Goal: Task Accomplishment & Management: Manage account settings

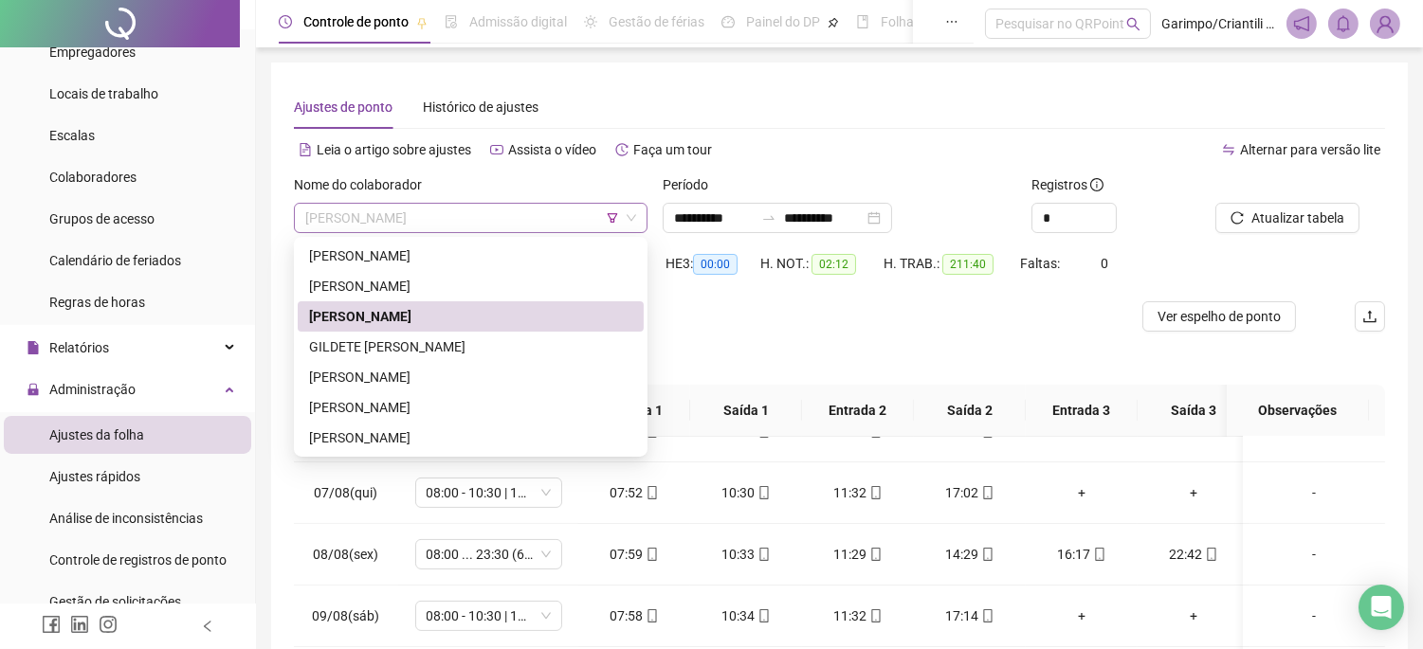
click at [482, 209] on span "[PERSON_NAME]" at bounding box center [470, 218] width 331 height 28
click at [474, 220] on span "[PERSON_NAME]" at bounding box center [470, 218] width 331 height 28
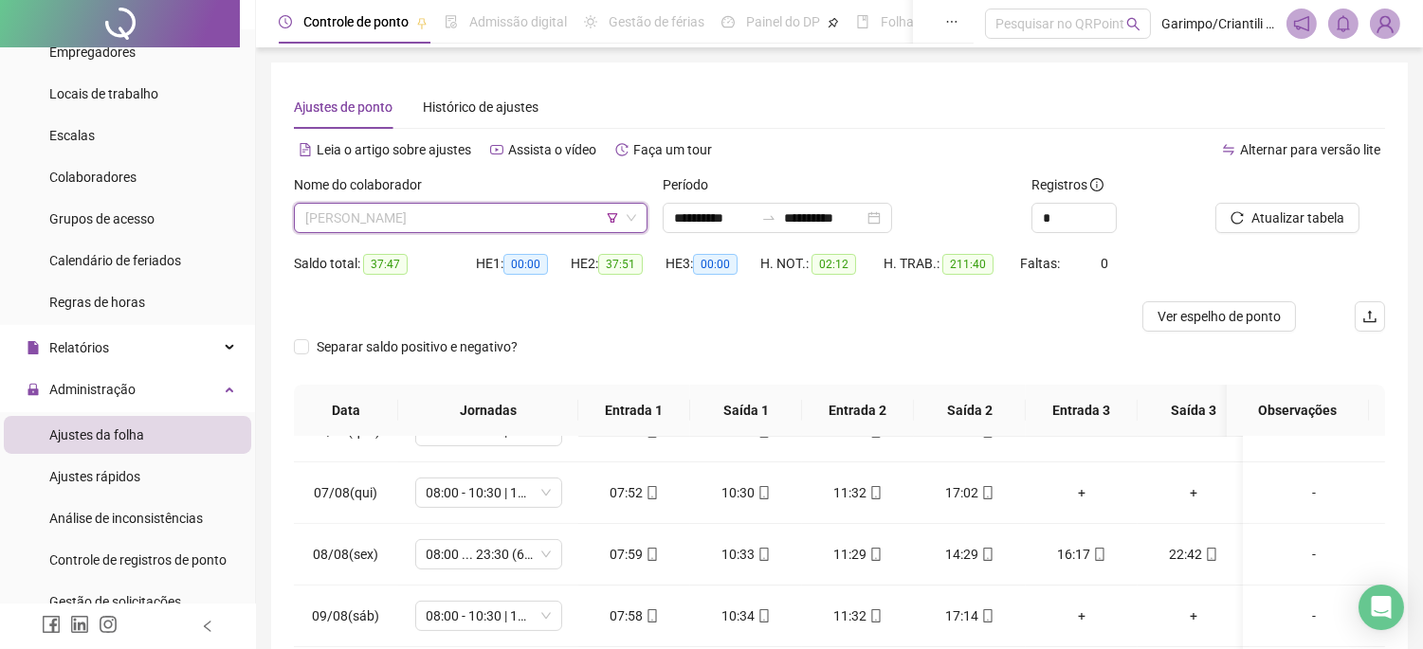
click at [474, 220] on span "[PERSON_NAME]" at bounding box center [470, 218] width 331 height 28
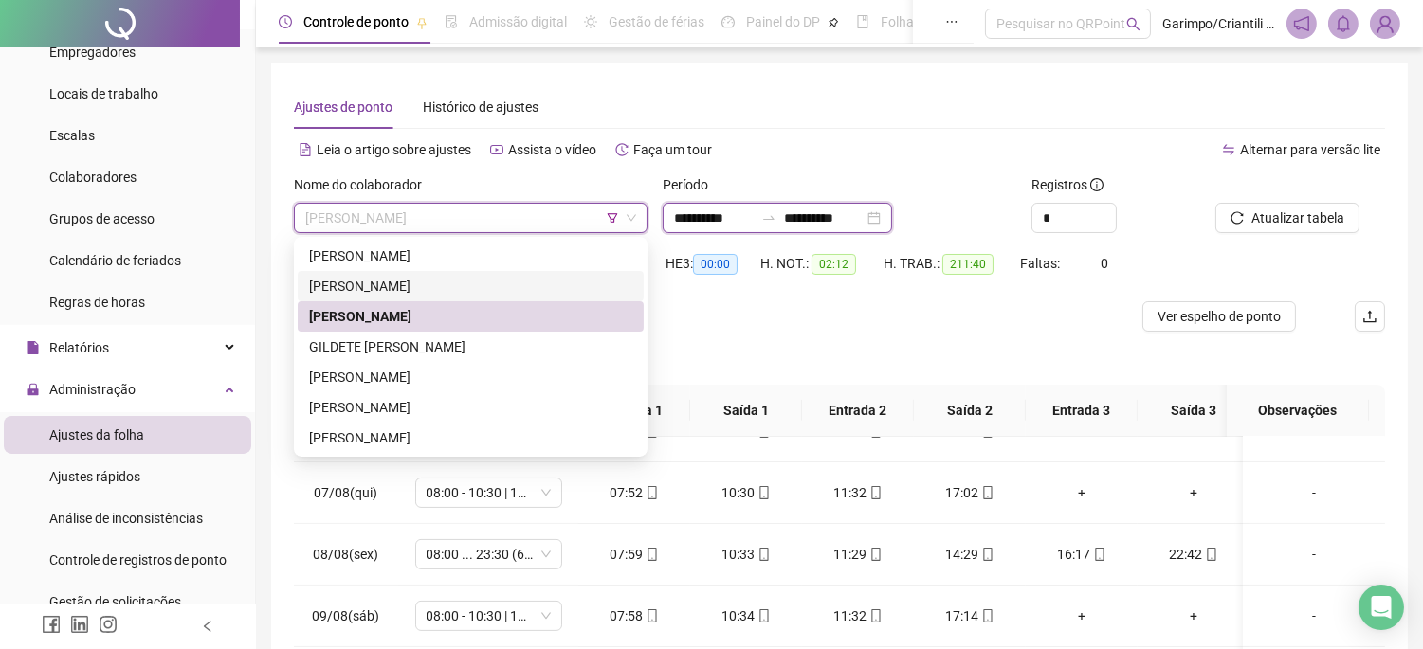
click at [679, 228] on input "**********" at bounding box center [714, 218] width 80 height 21
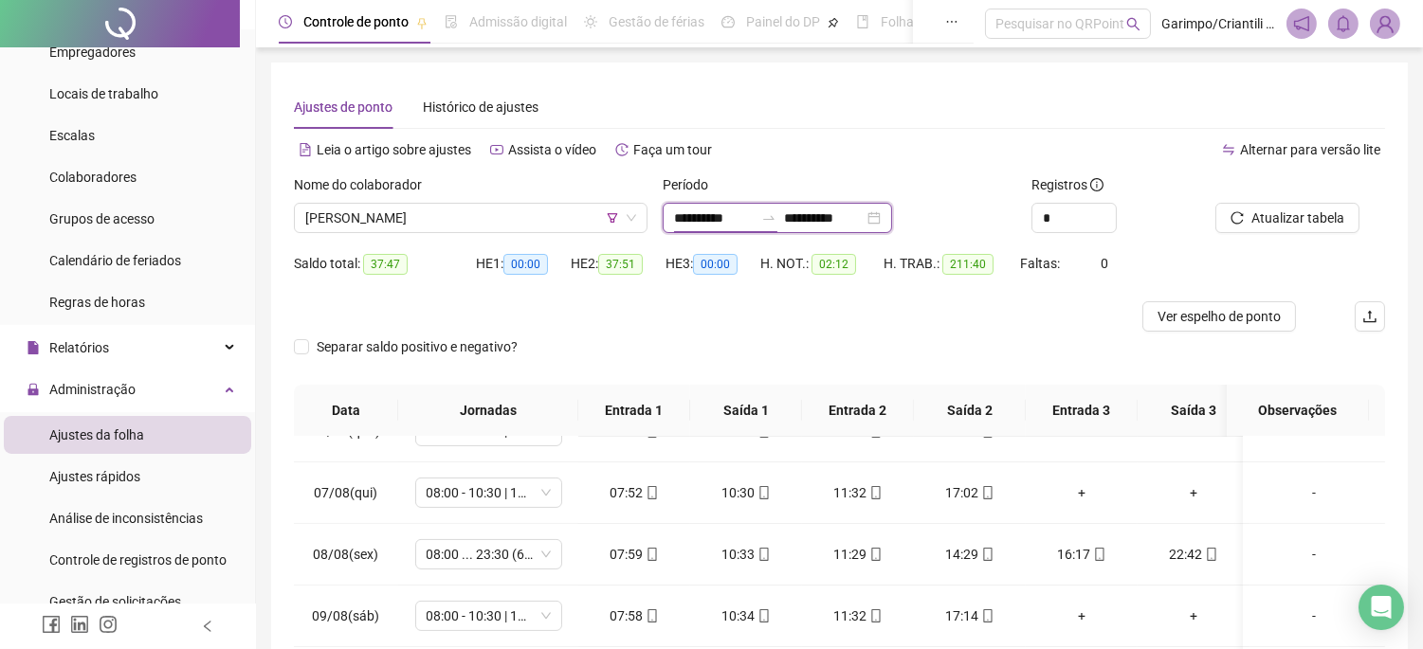
type input "**********"
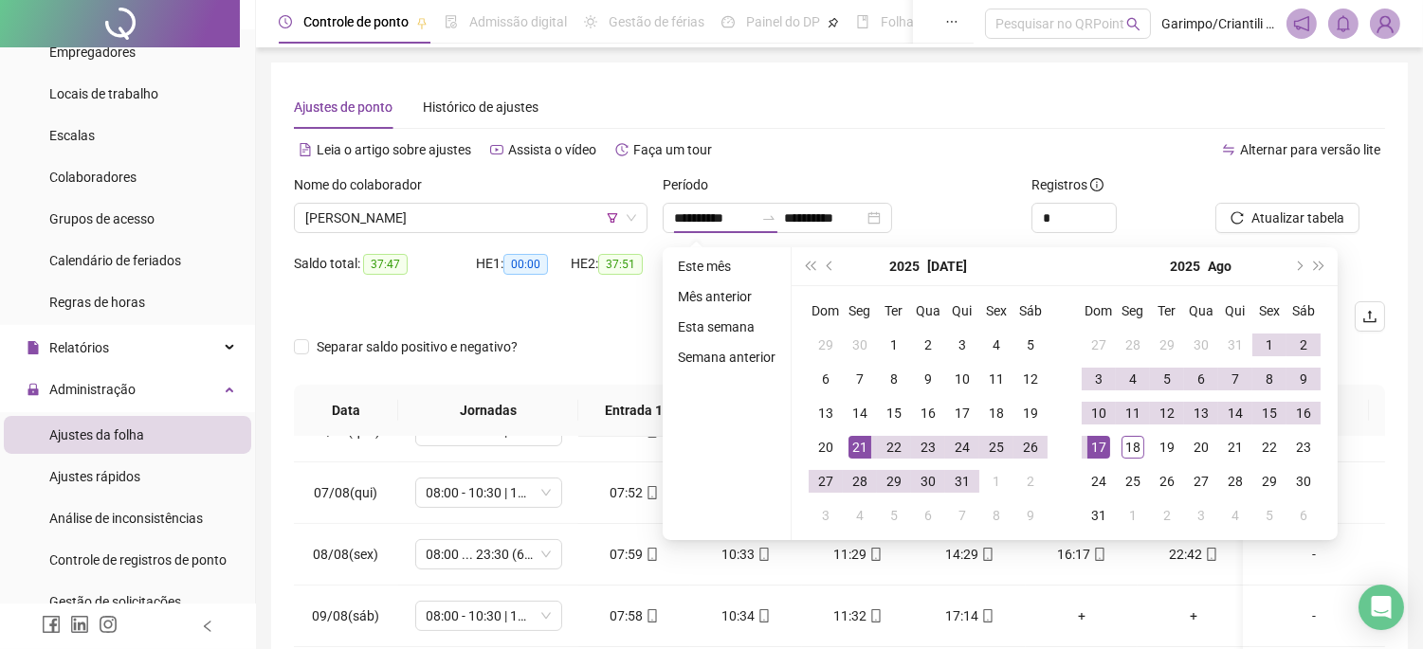
click at [626, 319] on div at bounding box center [703, 316] width 818 height 30
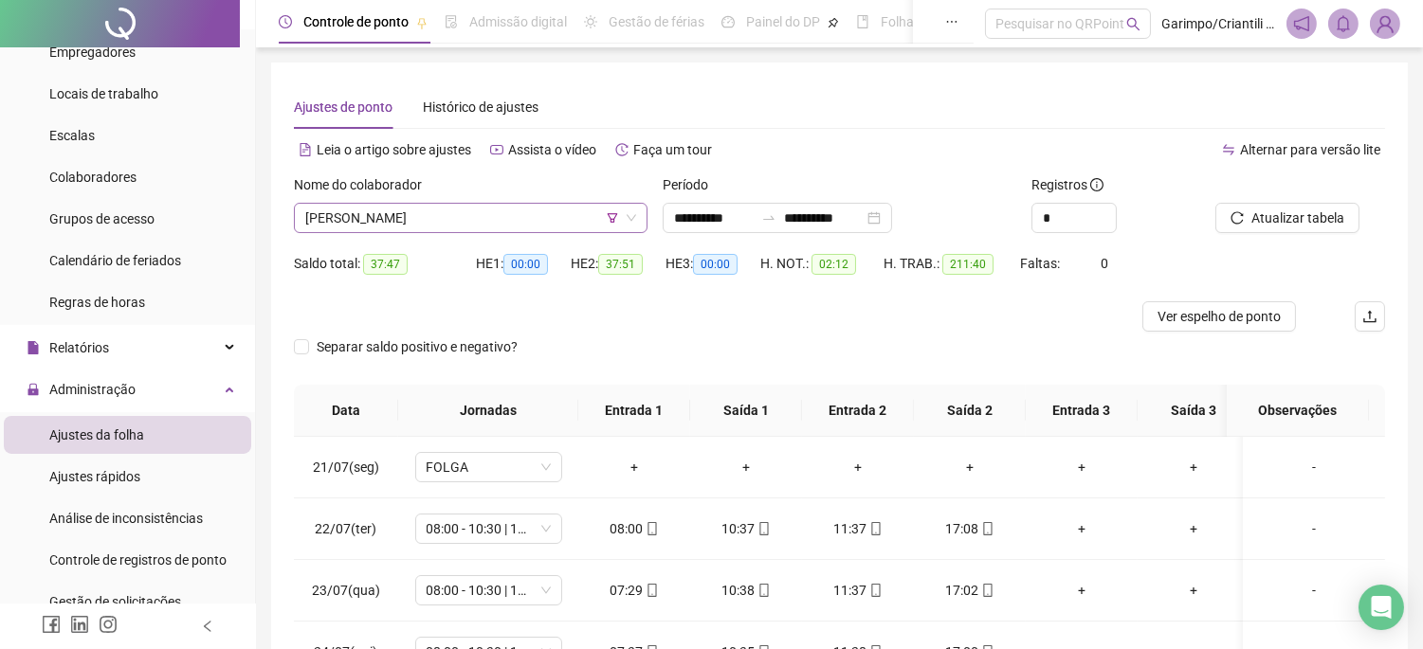
click at [455, 207] on span "[PERSON_NAME]" at bounding box center [470, 218] width 331 height 28
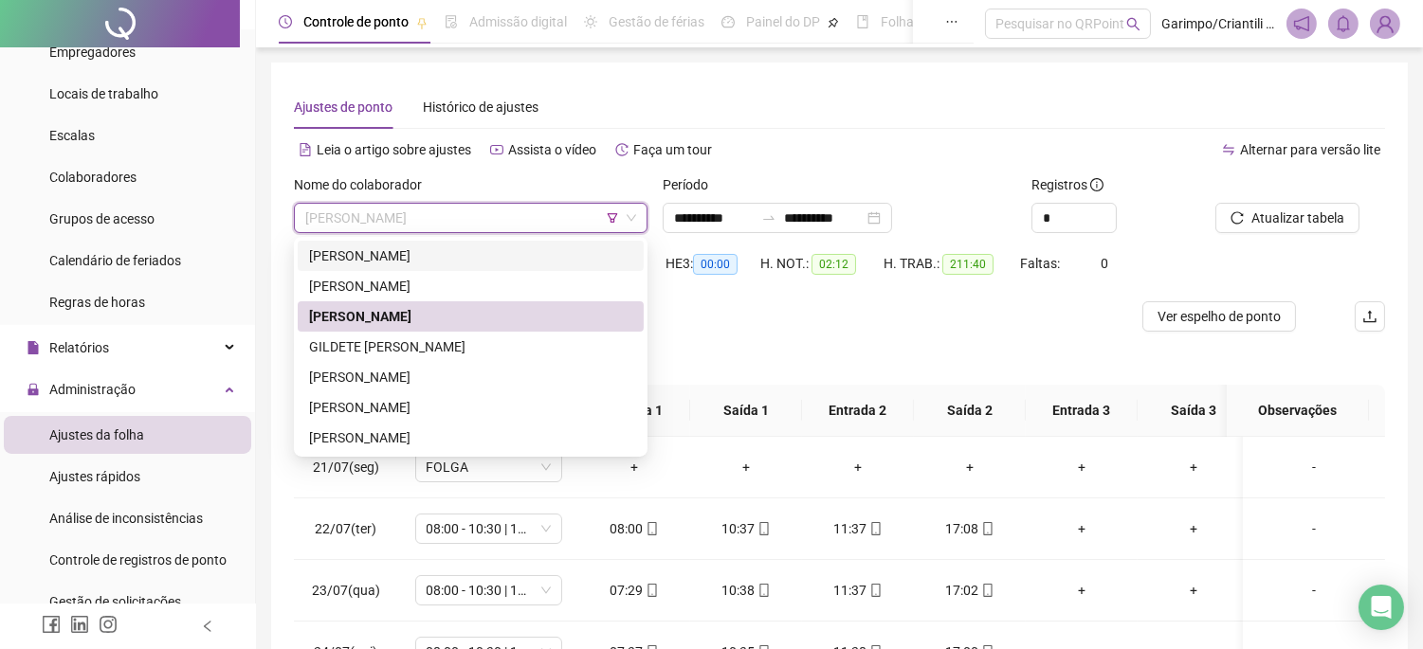
click at [428, 248] on div "[PERSON_NAME]" at bounding box center [470, 256] width 323 height 21
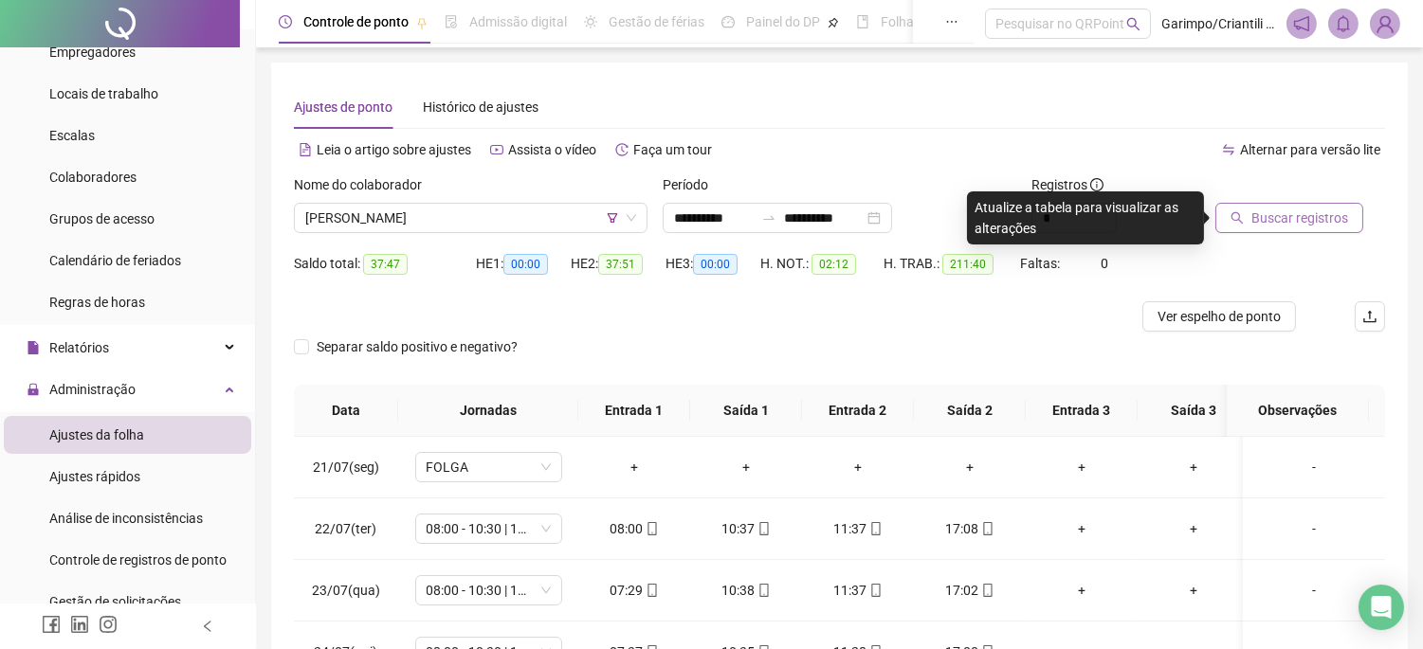
click at [1289, 210] on span "Buscar registros" at bounding box center [1299, 218] width 97 height 21
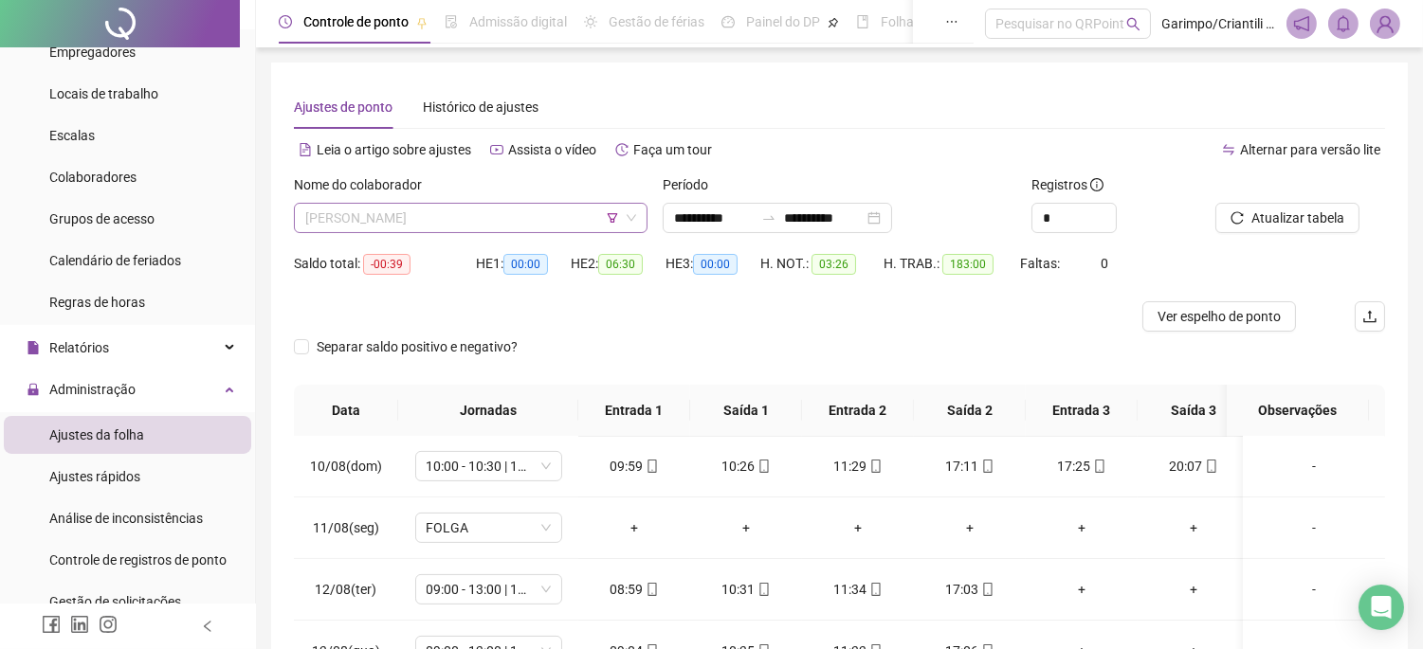
click at [519, 214] on span "[PERSON_NAME]" at bounding box center [470, 218] width 331 height 28
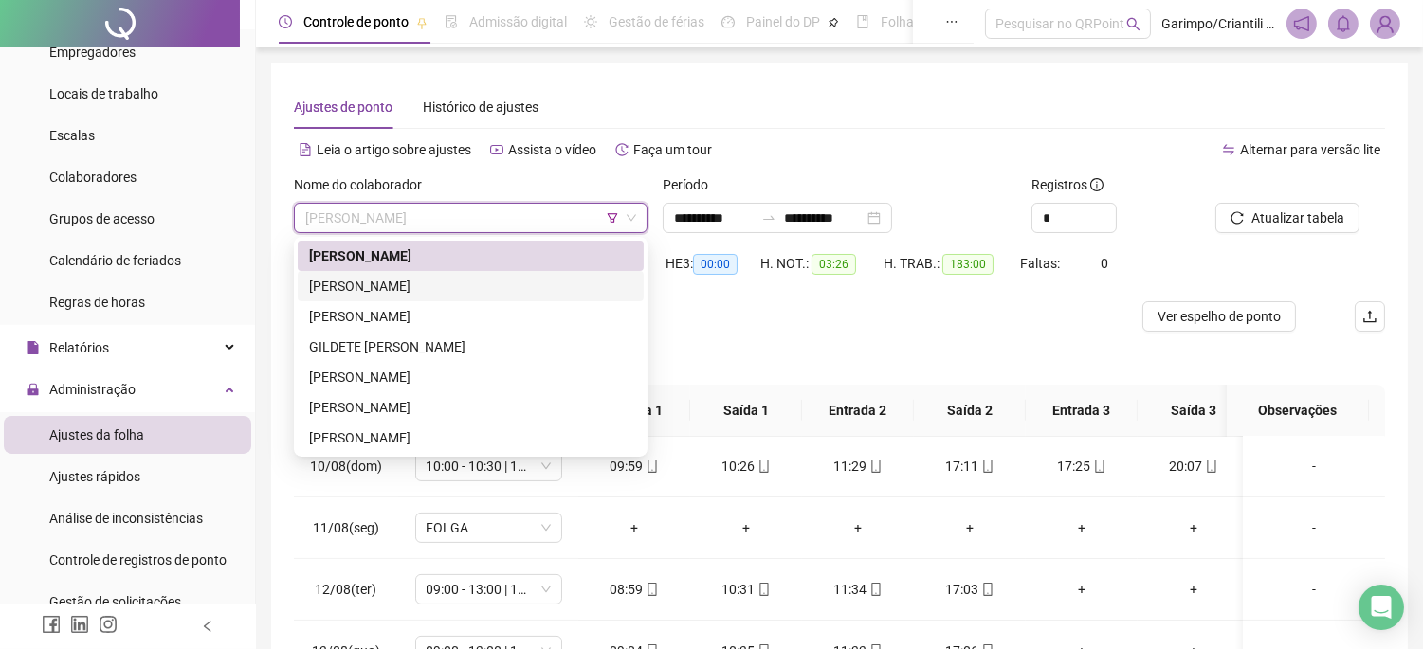
click at [465, 284] on div "[PERSON_NAME]" at bounding box center [470, 286] width 323 height 21
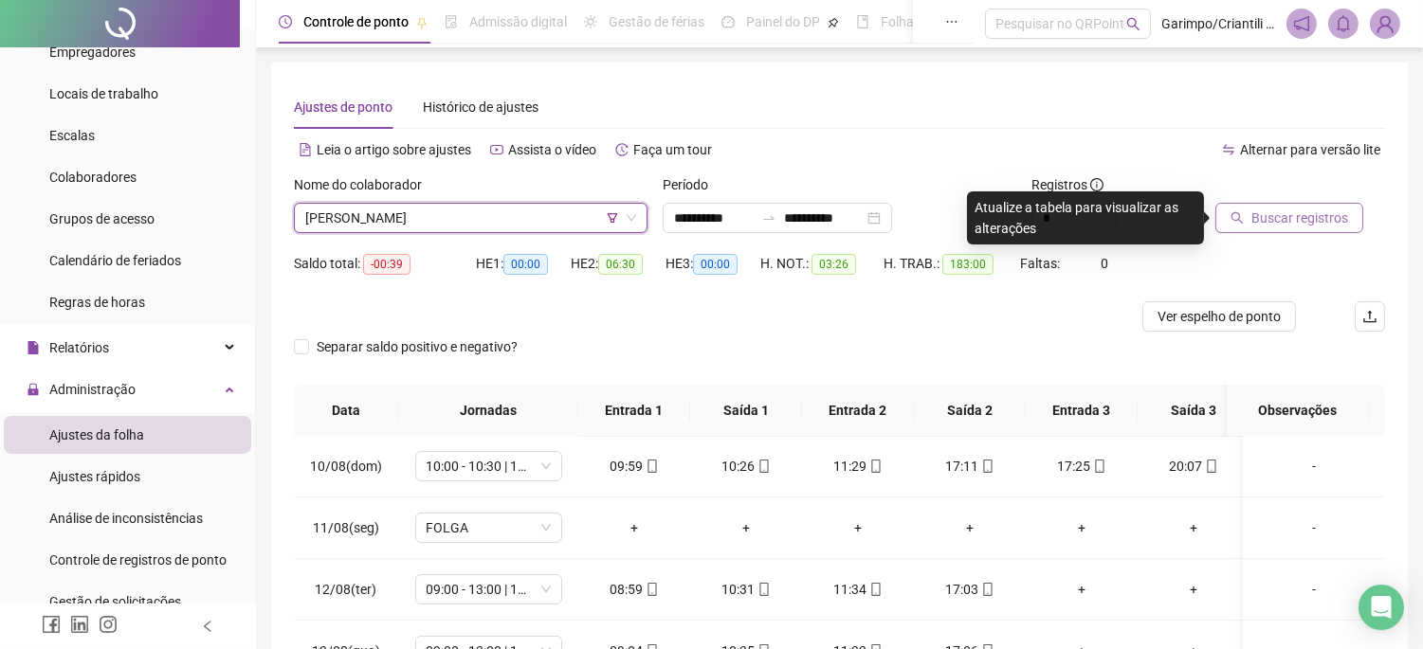
click at [1293, 212] on span "Buscar registros" at bounding box center [1299, 218] width 97 height 21
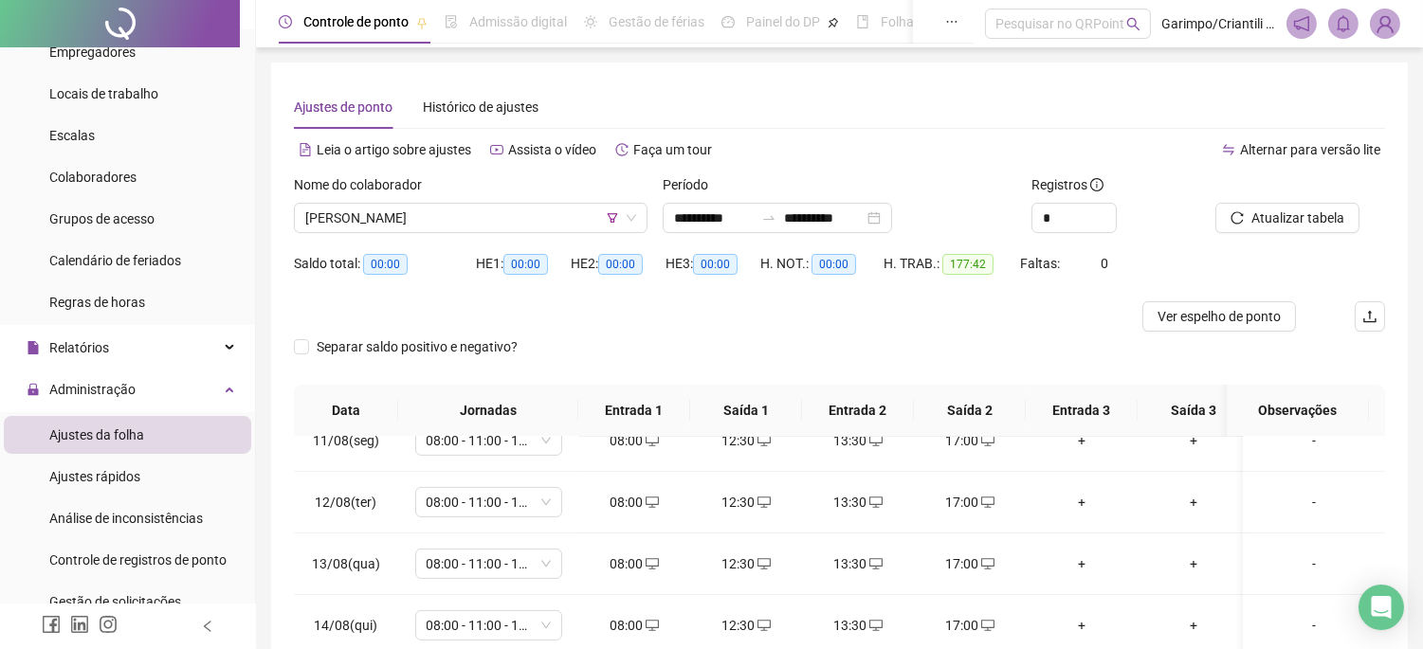
click at [481, 299] on div "HE 1: 00:00" at bounding box center [523, 274] width 95 height 53
click at [490, 205] on span "[PERSON_NAME]" at bounding box center [470, 218] width 331 height 28
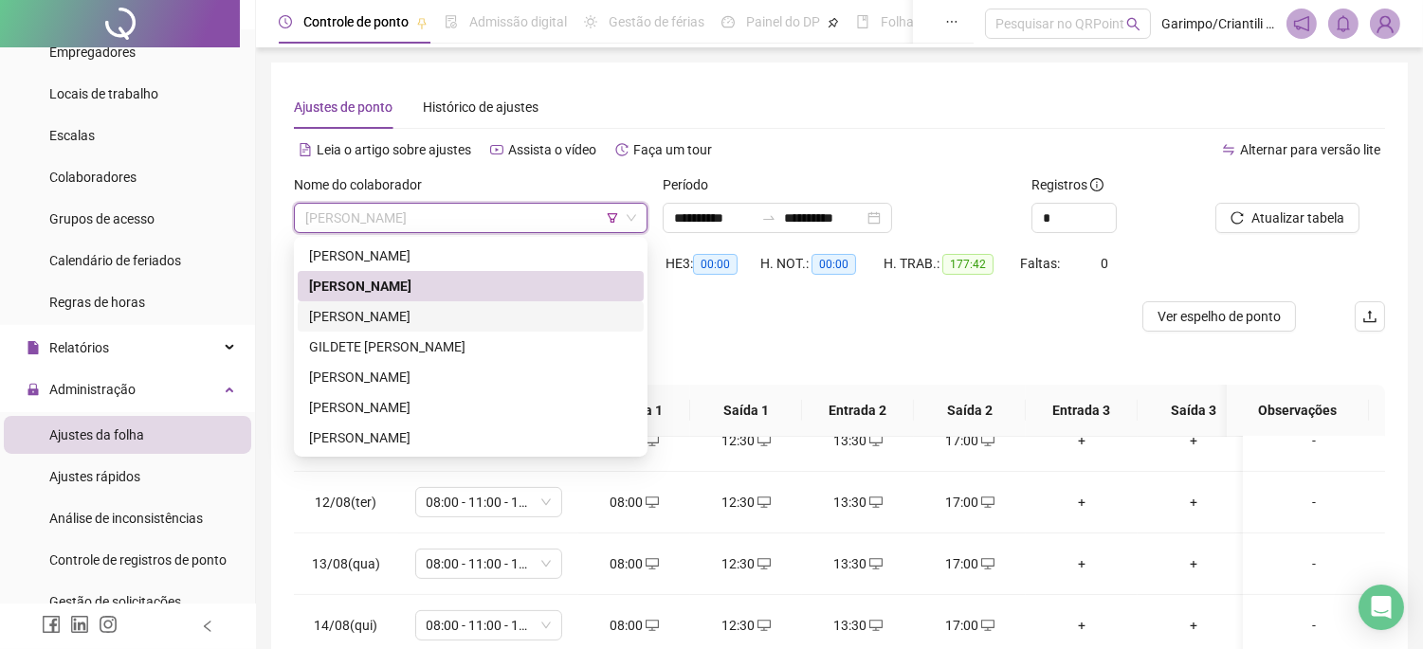
click at [447, 307] on div "[PERSON_NAME]" at bounding box center [470, 316] width 323 height 21
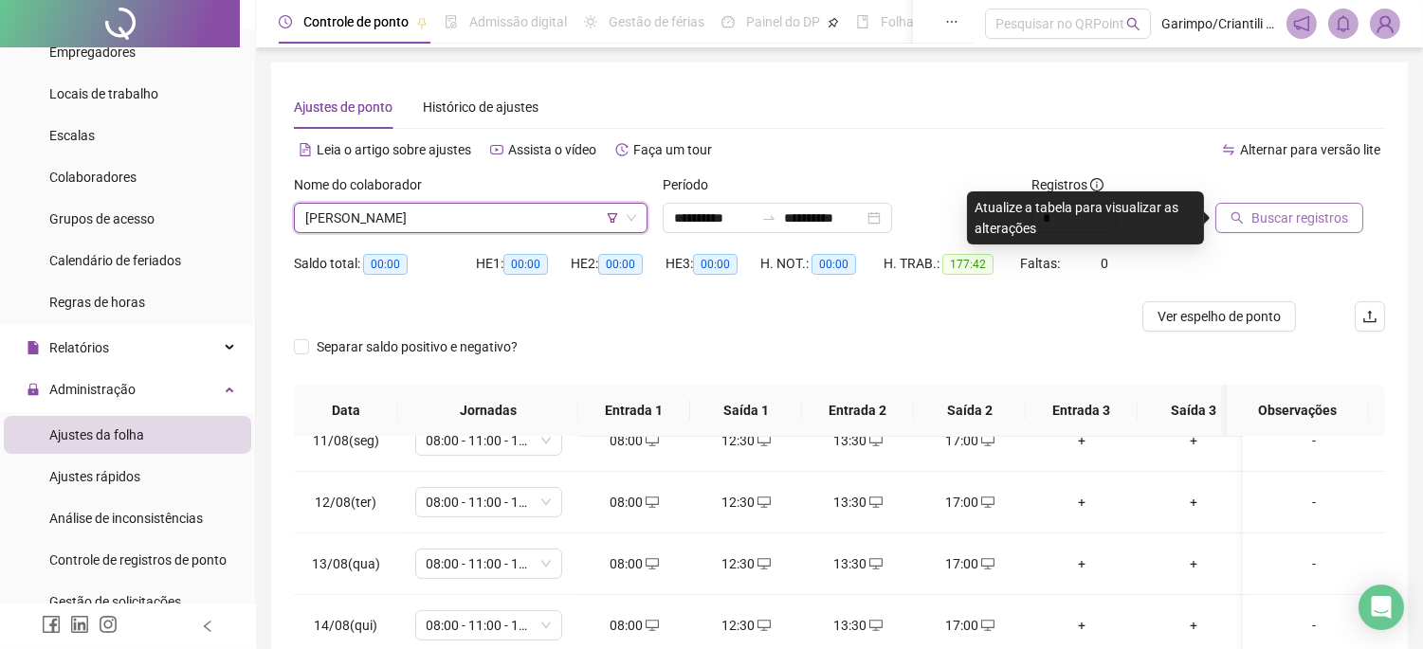
click at [1299, 216] on span "Buscar registros" at bounding box center [1299, 218] width 97 height 21
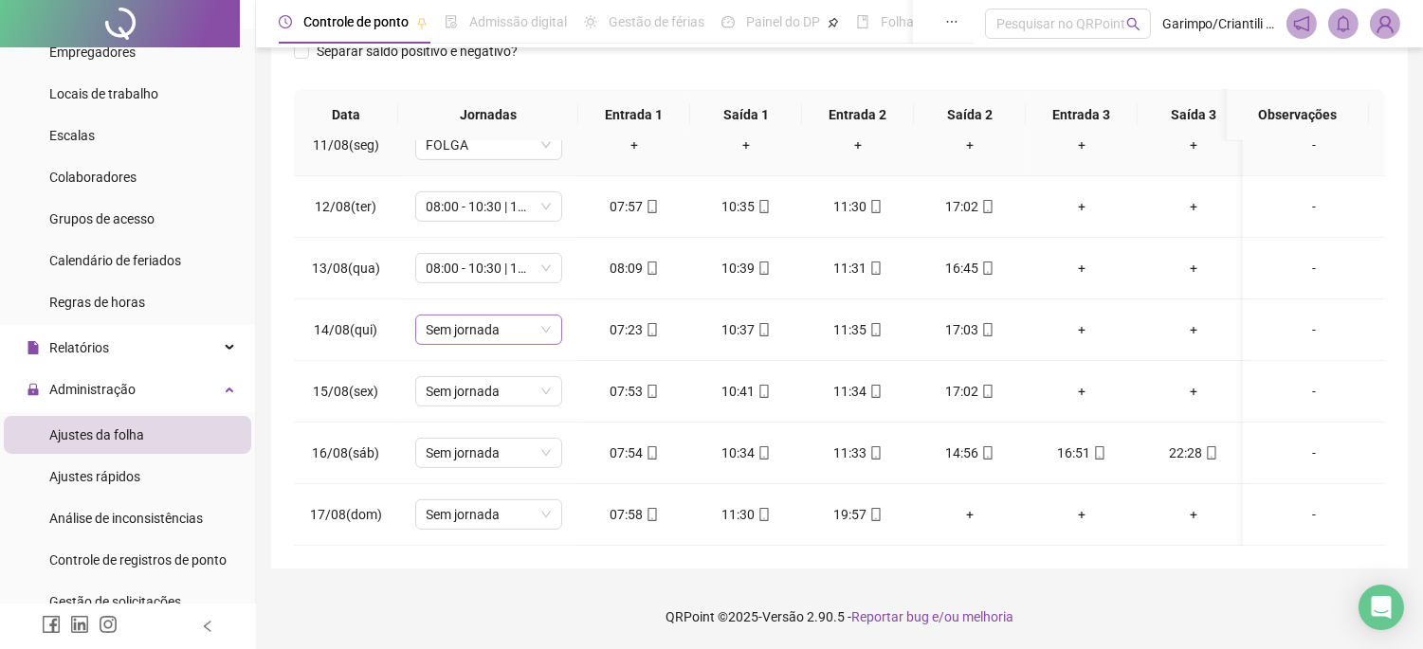
scroll to position [1233, 0]
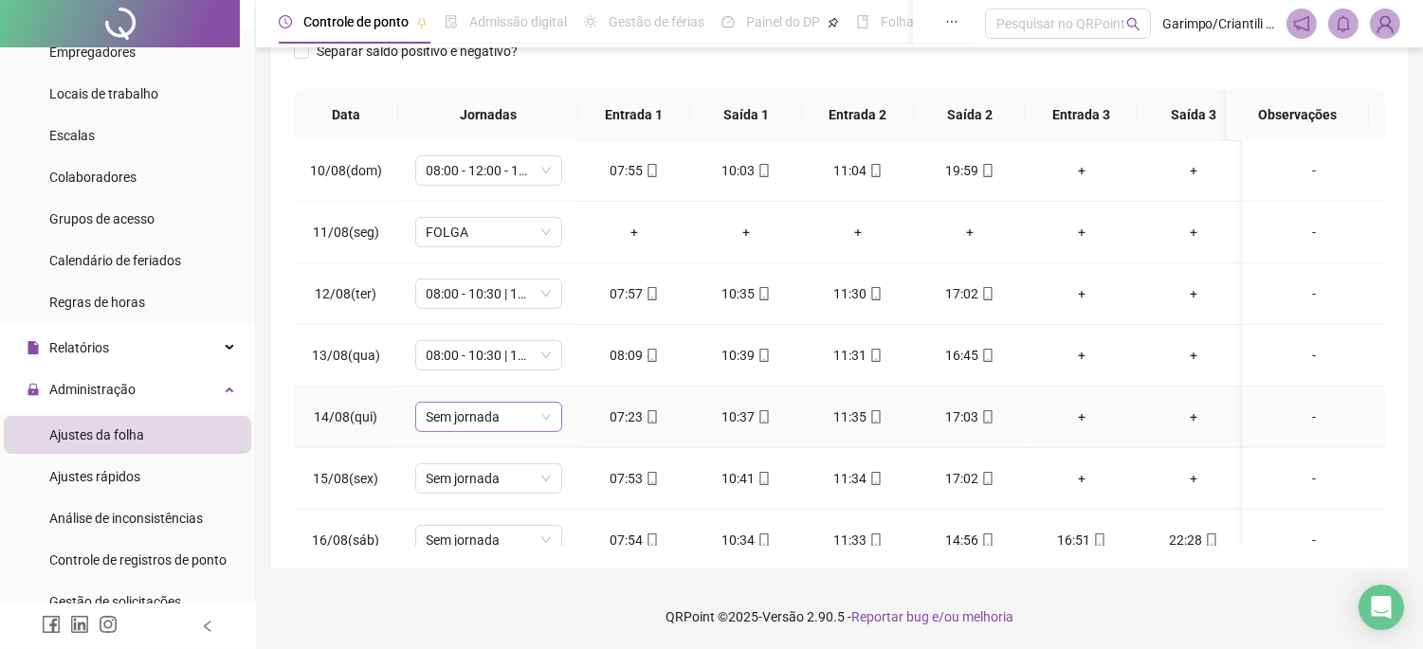
click at [509, 423] on span "Sem jornada" at bounding box center [489, 417] width 124 height 28
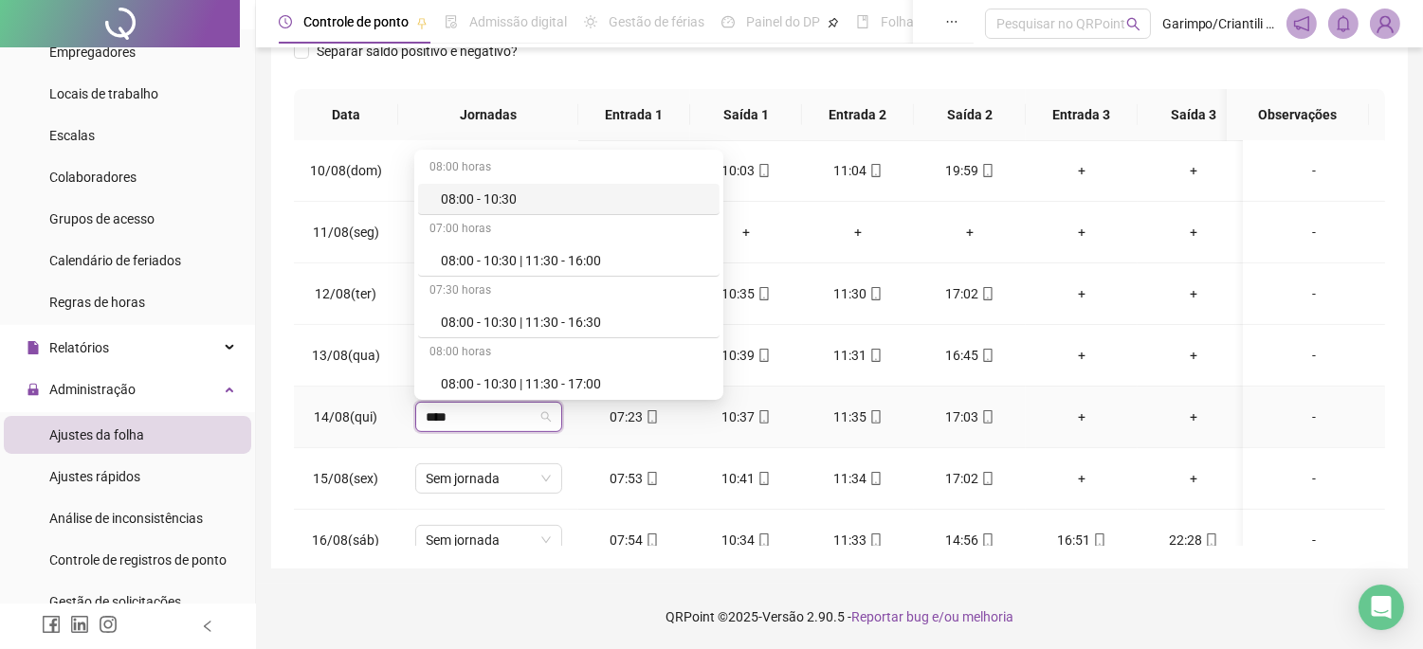
type input "*****"
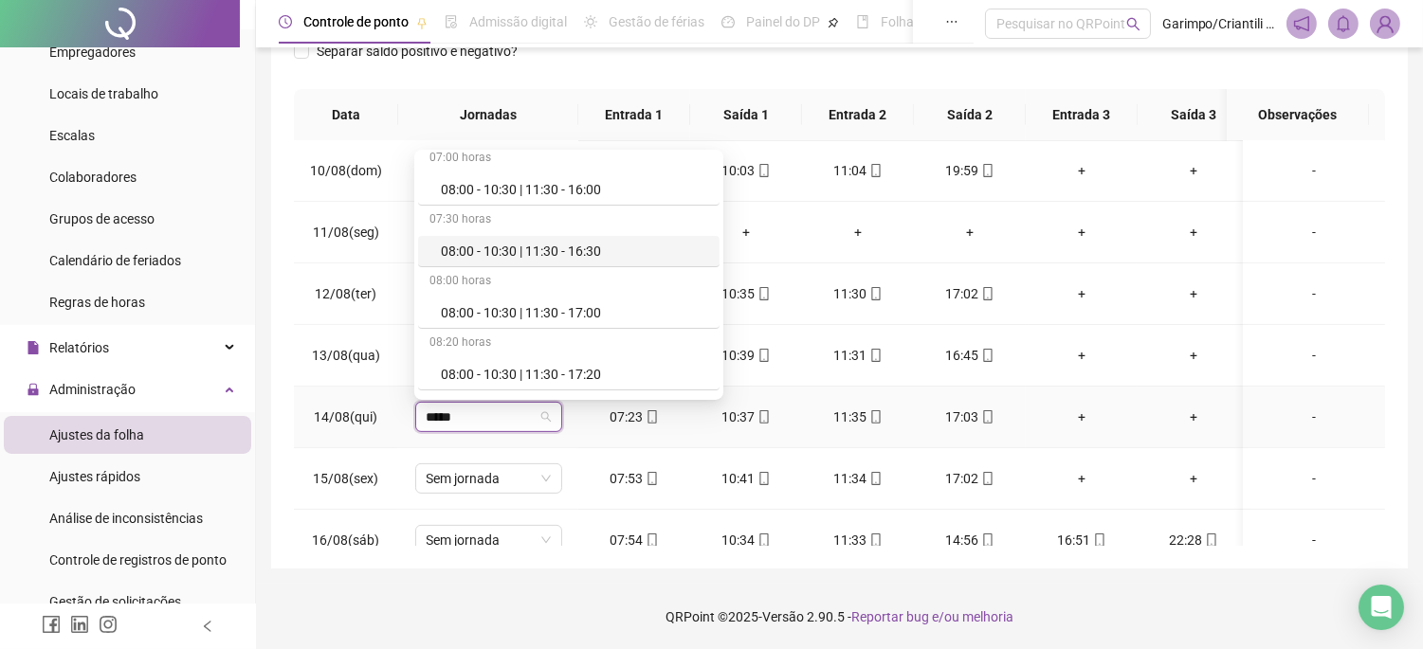
scroll to position [105, 0]
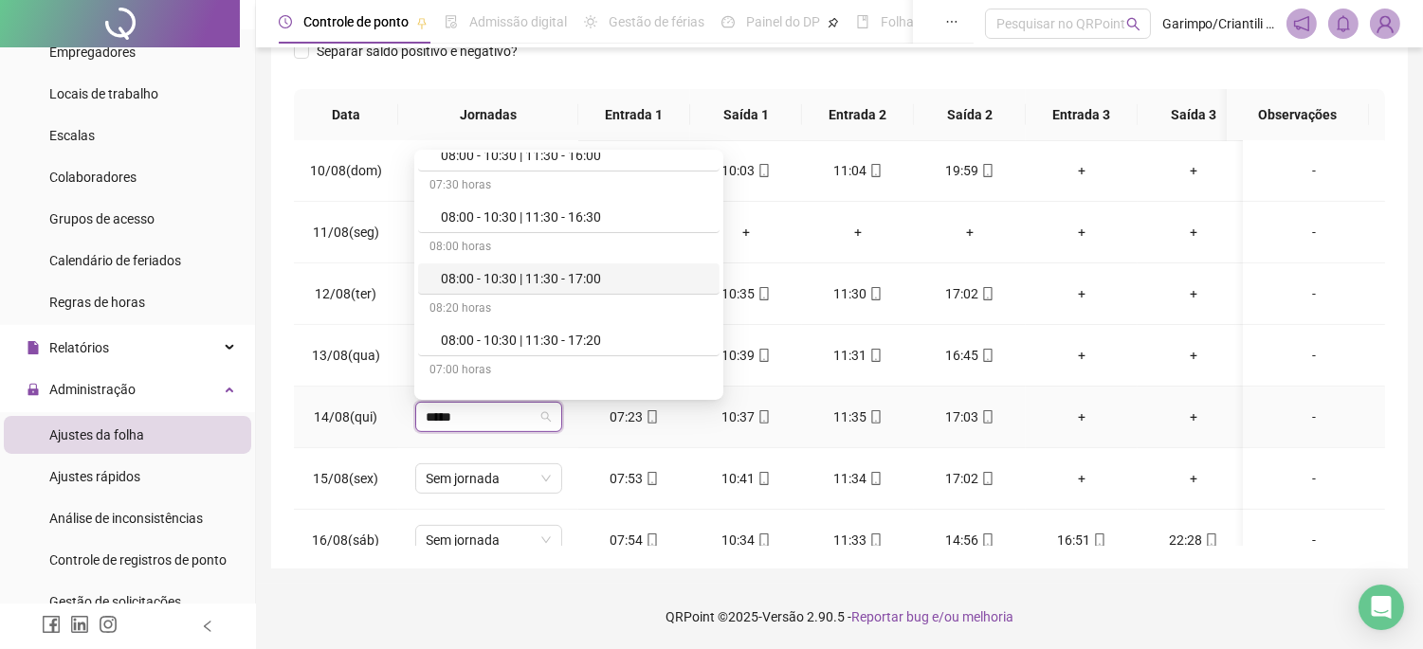
click at [505, 292] on div "08:00 - 10:30 | 11:30 - 17:00" at bounding box center [568, 279] width 301 height 31
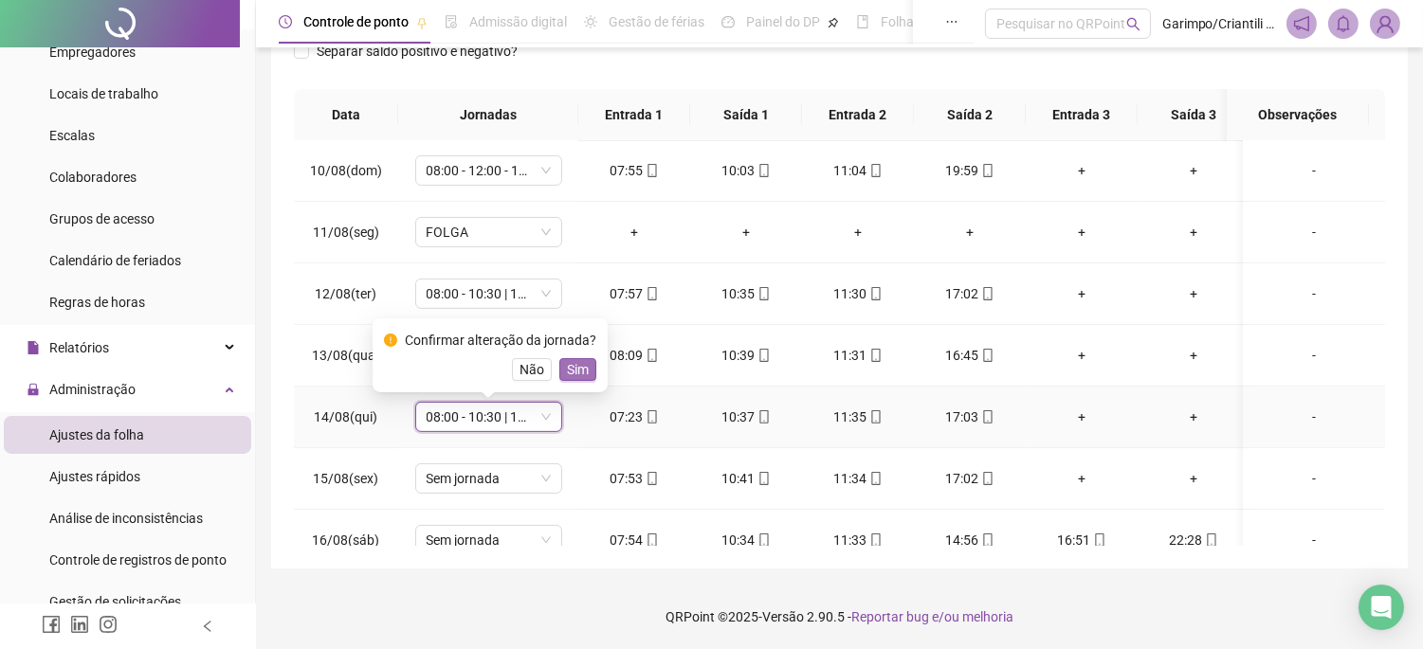
click at [585, 365] on button "Sim" at bounding box center [577, 369] width 37 height 23
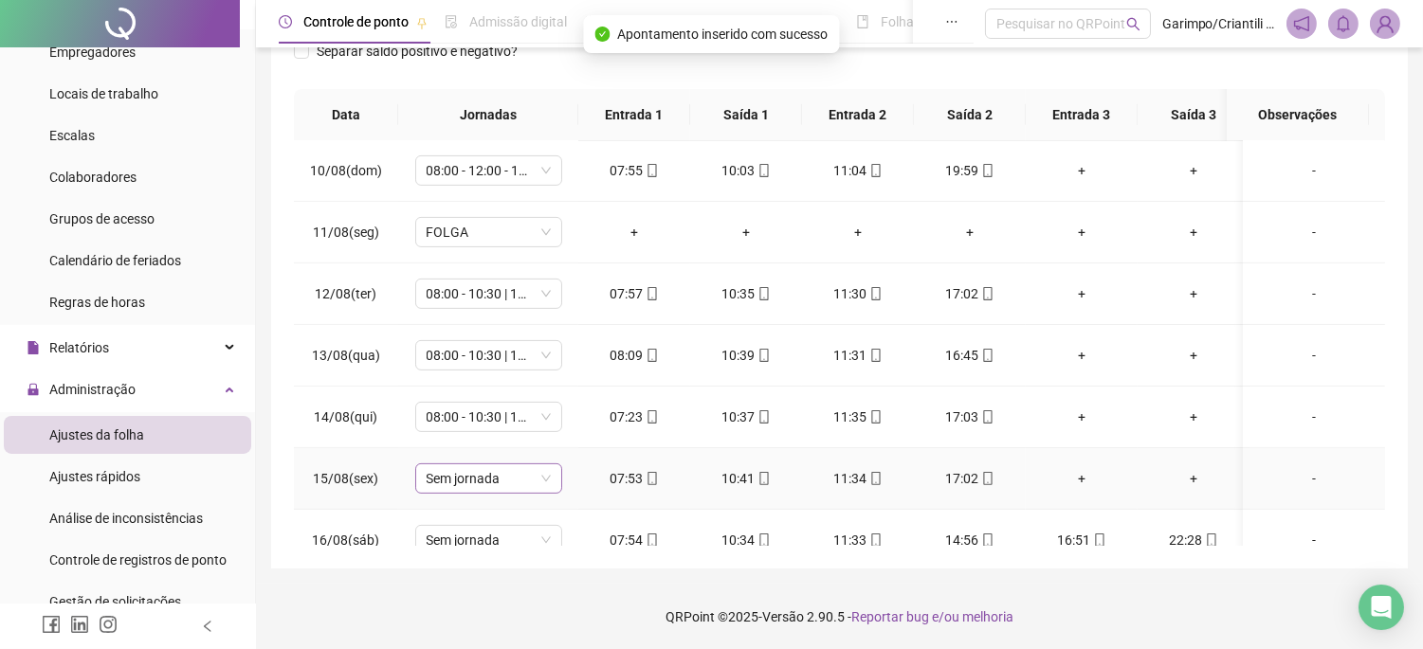
click at [509, 476] on span "Sem jornada" at bounding box center [489, 478] width 124 height 28
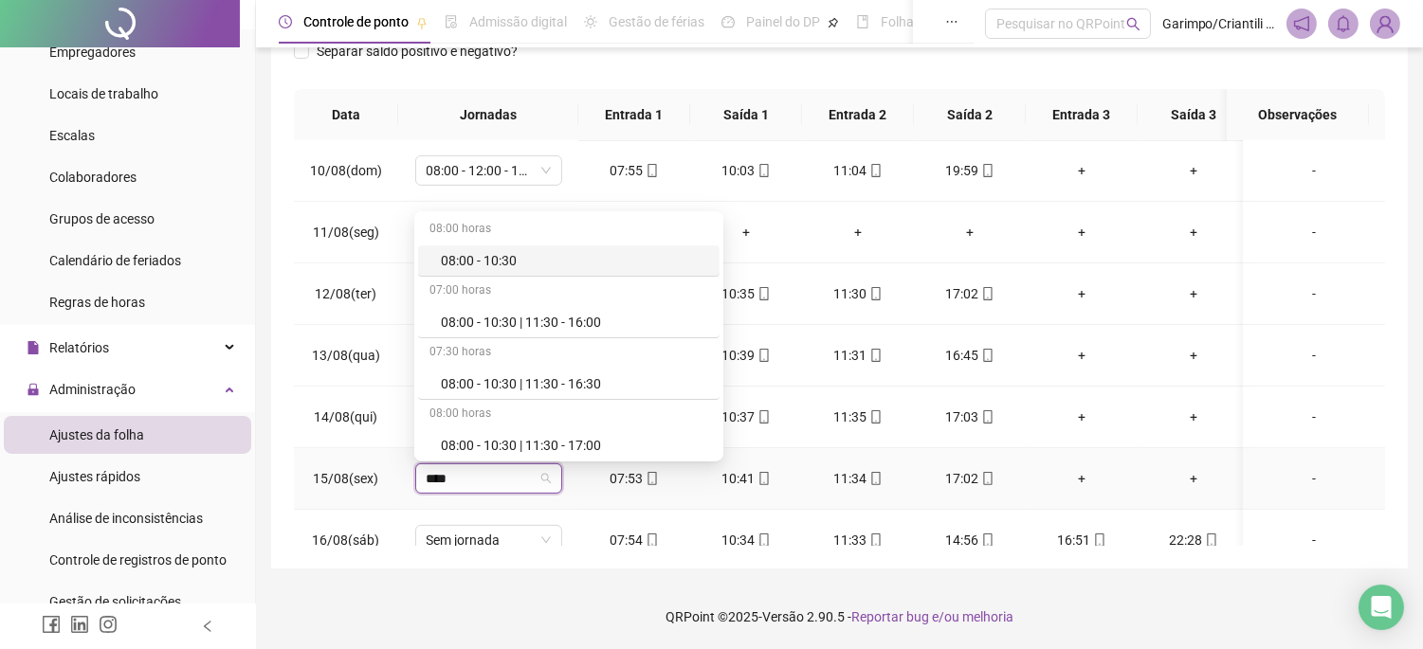
type input "*****"
click at [527, 451] on div "08:00 - 10:30 | 11:30 - 17:00" at bounding box center [574, 445] width 267 height 21
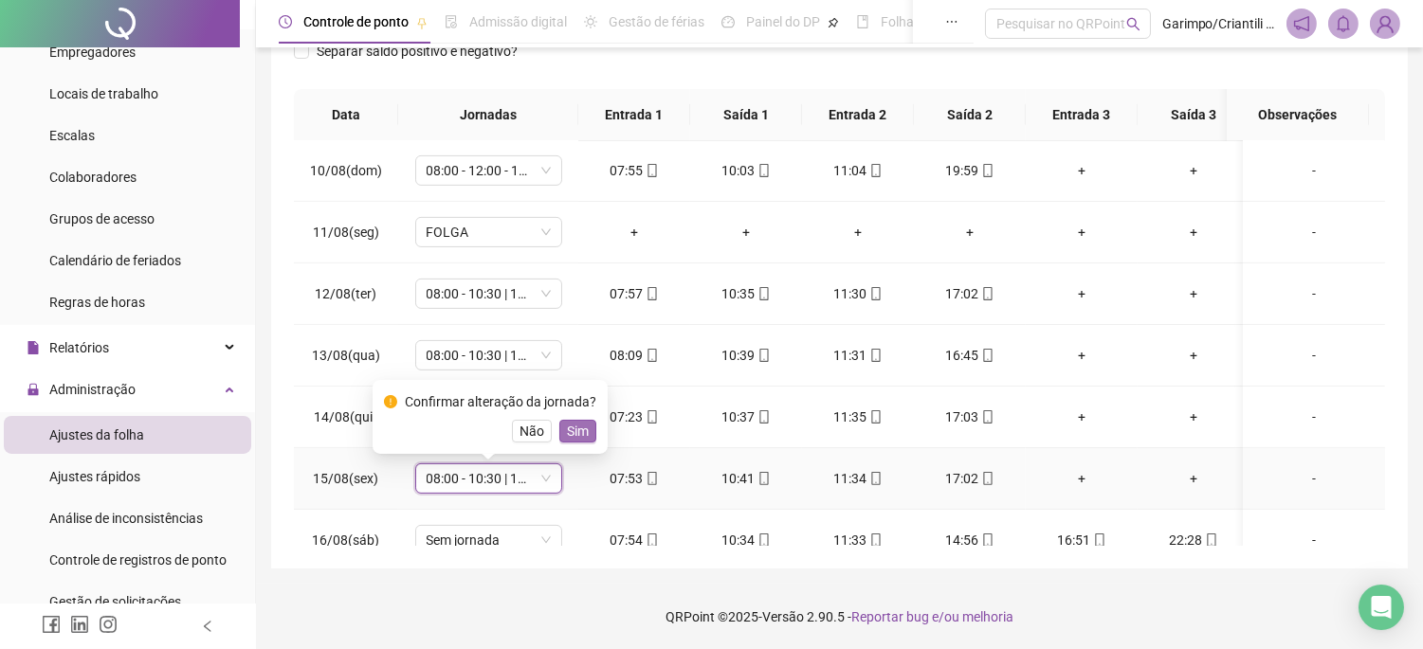
click at [561, 439] on button "Sim" at bounding box center [577, 431] width 37 height 23
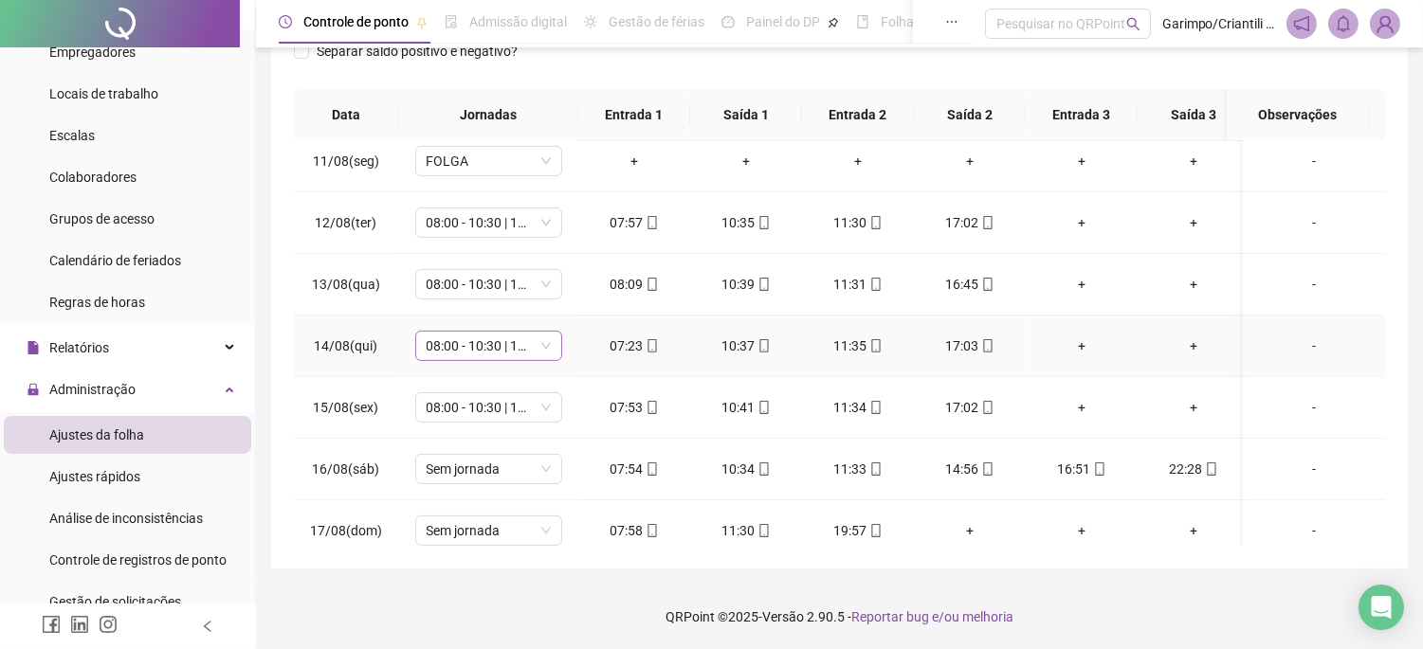
scroll to position [1338, 0]
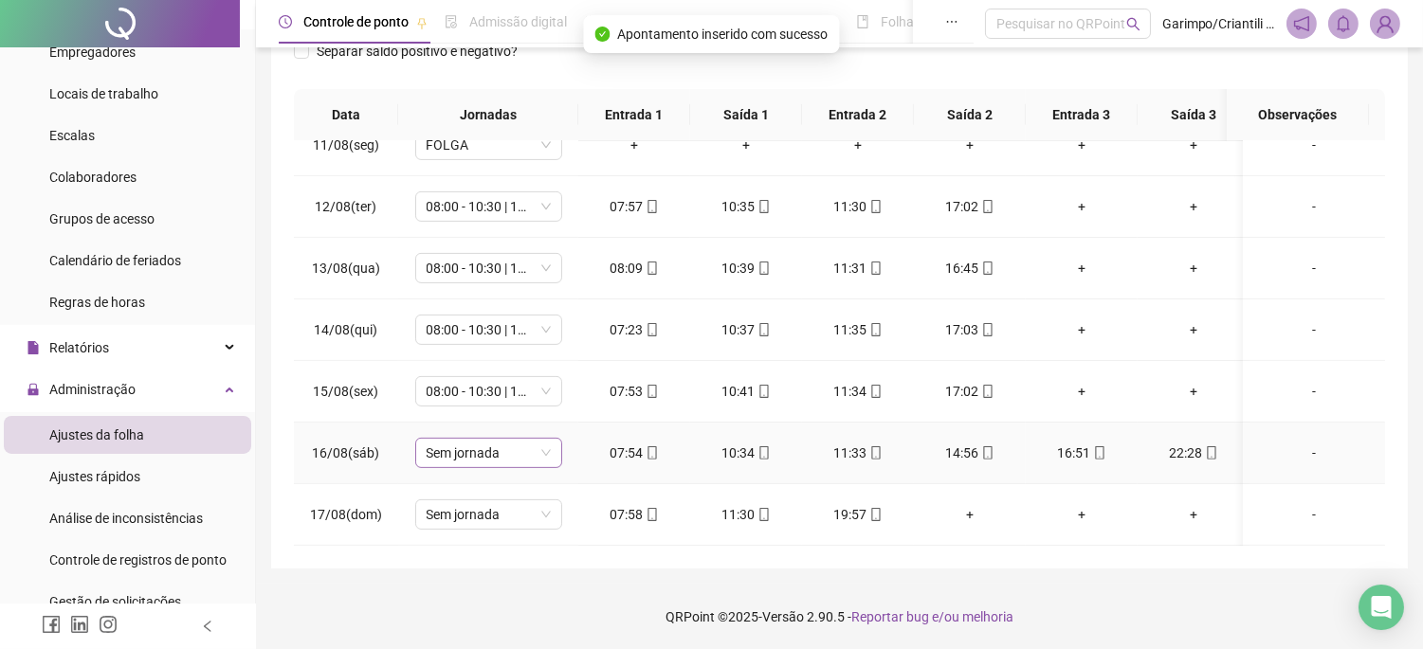
click at [486, 439] on span "Sem jornada" at bounding box center [489, 453] width 124 height 28
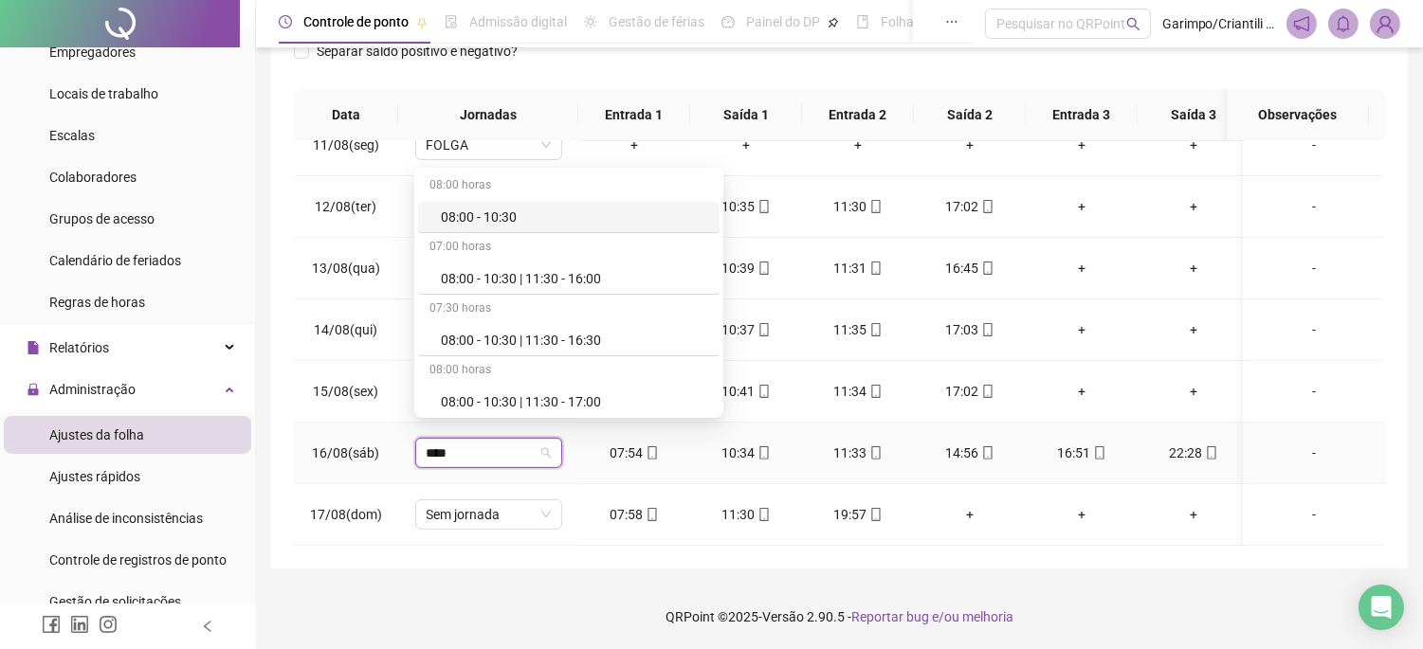
type input "*****"
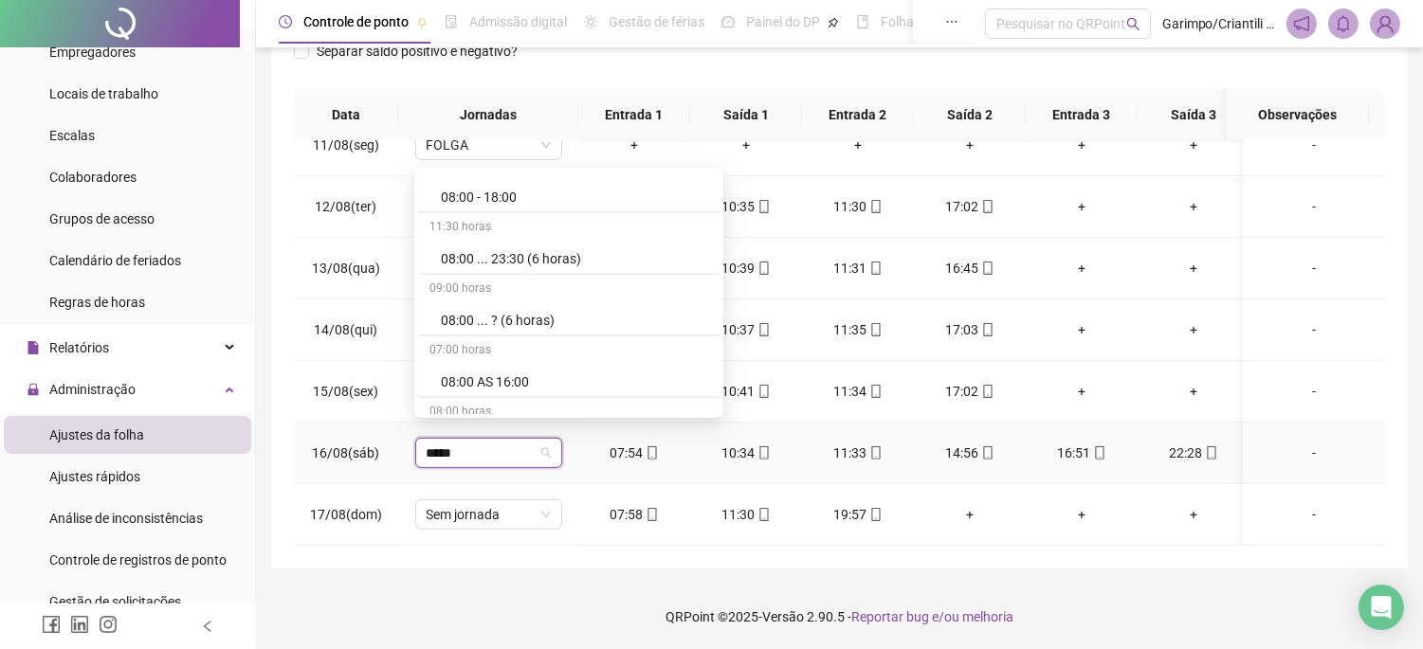
scroll to position [2001, 0]
click at [517, 257] on div "08:00 ... 23:30 (6 horas)" at bounding box center [574, 249] width 267 height 21
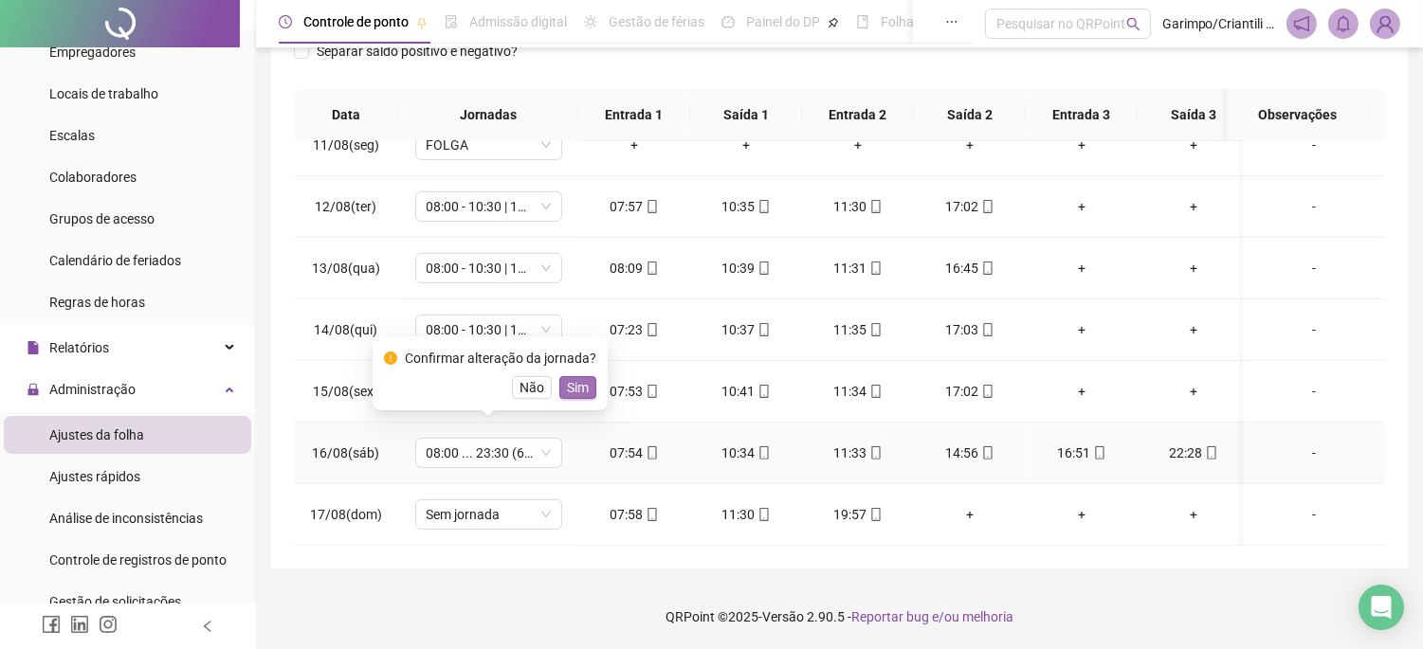
click at [569, 391] on span "Sim" at bounding box center [578, 387] width 22 height 21
click at [509, 501] on span "Sem jornada" at bounding box center [489, 515] width 124 height 28
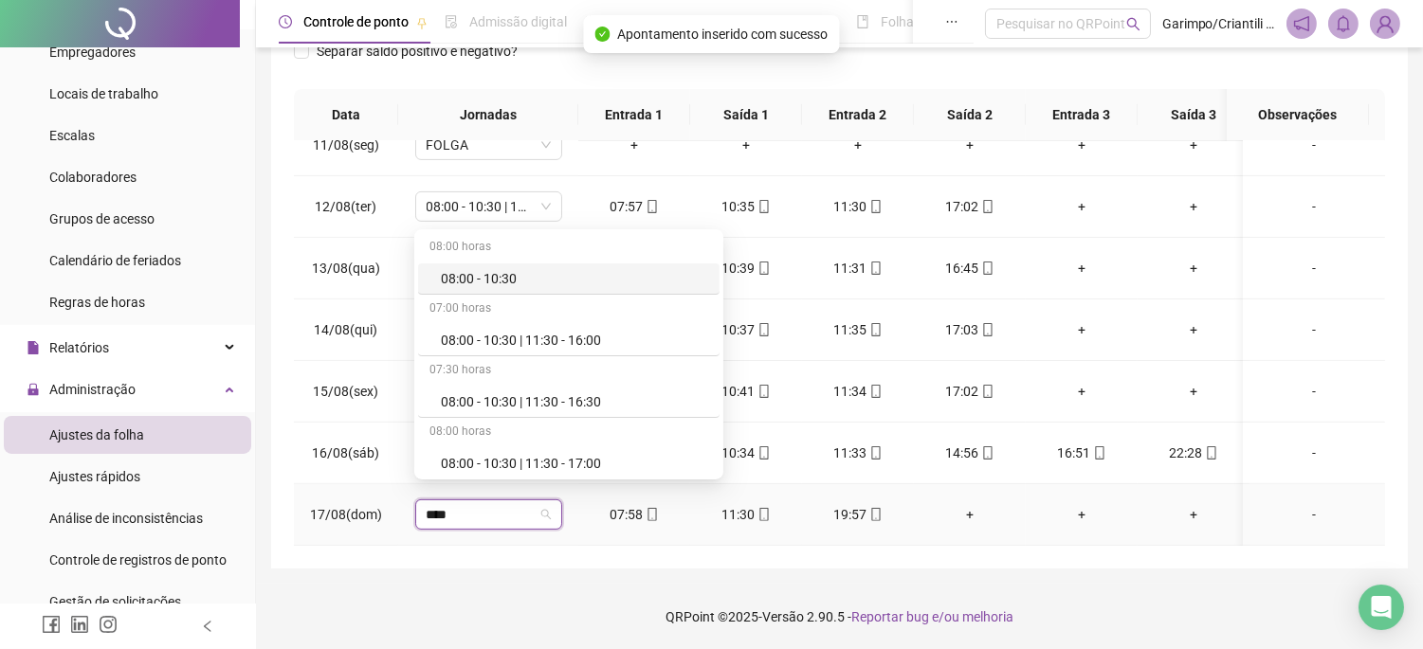
type input "*****"
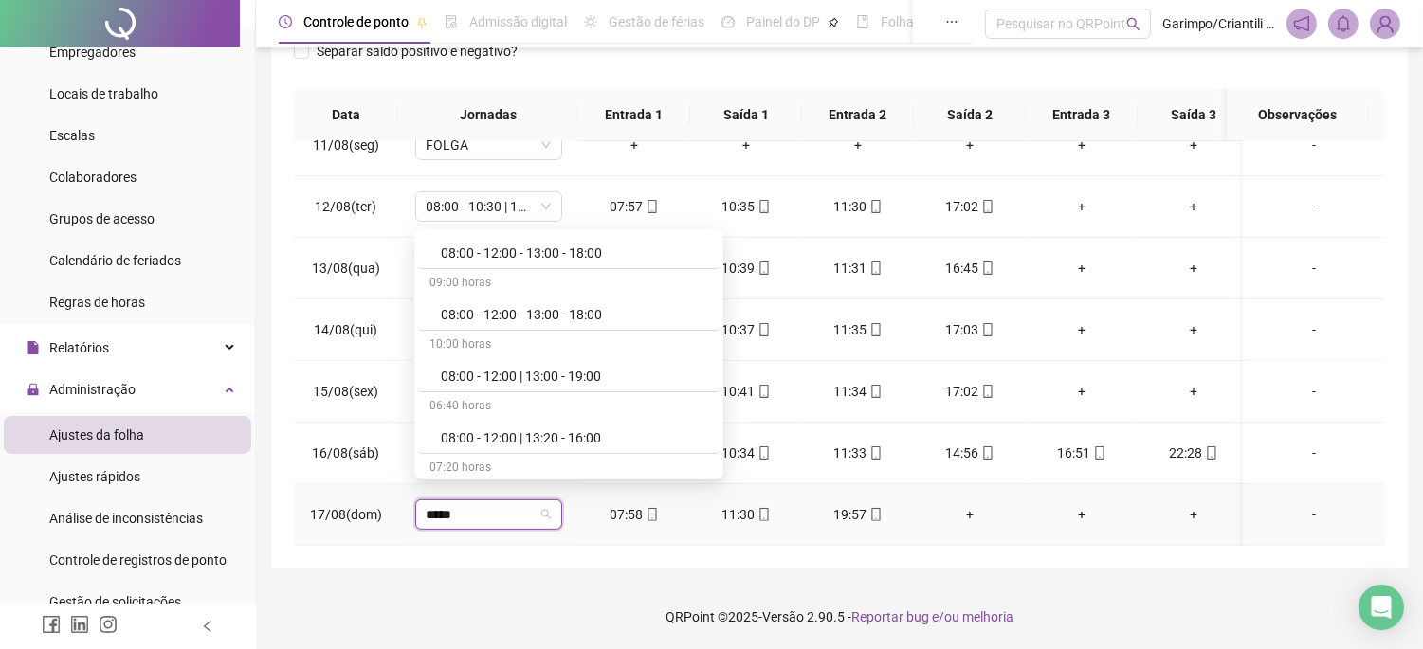
scroll to position [1264, 0]
click at [556, 244] on div "08:00 - 12:00 - 13:00 - 18:00" at bounding box center [574, 247] width 267 height 21
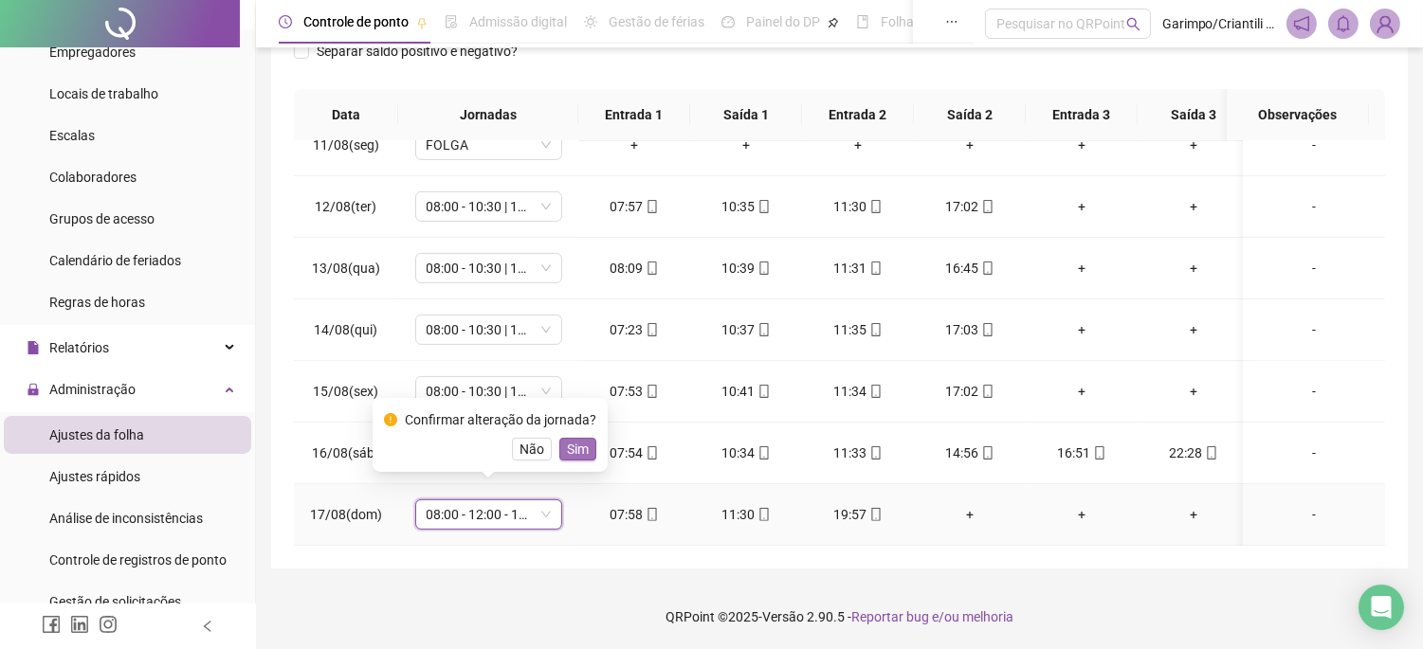
click at [574, 444] on span "Sim" at bounding box center [578, 449] width 22 height 21
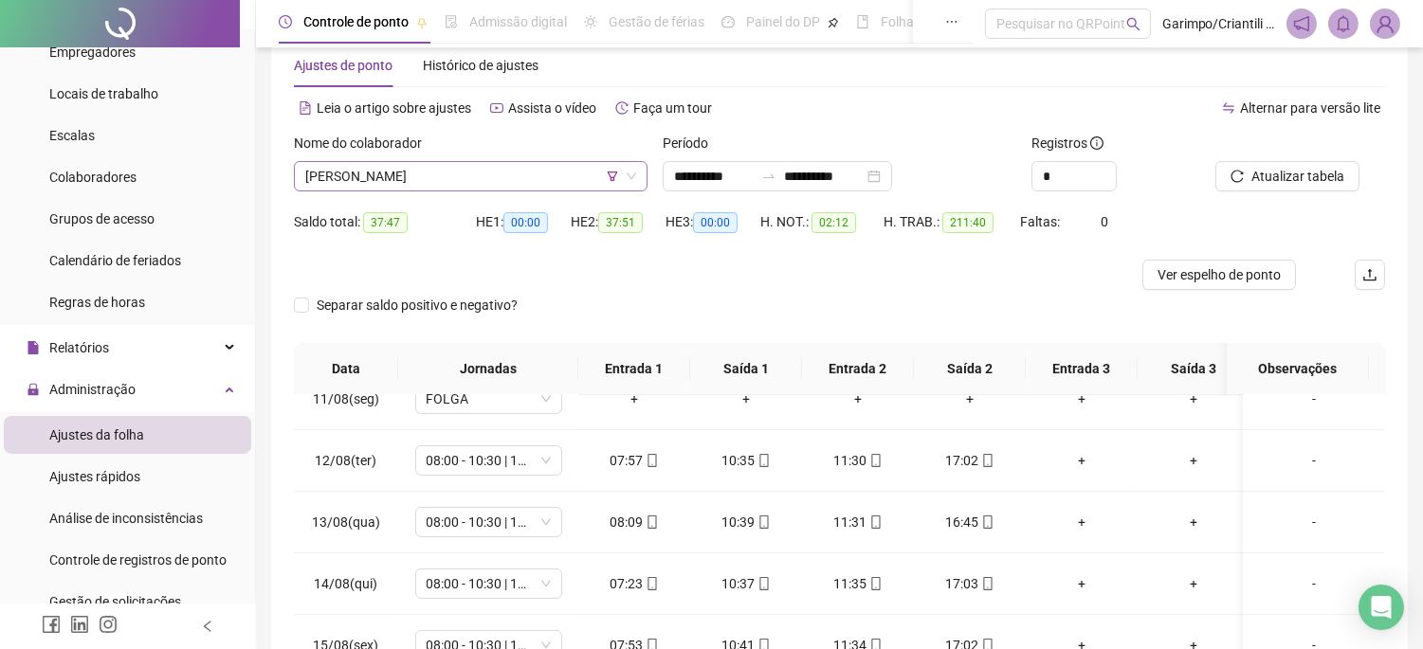
scroll to position [0, 0]
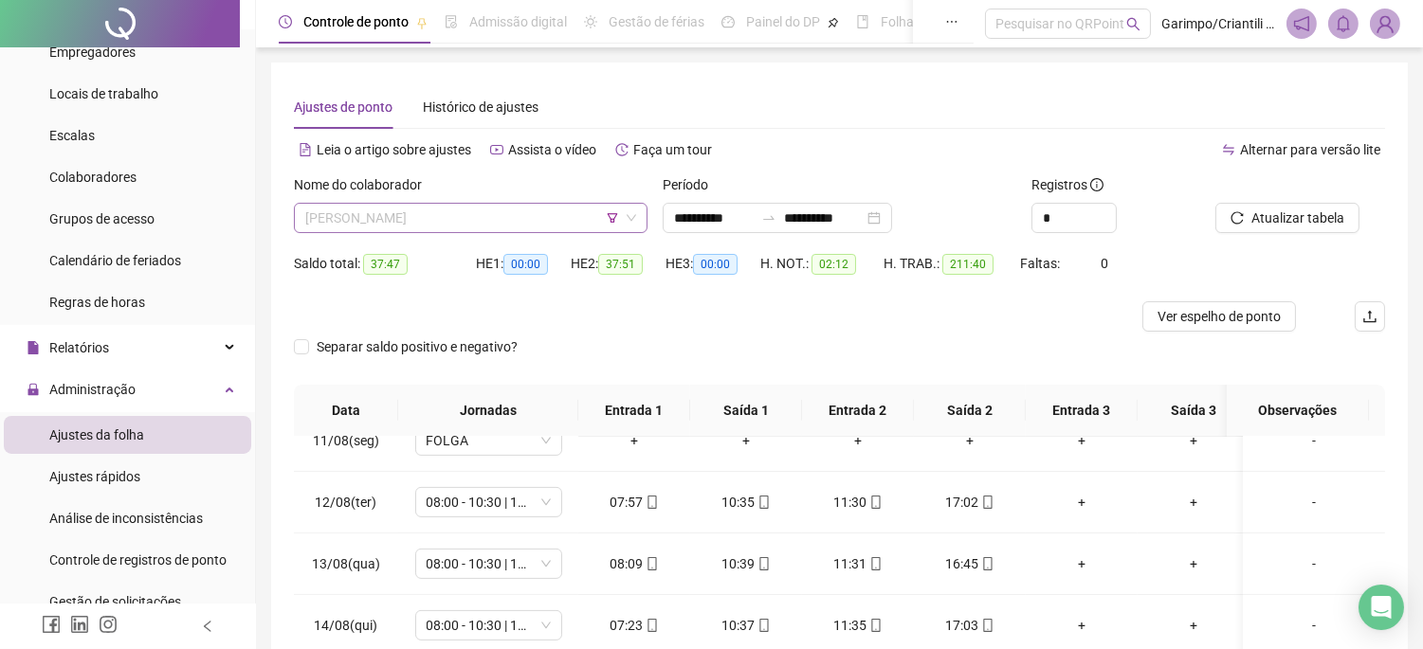
click at [557, 229] on span "[PERSON_NAME]" at bounding box center [470, 218] width 331 height 28
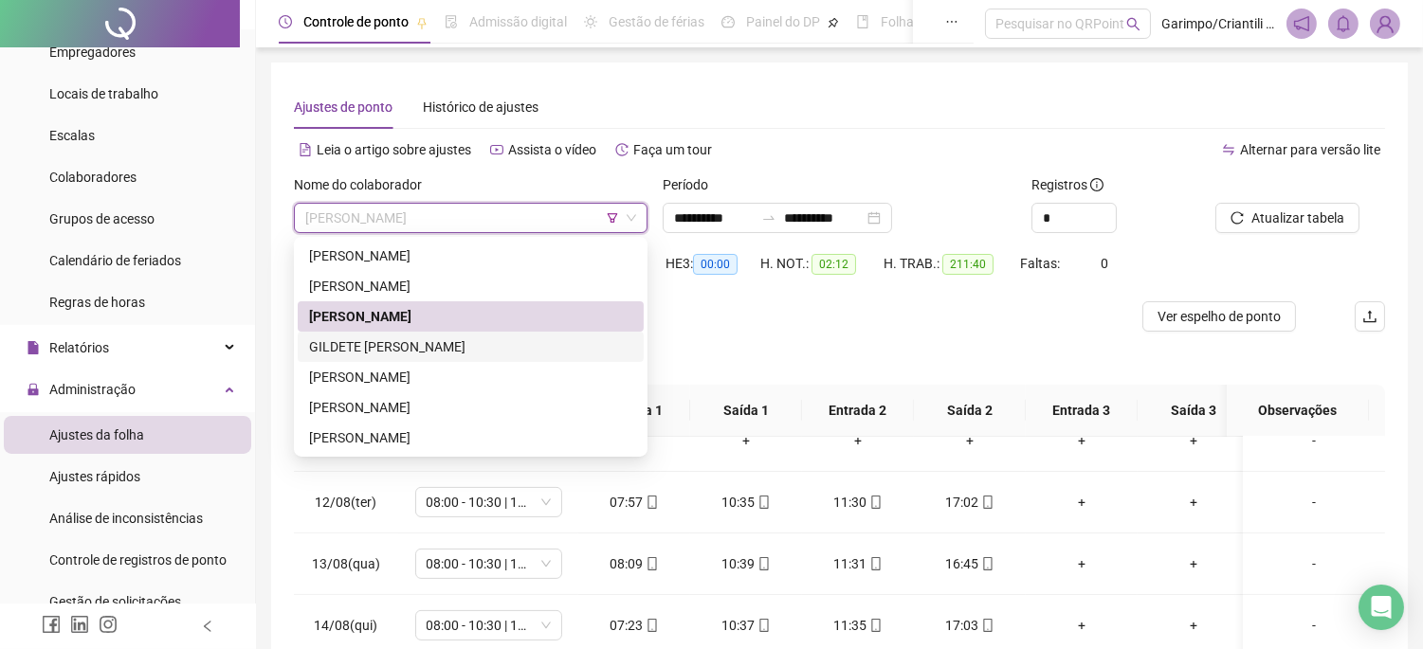
click at [505, 337] on div "GILDETE [PERSON_NAME]" at bounding box center [470, 347] width 323 height 21
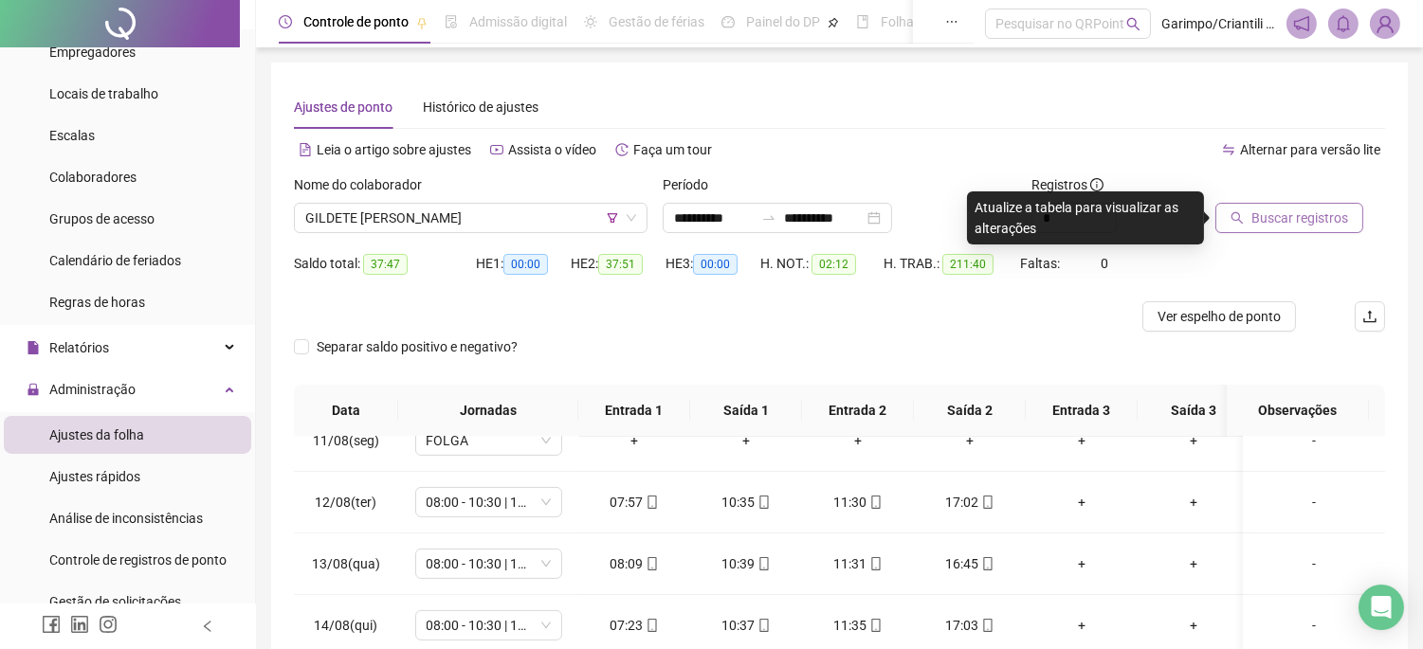
click at [1265, 212] on span "Buscar registros" at bounding box center [1299, 218] width 97 height 21
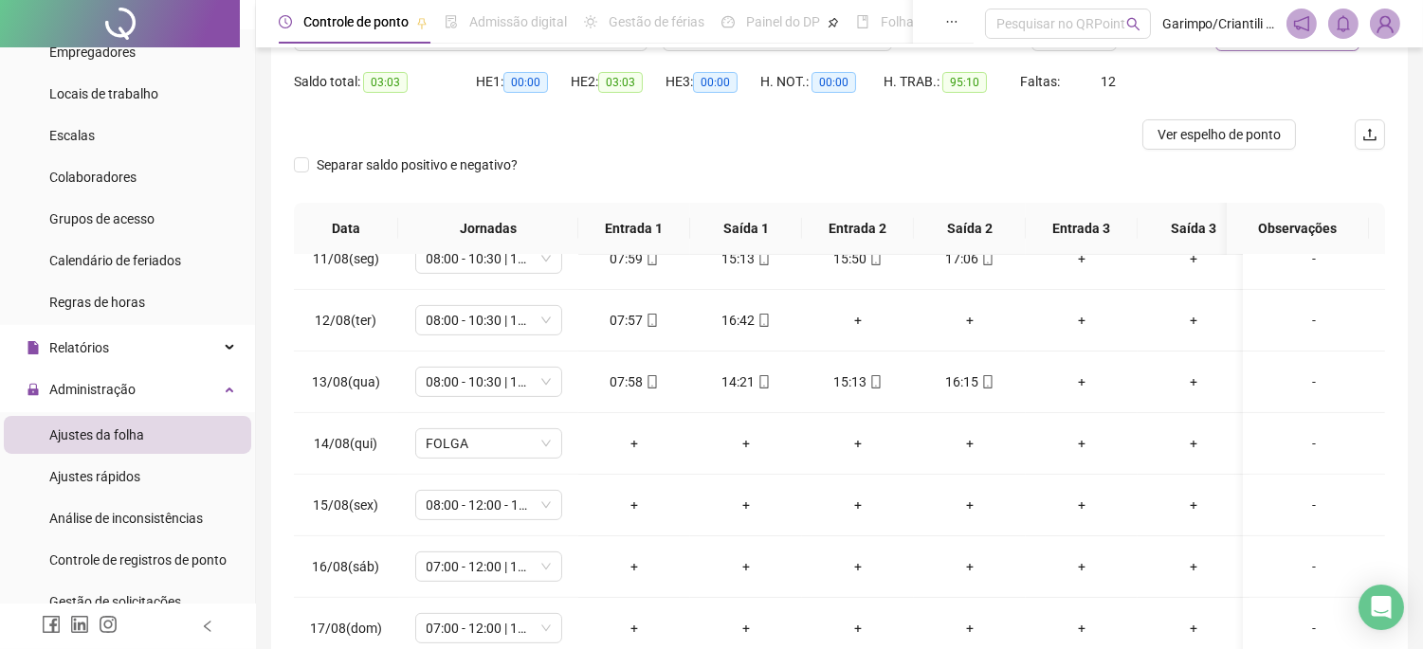
scroll to position [85, 0]
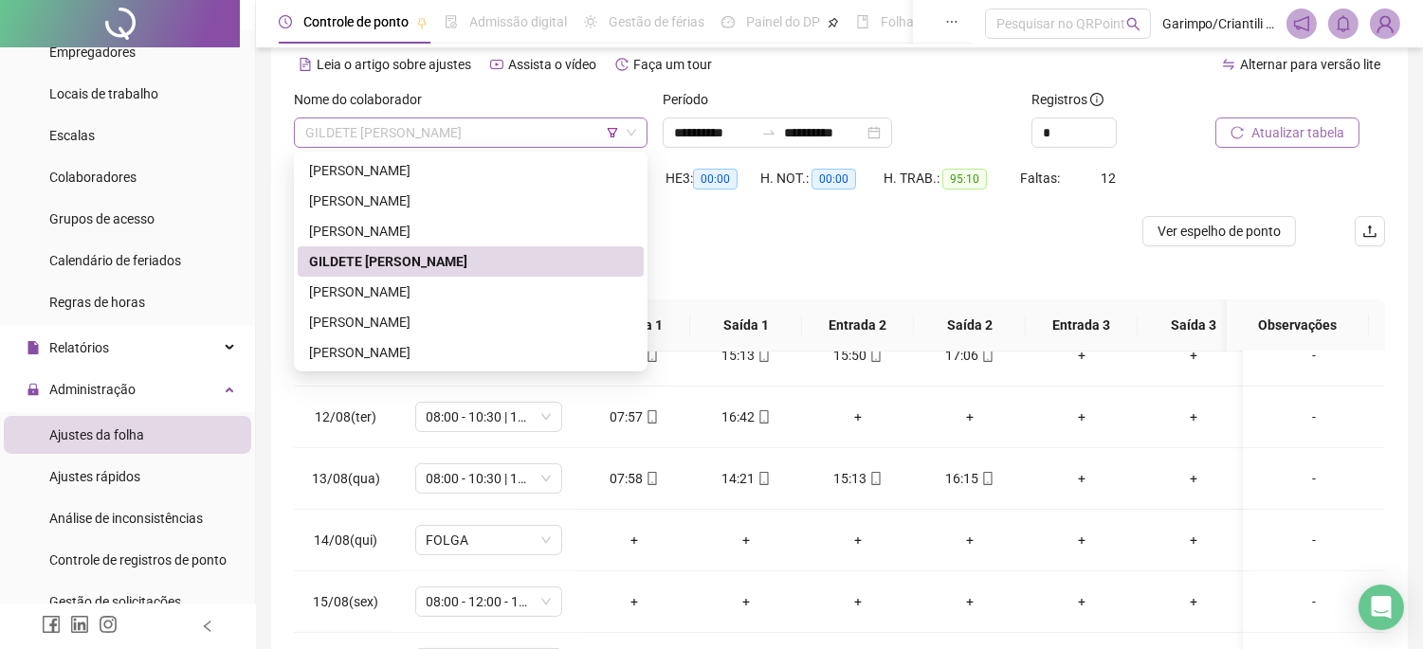
click at [545, 135] on span "GILDETE [PERSON_NAME]" at bounding box center [470, 132] width 331 height 28
click at [519, 285] on div "[PERSON_NAME]" at bounding box center [470, 292] width 323 height 21
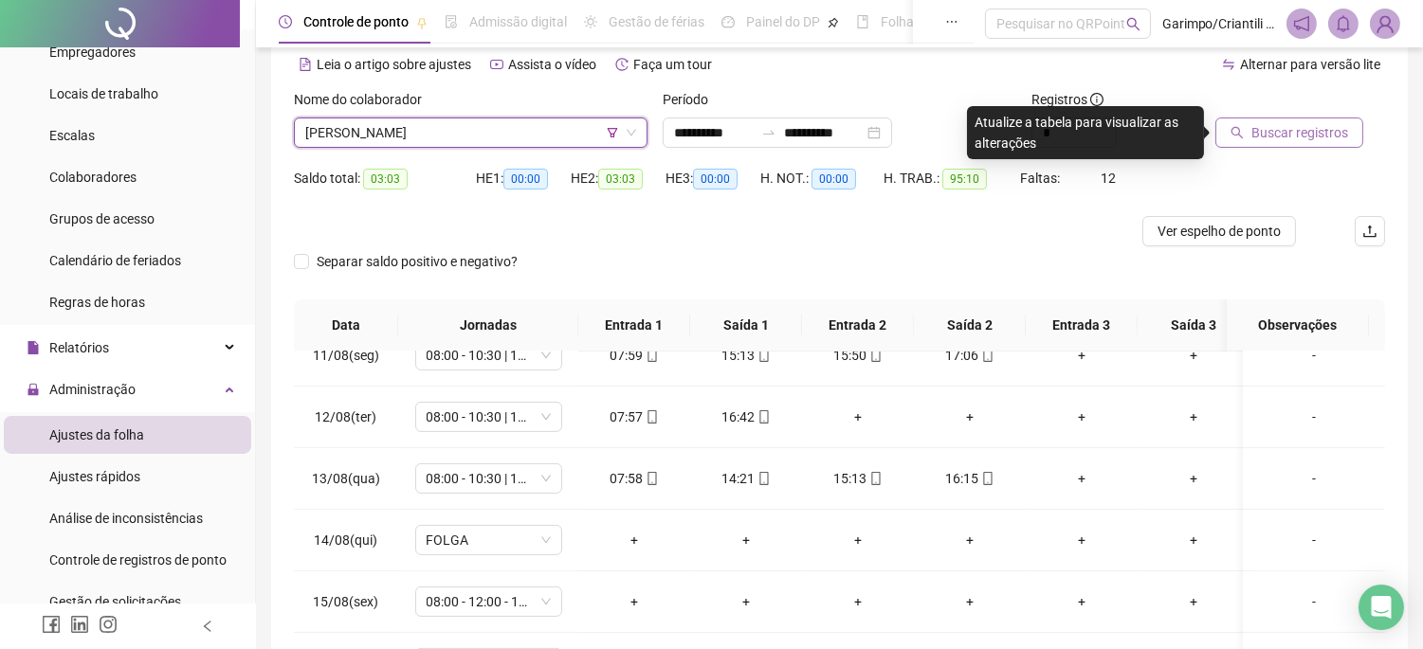
click at [1285, 129] on span "Buscar registros" at bounding box center [1299, 132] width 97 height 21
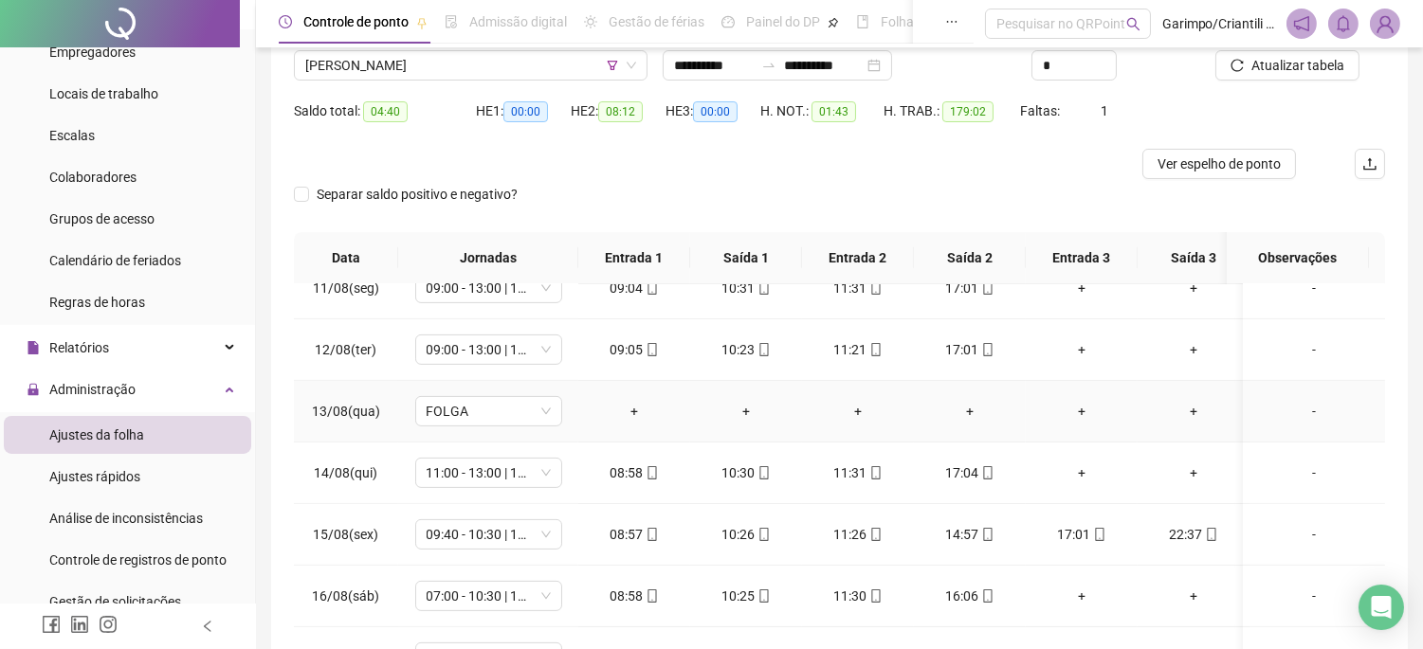
scroll to position [296, 0]
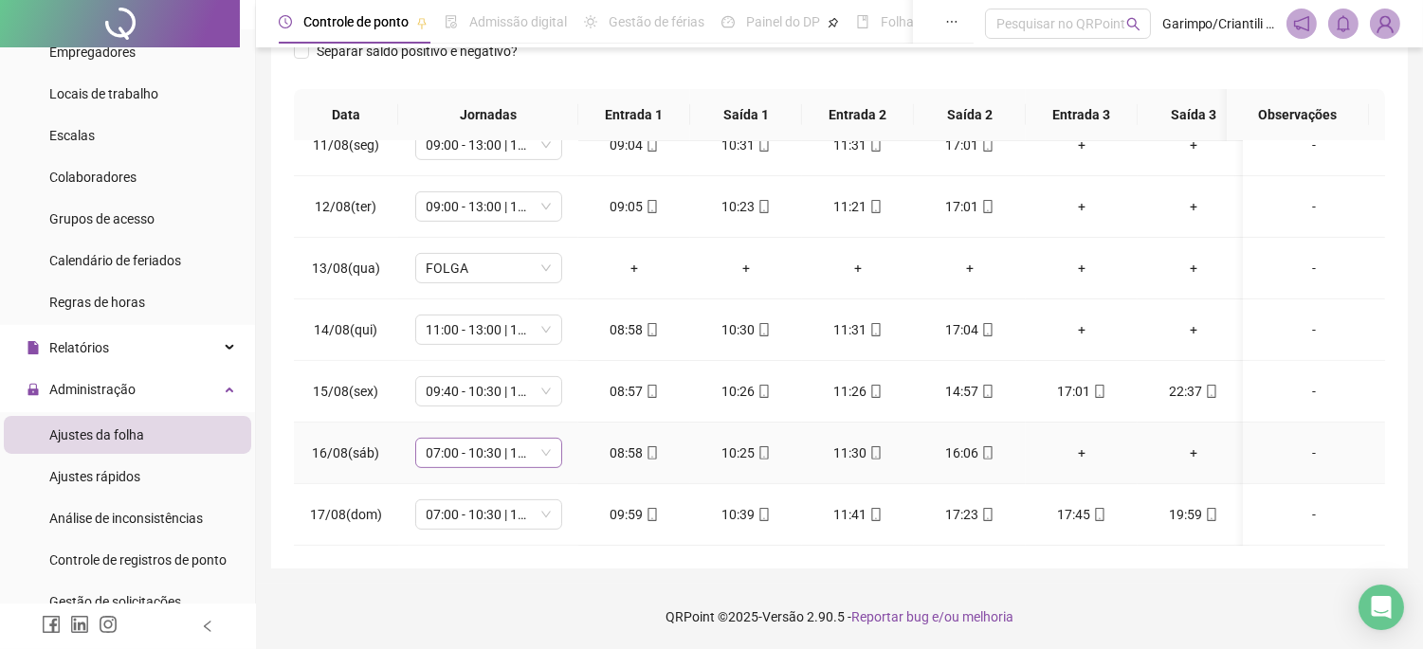
click at [506, 439] on span "07:00 - 10:30 | 12:30 - 16:20" at bounding box center [489, 453] width 124 height 28
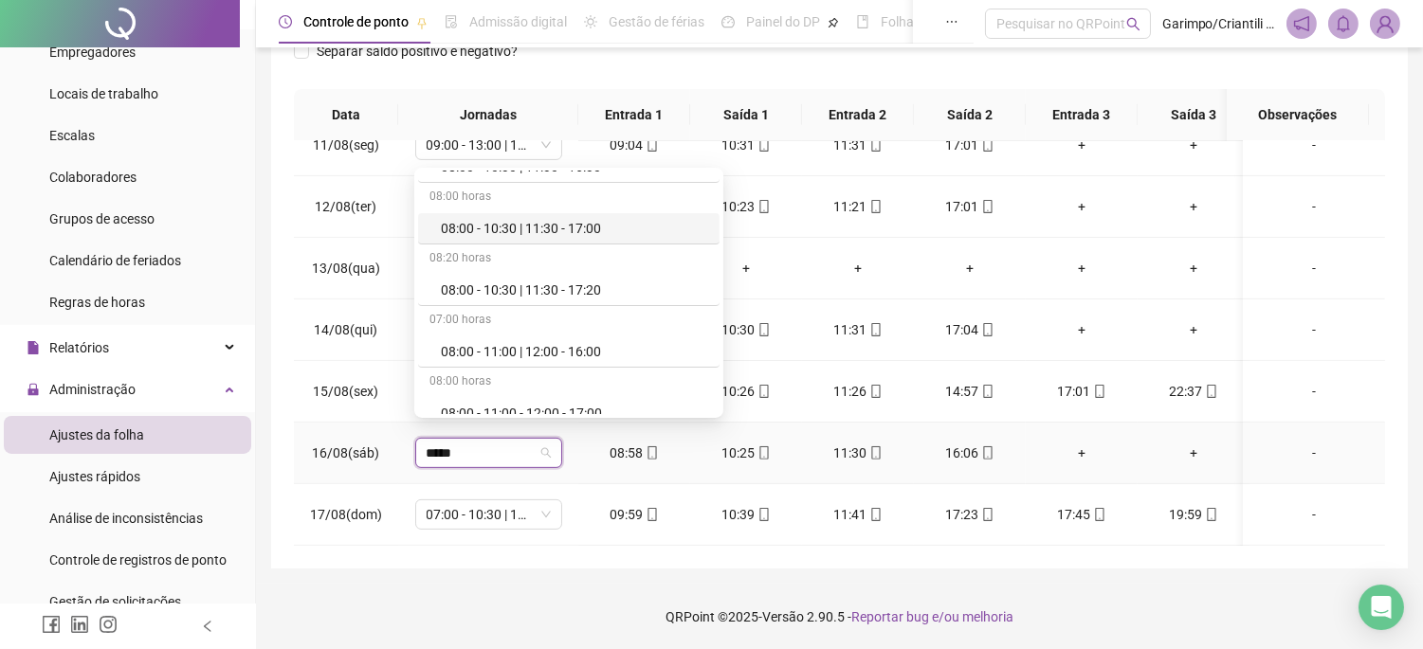
scroll to position [210, 0]
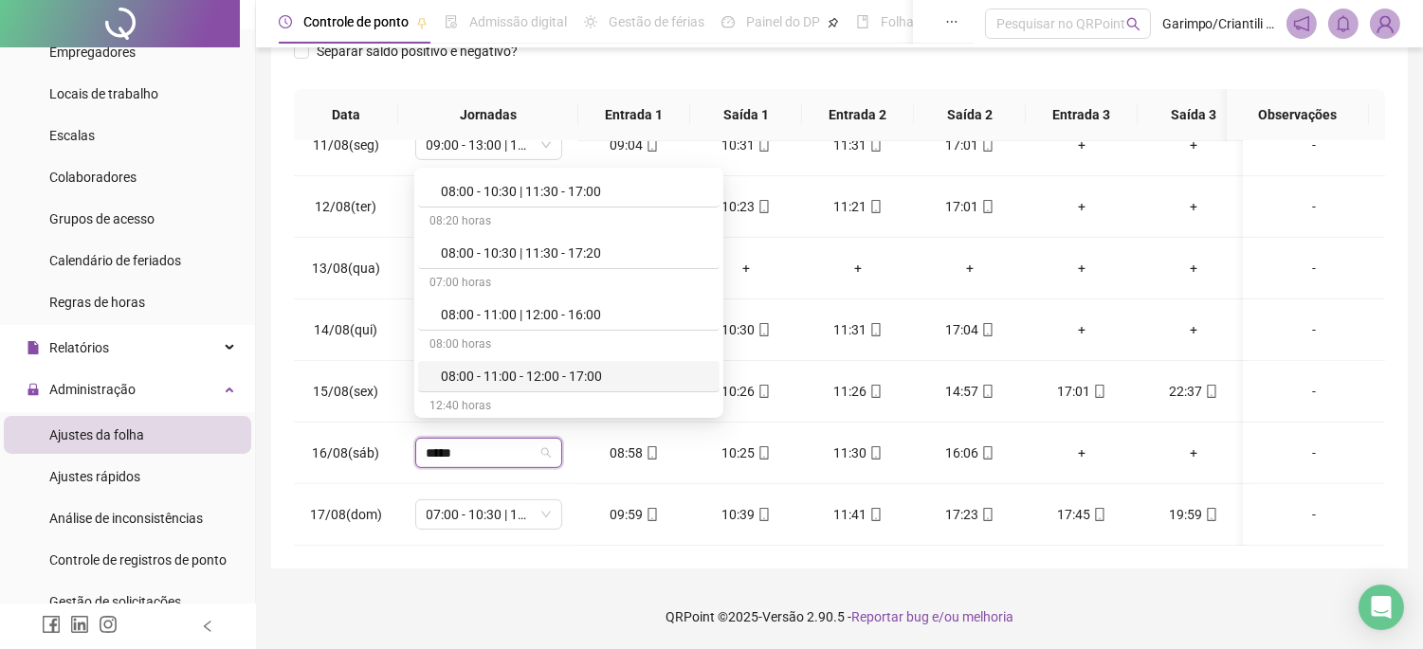
type input "*****"
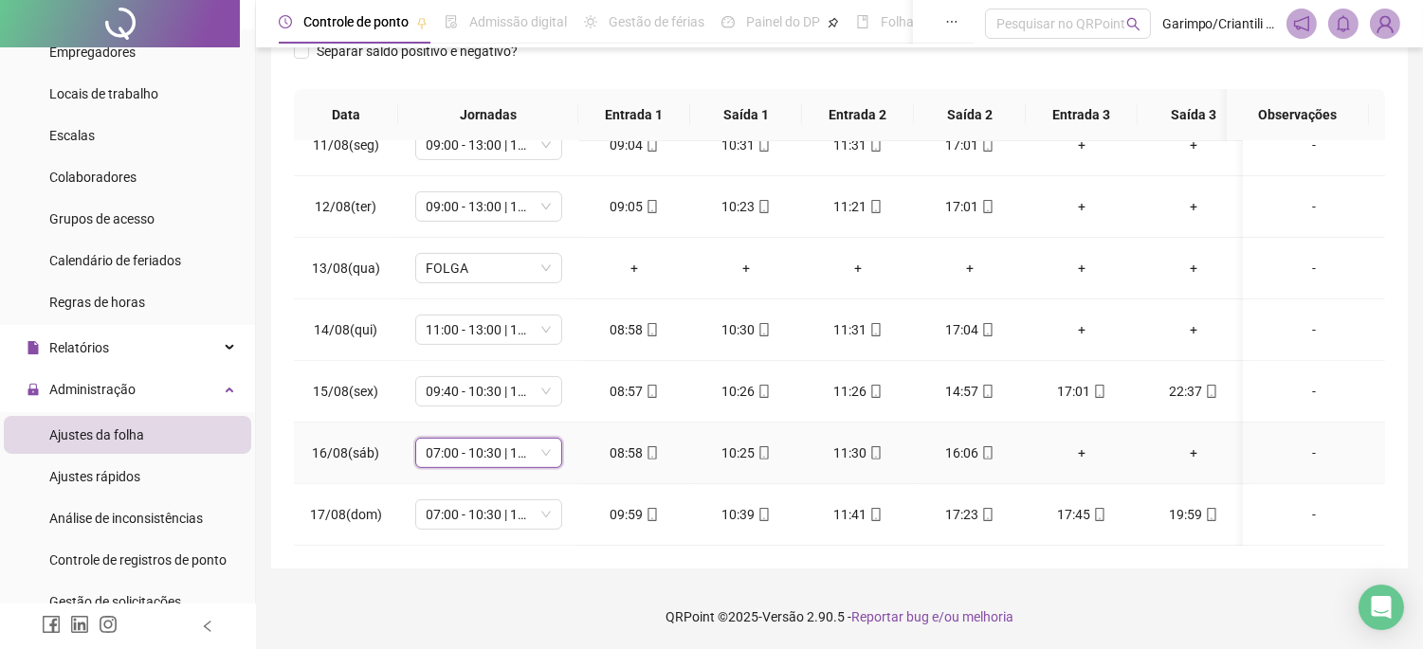
click at [485, 439] on span "07:00 - 10:30 | 12:30 - 16:20" at bounding box center [489, 453] width 124 height 28
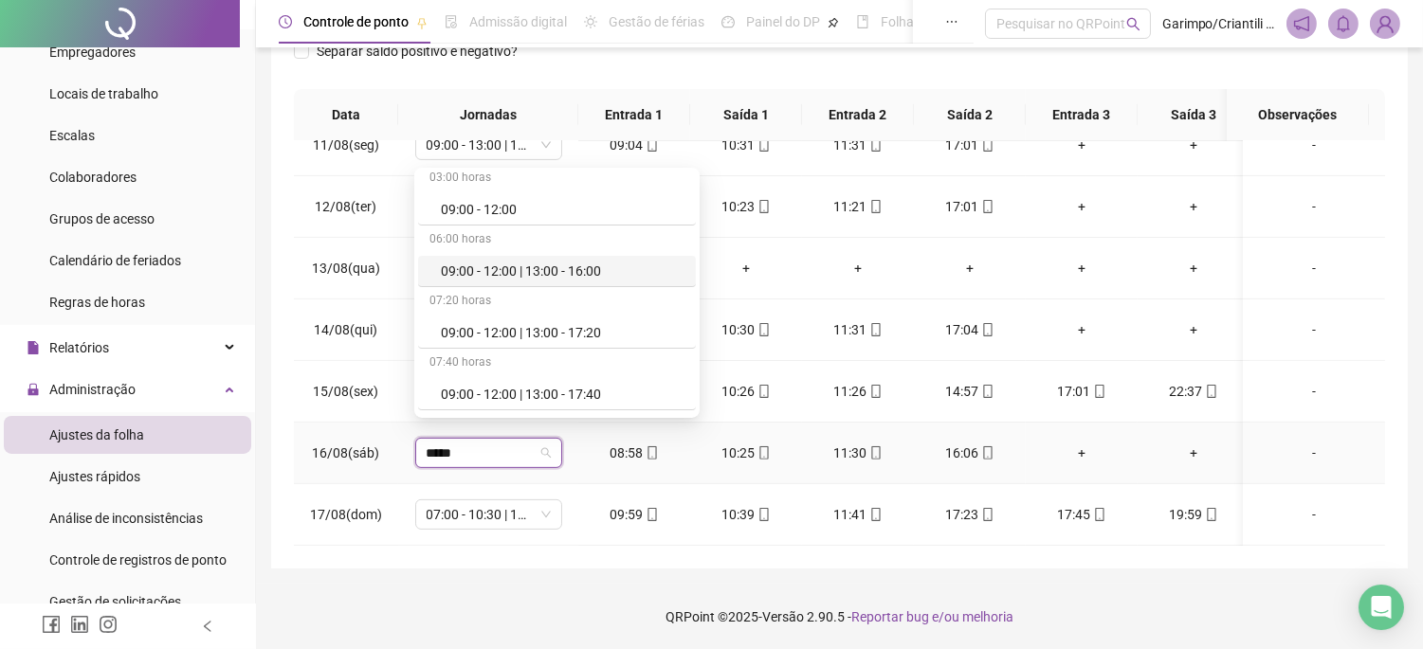
scroll to position [421, 0]
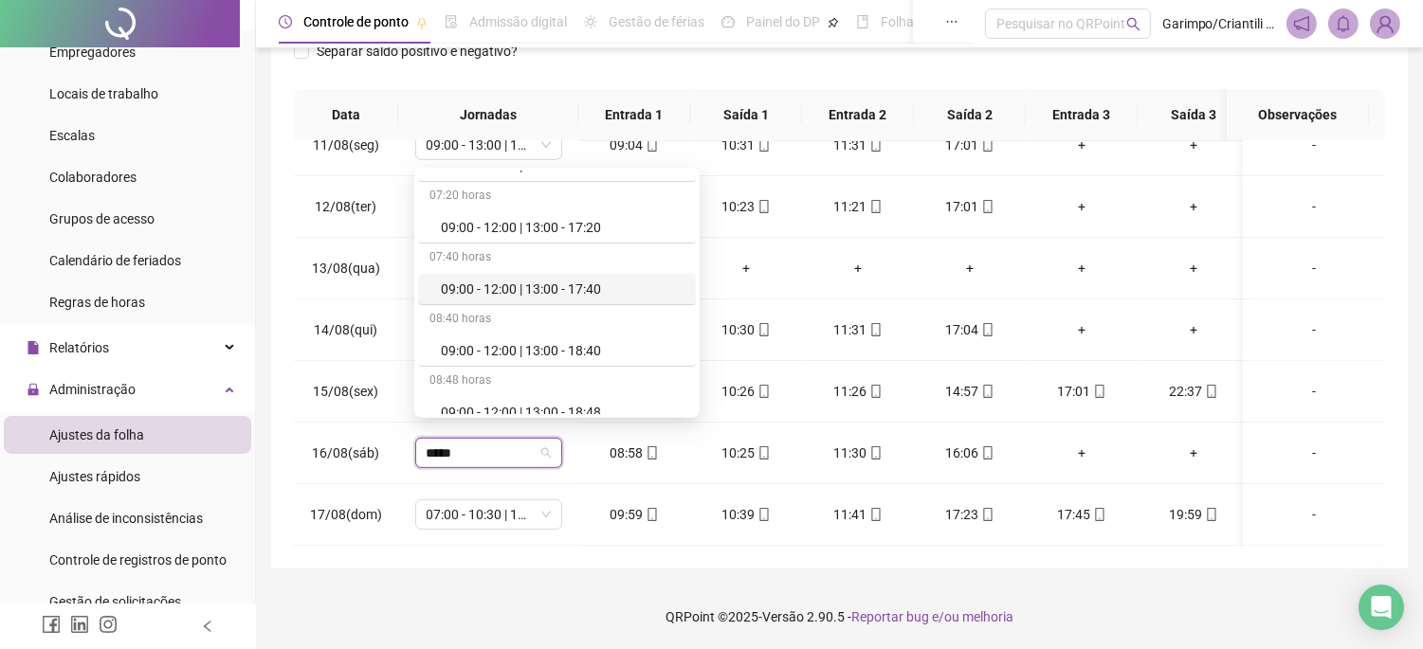
type input "*****"
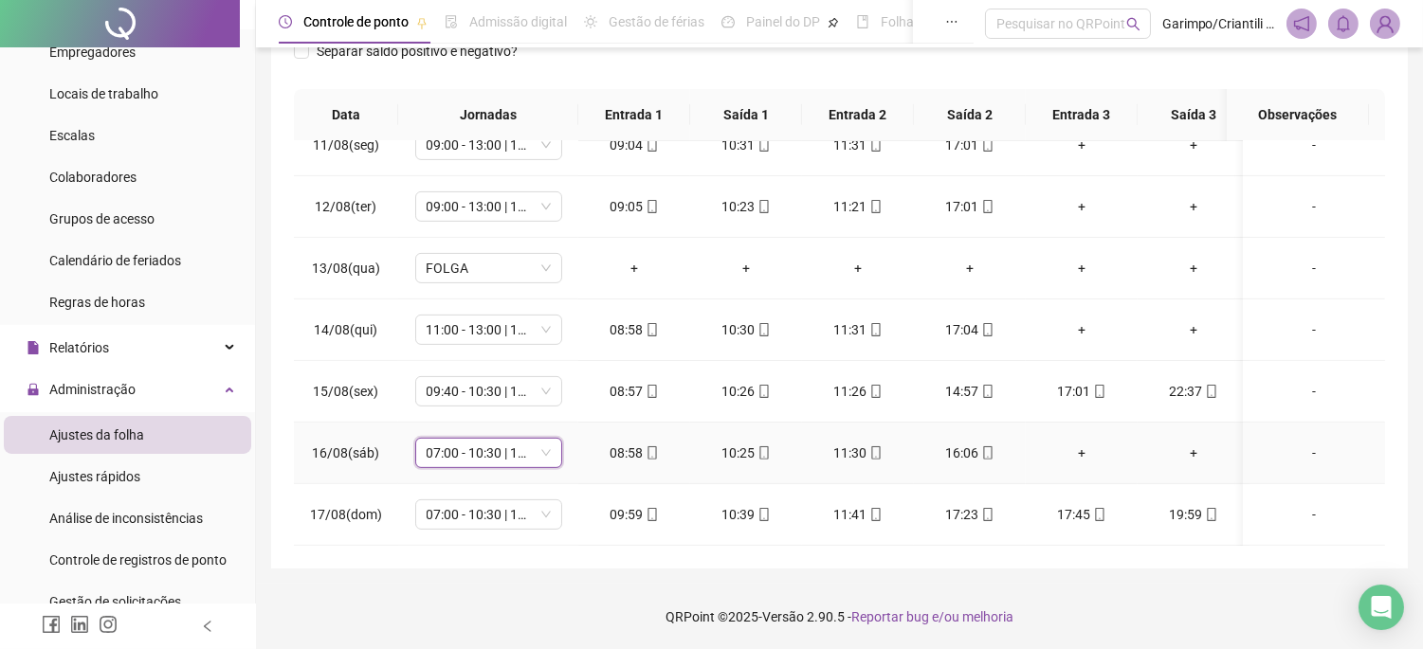
click at [460, 439] on span "07:00 - 10:30 | 12:30 - 16:20" at bounding box center [489, 453] width 124 height 28
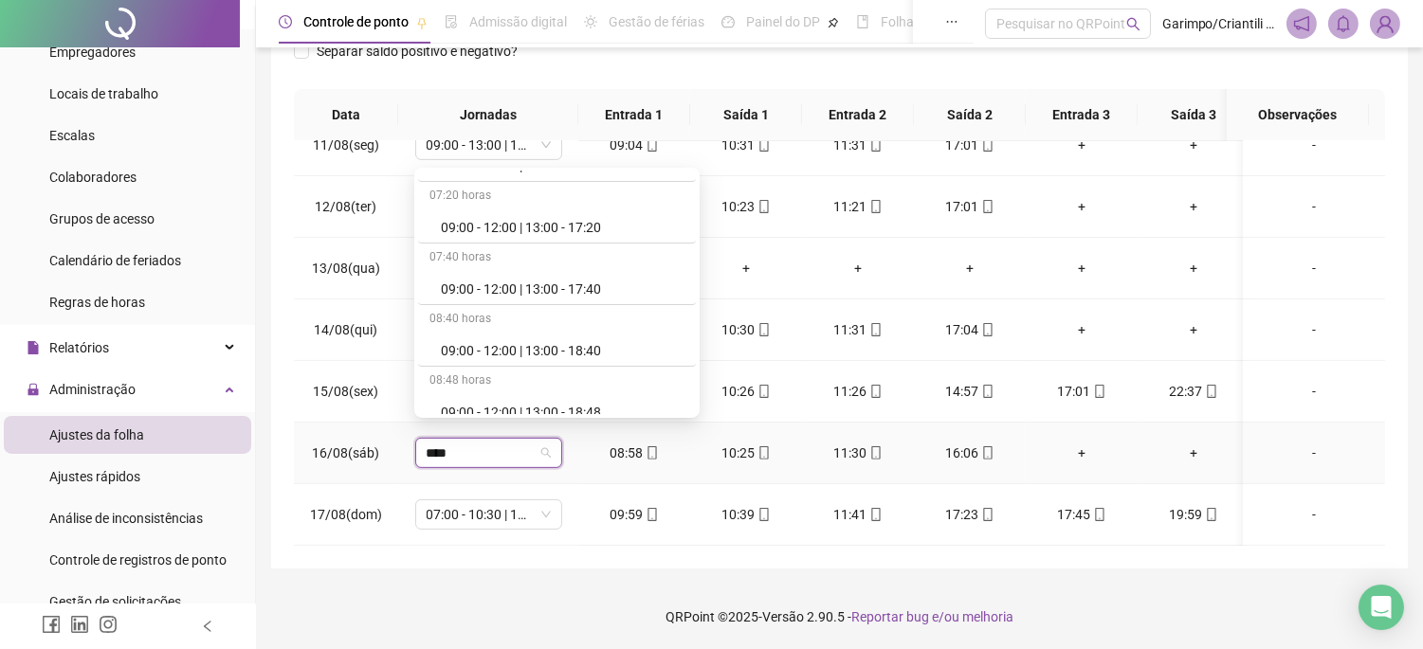
type input "*****"
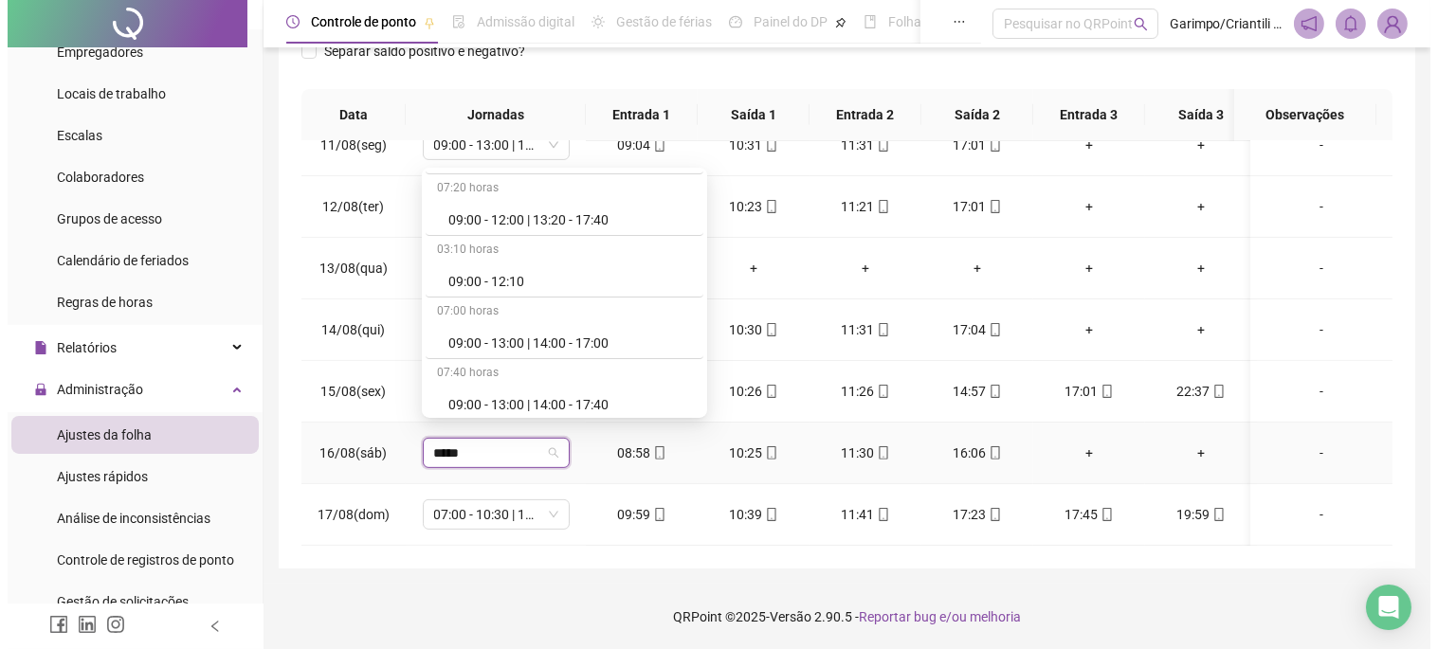
scroll to position [842, 0]
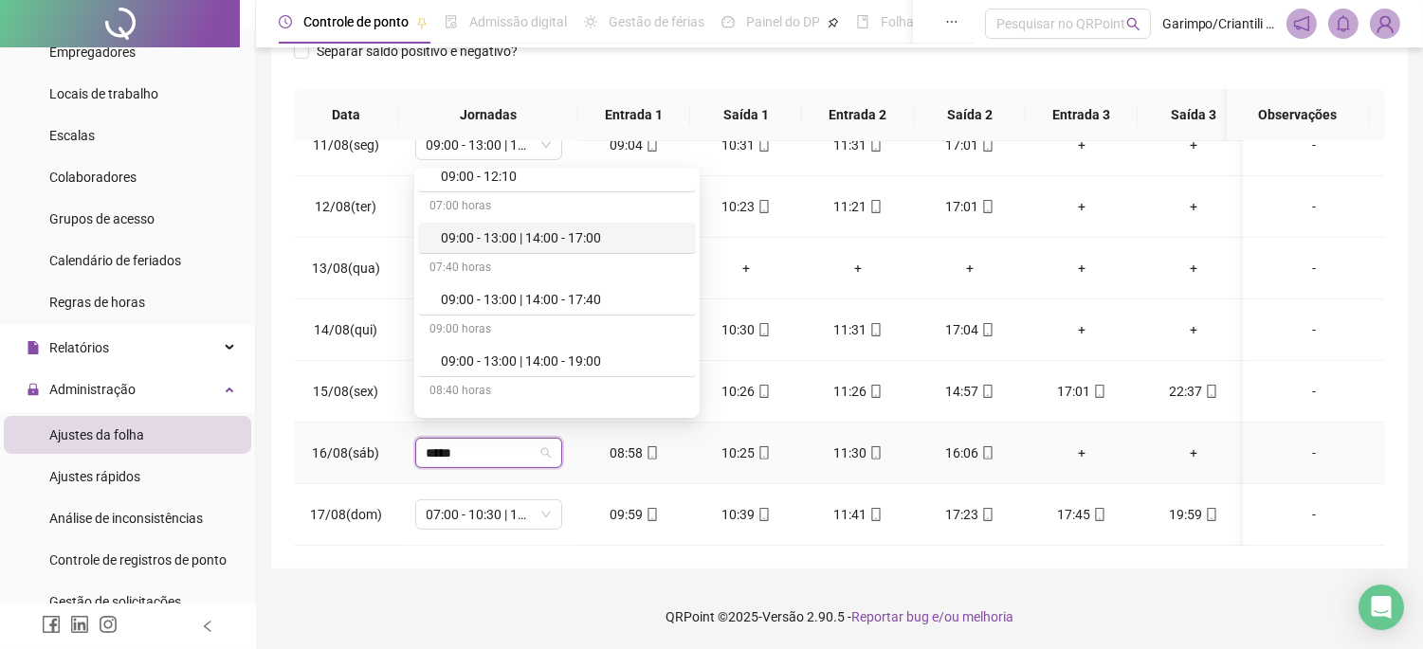
drag, startPoint x: 536, startPoint y: 240, endPoint x: 658, endPoint y: 428, distance: 224.8
click at [536, 240] on div "09:00 - 13:00 | 14:00 - 17:00" at bounding box center [563, 238] width 244 height 21
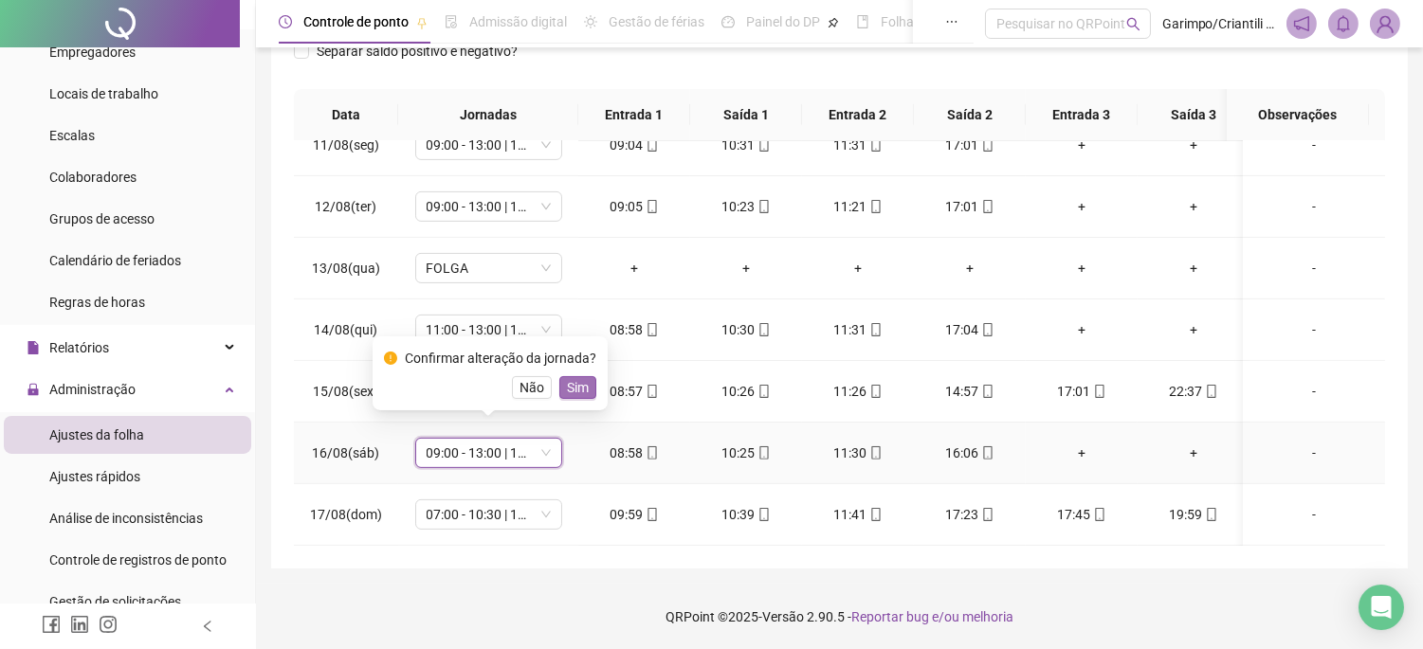
click at [574, 398] on span "Sim" at bounding box center [578, 387] width 22 height 21
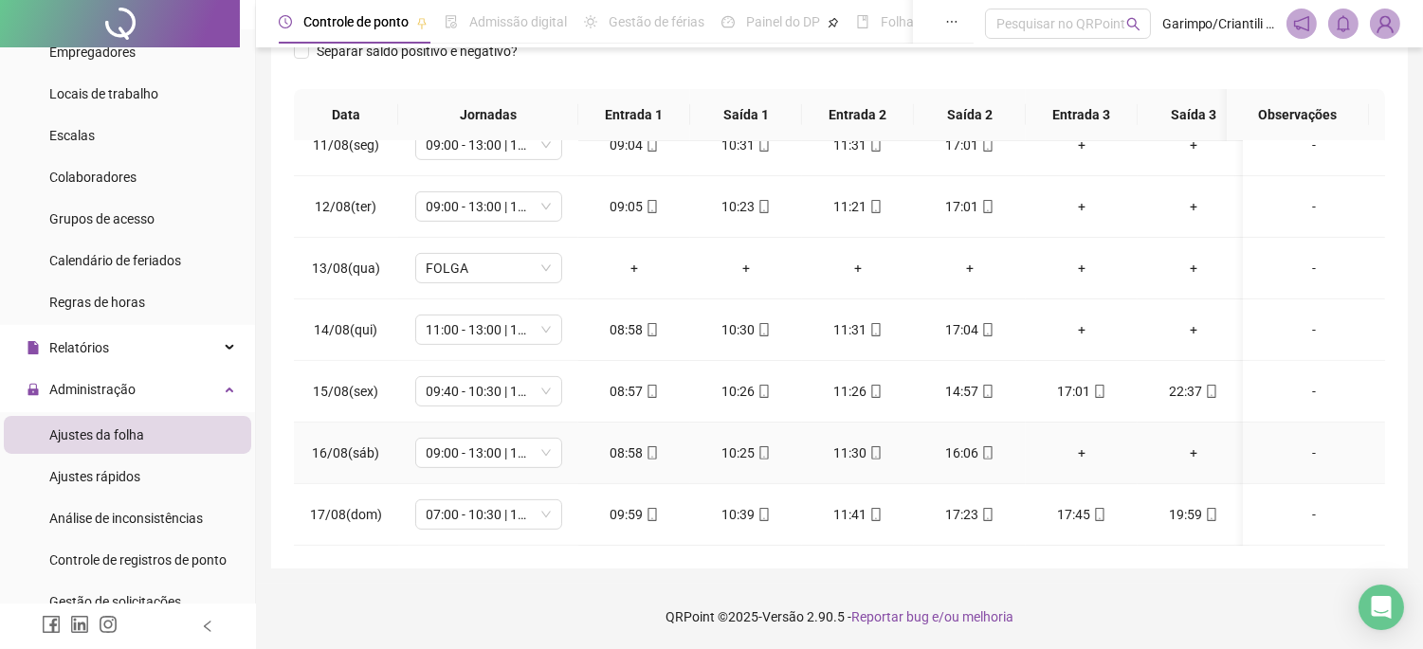
click at [1306, 443] on div "-" at bounding box center [1314, 453] width 112 height 21
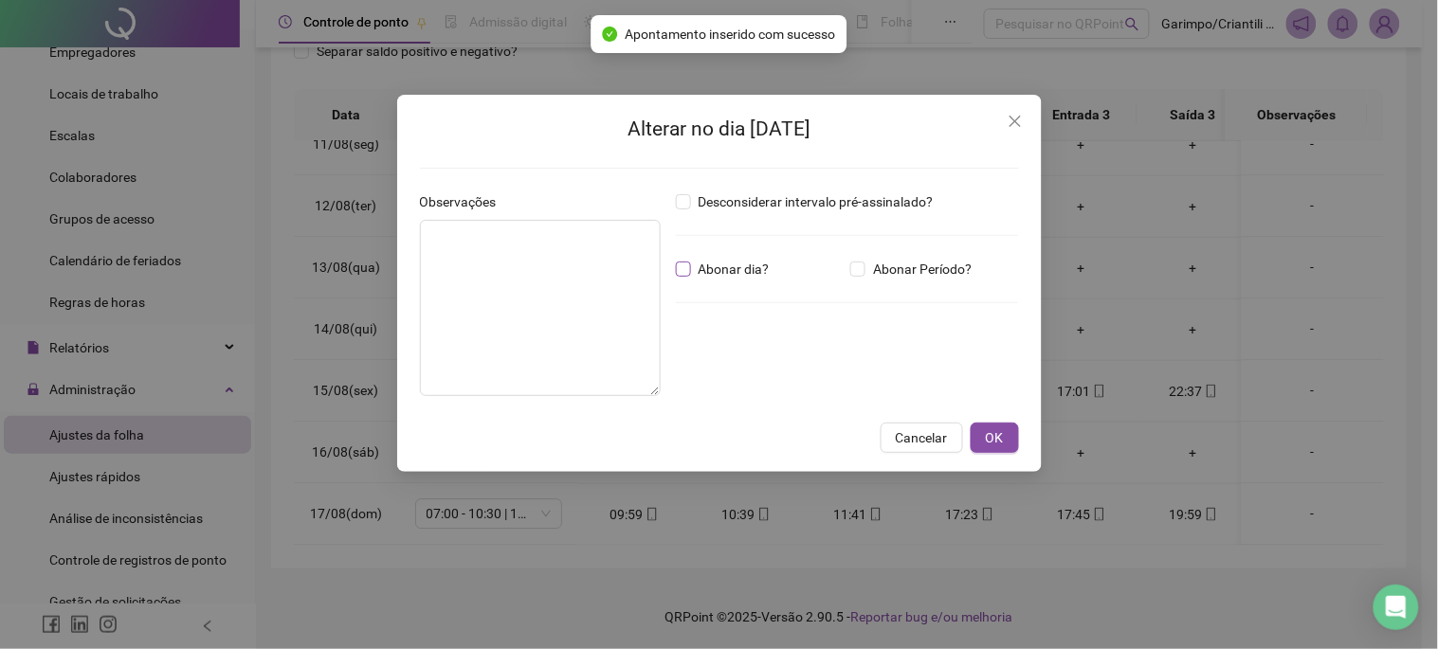
click at [699, 271] on span "Abonar dia?" at bounding box center [734, 269] width 86 height 21
click at [903, 268] on span "Abonar Período?" at bounding box center [922, 269] width 114 height 21
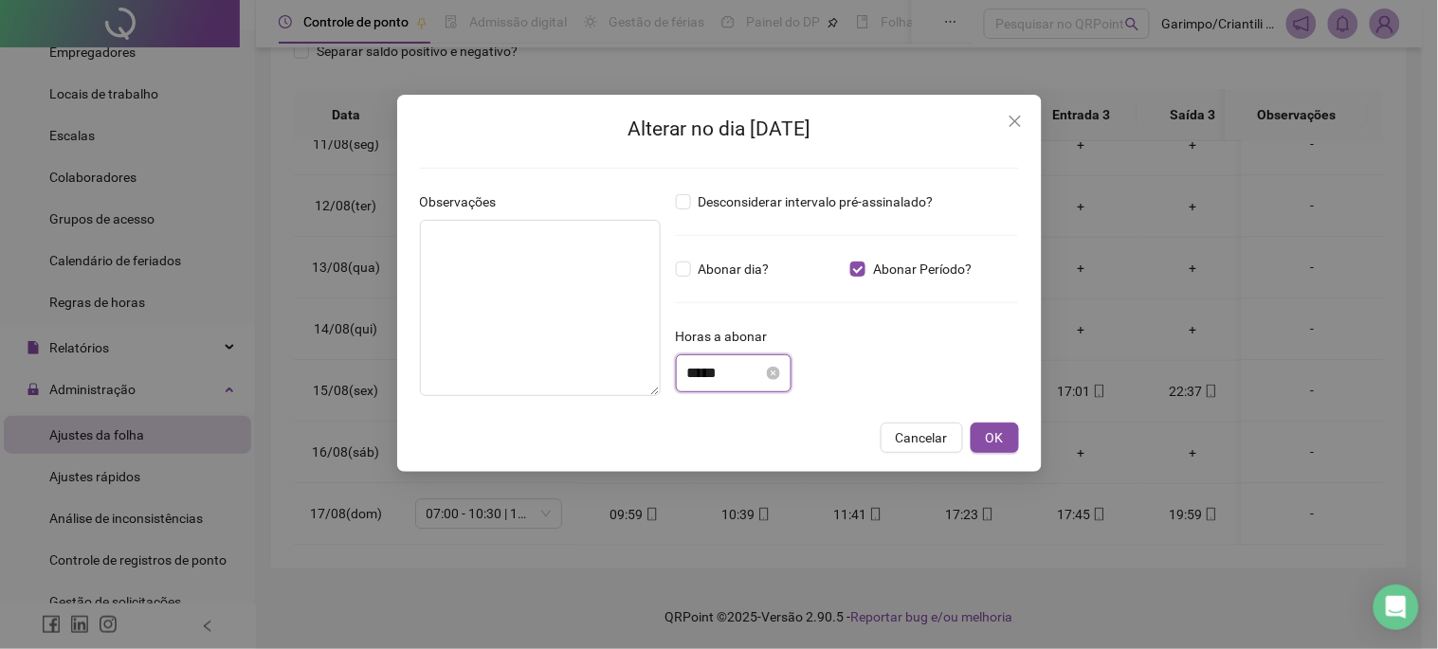
click at [751, 366] on input "*****" at bounding box center [725, 373] width 76 height 23
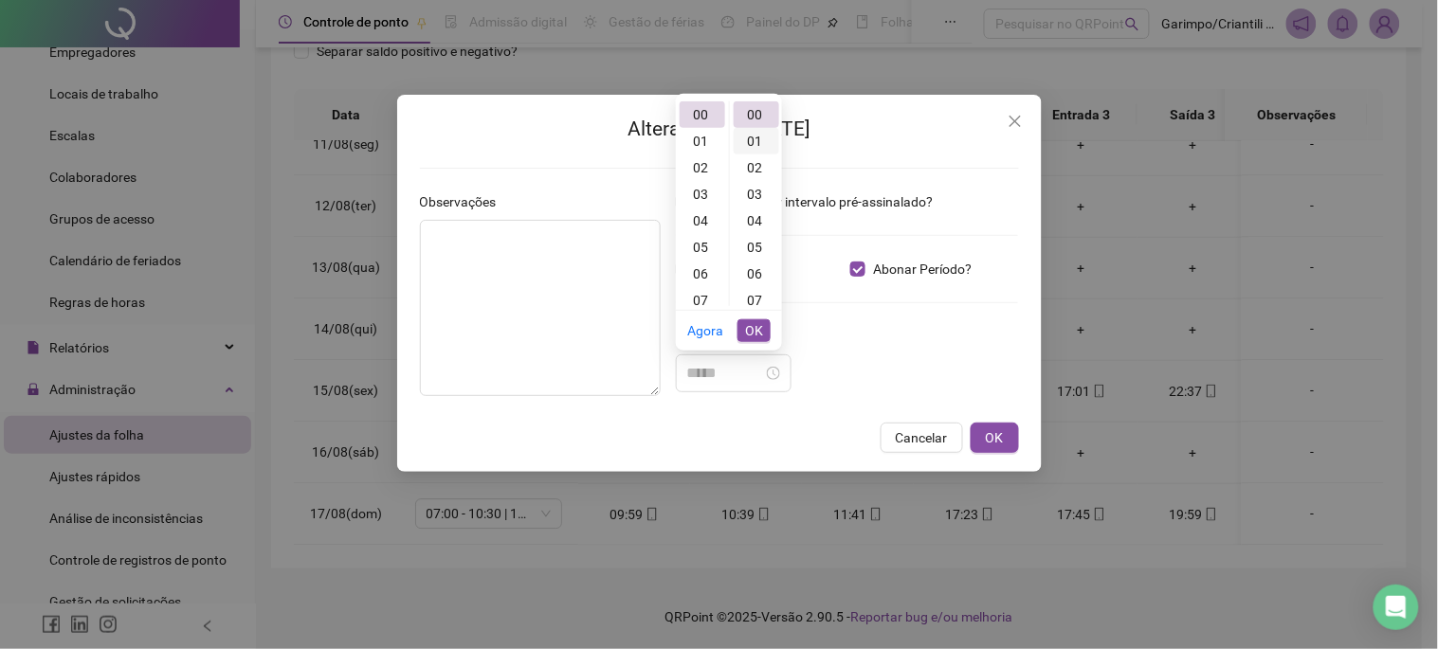
click at [756, 147] on div "01" at bounding box center [757, 141] width 46 height 27
type input "*****"
click at [792, 363] on div "*****" at bounding box center [734, 374] width 116 height 38
click at [780, 370] on icon "close-circle" at bounding box center [773, 373] width 13 height 13
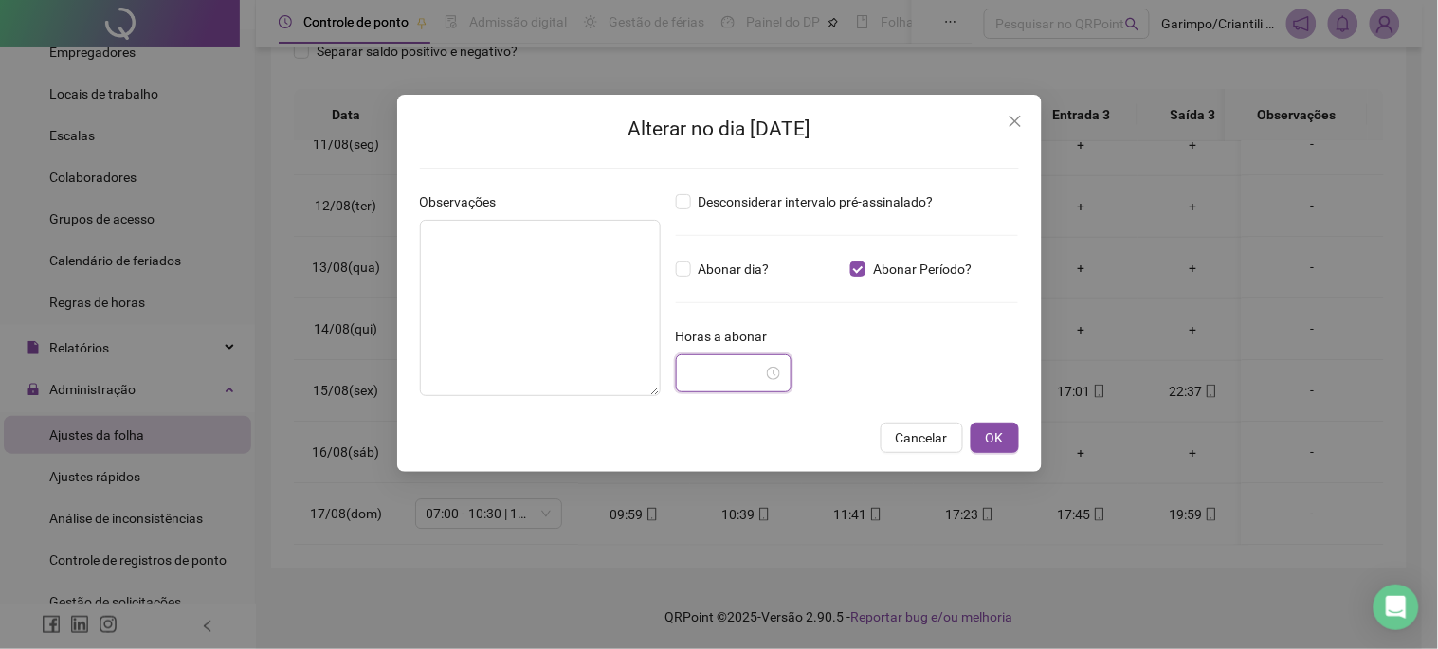
click at [763, 375] on input at bounding box center [725, 373] width 76 height 23
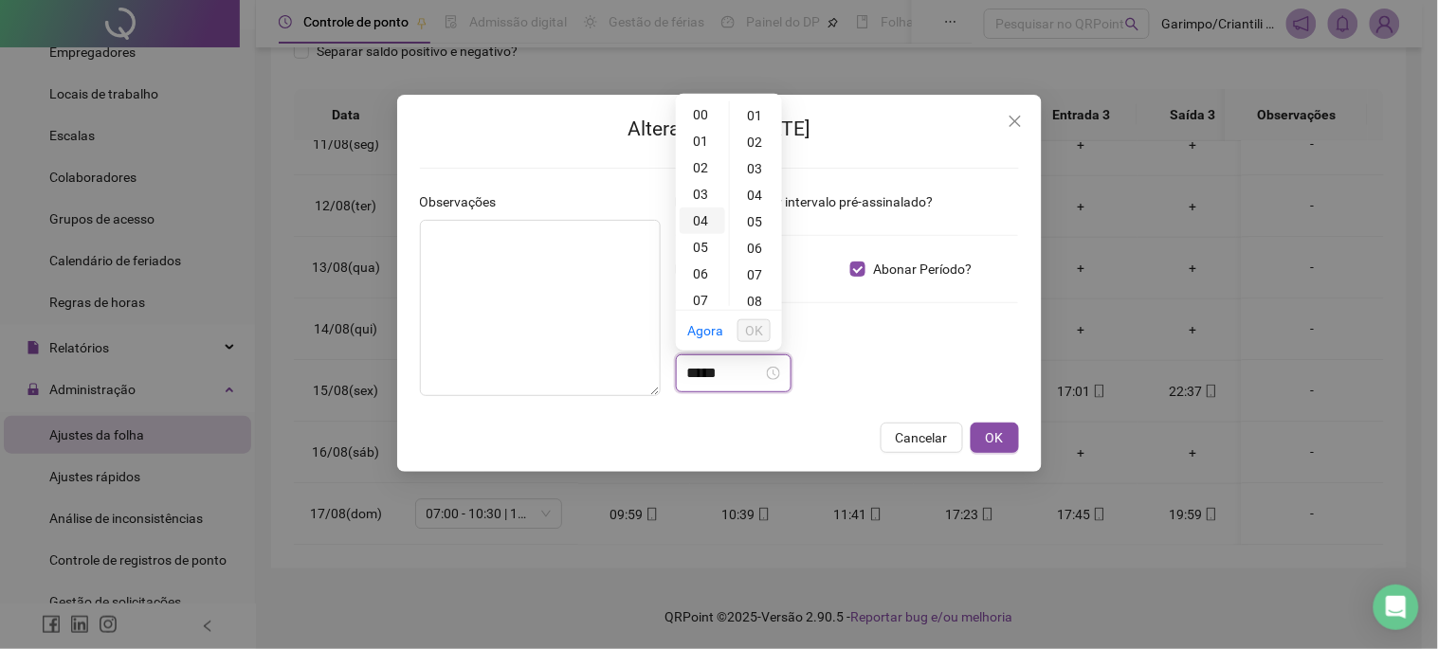
type input "*****"
click at [698, 145] on div "01" at bounding box center [703, 141] width 46 height 27
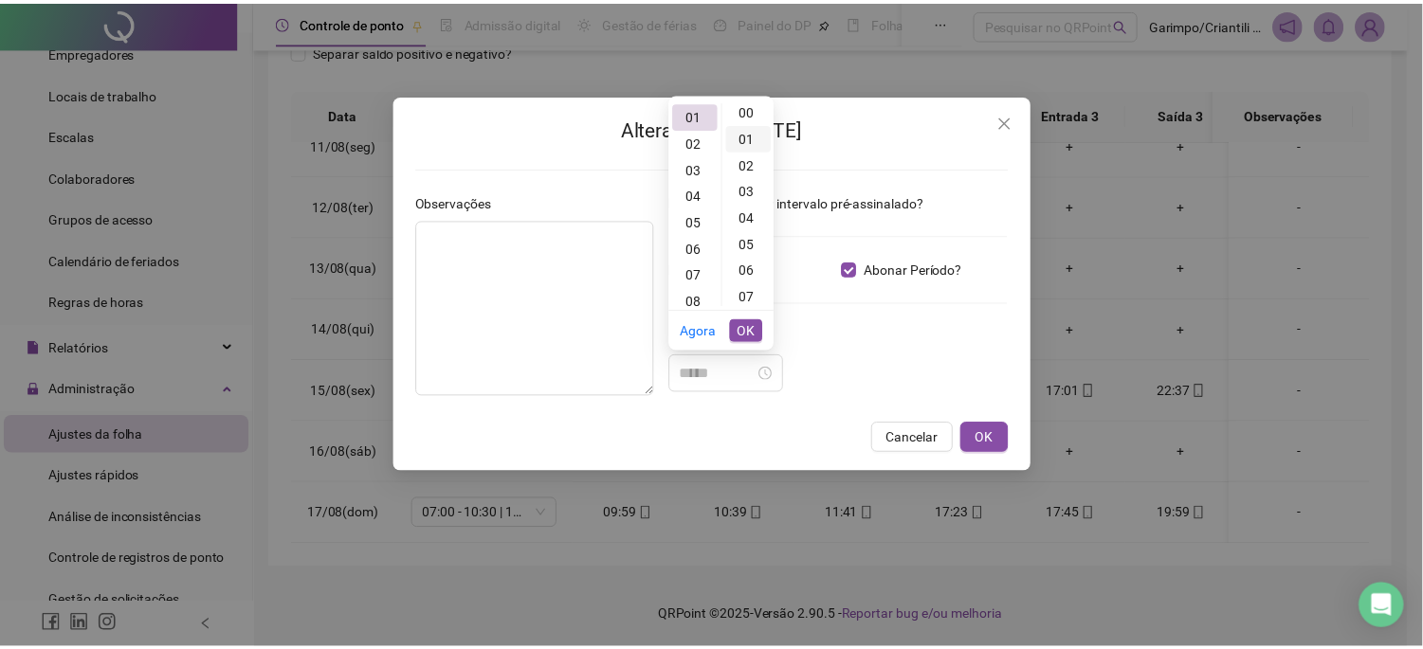
scroll to position [0, 0]
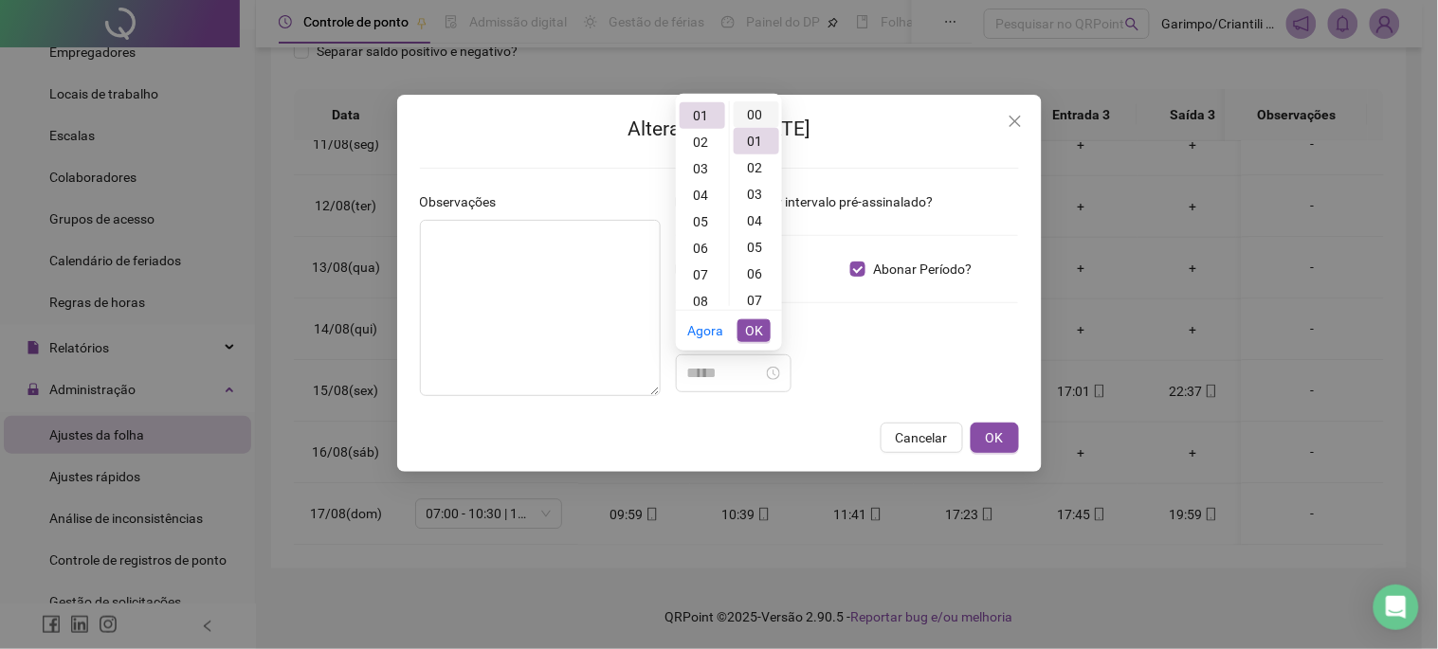
type input "*****"
click at [749, 120] on div "00" at bounding box center [757, 114] width 46 height 27
click at [756, 333] on span "OK" at bounding box center [754, 330] width 18 height 21
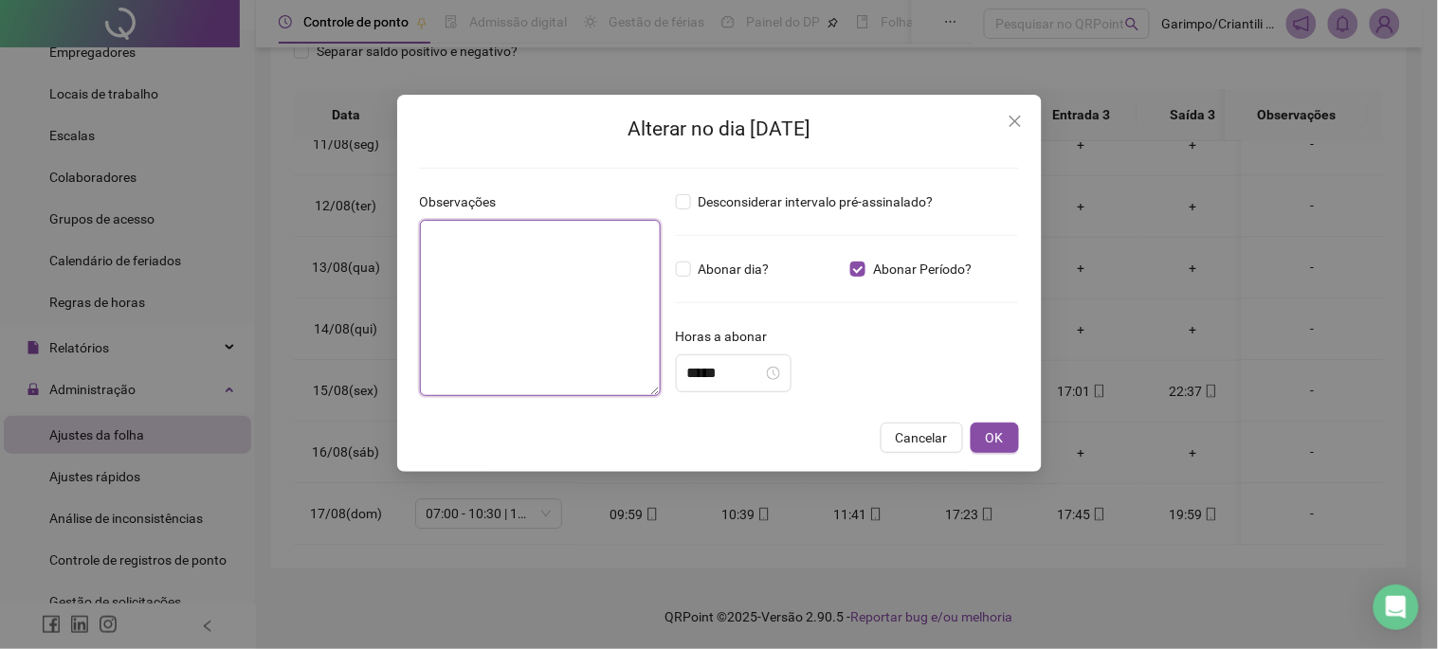
click at [434, 252] on textarea at bounding box center [540, 308] width 241 height 176
click at [457, 228] on textarea at bounding box center [540, 308] width 241 height 176
click at [573, 243] on textarea at bounding box center [540, 308] width 241 height 176
type textarea "**********"
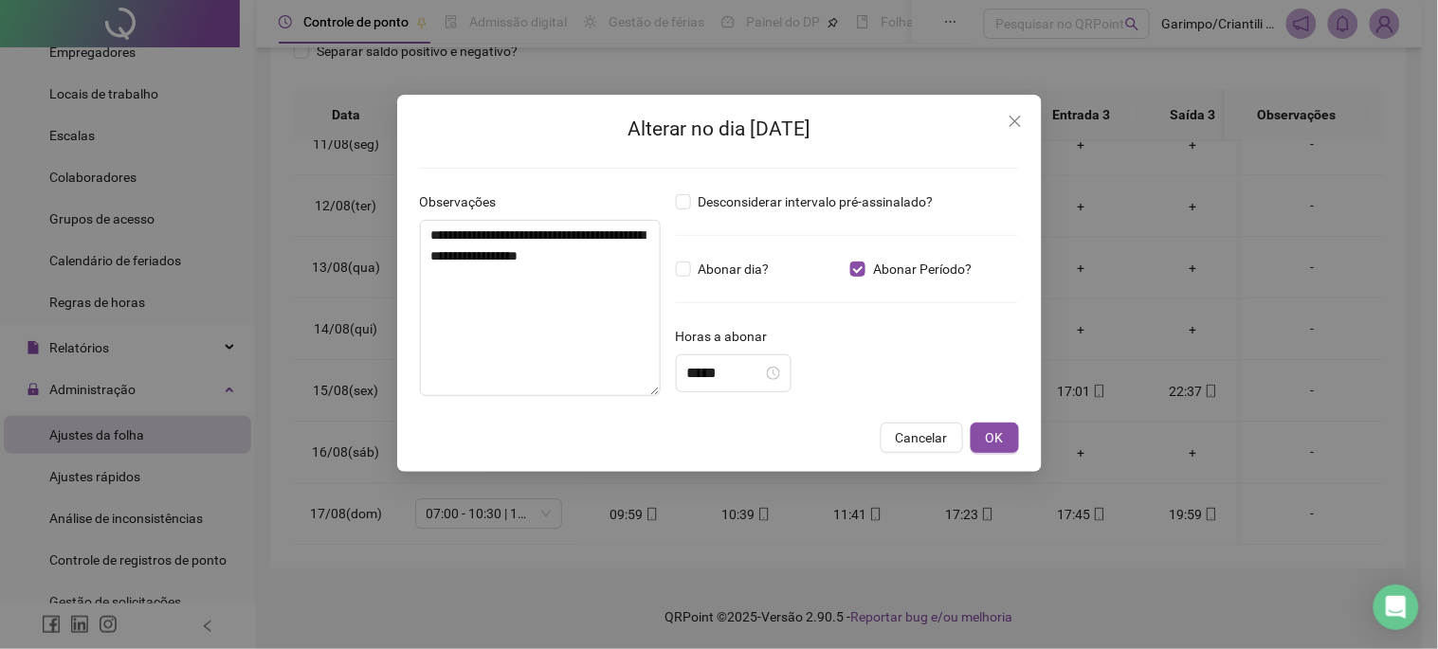
drag, startPoint x: 1000, startPoint y: 437, endPoint x: 891, endPoint y: 485, distance: 119.3
click at [999, 437] on span "OK" at bounding box center [995, 438] width 18 height 21
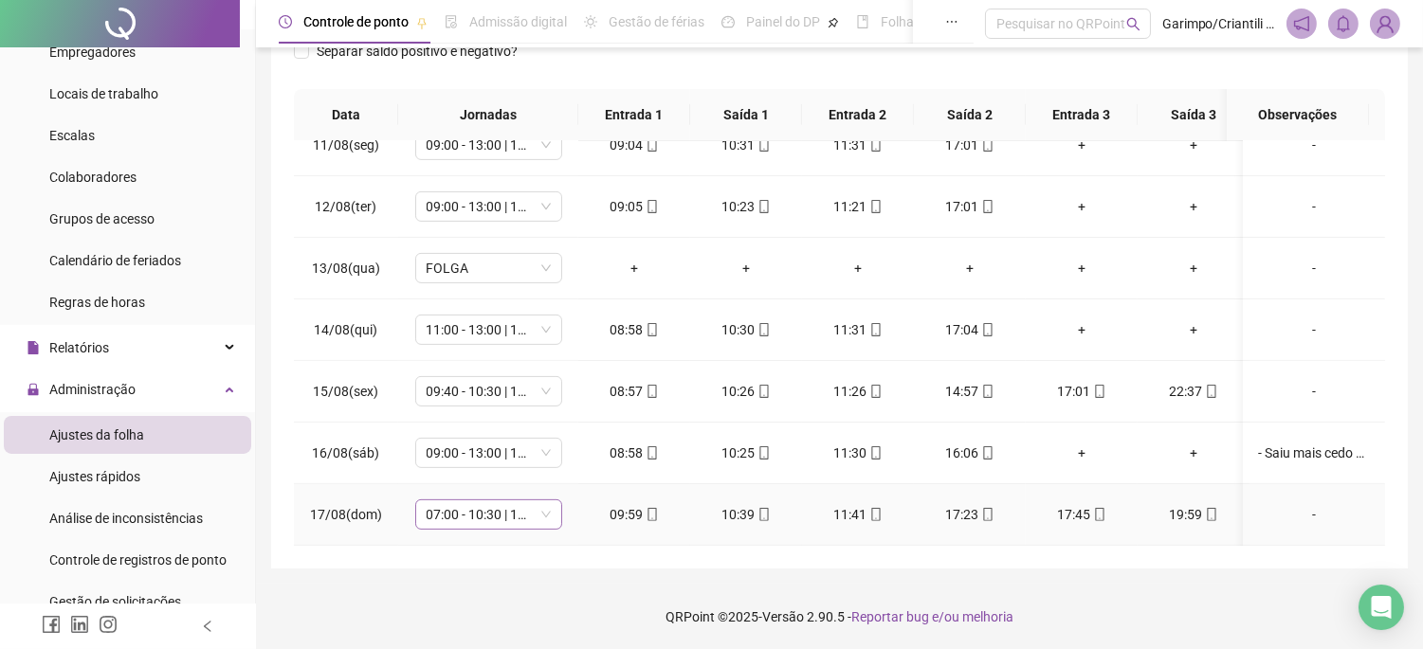
click at [500, 502] on span "07:00 - 10:30 | 12:30 - 16:20" at bounding box center [489, 515] width 124 height 28
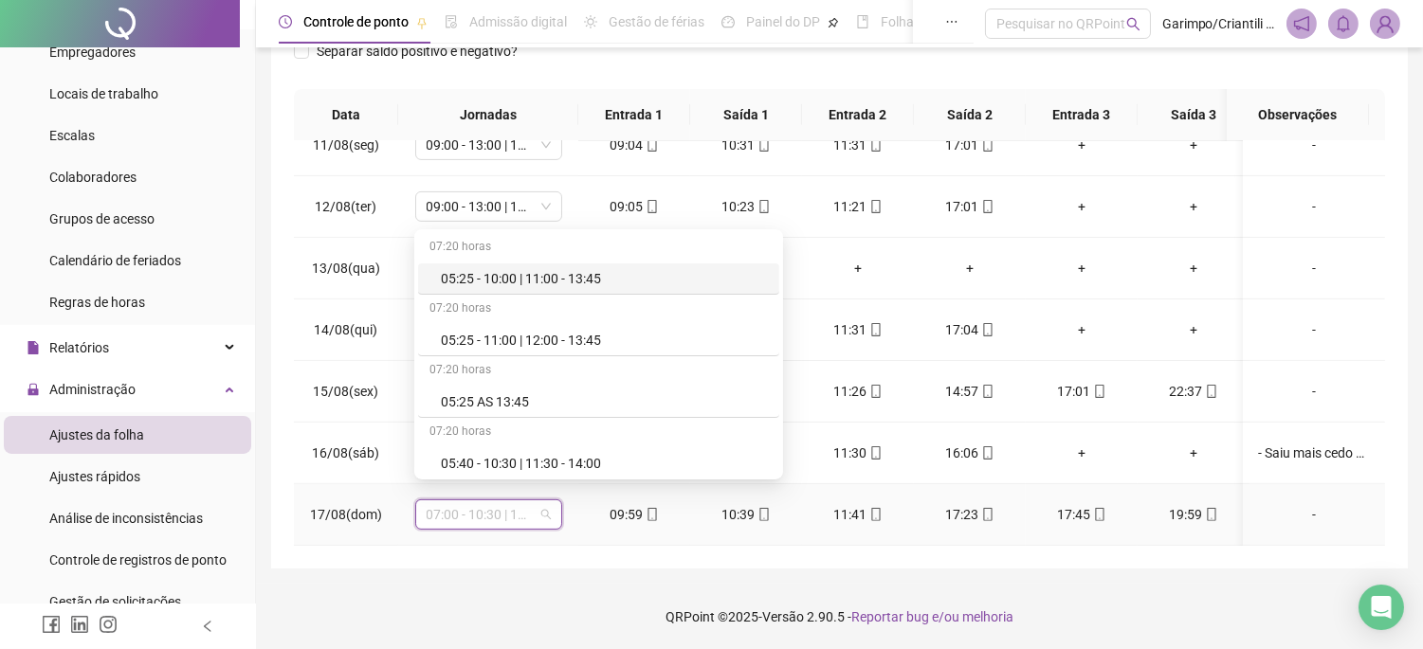
type input "*"
type input "*****"
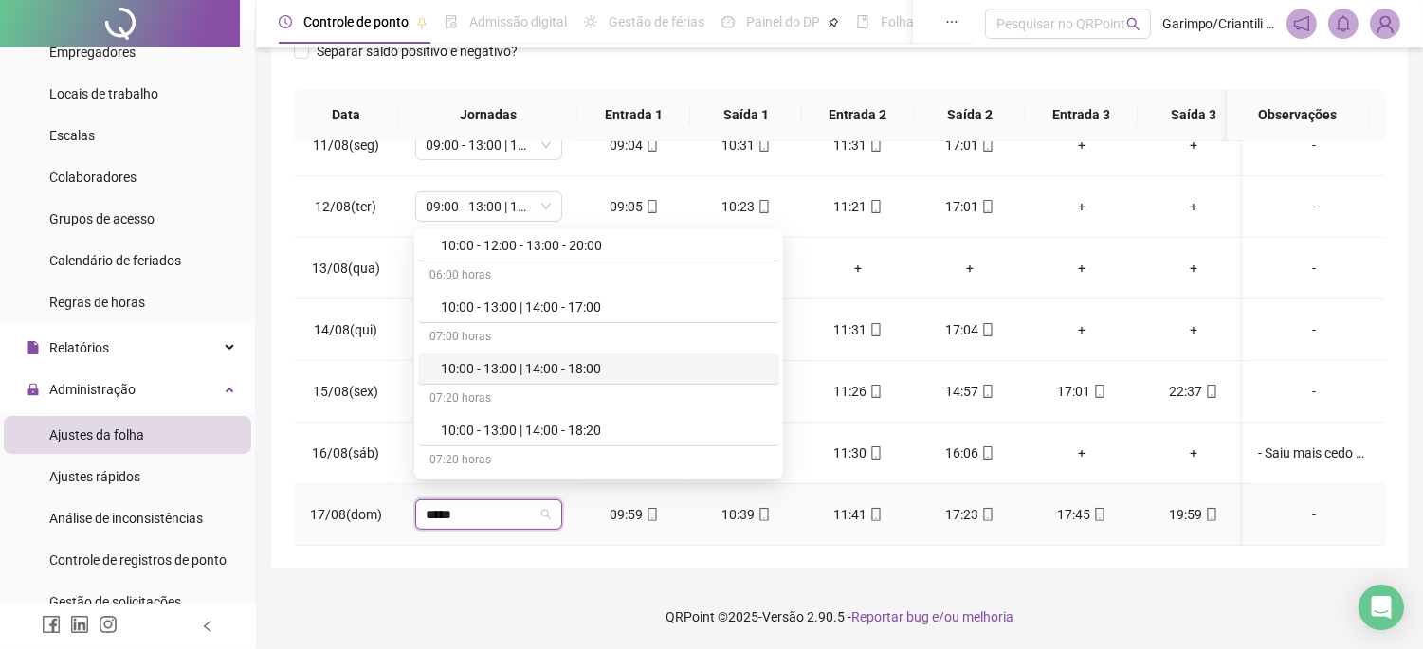
scroll to position [631, 0]
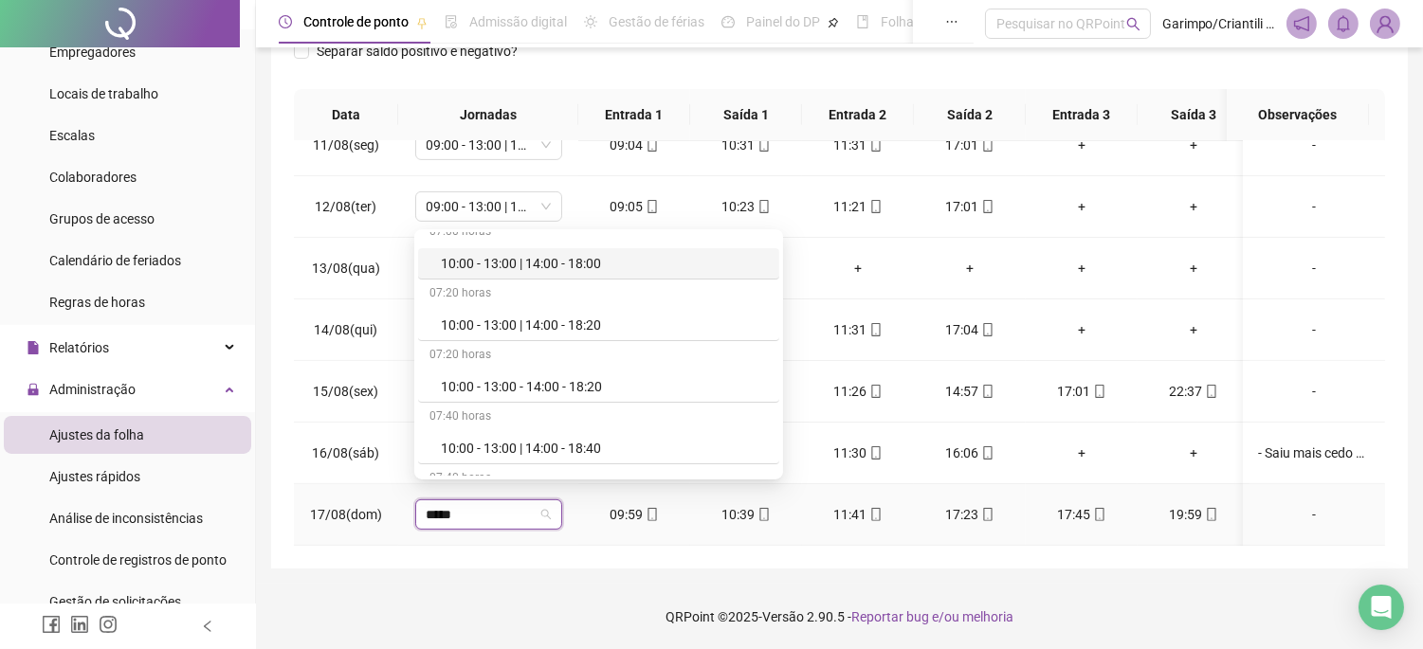
drag, startPoint x: 555, startPoint y: 268, endPoint x: 777, endPoint y: 376, distance: 246.7
click at [555, 268] on div "10:00 - 13:00 | 14:00 - 18:00" at bounding box center [604, 263] width 327 height 21
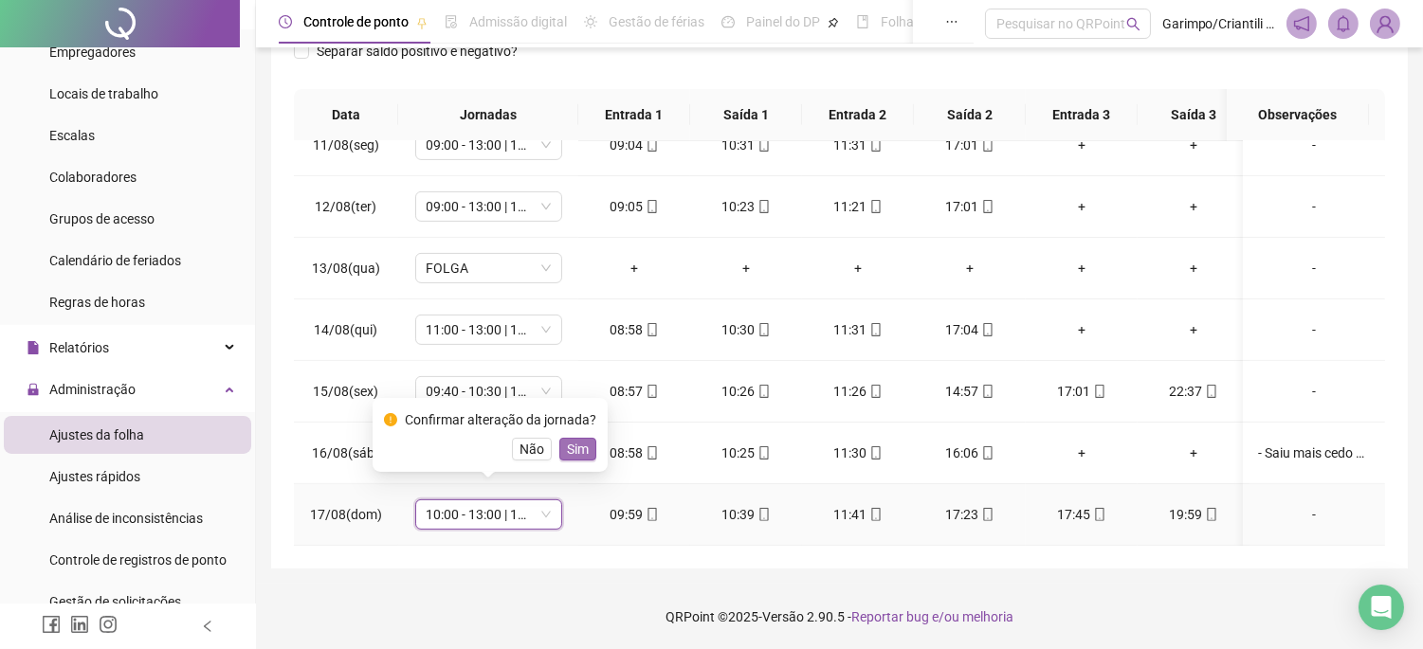
click at [583, 450] on span "Sim" at bounding box center [578, 449] width 22 height 21
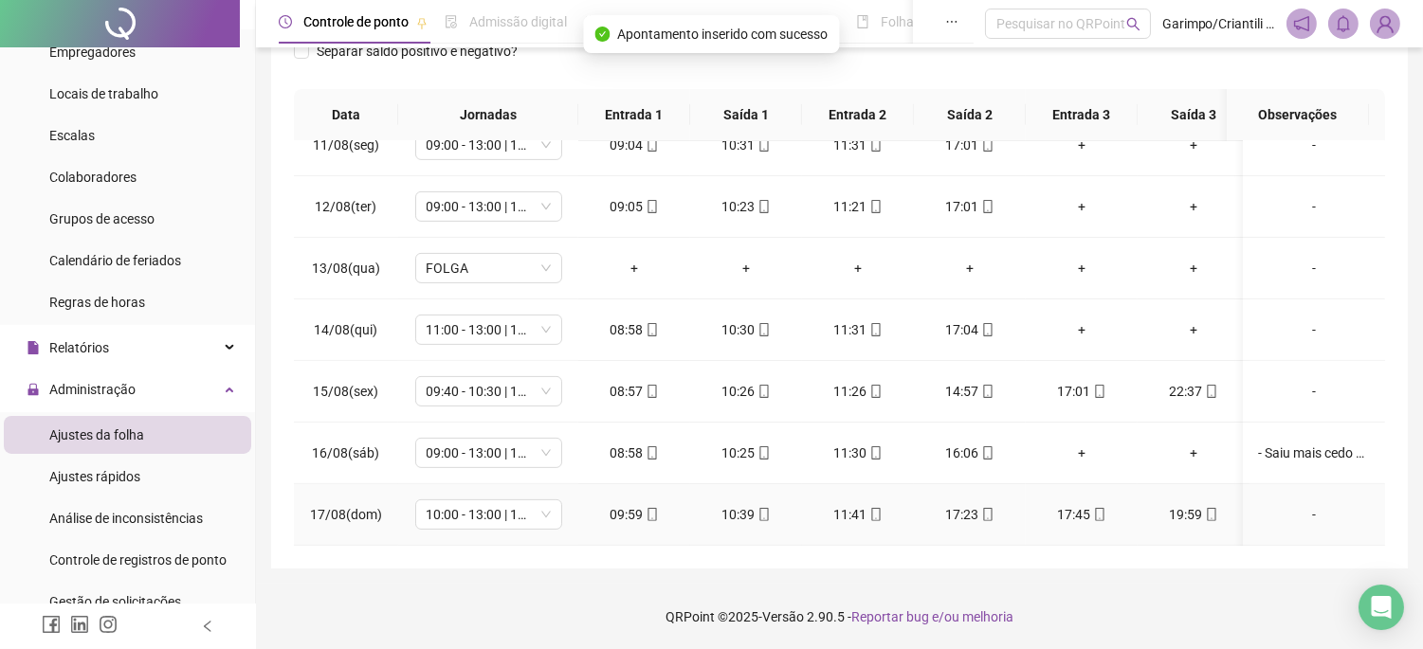
click at [1203, 508] on span "mobile" at bounding box center [1210, 514] width 15 height 13
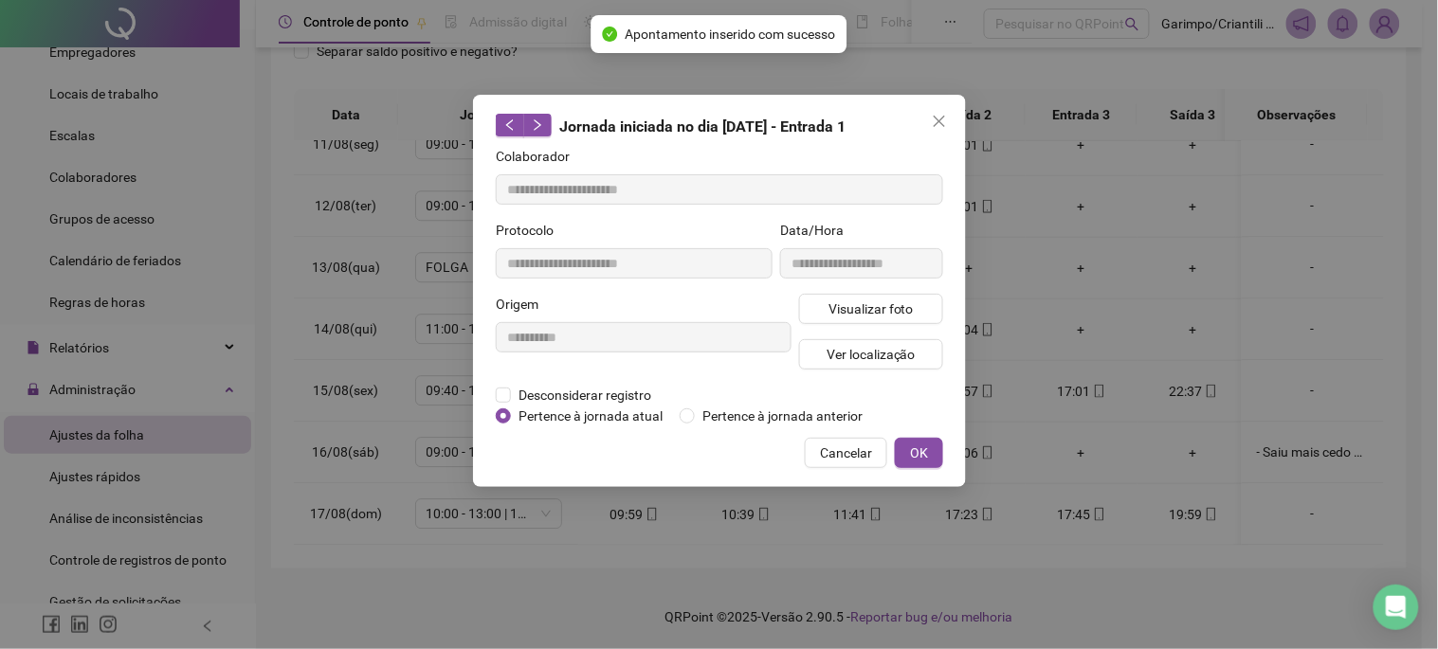
type input "**********"
click at [901, 300] on span "Visualizar foto" at bounding box center [870, 309] width 85 height 21
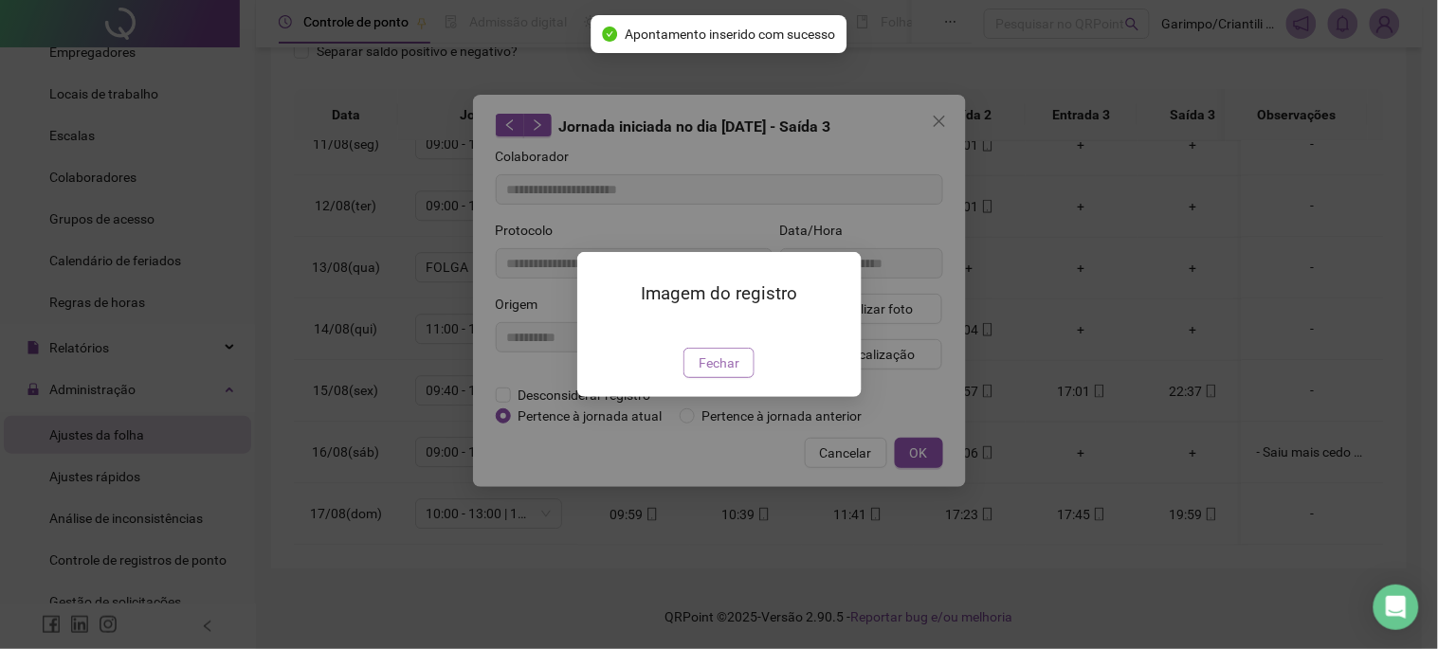
click at [723, 373] on span "Fechar" at bounding box center [719, 363] width 41 height 21
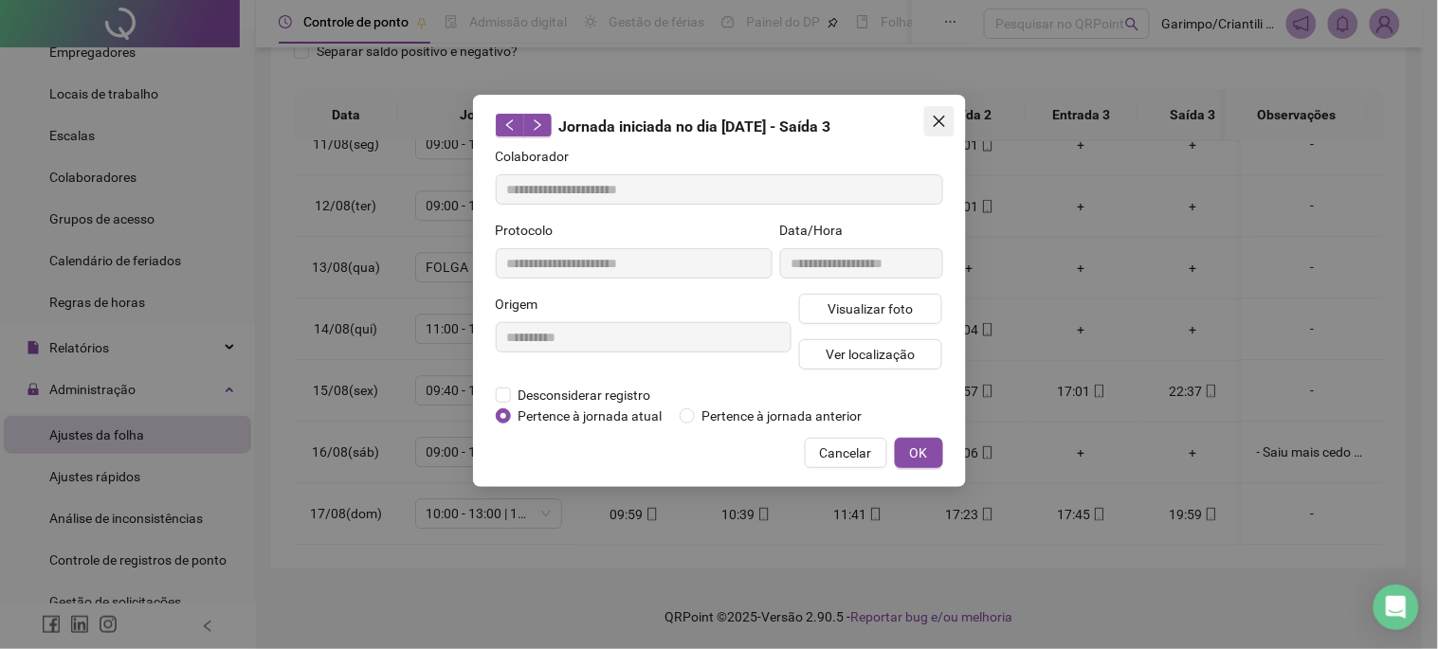
click at [930, 115] on span "Close" at bounding box center [939, 121] width 30 height 15
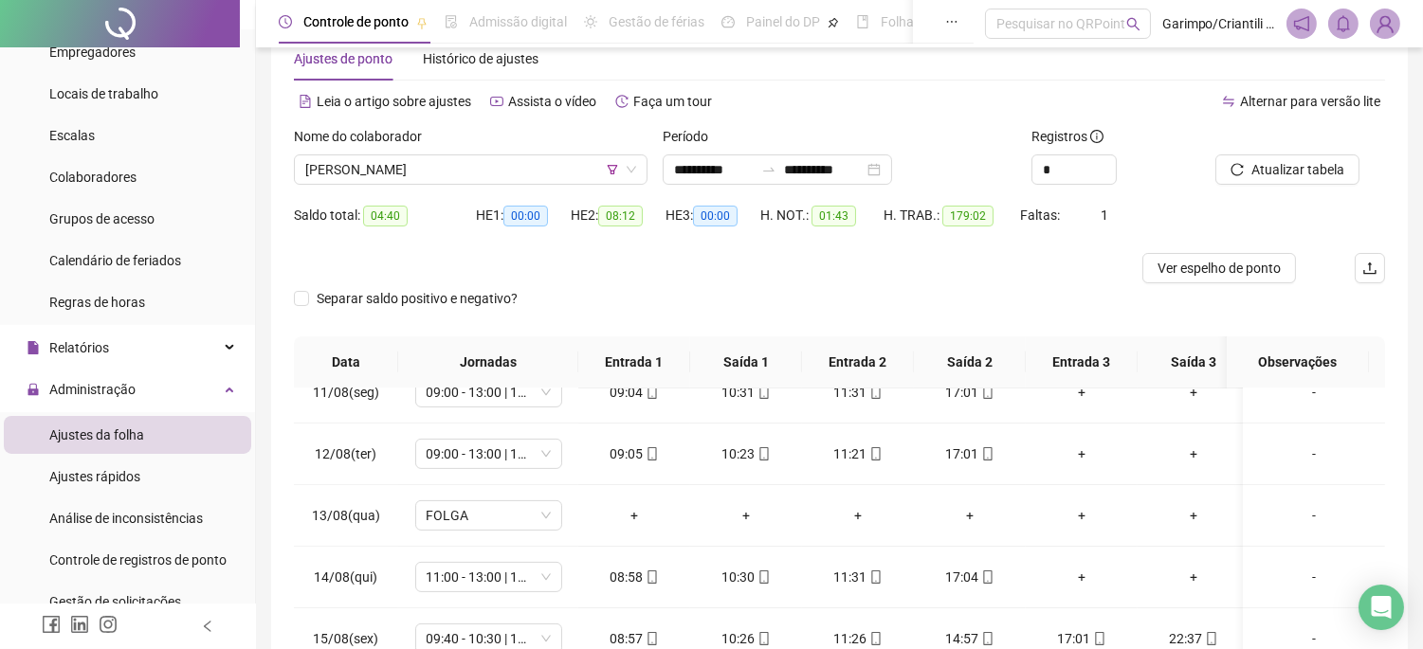
scroll to position [0, 0]
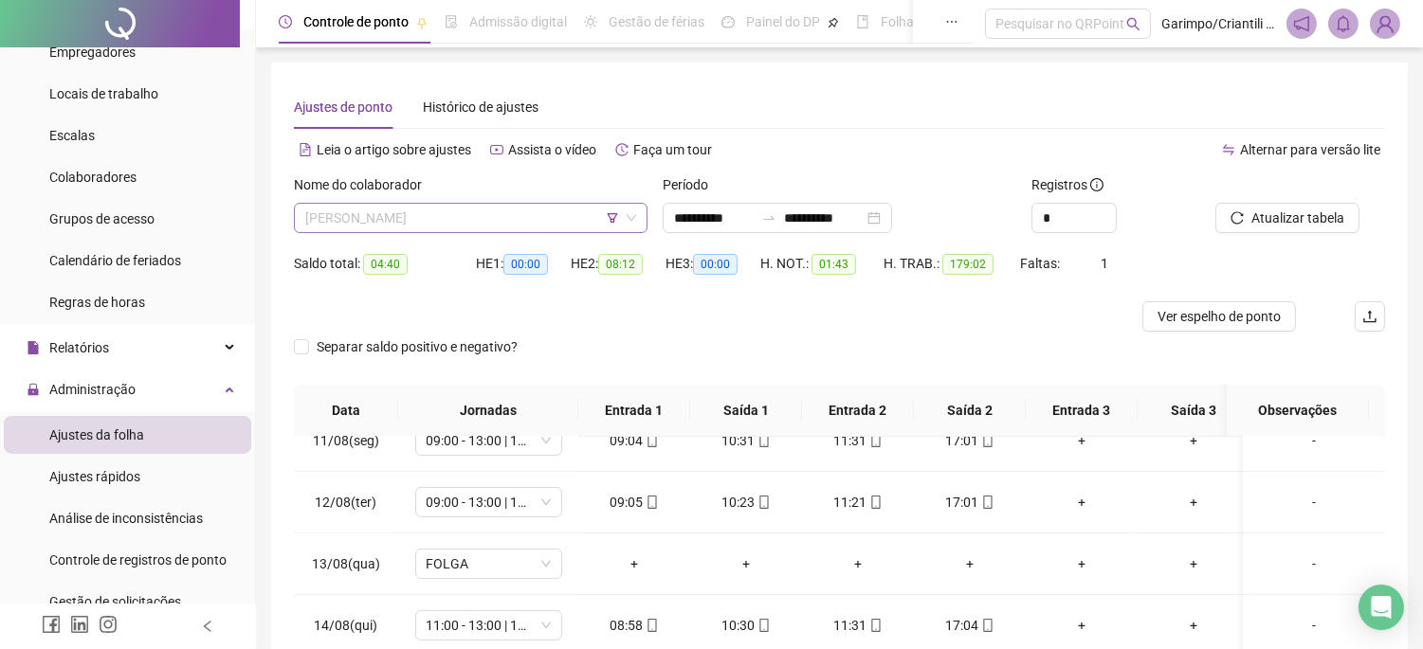
click at [523, 209] on span "[PERSON_NAME]" at bounding box center [470, 218] width 331 height 28
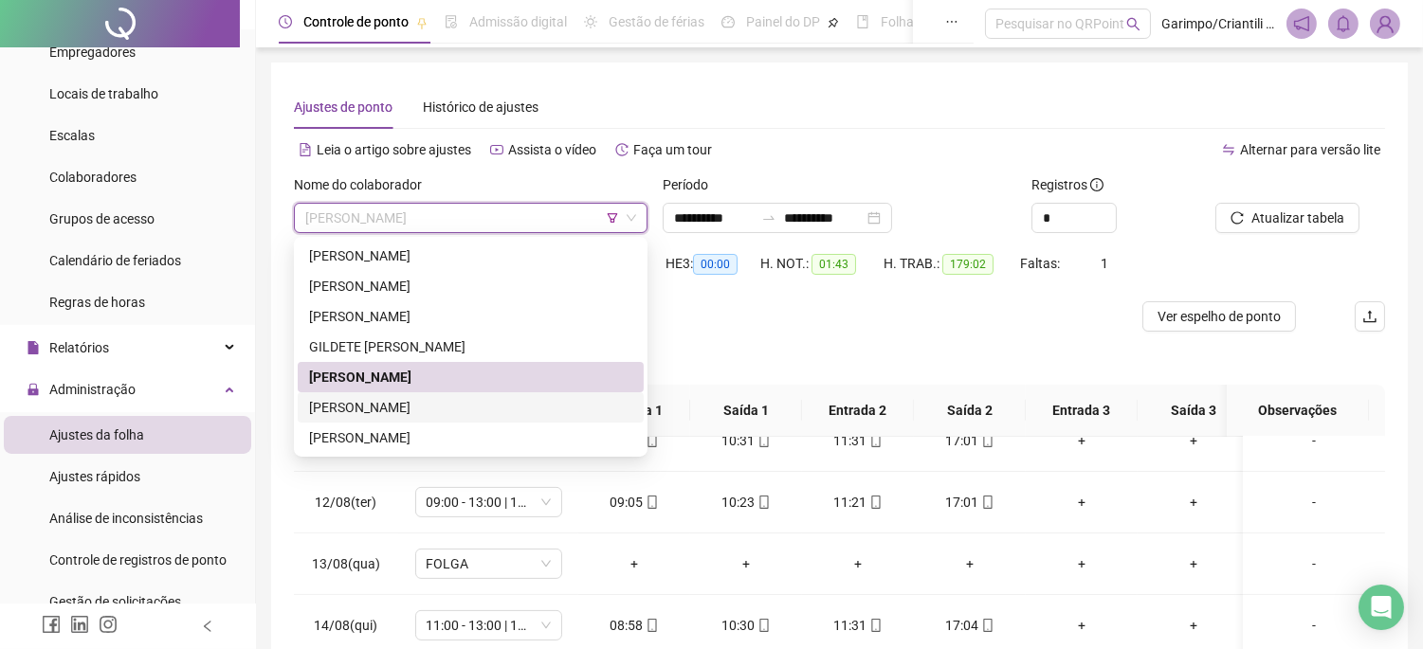
click at [457, 404] on div "[PERSON_NAME]" at bounding box center [470, 407] width 323 height 21
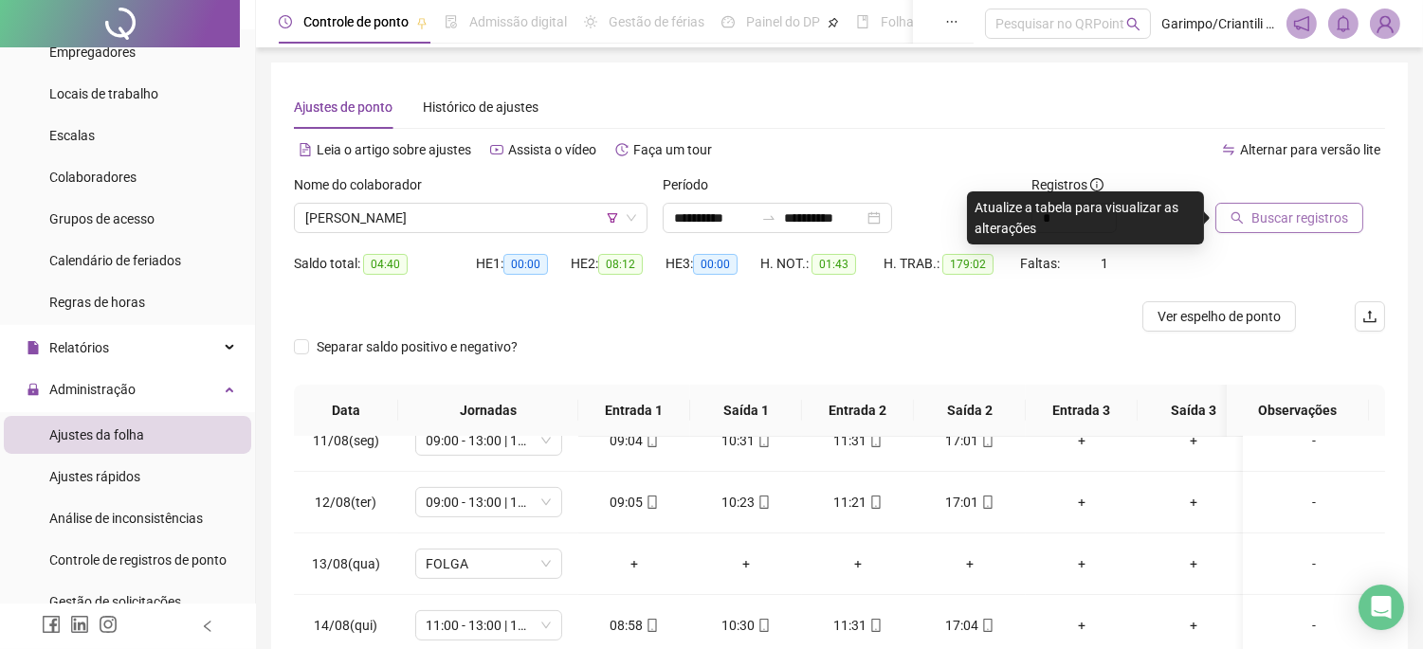
click at [1319, 219] on span "Buscar registros" at bounding box center [1299, 218] width 97 height 21
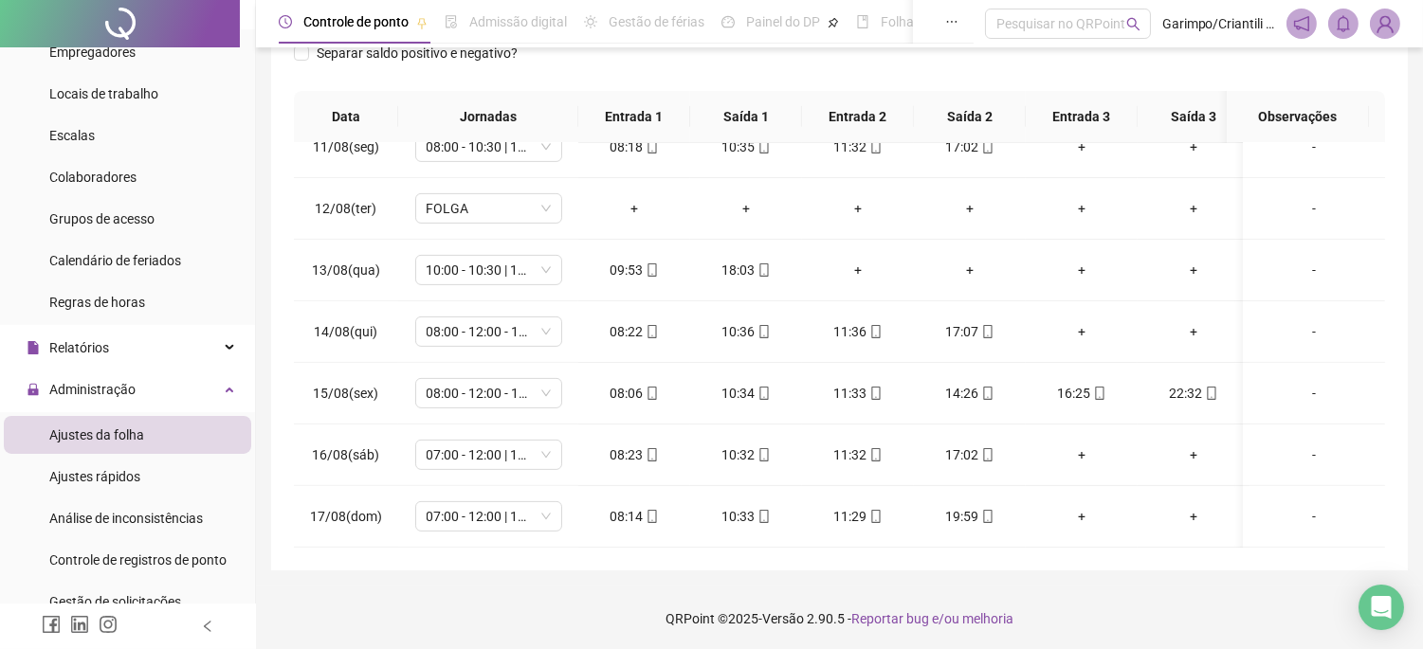
scroll to position [296, 0]
click at [480, 439] on span "07:00 - 12:00 | 13:00 - 16:20" at bounding box center [489, 453] width 124 height 28
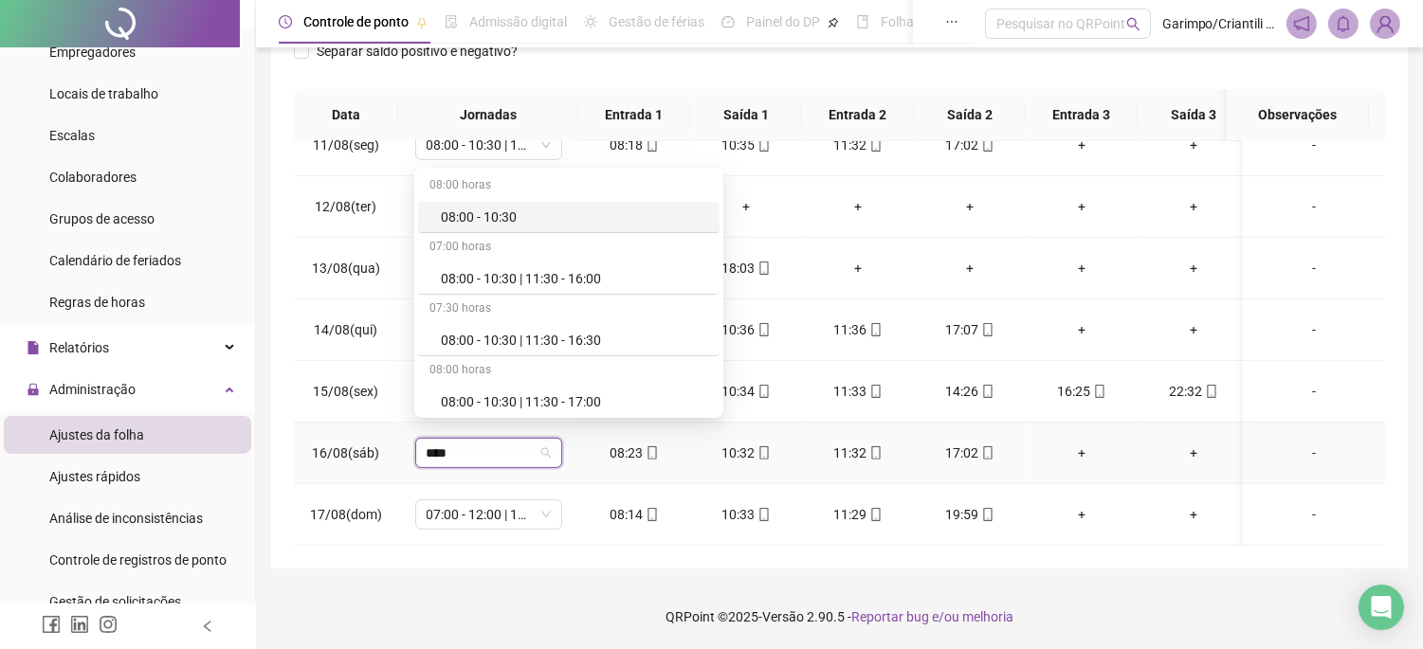
type input "*****"
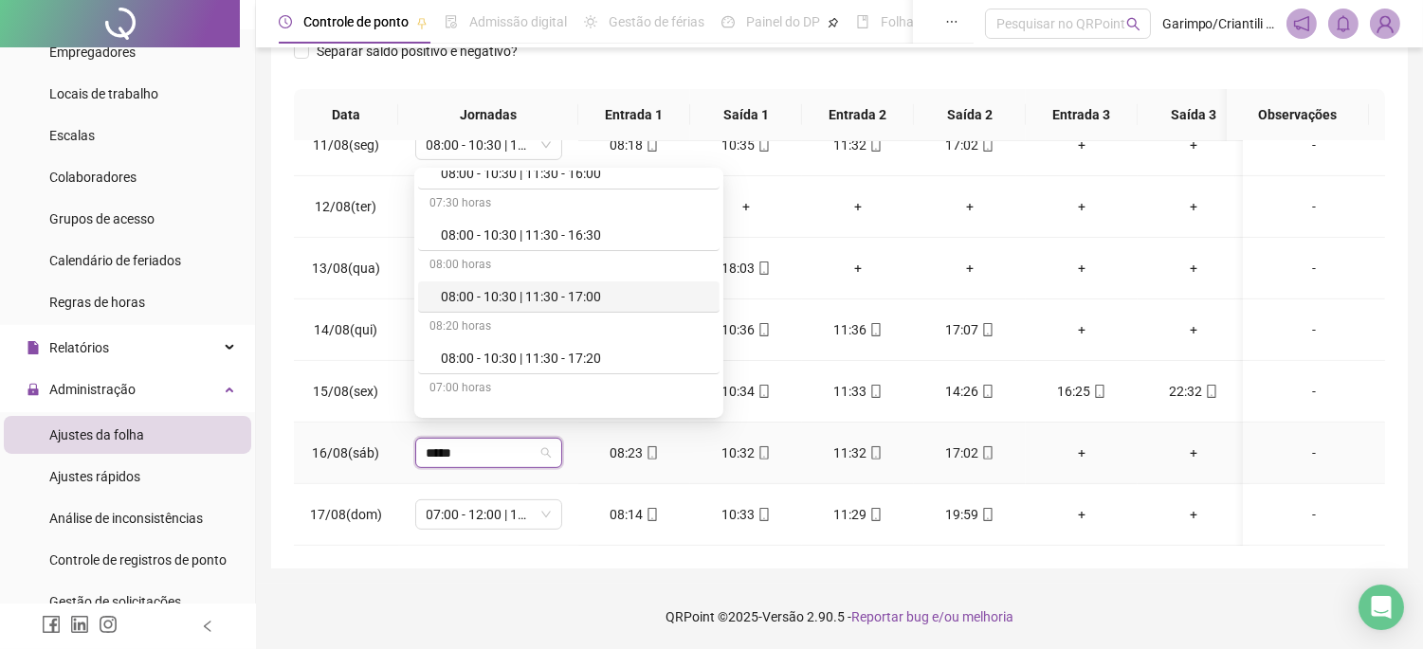
click at [599, 295] on div "08:00 - 10:30 | 11:30 - 17:00" at bounding box center [574, 296] width 267 height 21
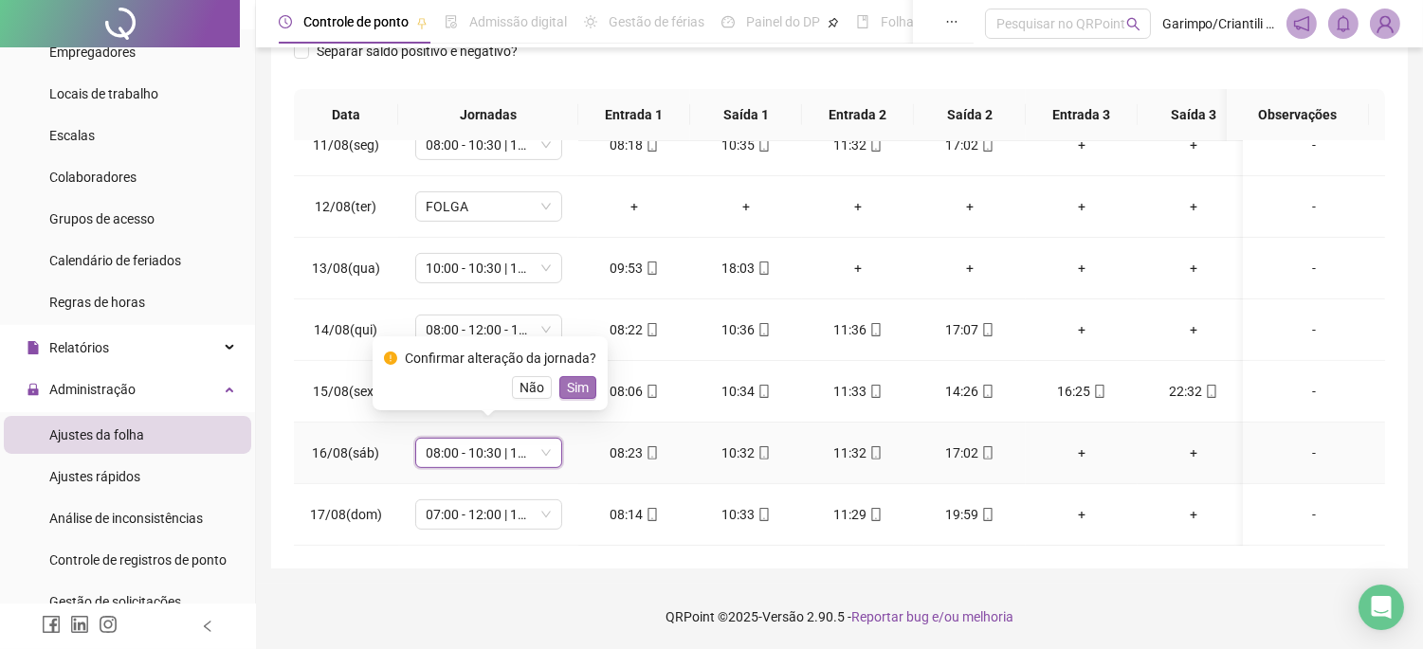
click at [583, 395] on span "Sim" at bounding box center [578, 387] width 22 height 21
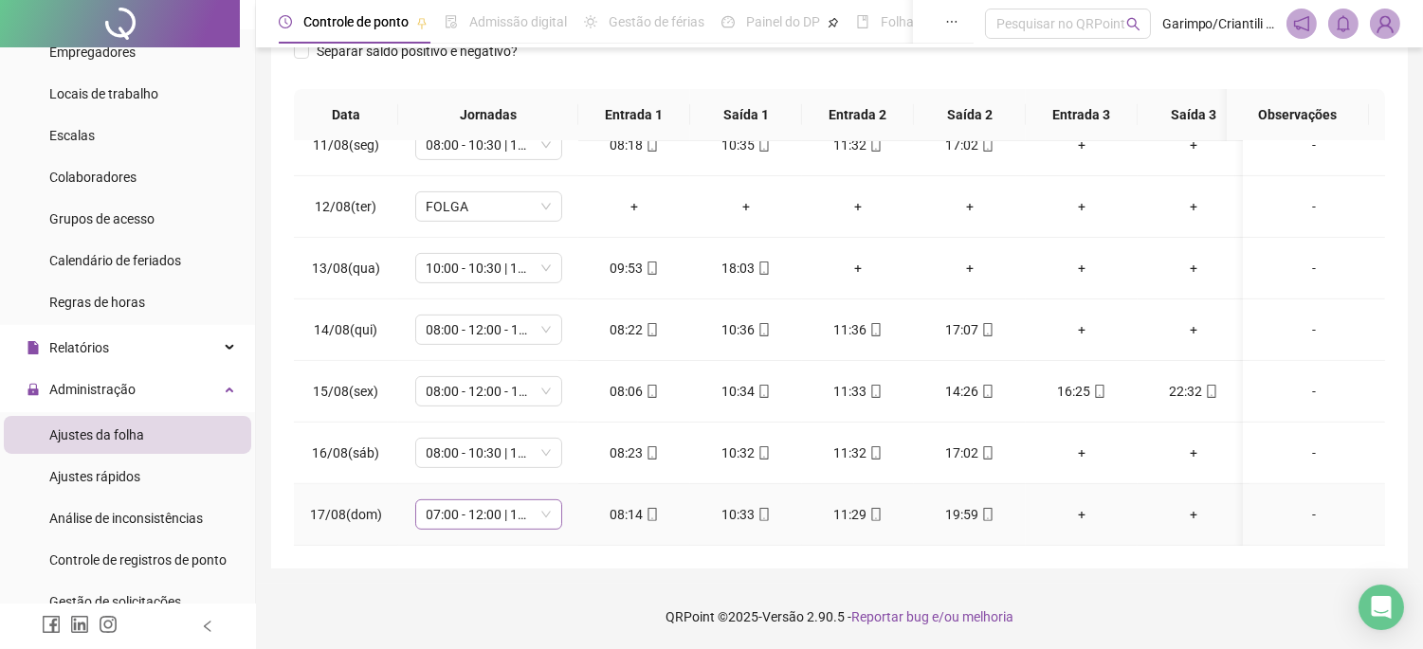
click at [499, 503] on span "07:00 - 12:00 | 13:00 - 16:20" at bounding box center [489, 515] width 124 height 28
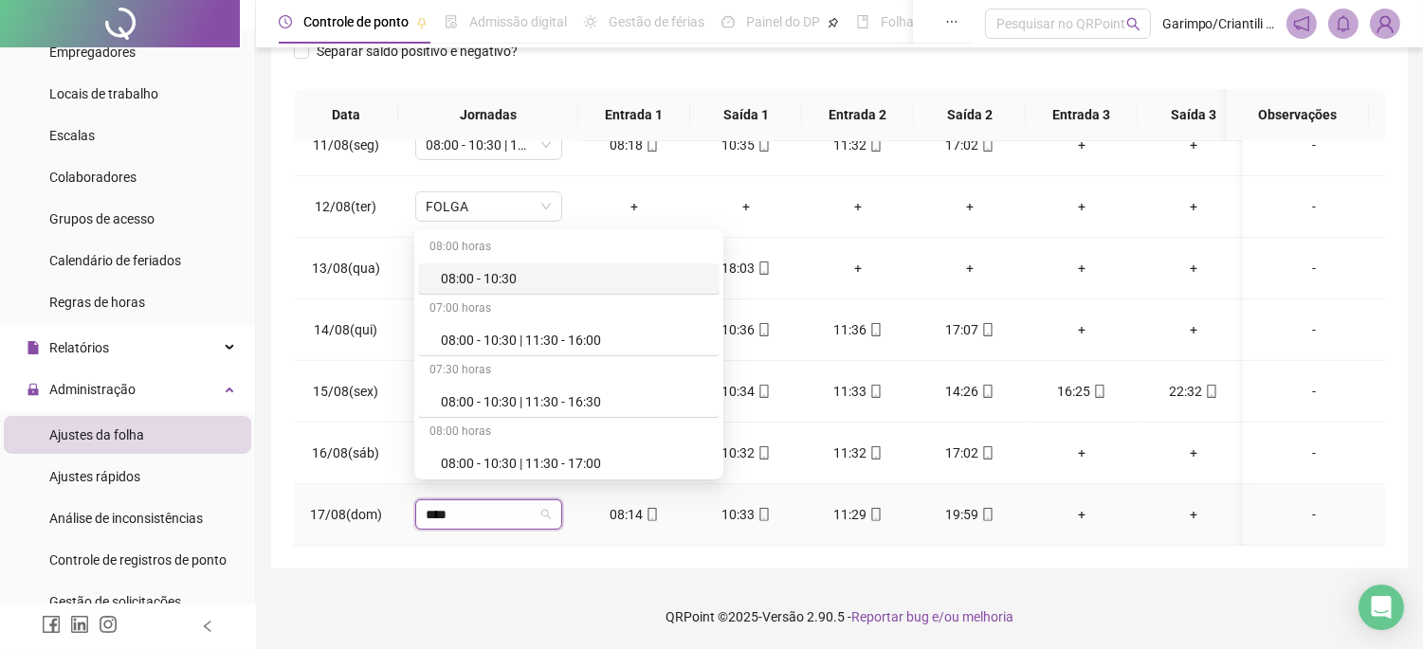
type input "*****"
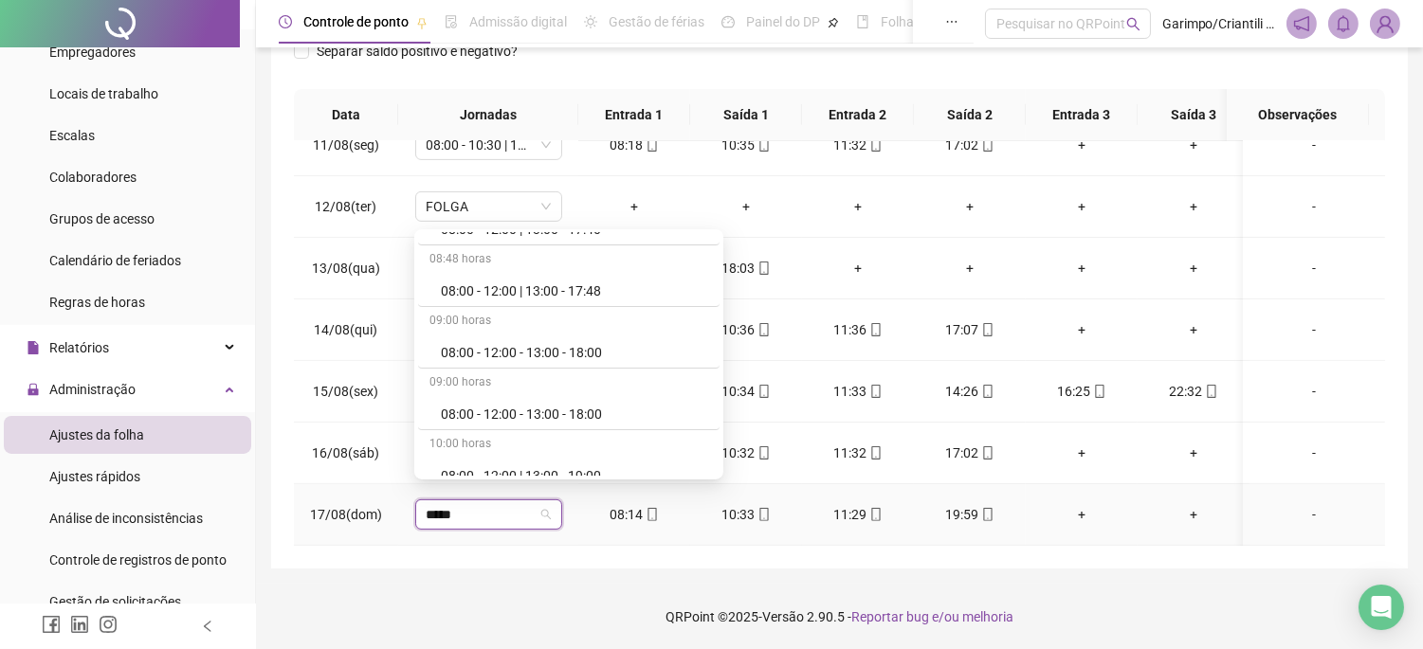
scroll to position [1264, 0]
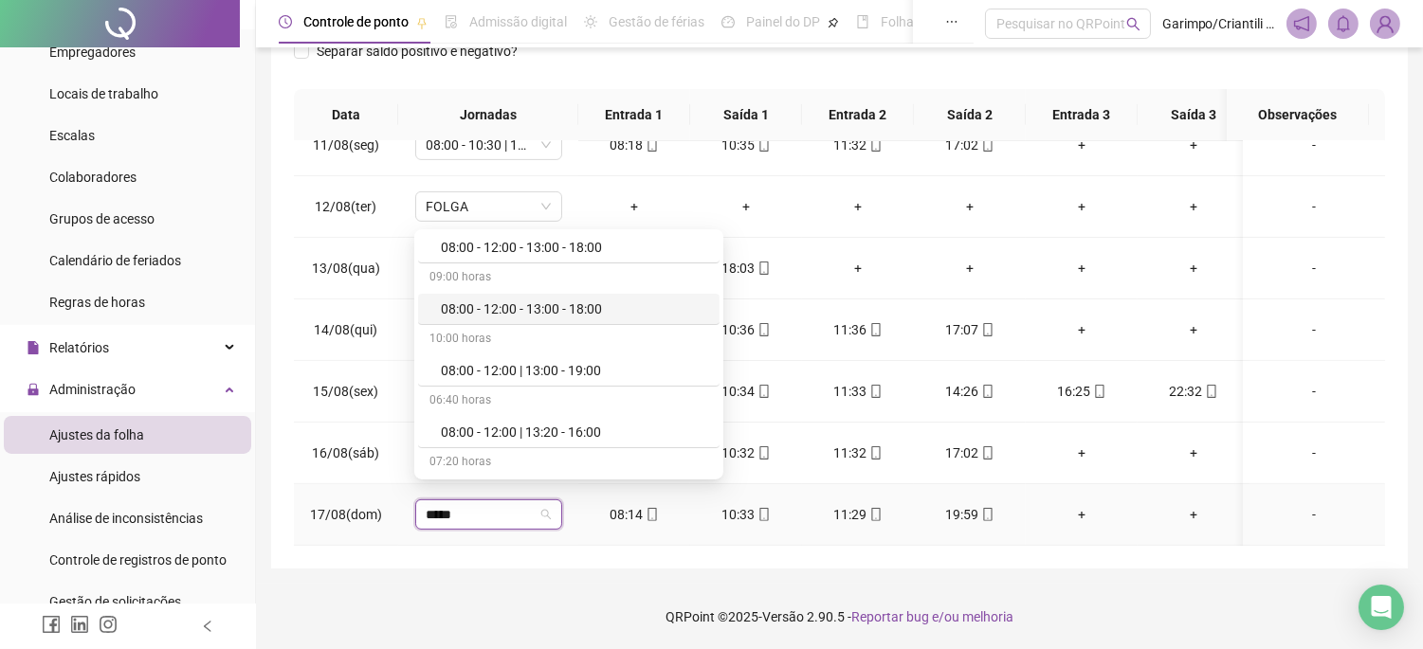
click at [590, 316] on div "08:00 - 12:00 - 13:00 - 18:00" at bounding box center [574, 309] width 267 height 21
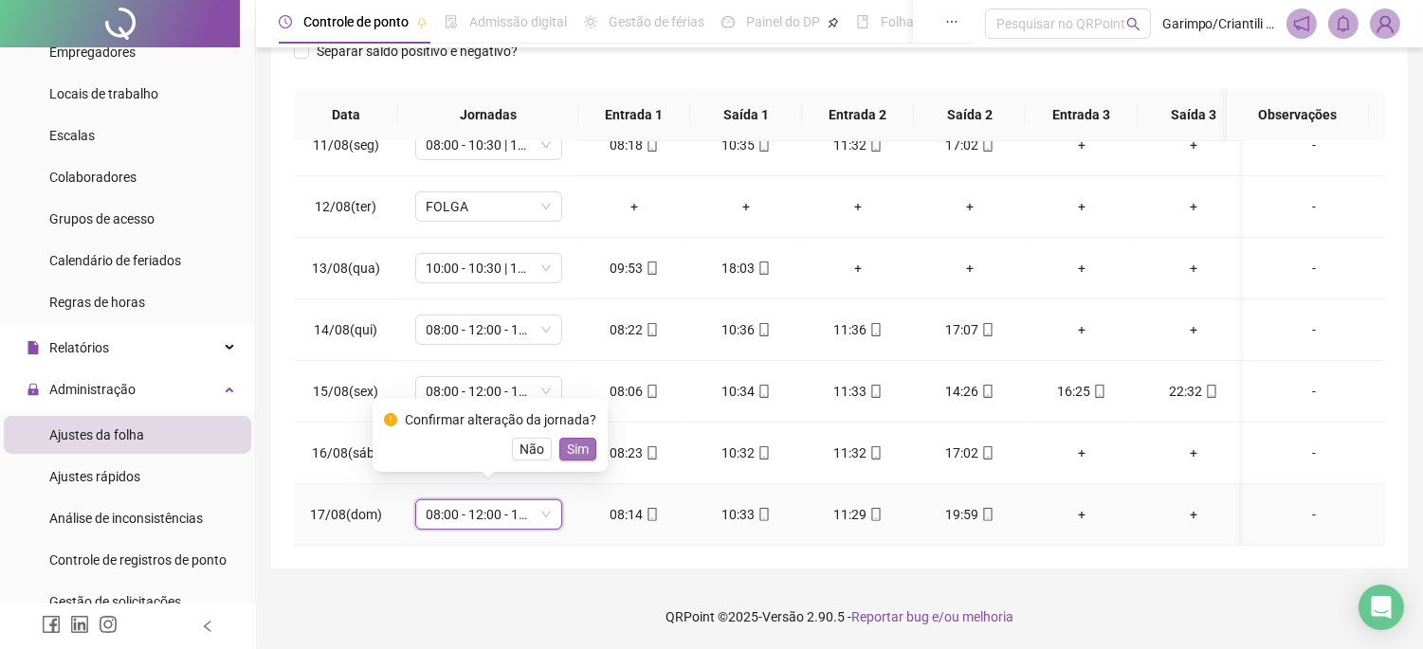
click at [575, 439] on span "Sim" at bounding box center [578, 449] width 22 height 21
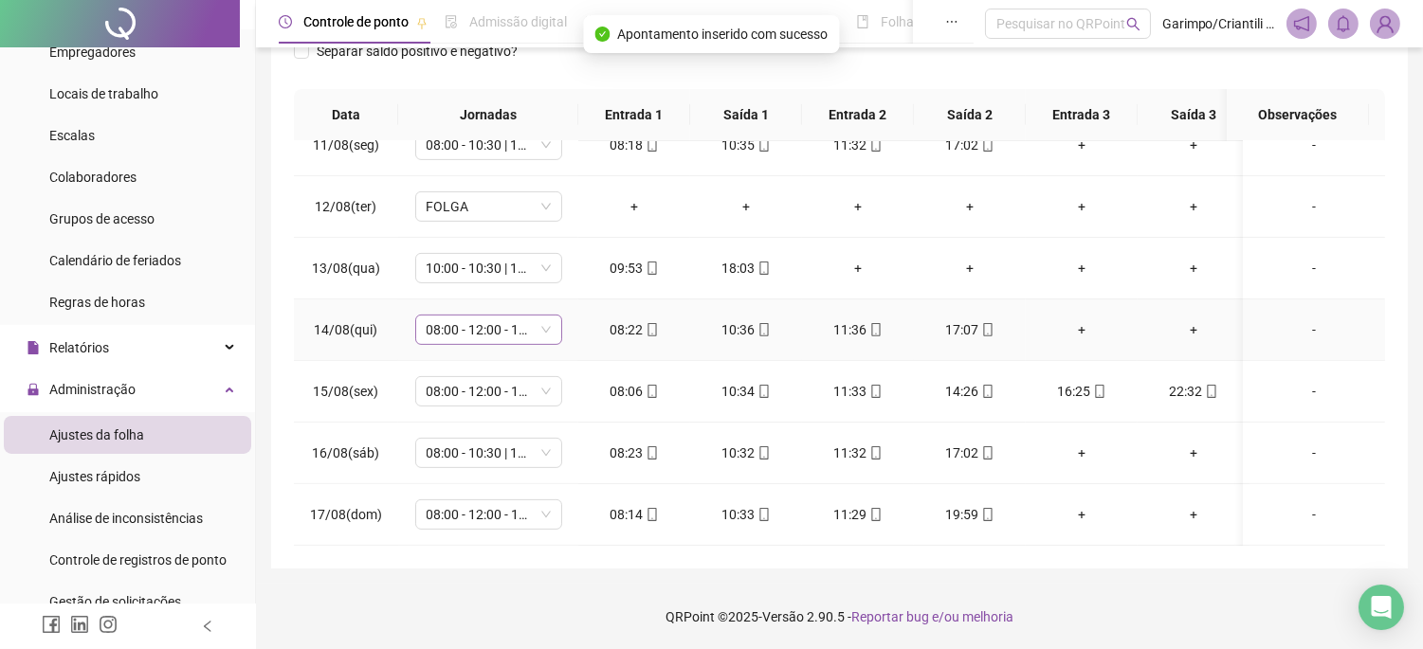
click at [504, 316] on span "08:00 - 12:00 - 13:00 - 16:20" at bounding box center [489, 330] width 124 height 28
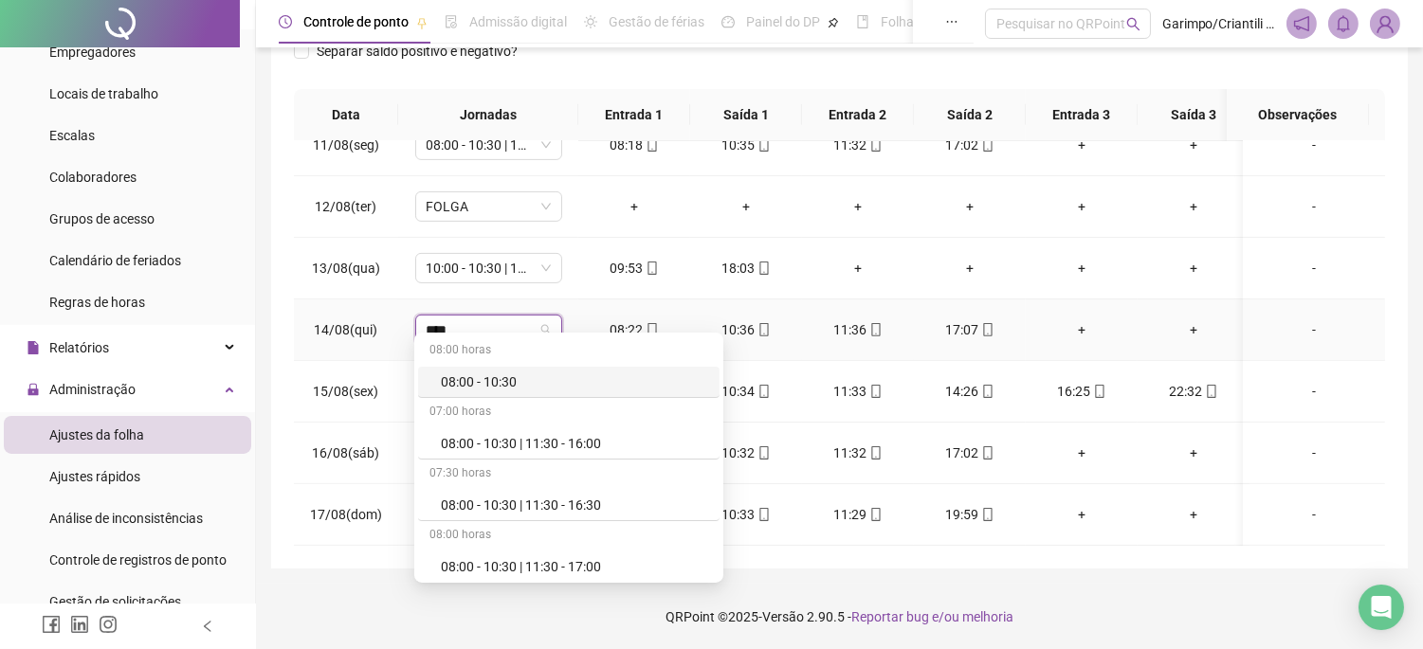
type input "*****"
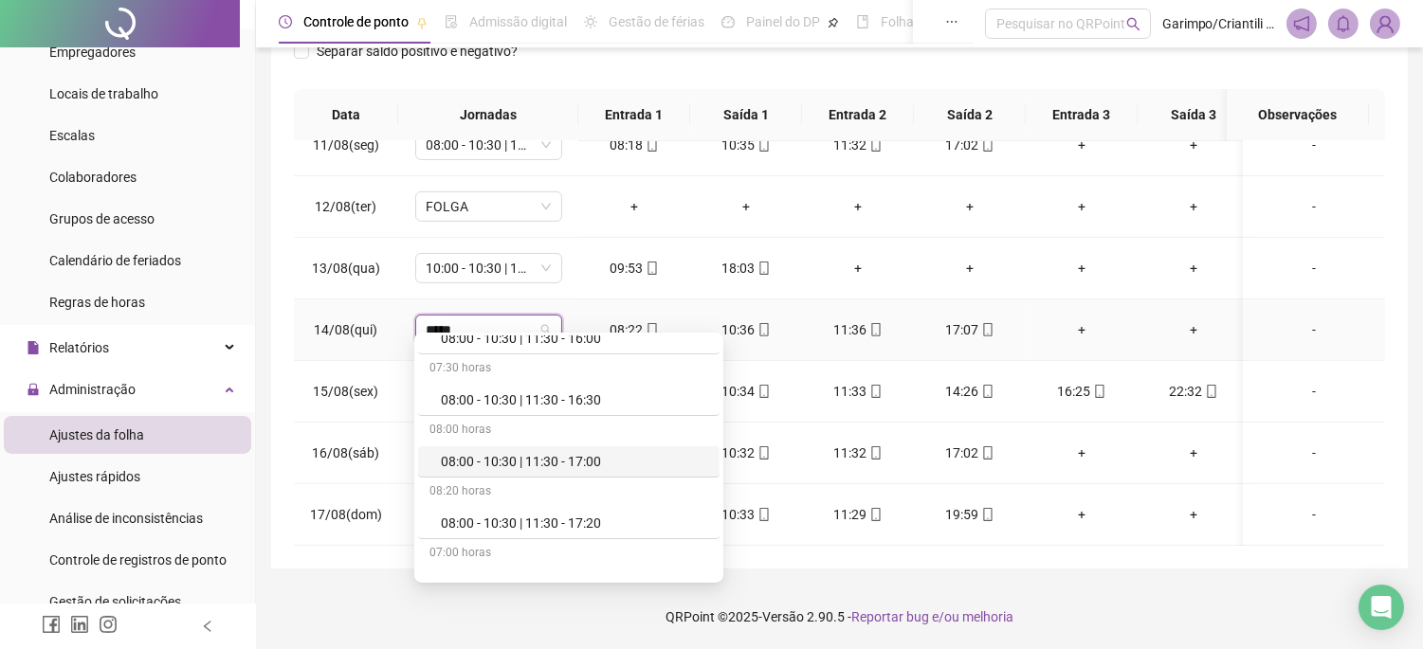
drag, startPoint x: 567, startPoint y: 463, endPoint x: 542, endPoint y: 457, distance: 25.3
click at [567, 463] on div "08:00 - 10:30 | 11:30 - 17:00" at bounding box center [574, 461] width 267 height 21
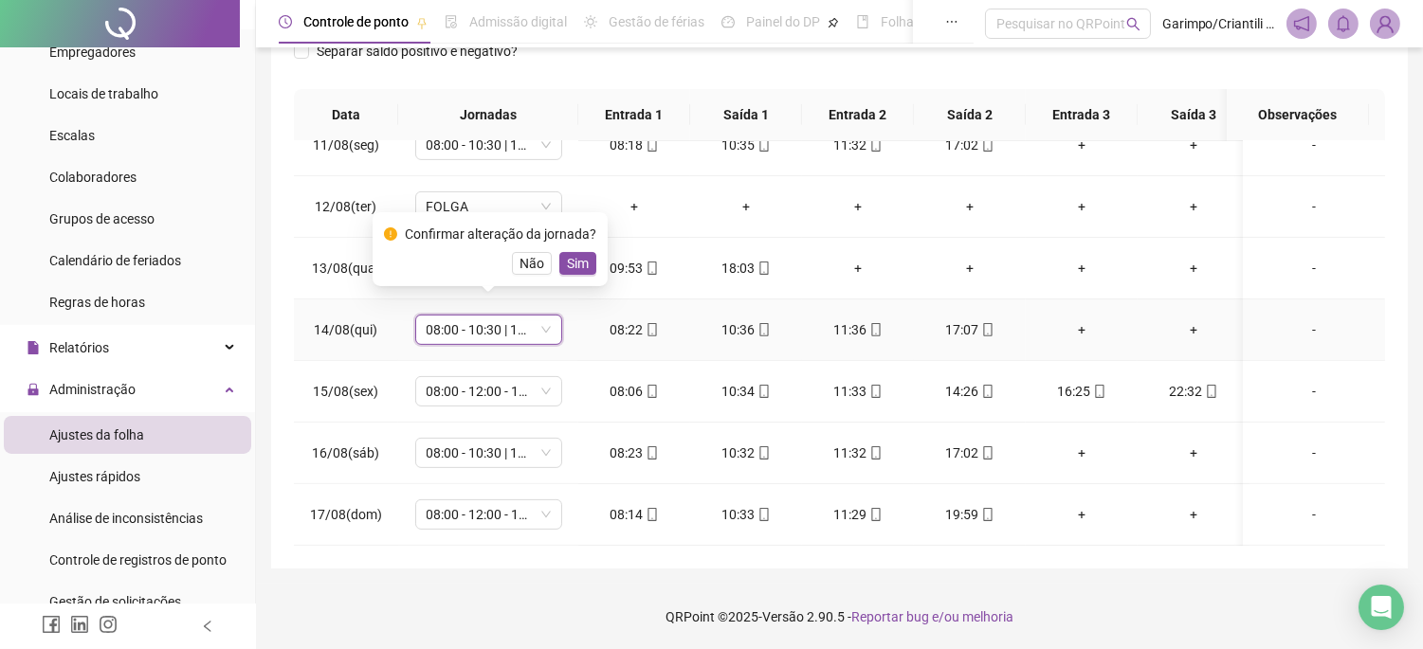
click at [566, 247] on div "Confirmar alteração da jornada? Não Sim" at bounding box center [490, 249] width 212 height 51
click at [574, 262] on span "Sim" at bounding box center [578, 263] width 22 height 21
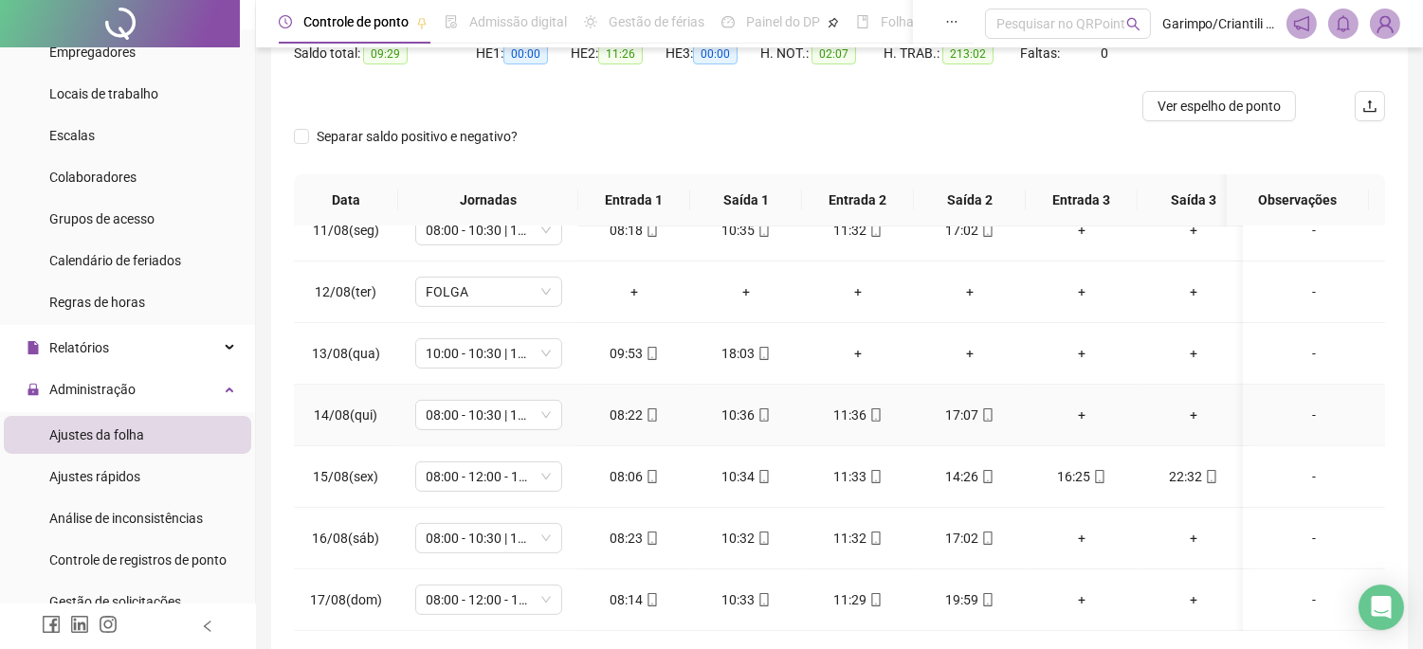
scroll to position [296, 0]
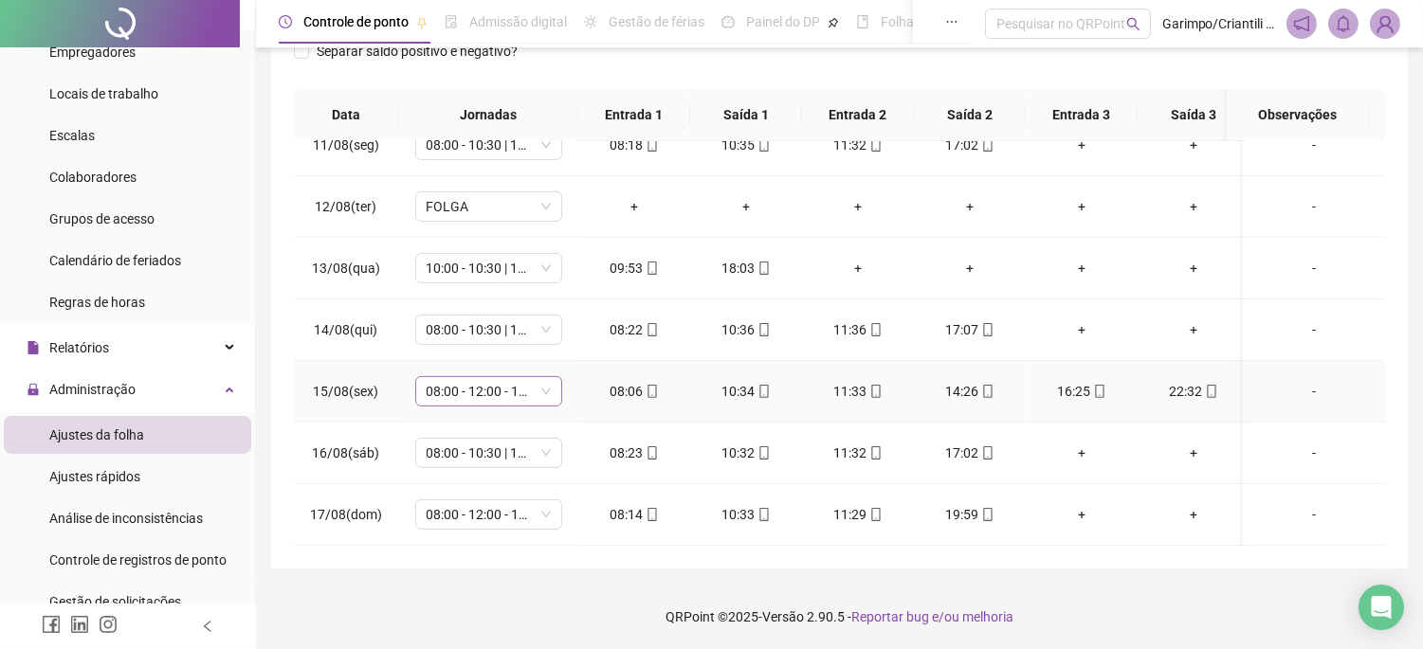
click at [483, 377] on span "08:00 - 12:00 - 13:00 - 16:20" at bounding box center [489, 391] width 124 height 28
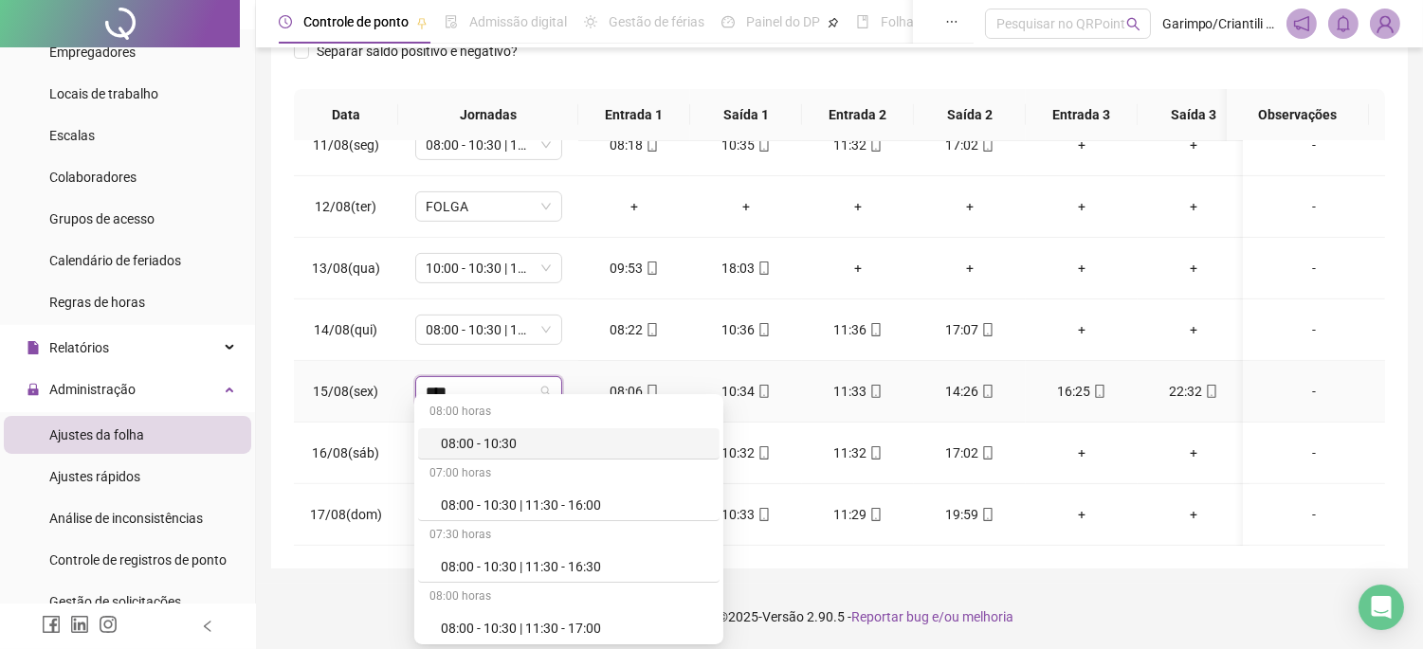
type input "*****"
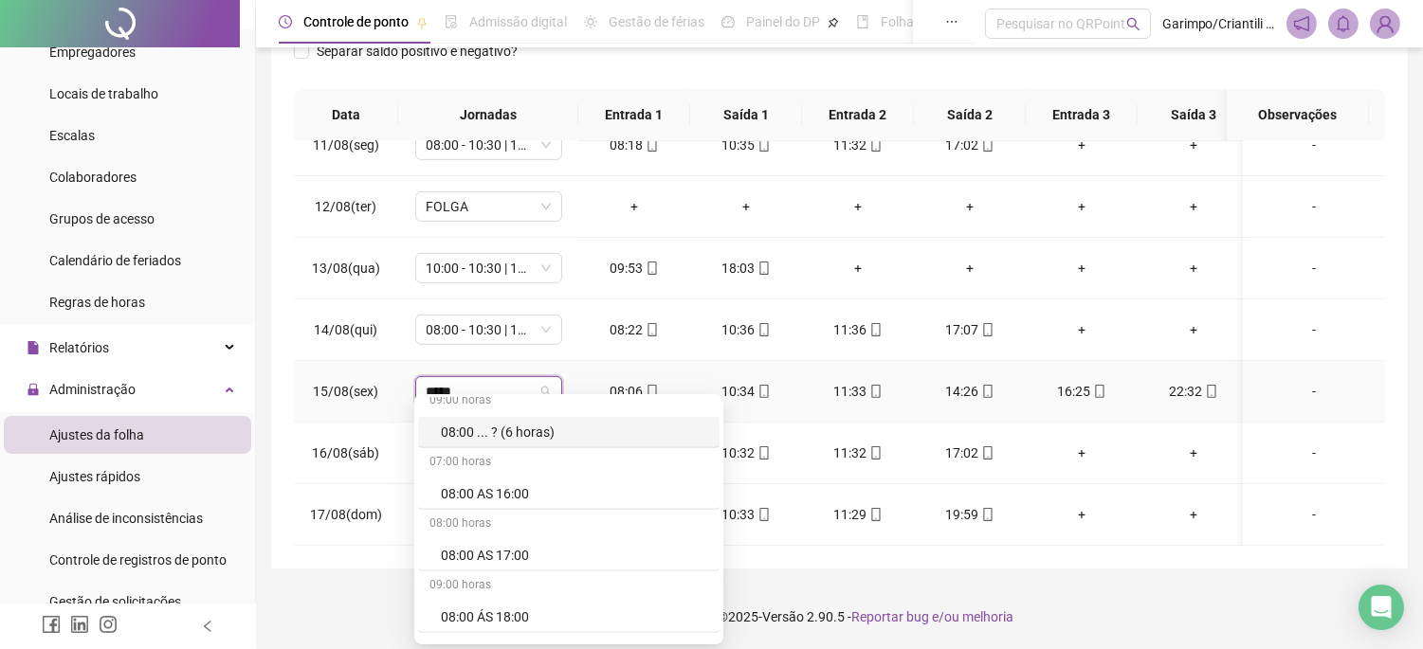
scroll to position [2001, 0]
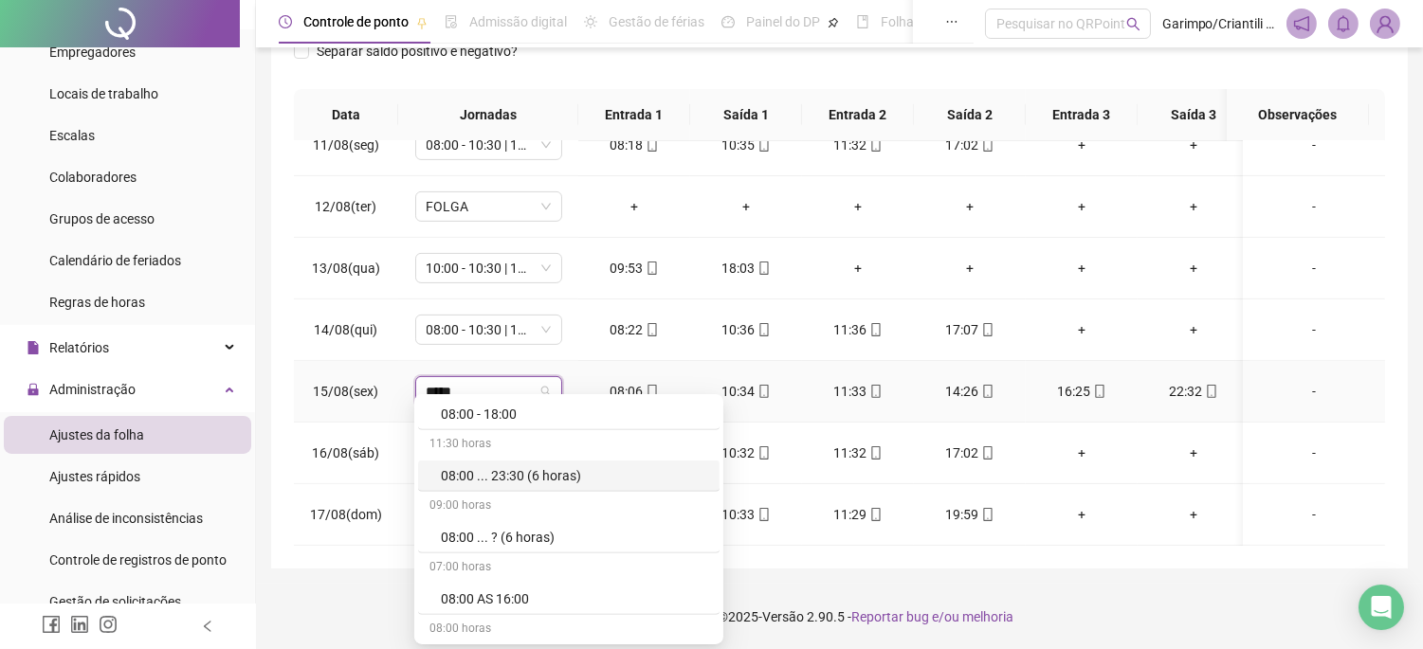
click at [523, 474] on div "08:00 ... 23:30 (6 horas)" at bounding box center [574, 475] width 267 height 21
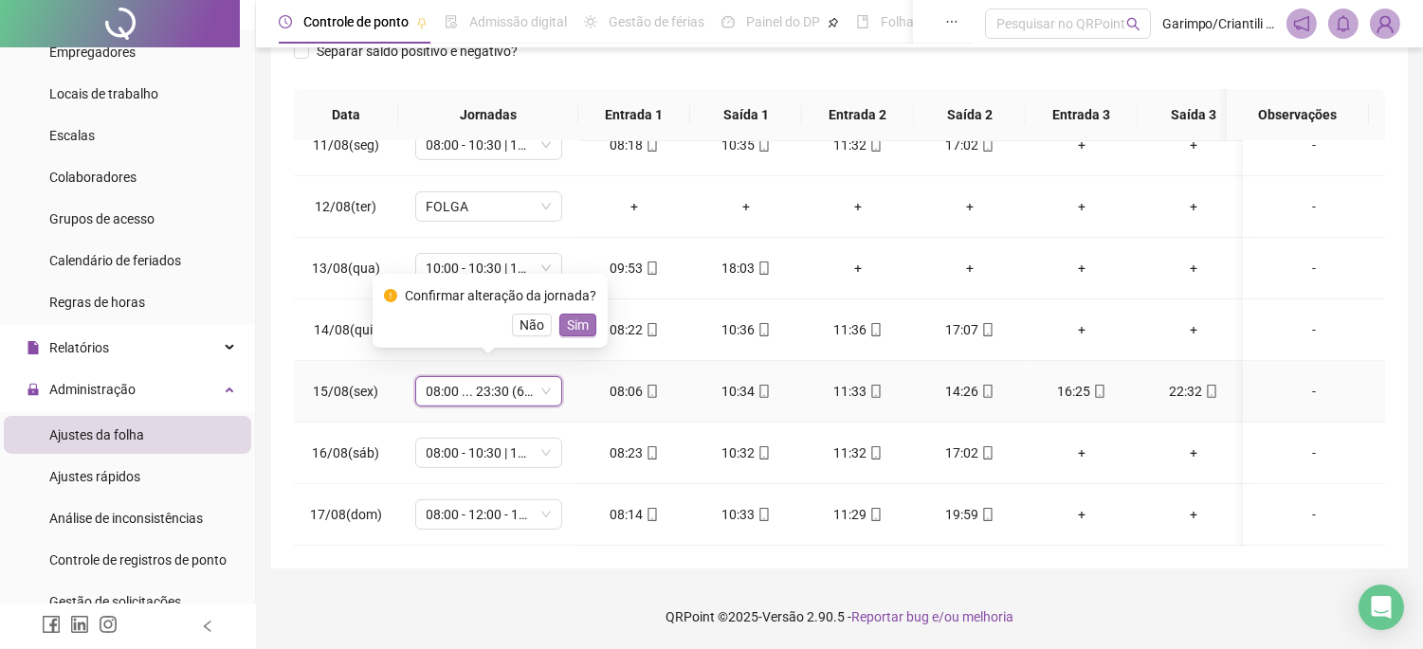
click at [569, 316] on span "Sim" at bounding box center [578, 325] width 22 height 21
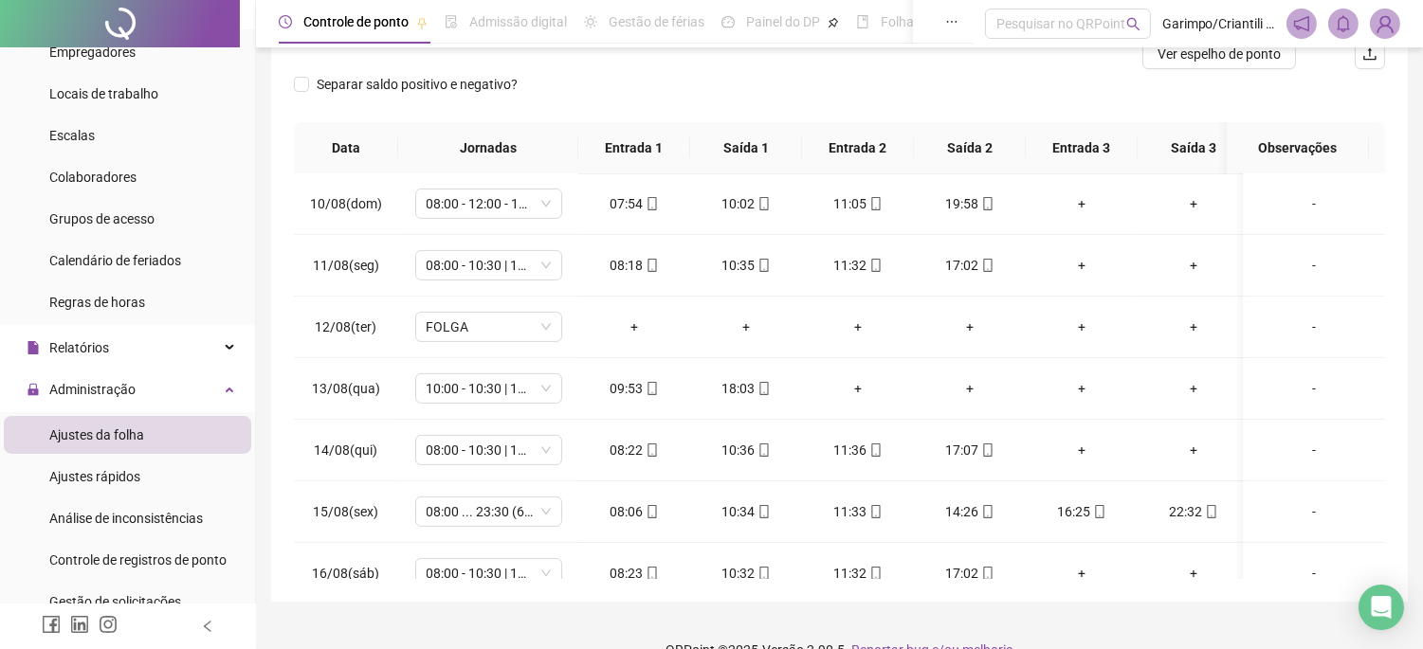
scroll to position [296, 0]
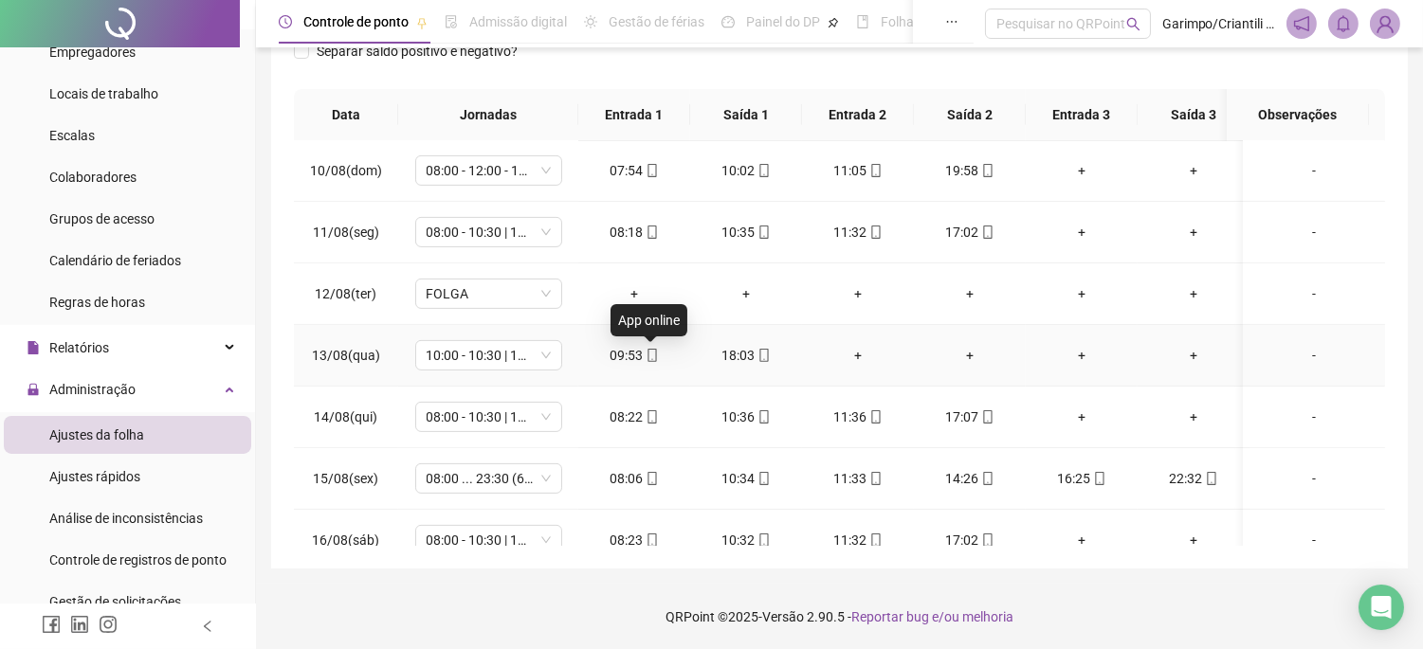
click at [647, 352] on icon "mobile" at bounding box center [651, 355] width 9 height 13
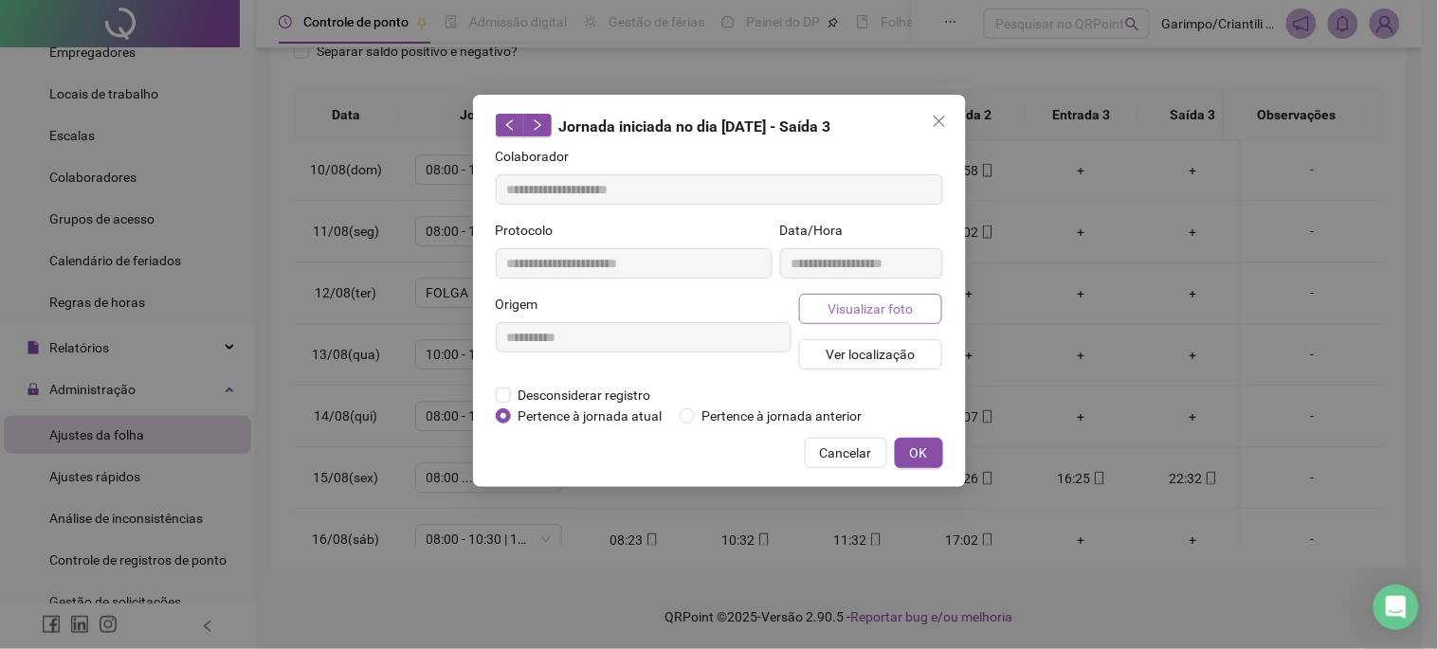
type input "**********"
click at [825, 297] on button "Visualizar foto" at bounding box center [871, 309] width 144 height 30
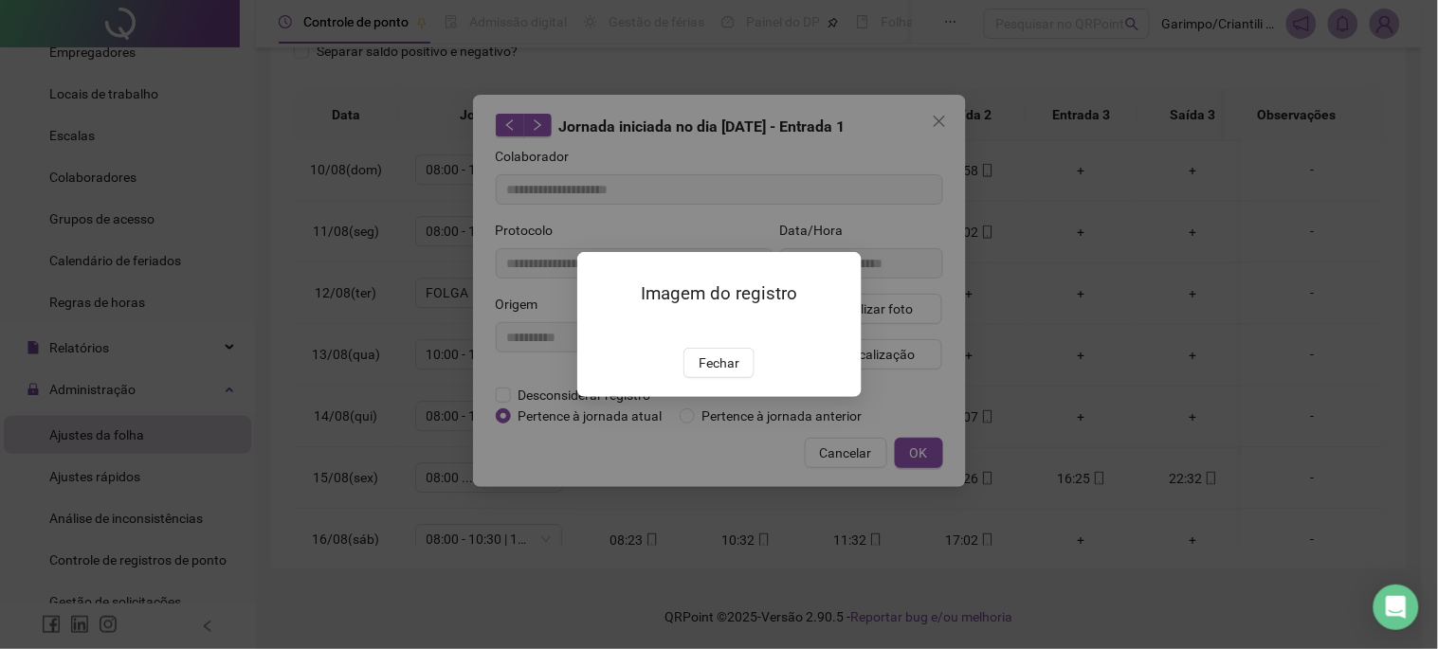
click at [708, 373] on span "Fechar" at bounding box center [719, 363] width 41 height 21
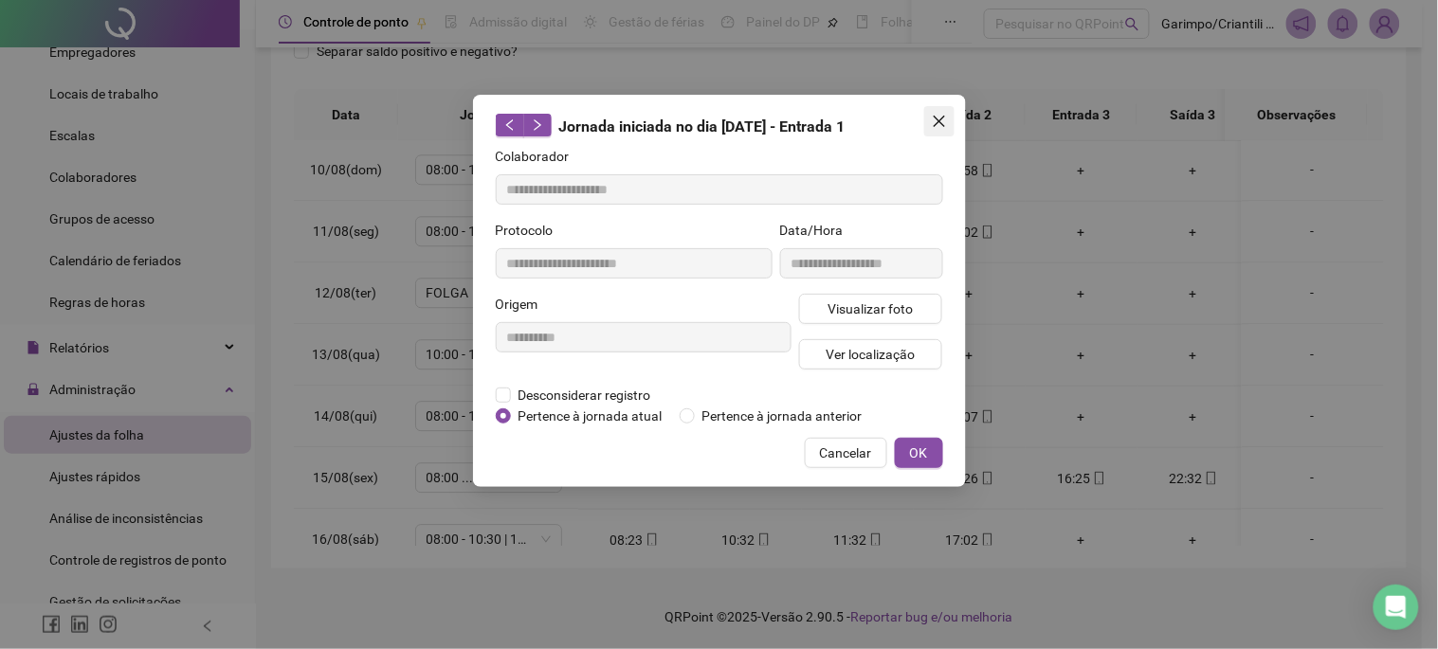
click at [950, 114] on span "Close" at bounding box center [939, 121] width 30 height 15
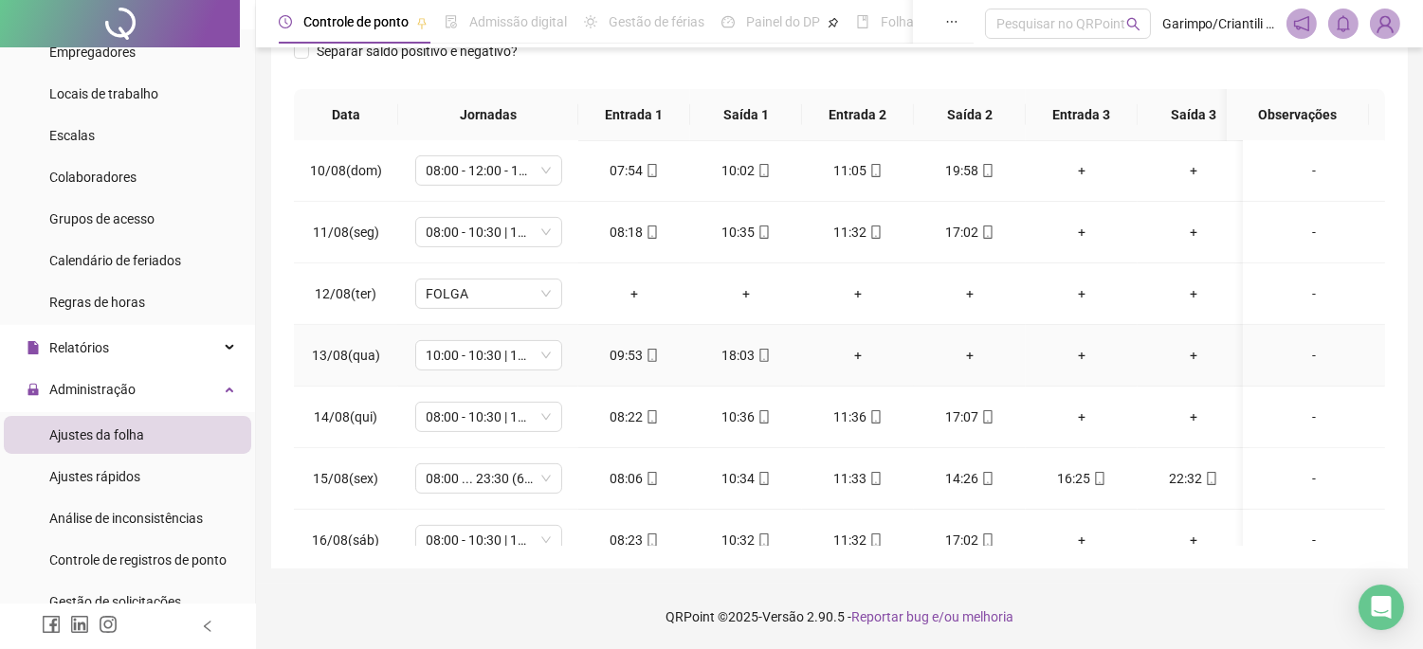
click at [778, 360] on div "18:03" at bounding box center [746, 355] width 82 height 21
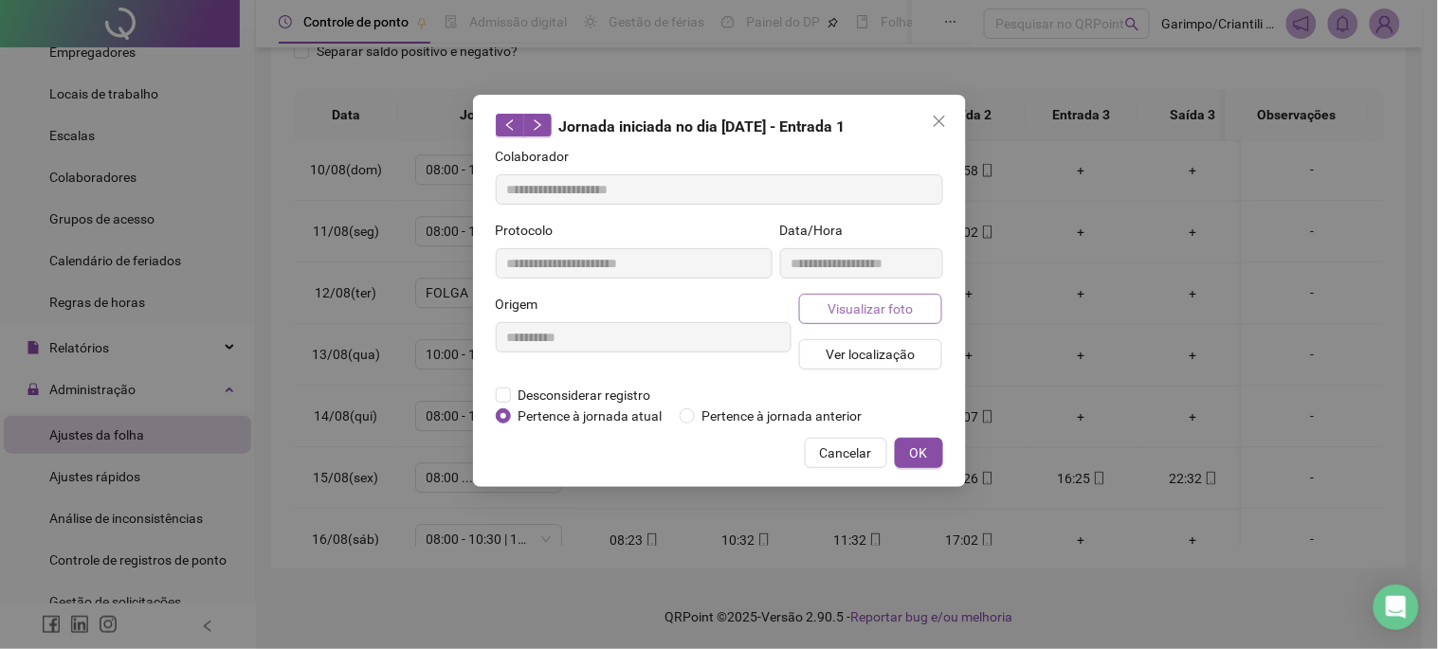
click at [845, 323] on button "Visualizar foto" at bounding box center [871, 309] width 144 height 30
type input "**********"
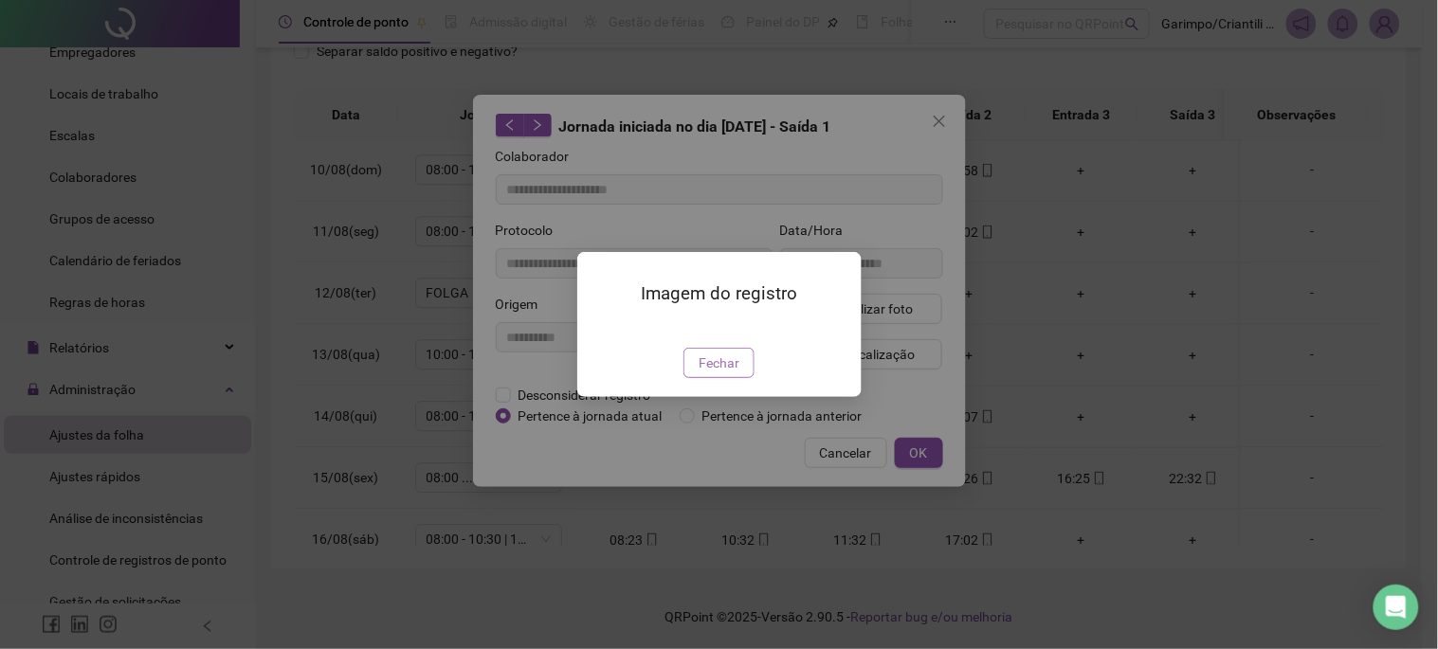
click at [724, 373] on span "Fechar" at bounding box center [719, 363] width 41 height 21
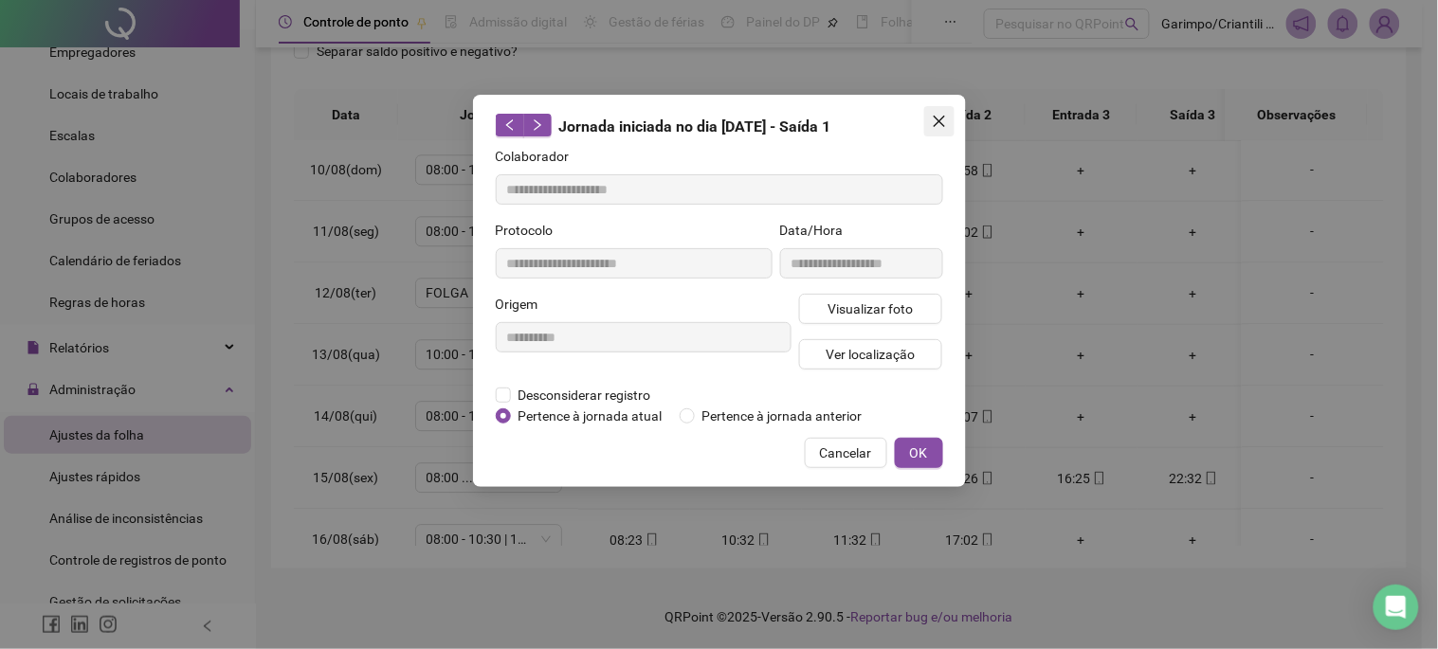
click at [939, 131] on button "Close" at bounding box center [939, 121] width 30 height 30
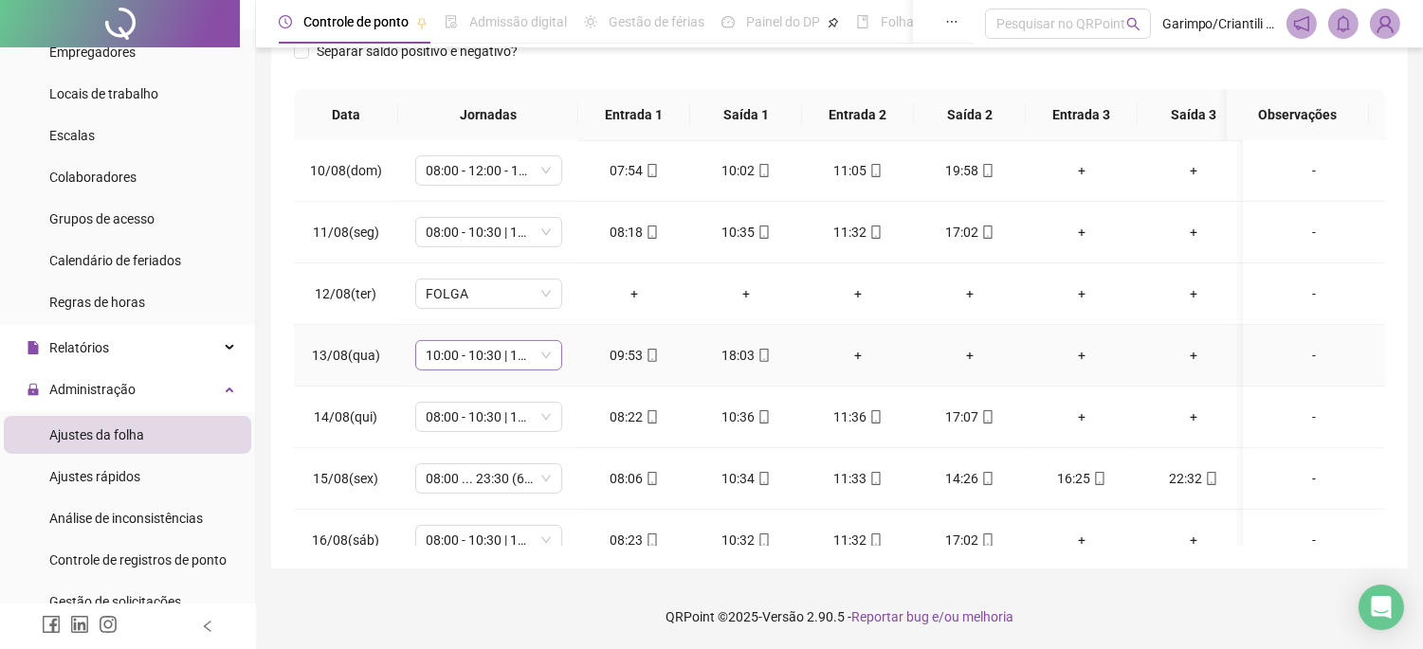
click at [477, 360] on span "10:00 - 10:30 | 11:30 - 18:00" at bounding box center [489, 355] width 124 height 28
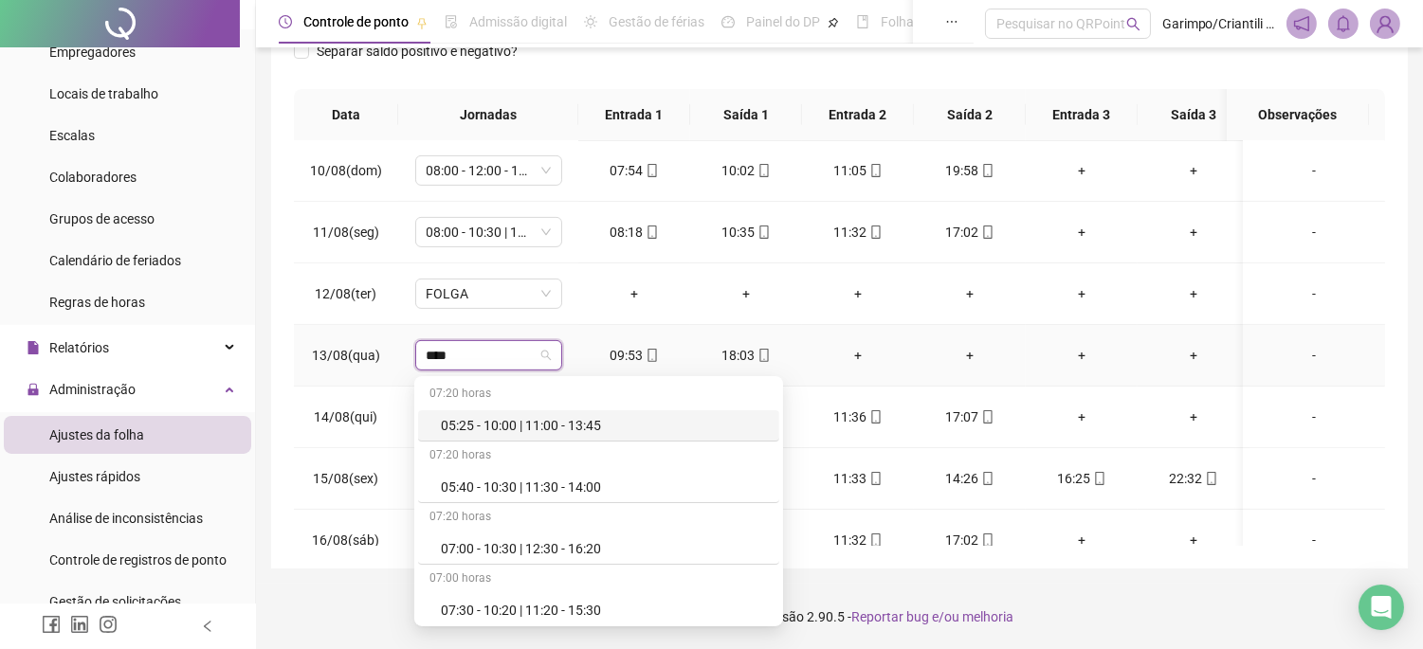
type input "*****"
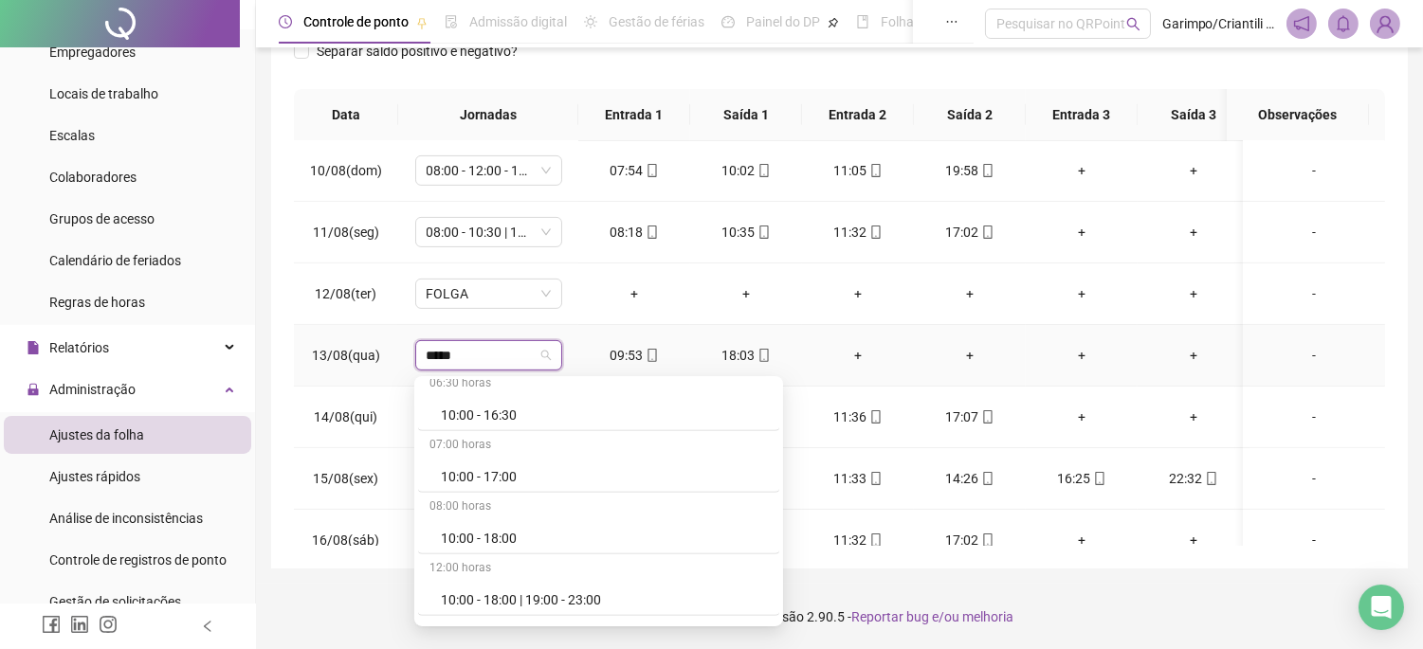
scroll to position [1896, 0]
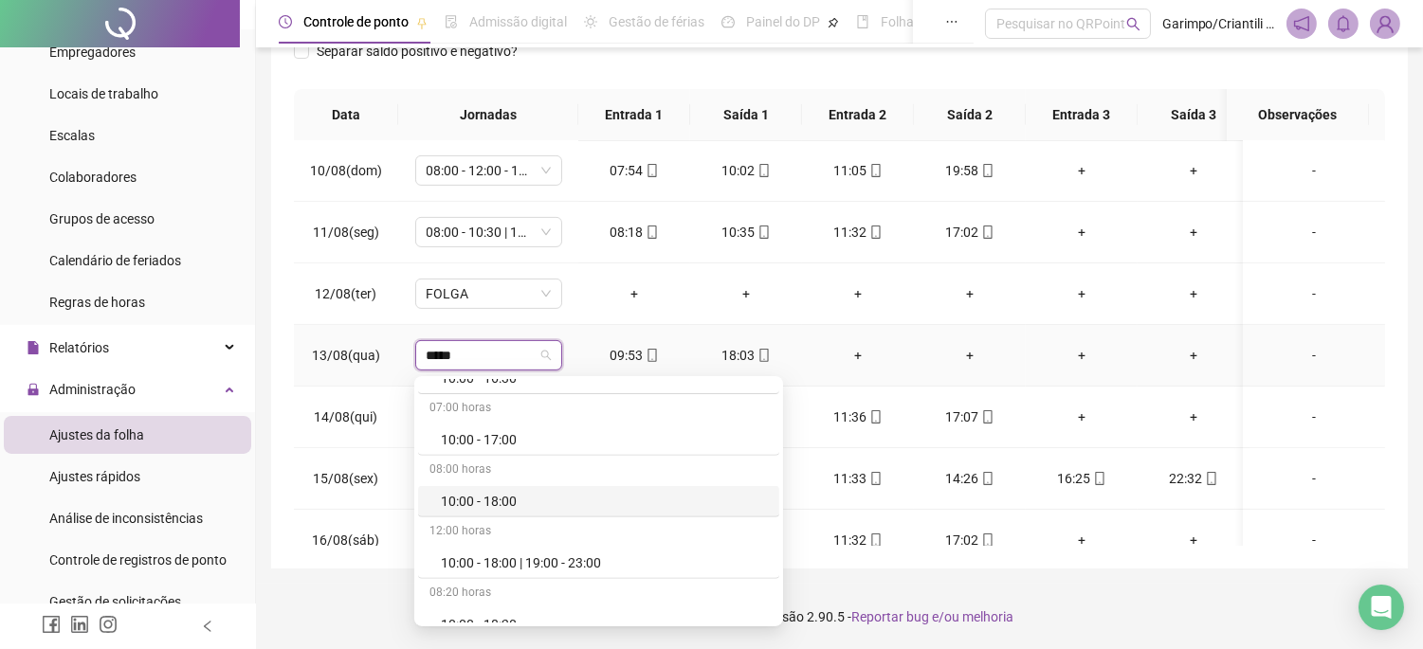
click at [521, 505] on div "10:00 - 18:00" at bounding box center [604, 501] width 327 height 21
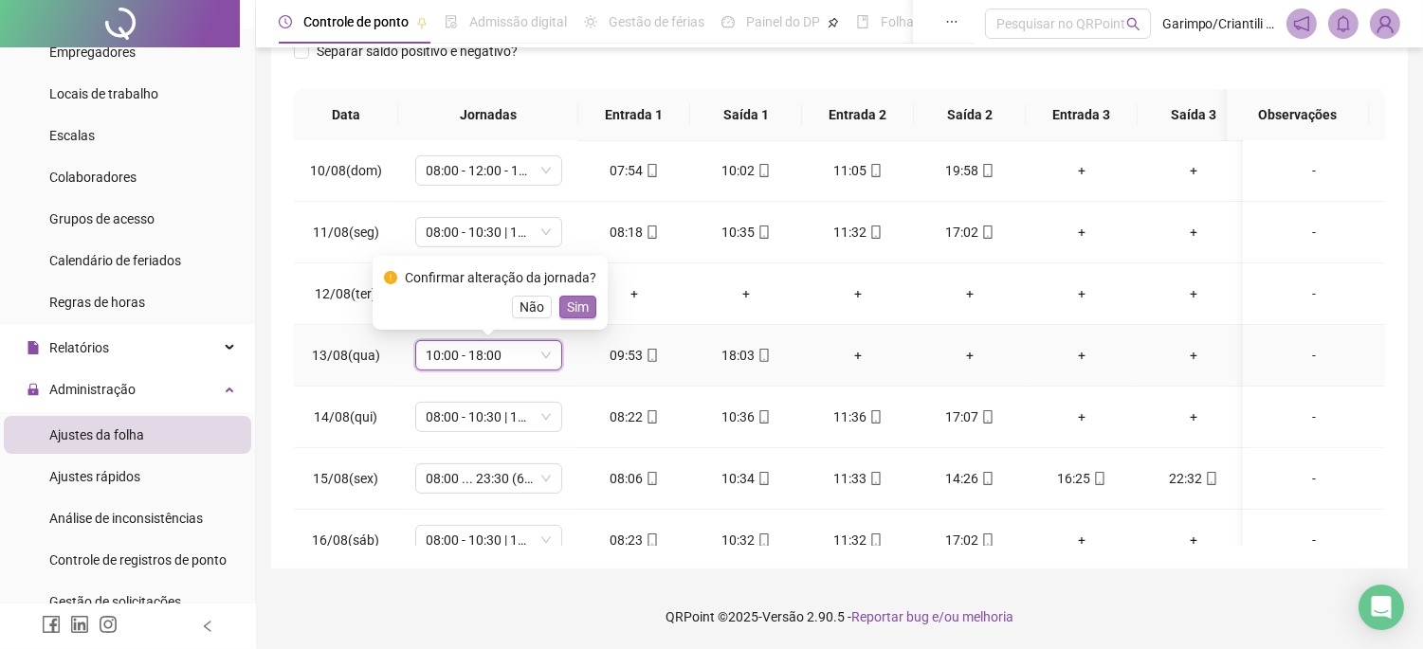
click at [574, 304] on span "Sim" at bounding box center [578, 307] width 22 height 21
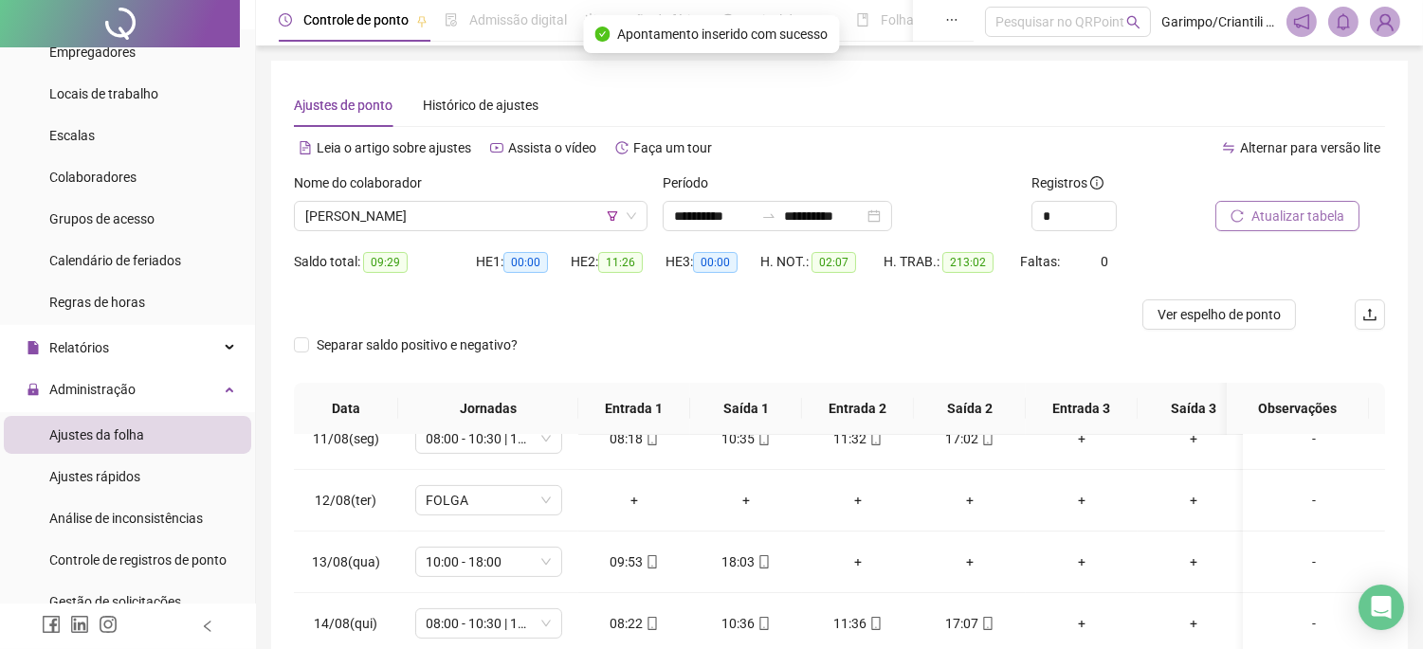
scroll to position [0, 0]
click at [1276, 209] on span "Atualizar tabela" at bounding box center [1297, 218] width 93 height 21
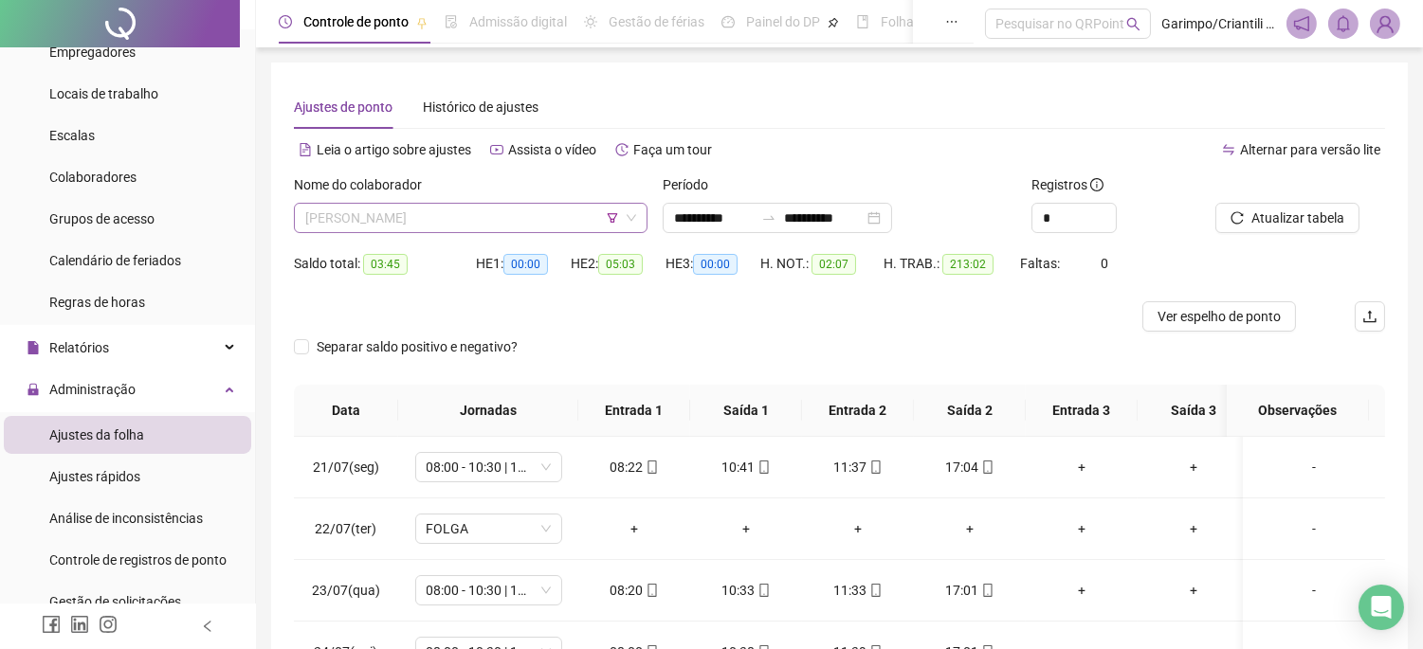
click at [551, 213] on span "[PERSON_NAME]" at bounding box center [470, 218] width 331 height 28
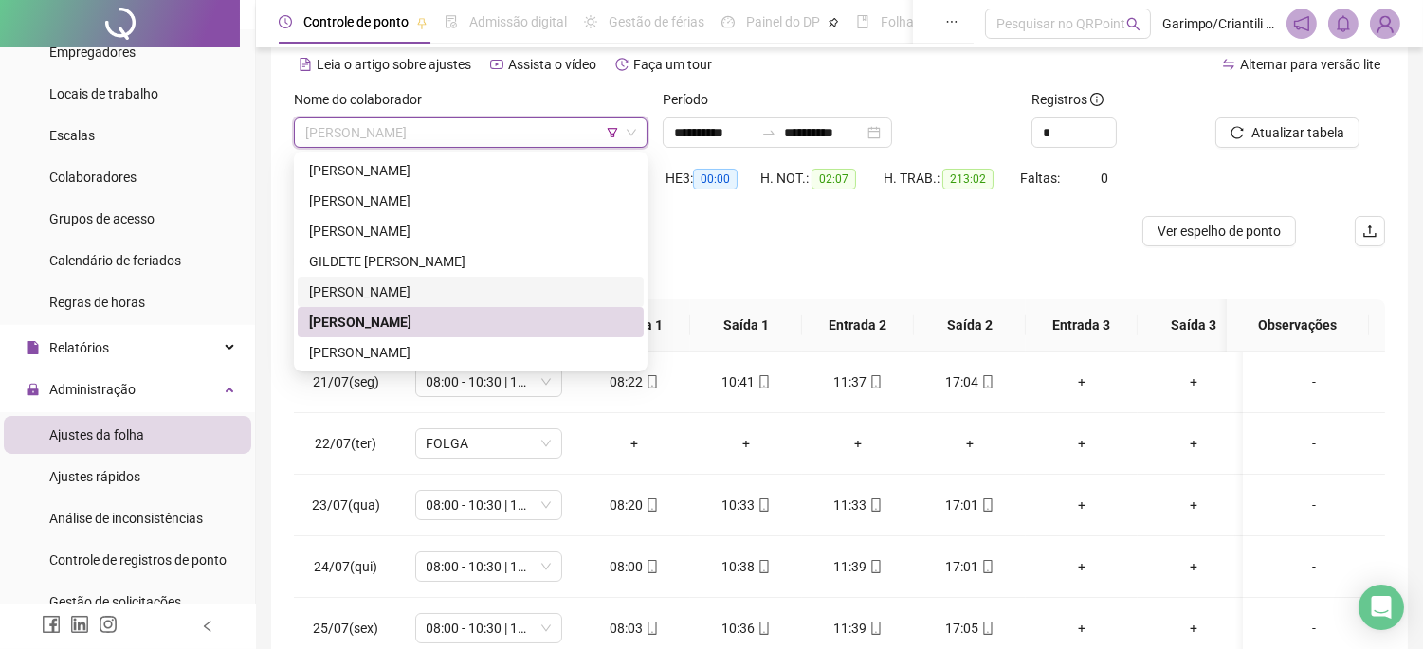
scroll to position [105, 0]
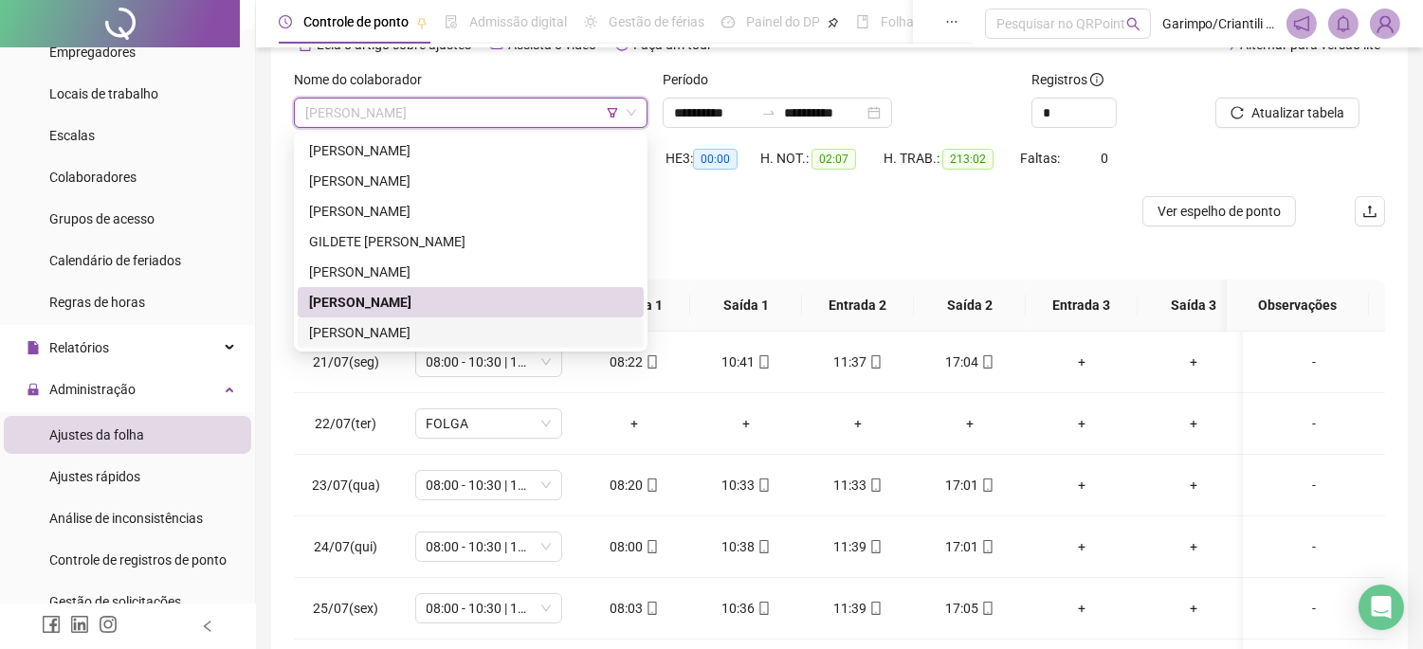
click at [458, 329] on div "[PERSON_NAME]" at bounding box center [470, 332] width 323 height 21
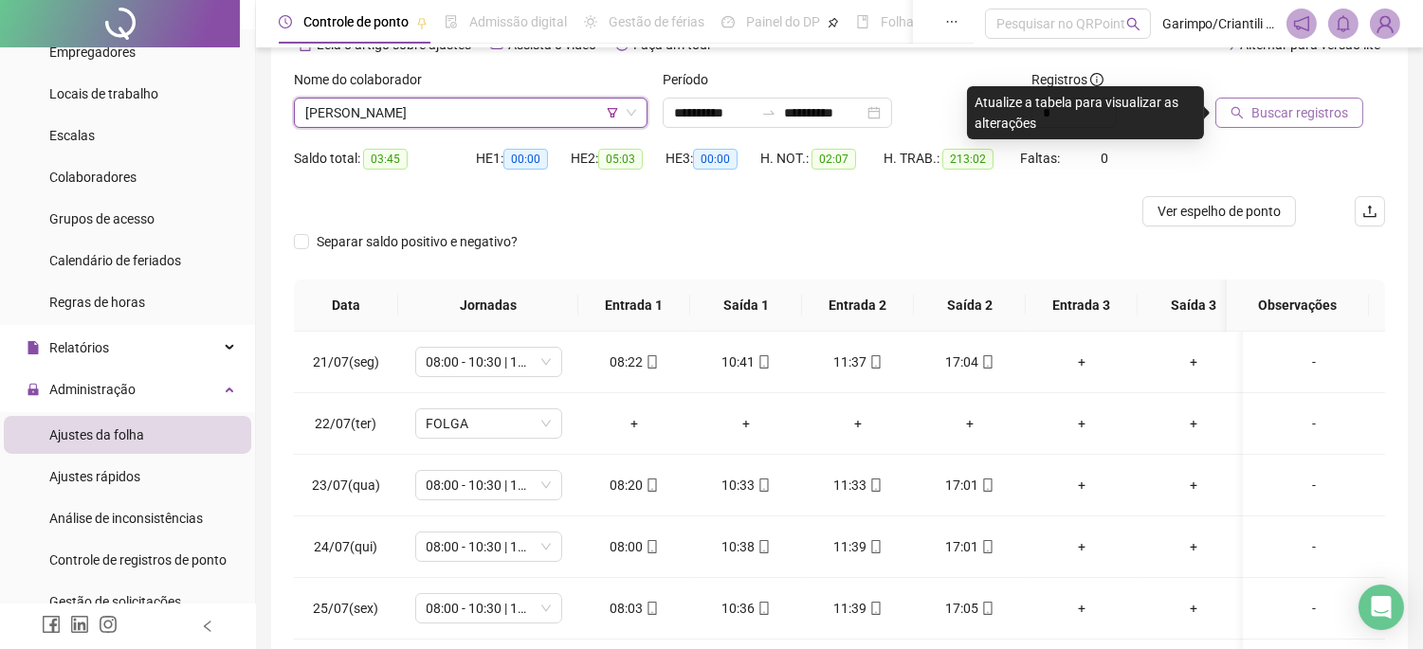
click at [1257, 116] on span "Buscar registros" at bounding box center [1299, 112] width 97 height 21
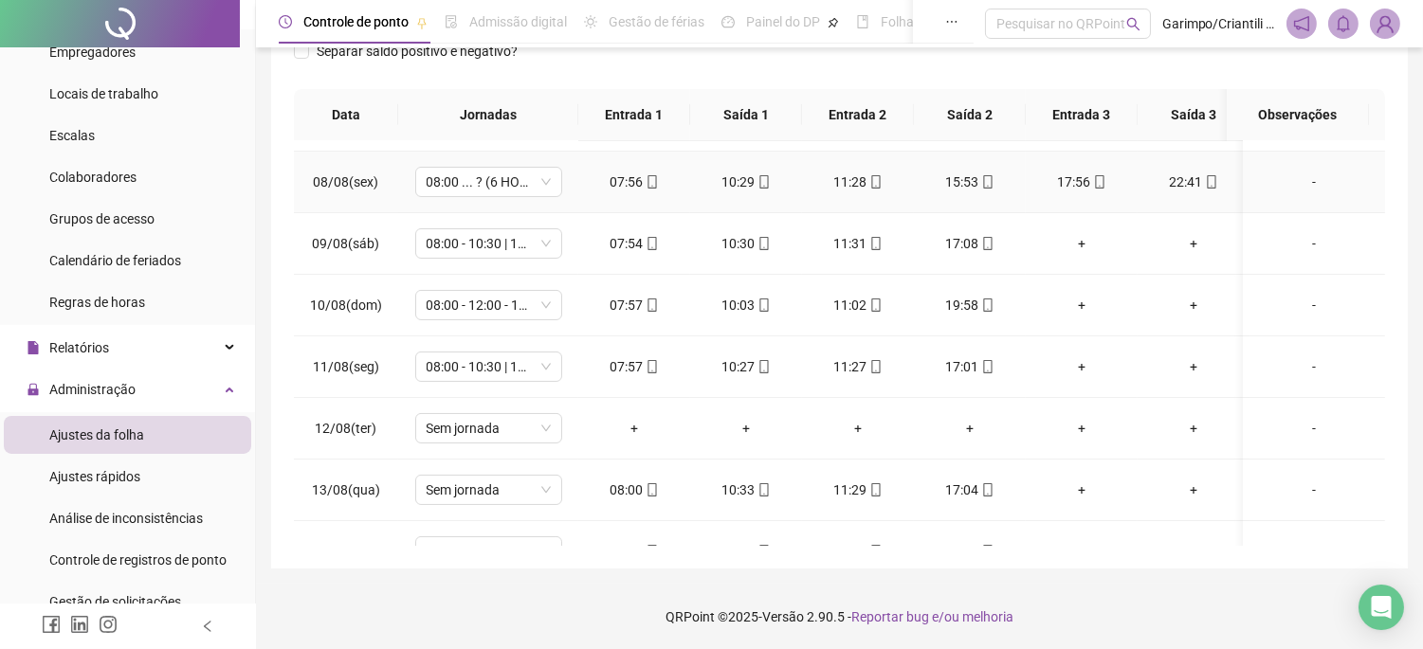
scroll to position [526, 0]
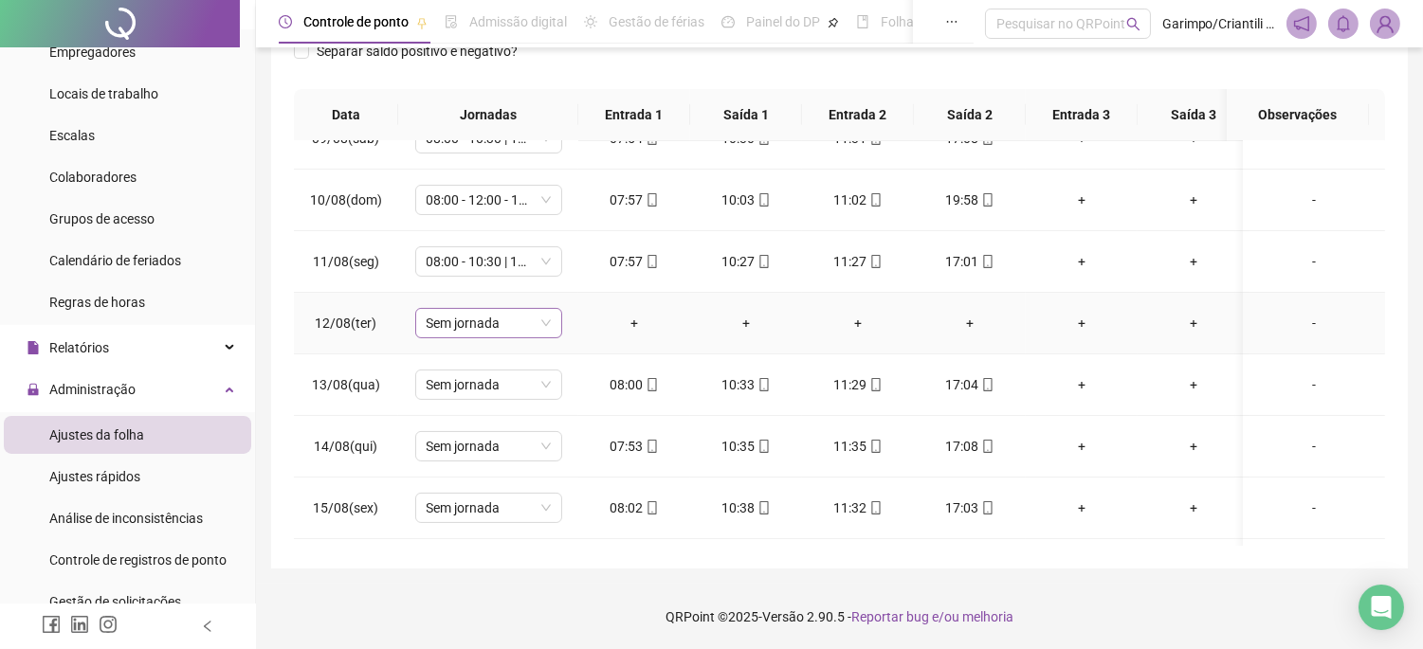
click at [527, 318] on span "Sem jornada" at bounding box center [489, 323] width 124 height 28
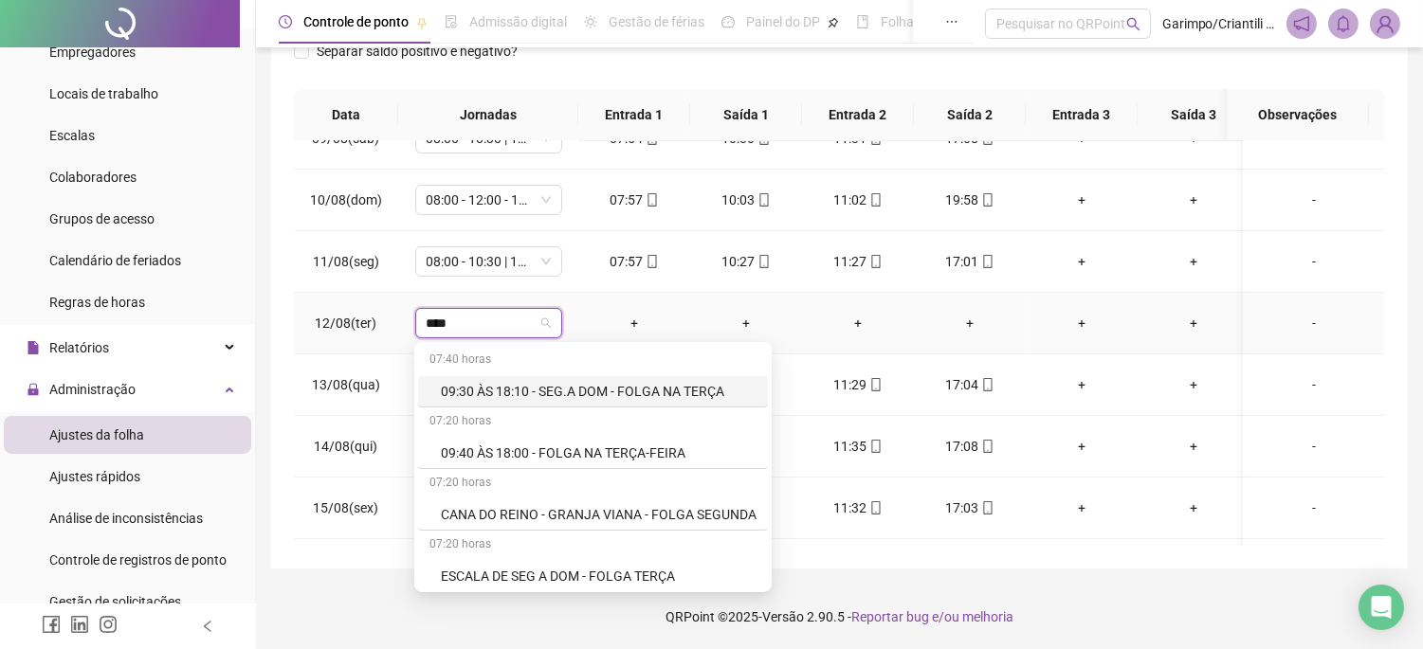
type input "*****"
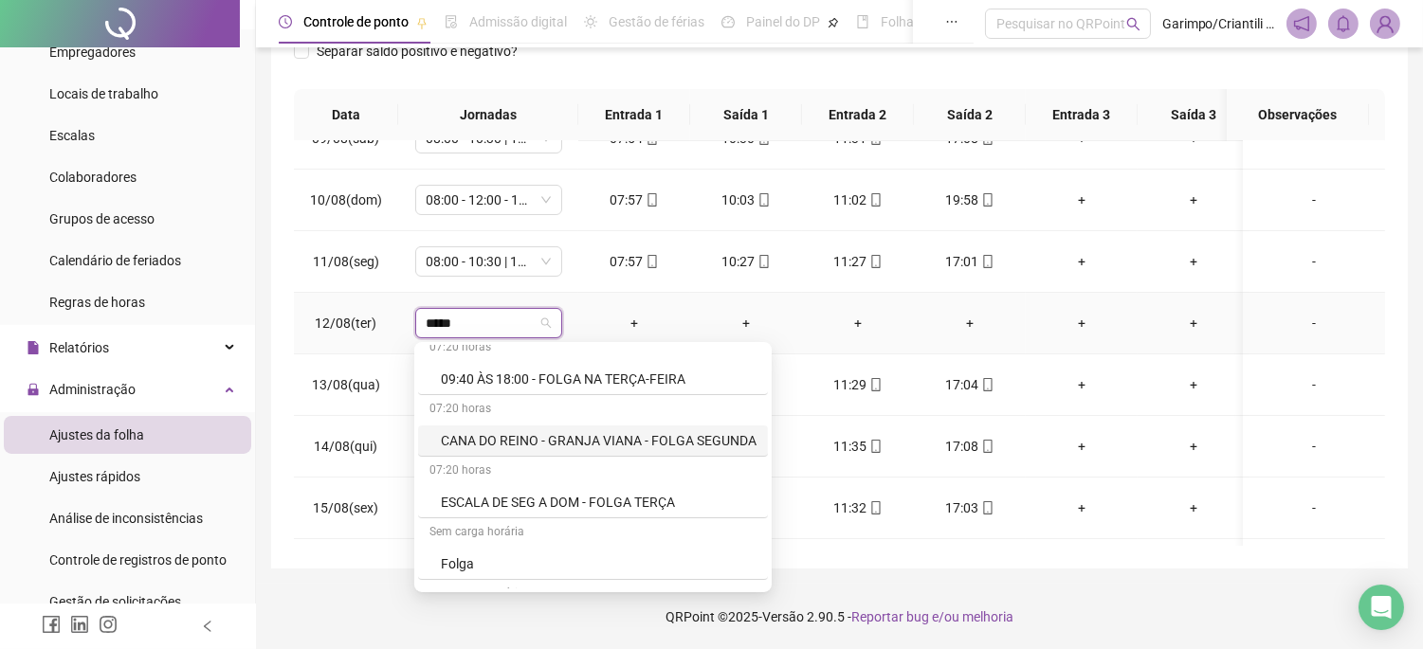
scroll to position [105, 0]
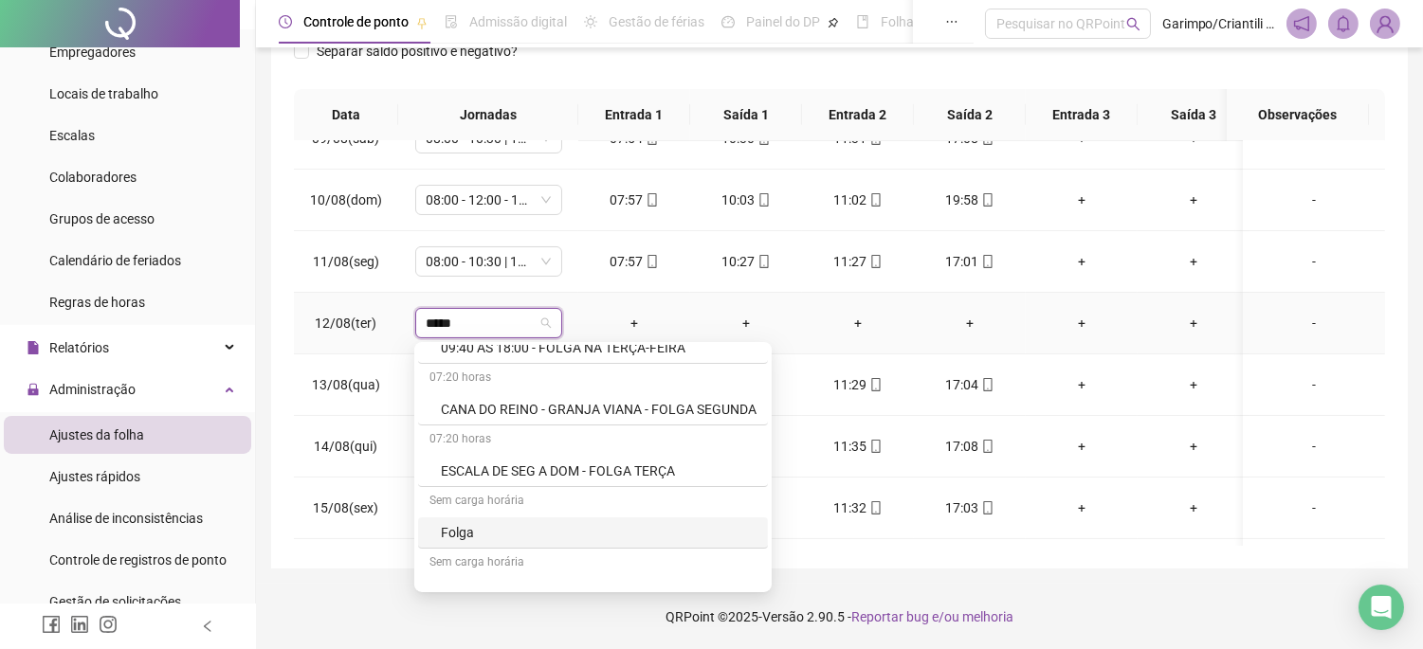
click at [528, 526] on div "Folga" at bounding box center [599, 532] width 316 height 21
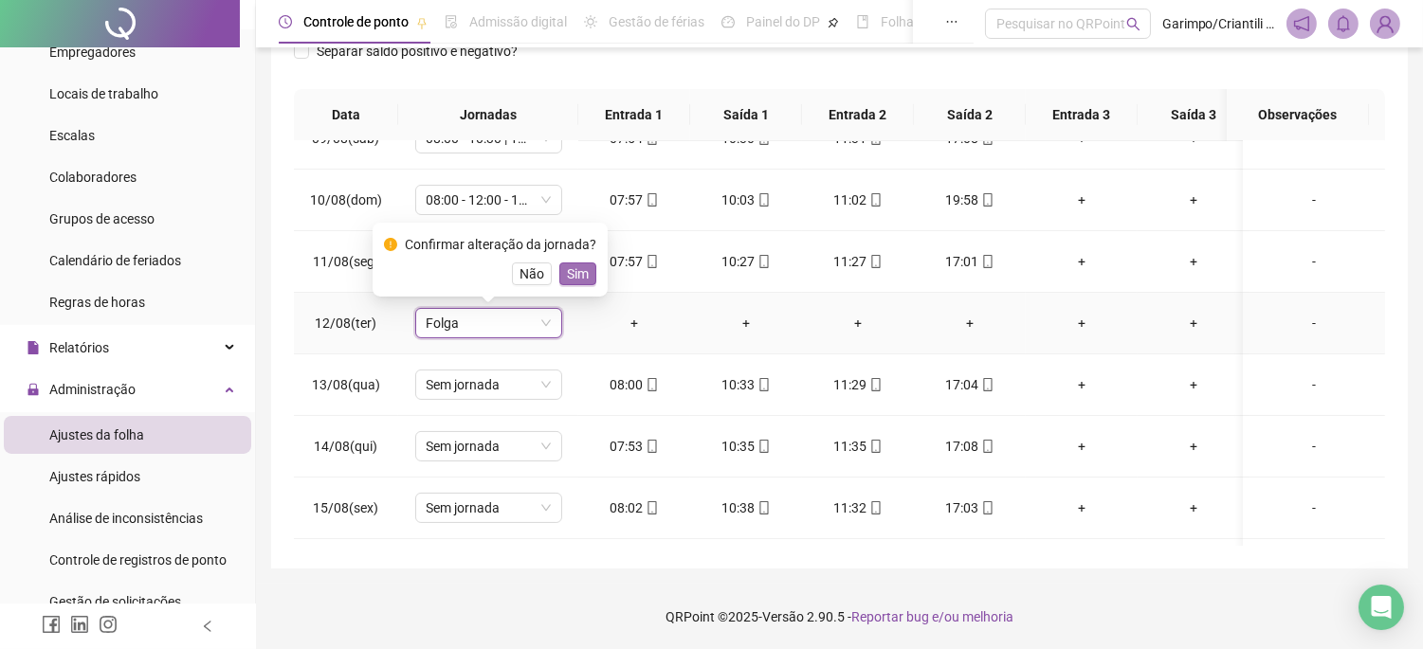
click at [583, 277] on span "Sim" at bounding box center [578, 274] width 22 height 21
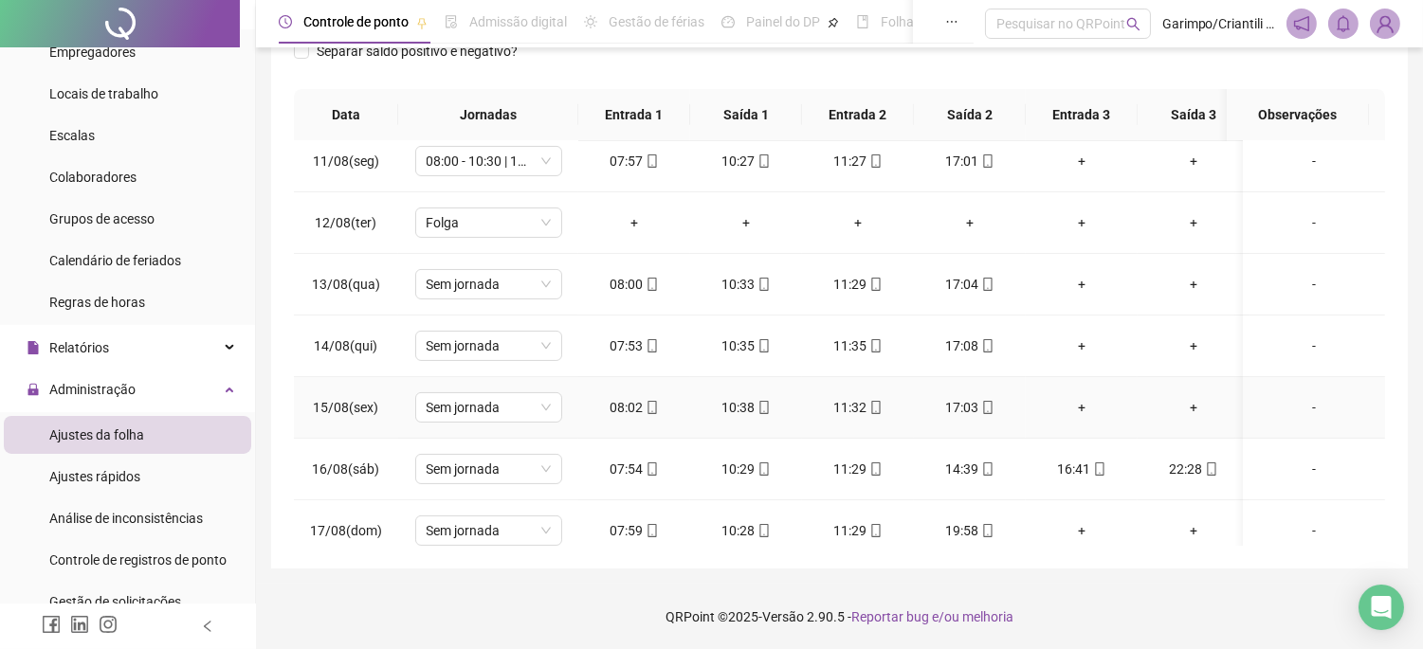
scroll to position [631, 0]
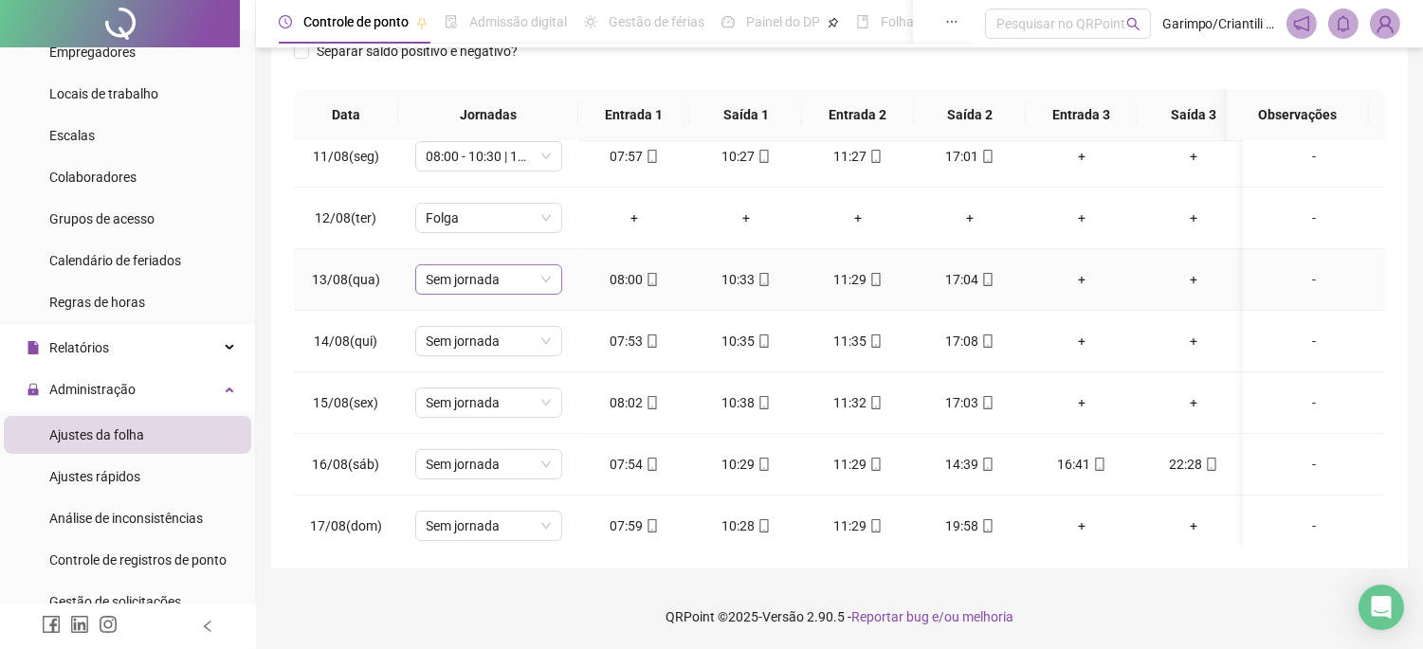
click at [478, 287] on span "Sem jornada" at bounding box center [489, 279] width 124 height 28
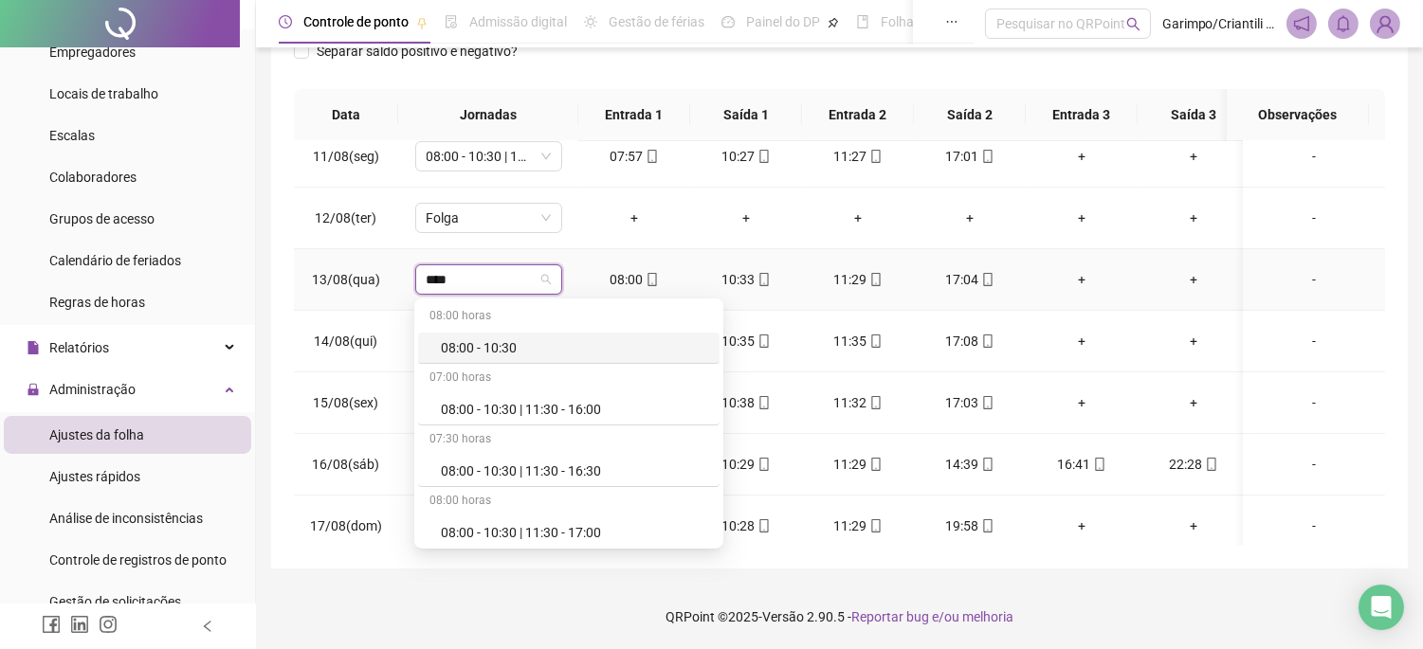
type input "*****"
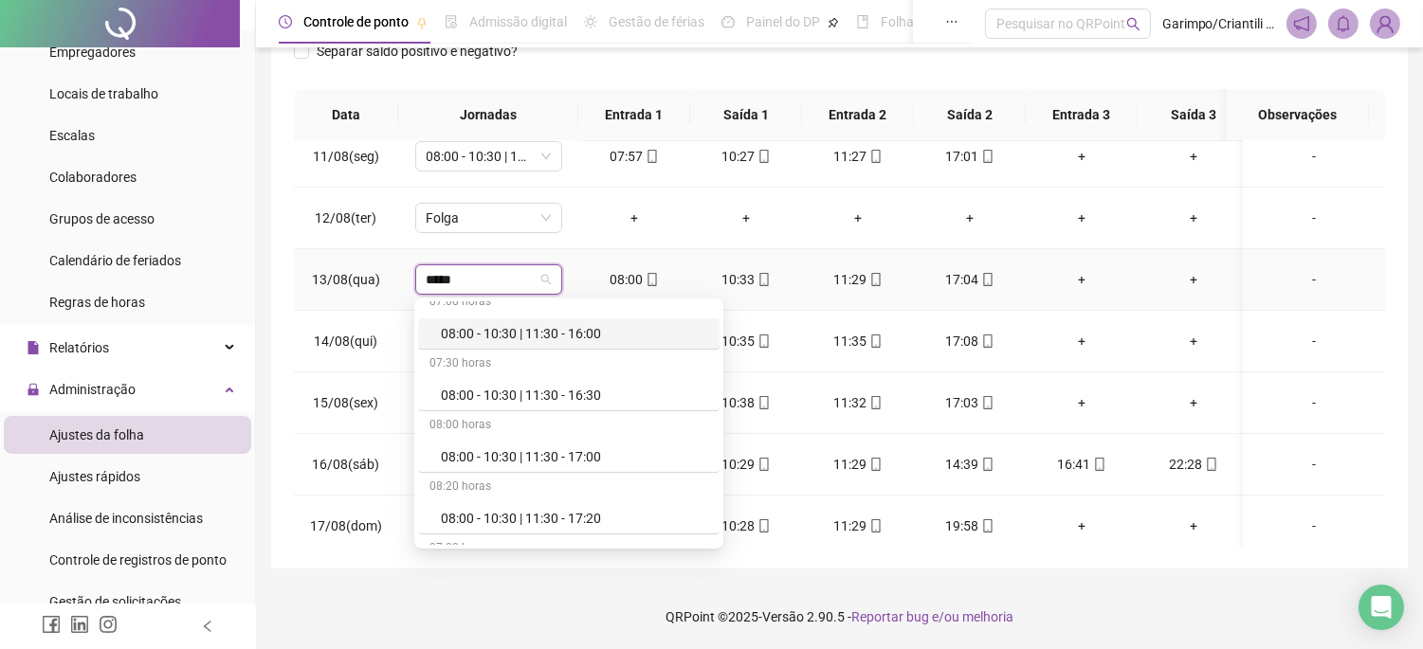
scroll to position [105, 0]
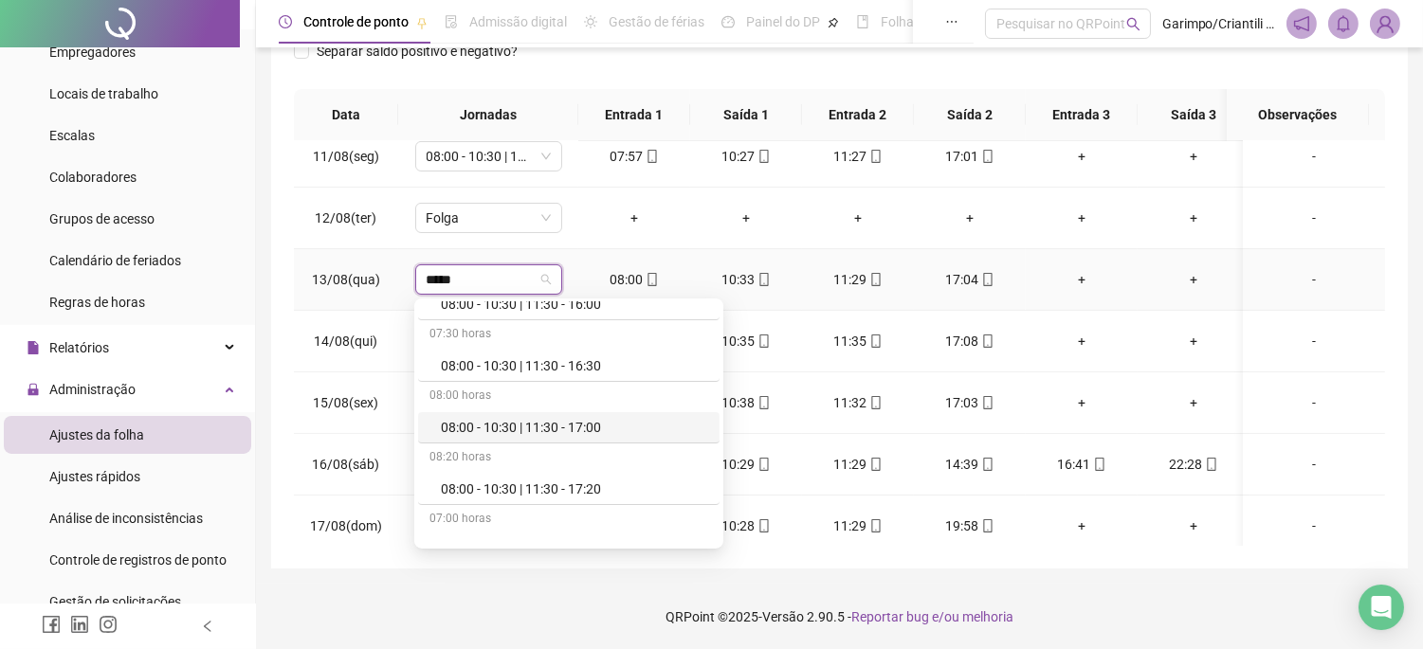
click at [581, 436] on div "08:00 - 10:30 | 11:30 - 17:00" at bounding box center [574, 427] width 267 height 21
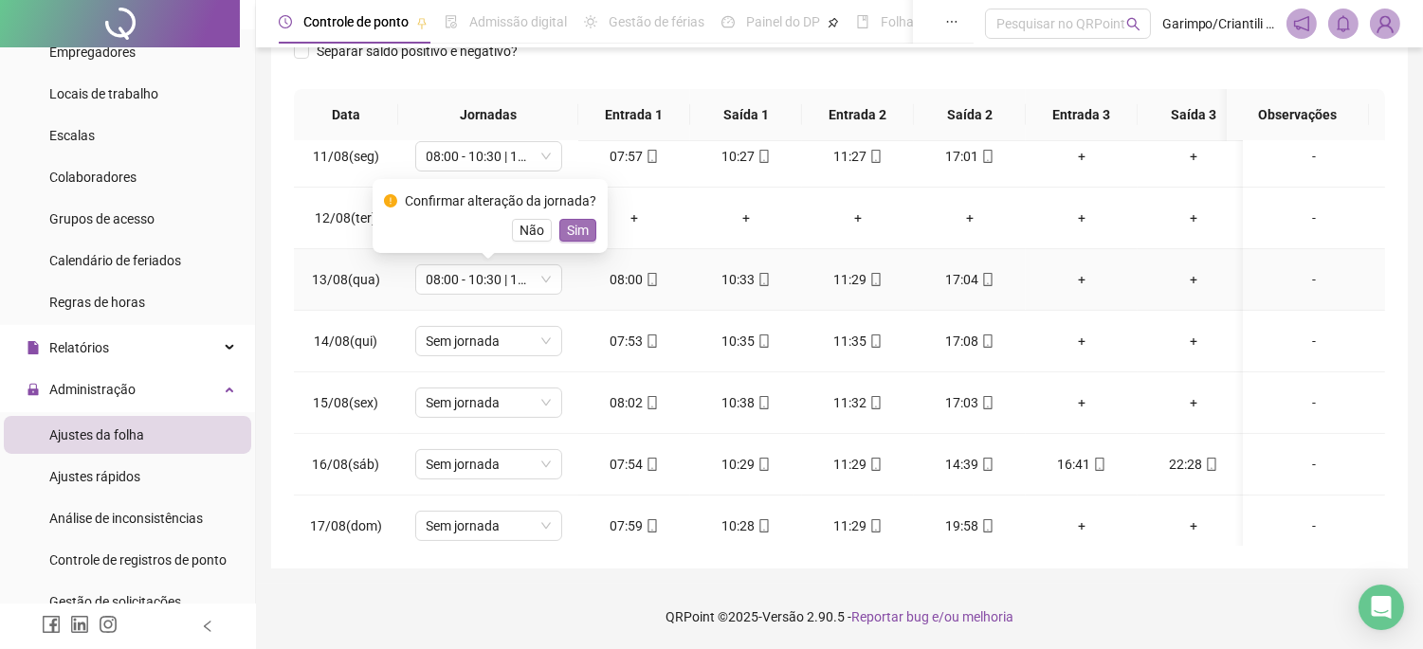
click at [574, 228] on span "Sim" at bounding box center [578, 230] width 22 height 21
click at [482, 345] on span "Sem jornada" at bounding box center [489, 341] width 124 height 28
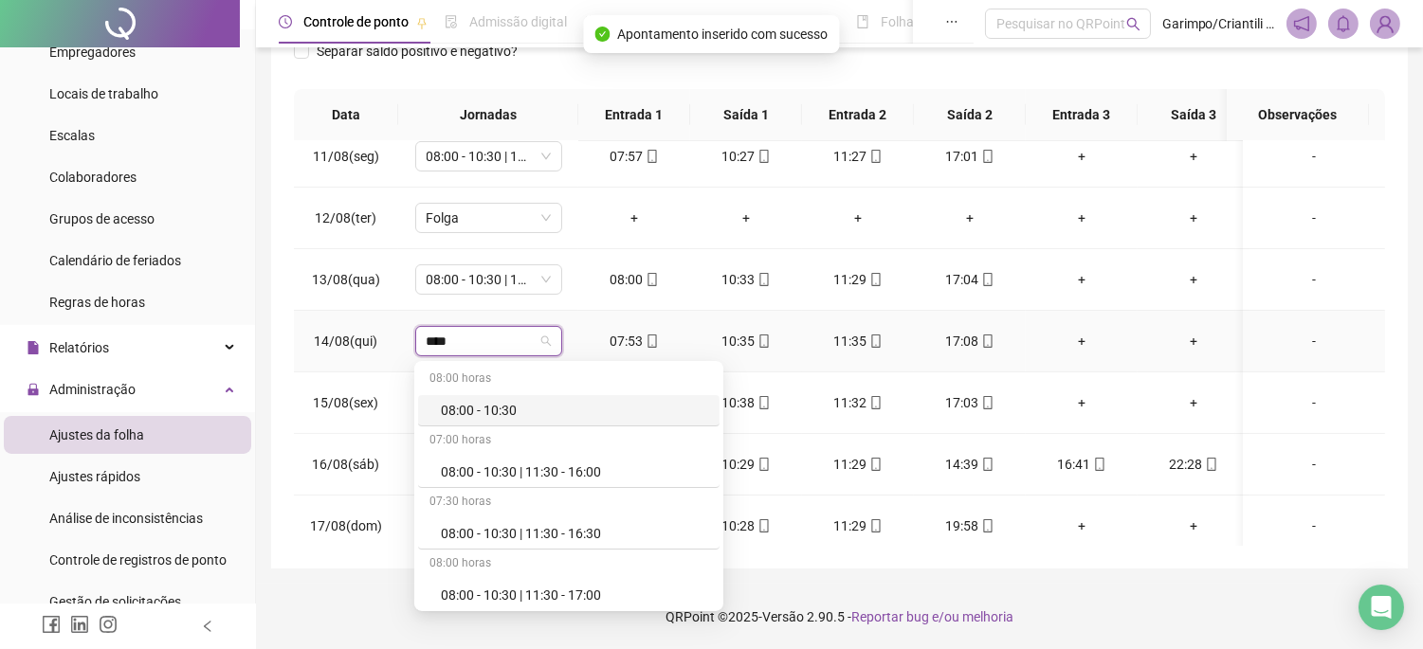
type input "*****"
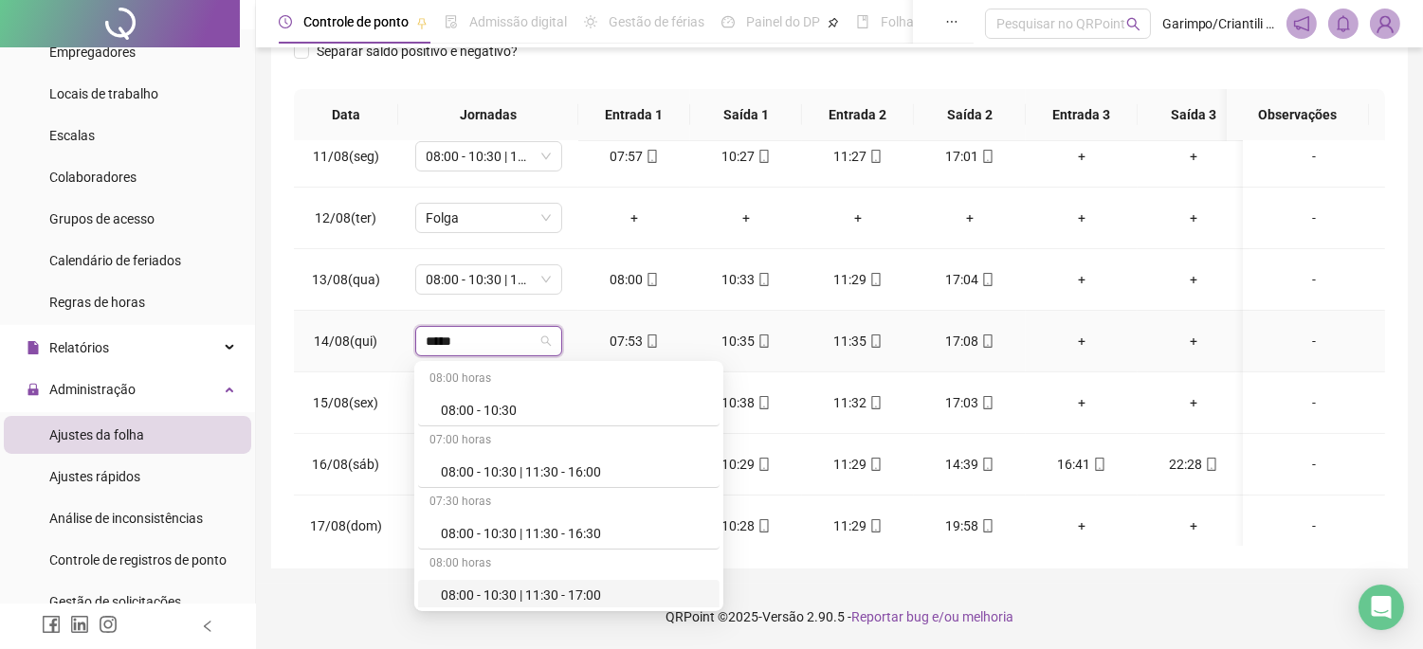
click at [556, 590] on div "08:00 - 10:30 | 11:30 - 17:00" at bounding box center [574, 595] width 267 height 21
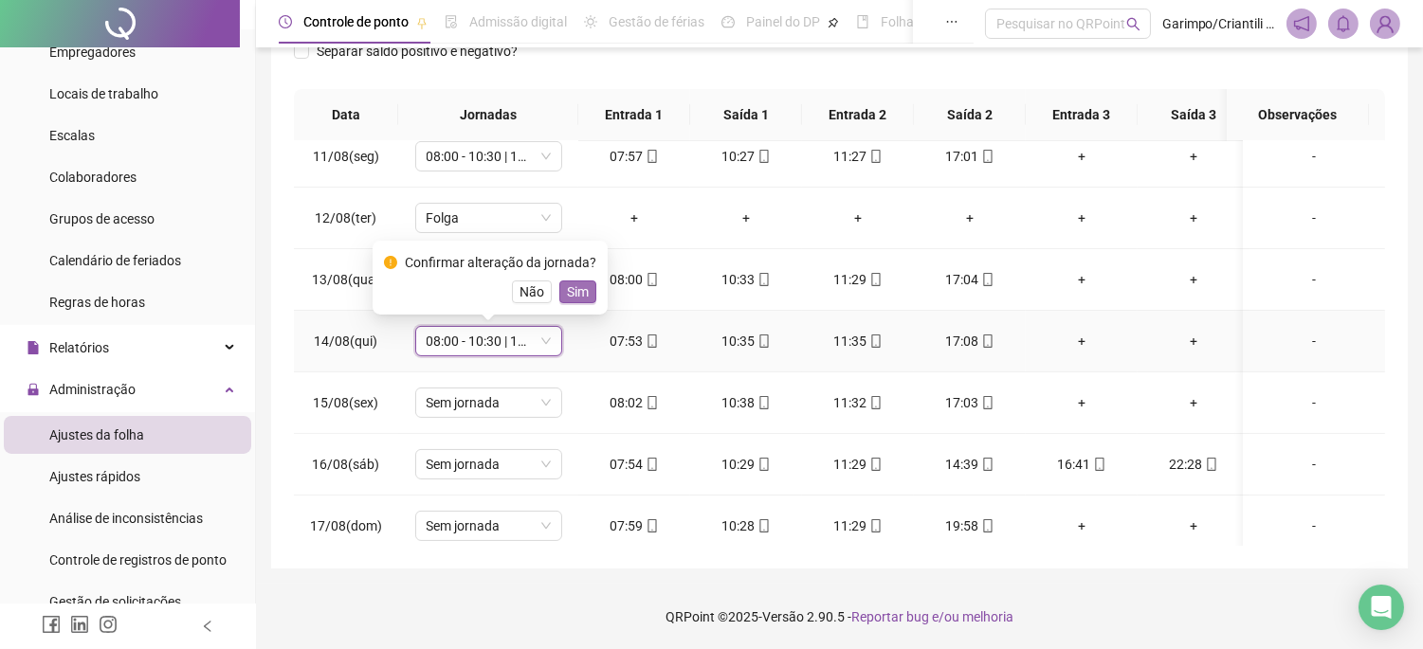
click at [574, 282] on span "Sim" at bounding box center [578, 292] width 22 height 21
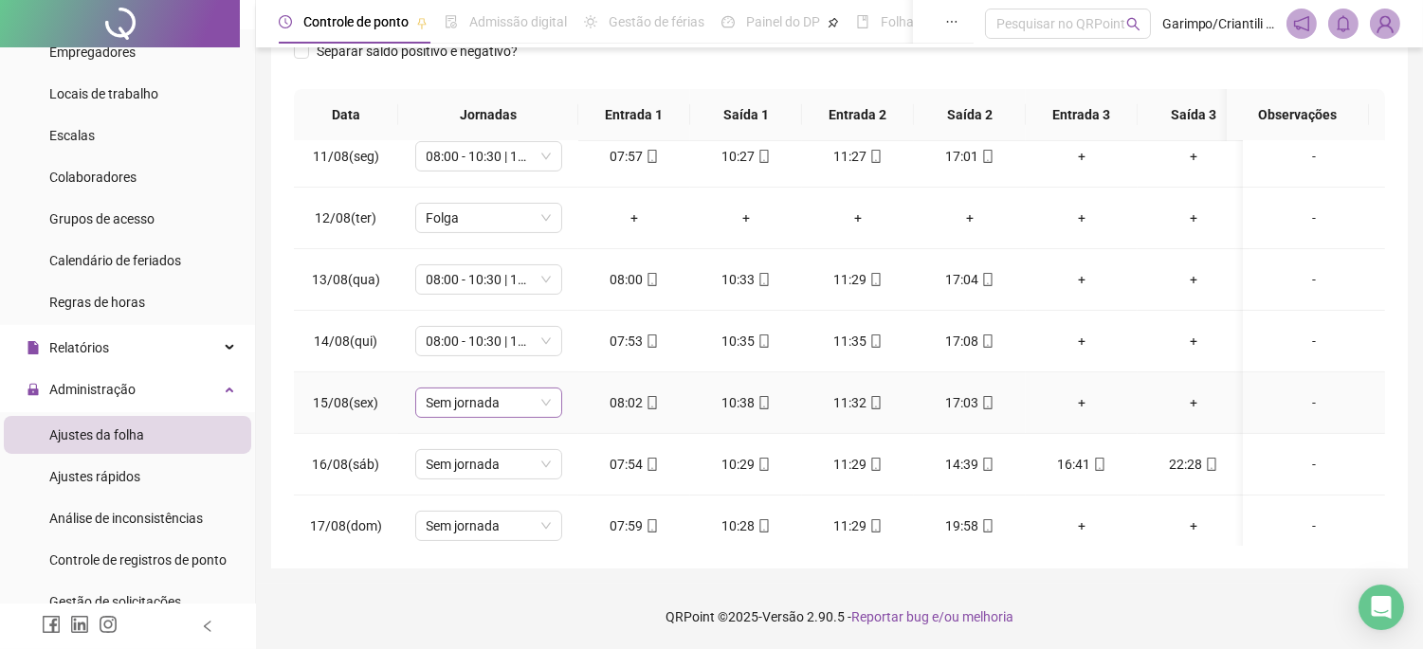
click at [512, 391] on span "Sem jornada" at bounding box center [489, 403] width 124 height 28
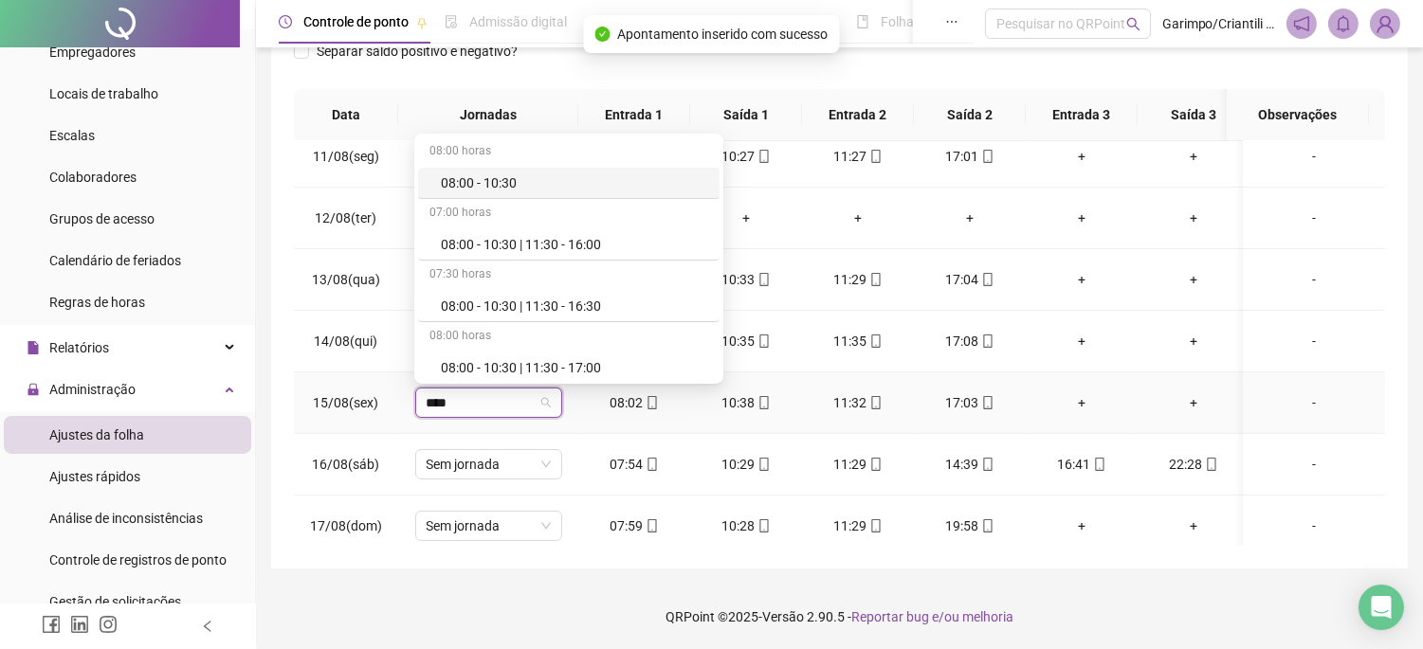
type input "*****"
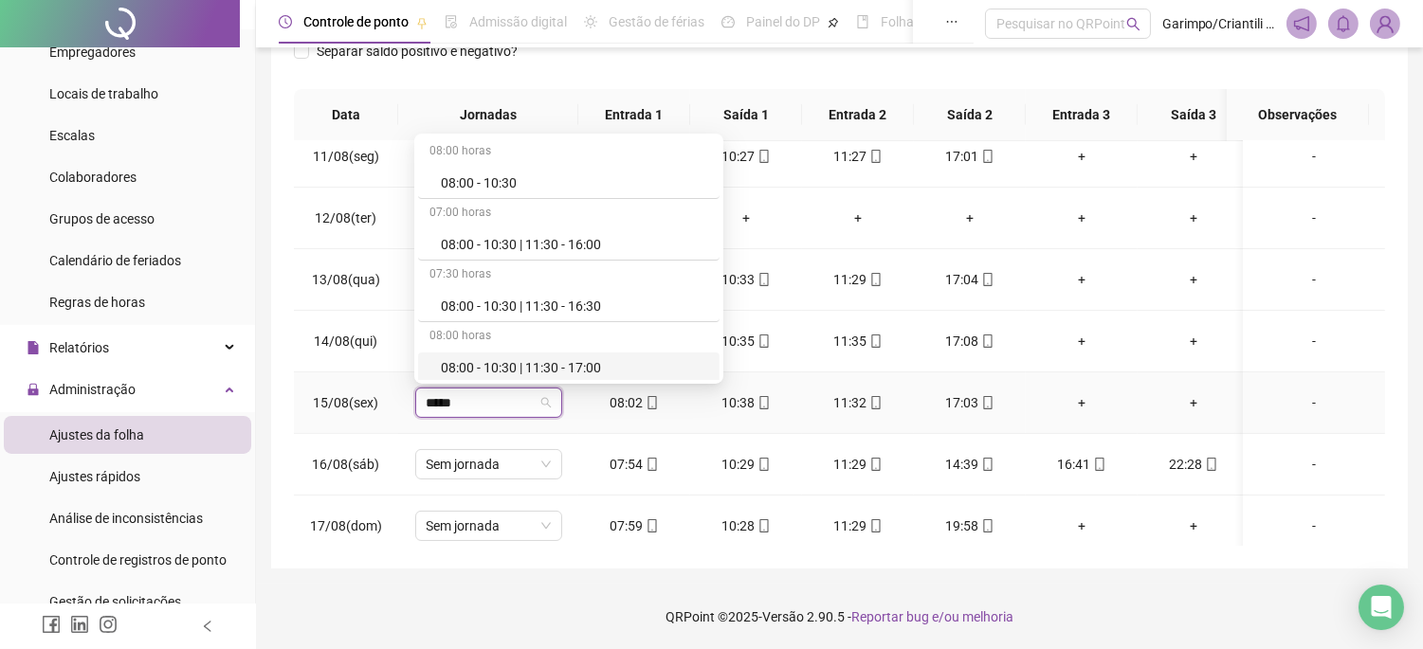
click at [488, 364] on div "08:00 - 10:30 | 11:30 - 17:00" at bounding box center [574, 367] width 267 height 21
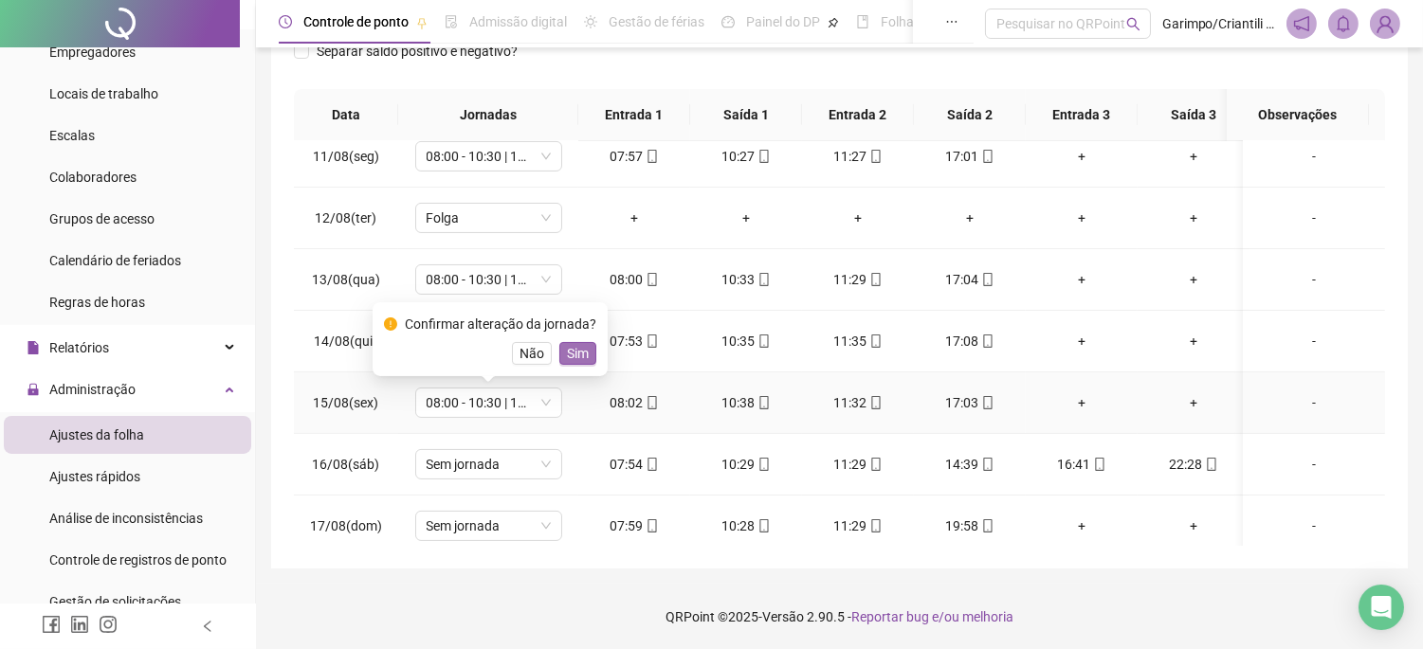
click at [584, 355] on span "Sim" at bounding box center [578, 353] width 22 height 21
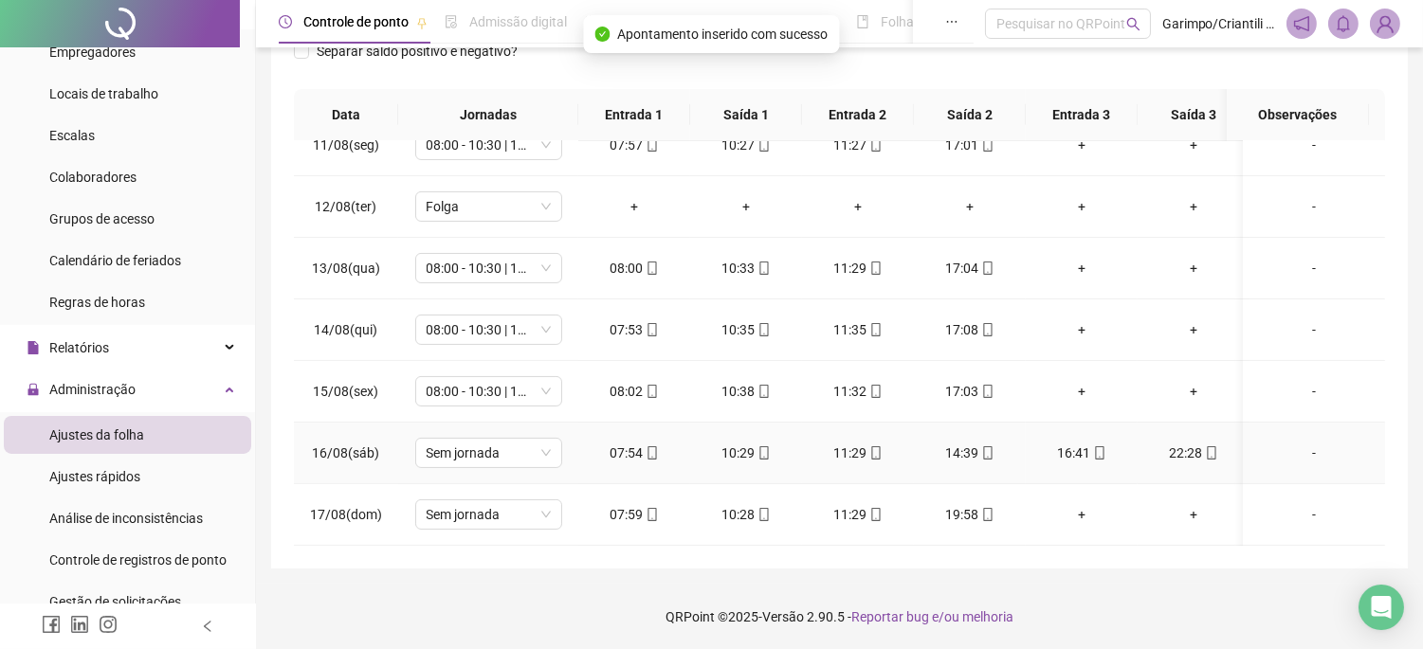
scroll to position [660, 0]
click at [527, 439] on span "Sem jornada" at bounding box center [489, 453] width 124 height 28
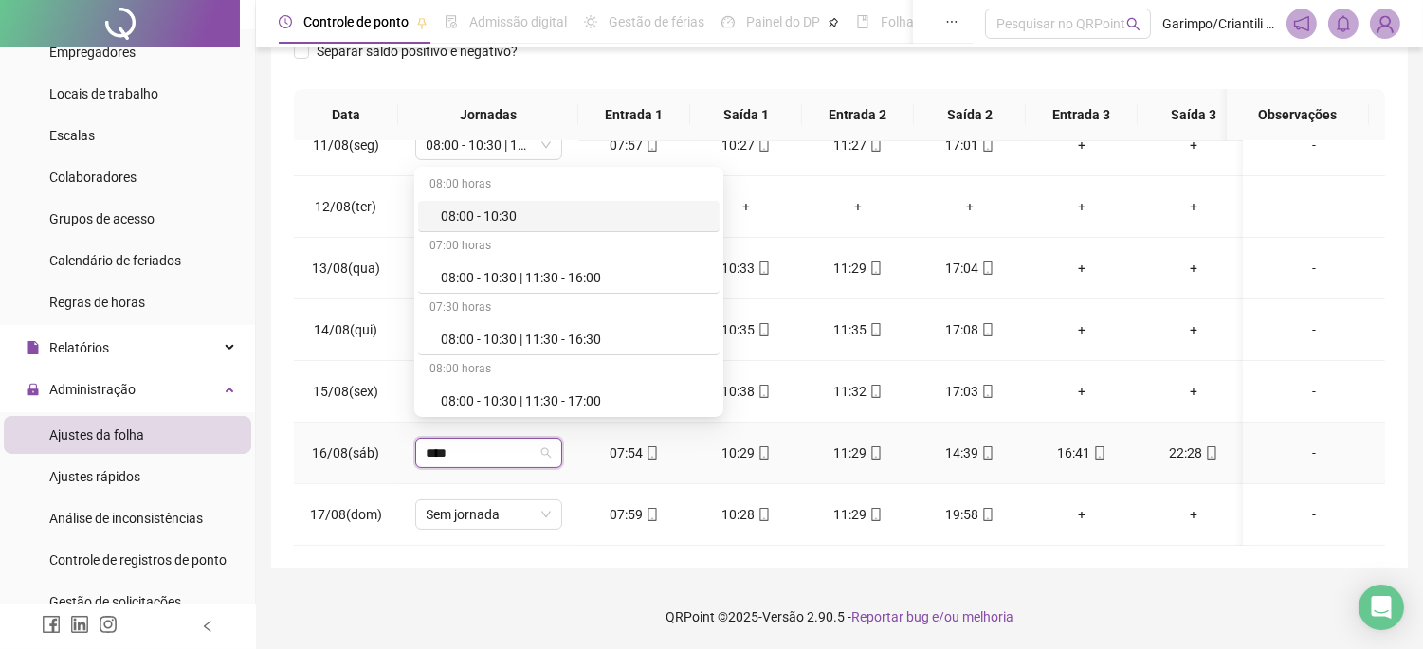
type input "*****"
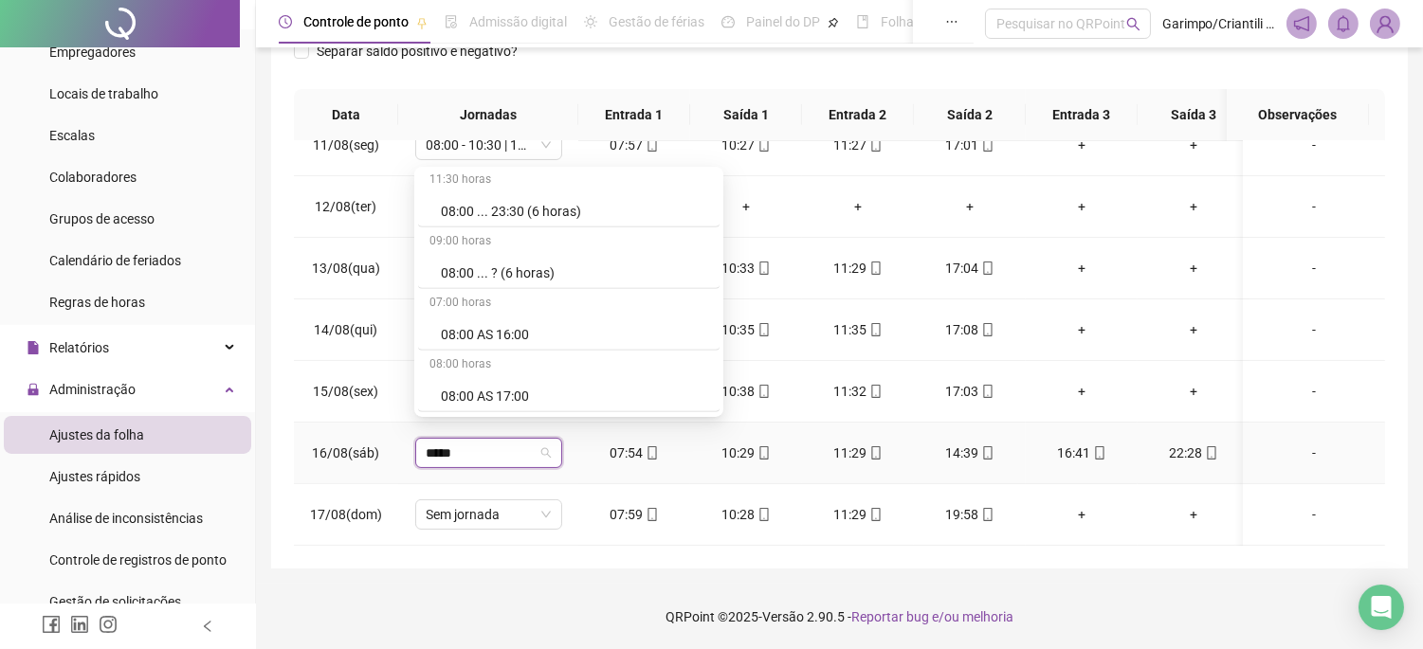
scroll to position [2001, 0]
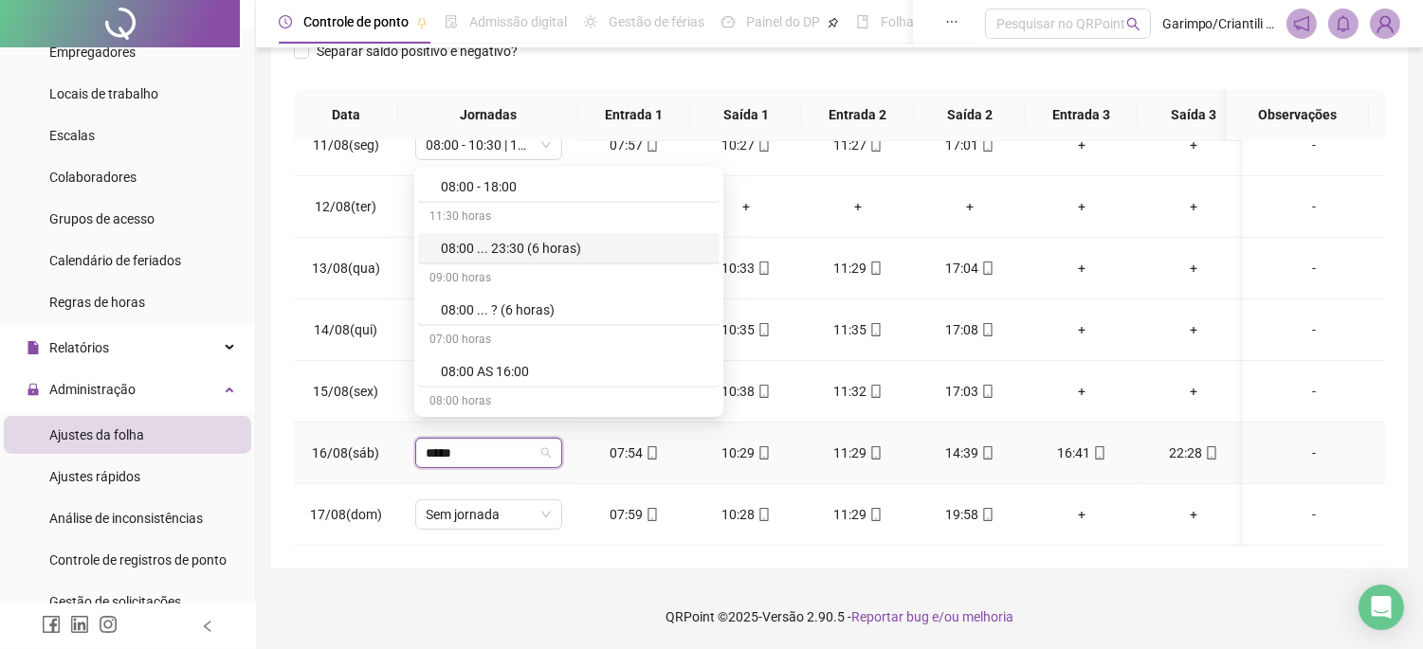
click at [524, 247] on div "08:00 ... 23:30 (6 horas)" at bounding box center [574, 248] width 267 height 21
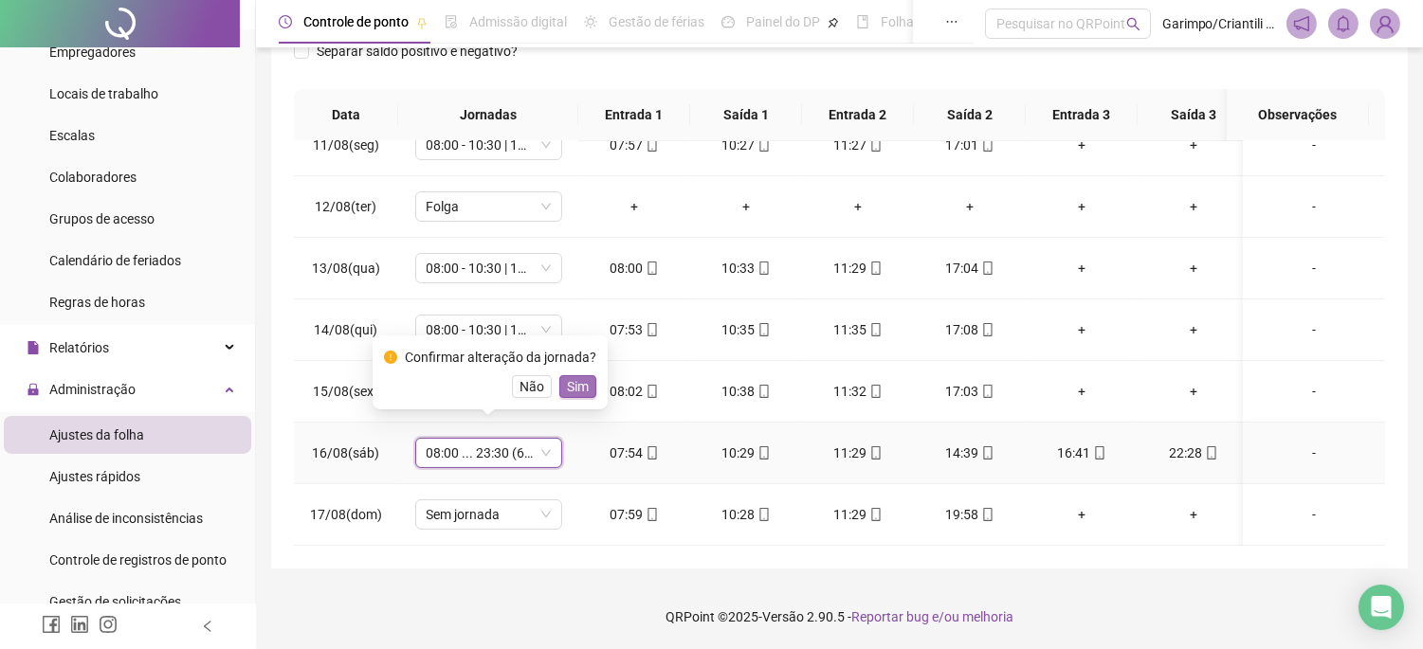
click at [567, 382] on span "Sim" at bounding box center [578, 386] width 22 height 21
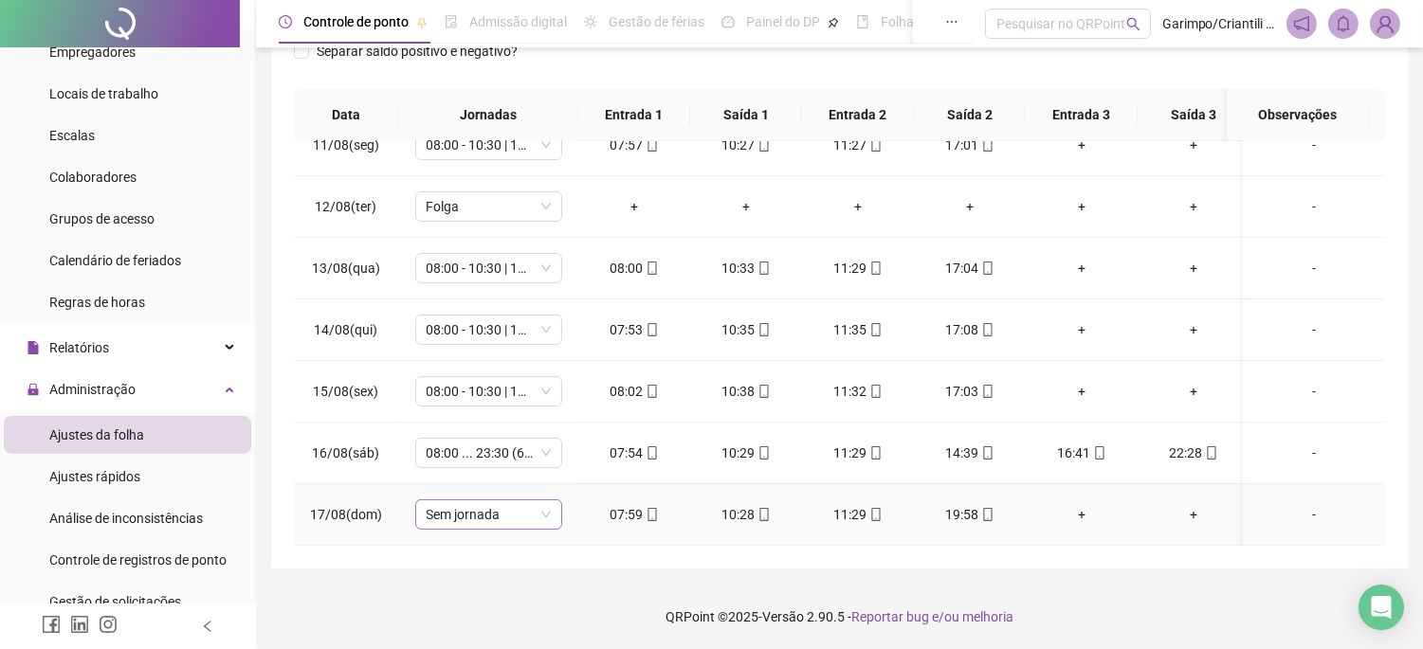
click at [516, 501] on span "Sem jornada" at bounding box center [489, 515] width 124 height 28
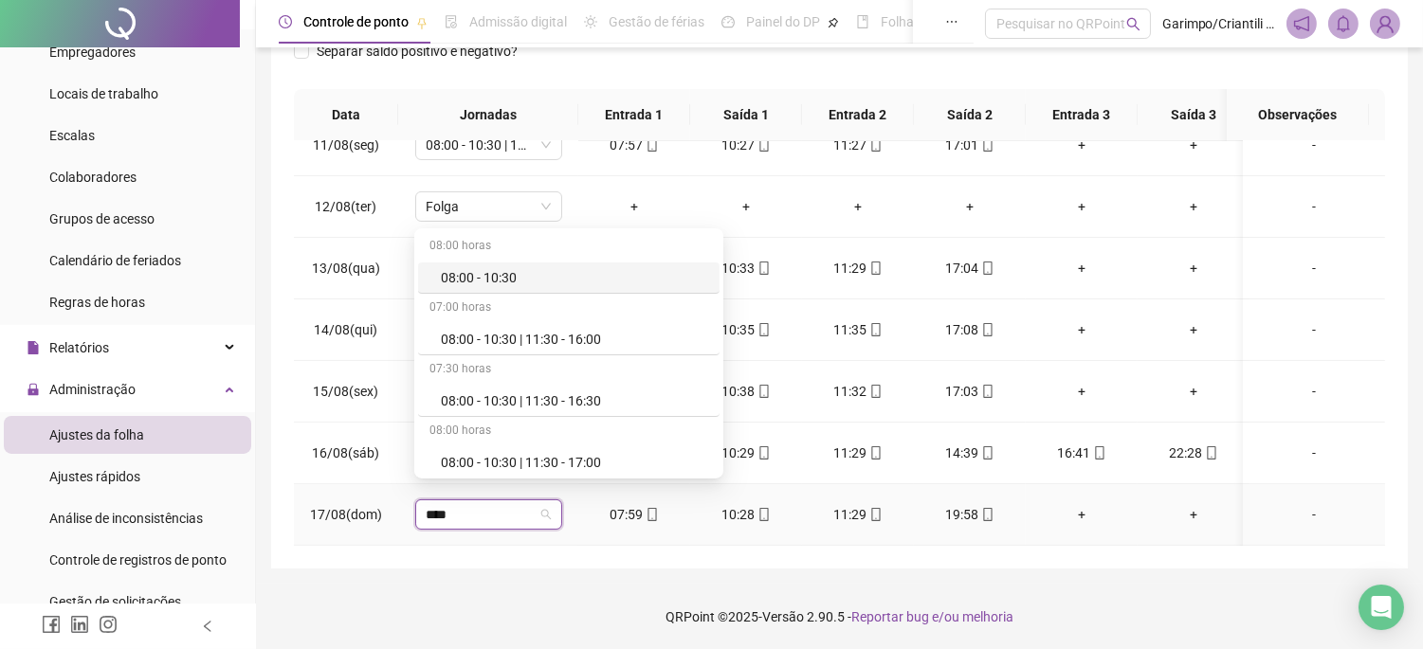
type input "*****"
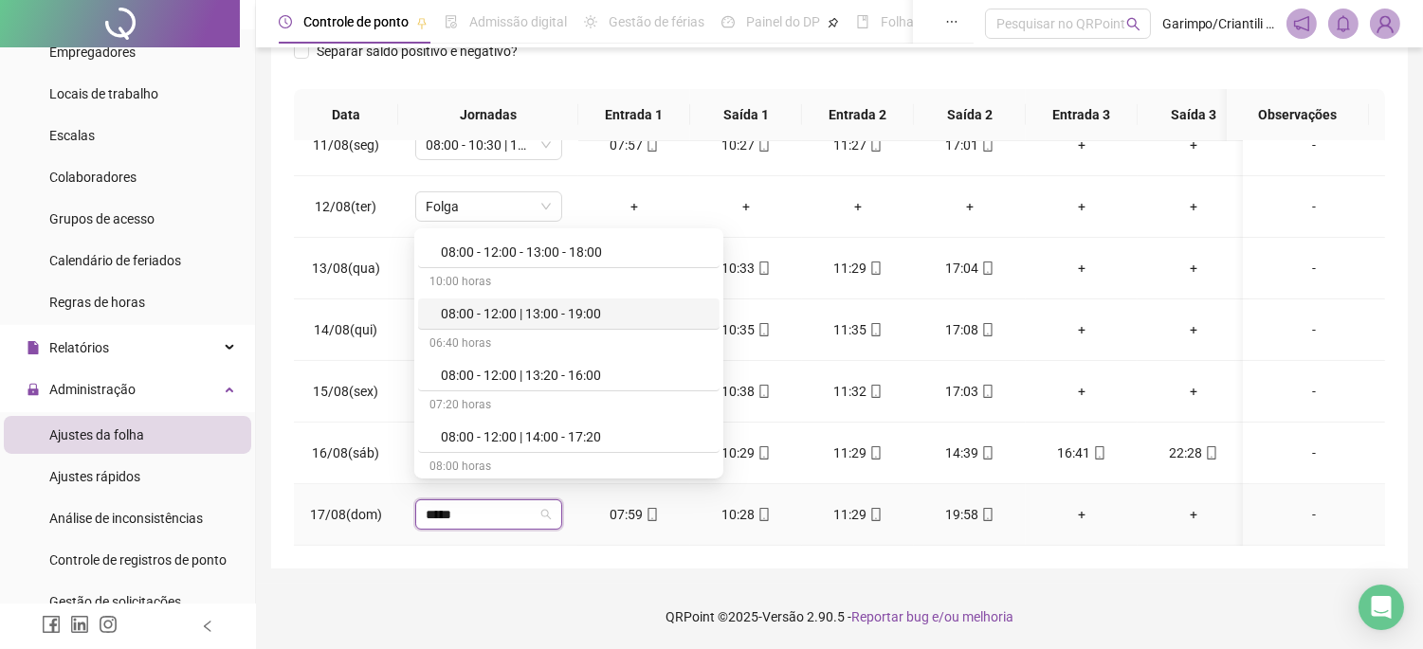
scroll to position [1264, 0]
click at [598, 306] on div "08:00 - 12:00 - 13:00 - 18:00" at bounding box center [574, 308] width 267 height 21
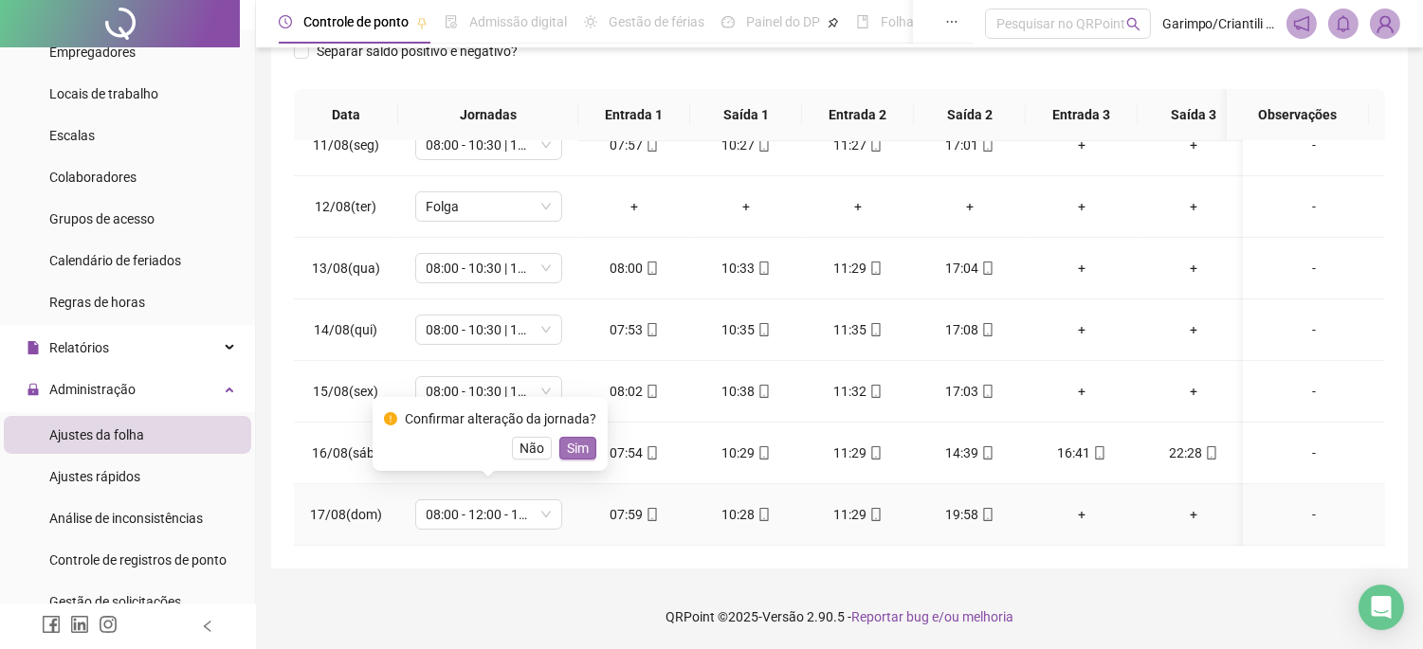
click at [574, 447] on span "Sim" at bounding box center [578, 448] width 22 height 21
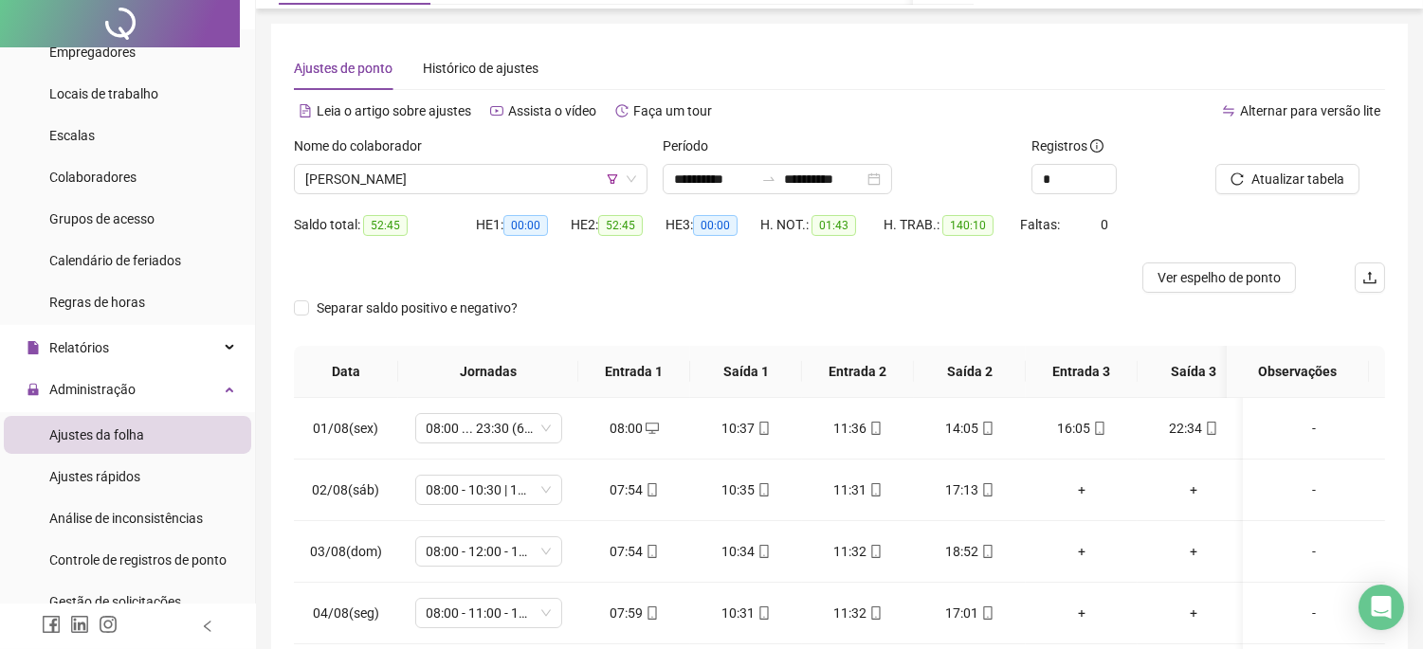
scroll to position [0, 0]
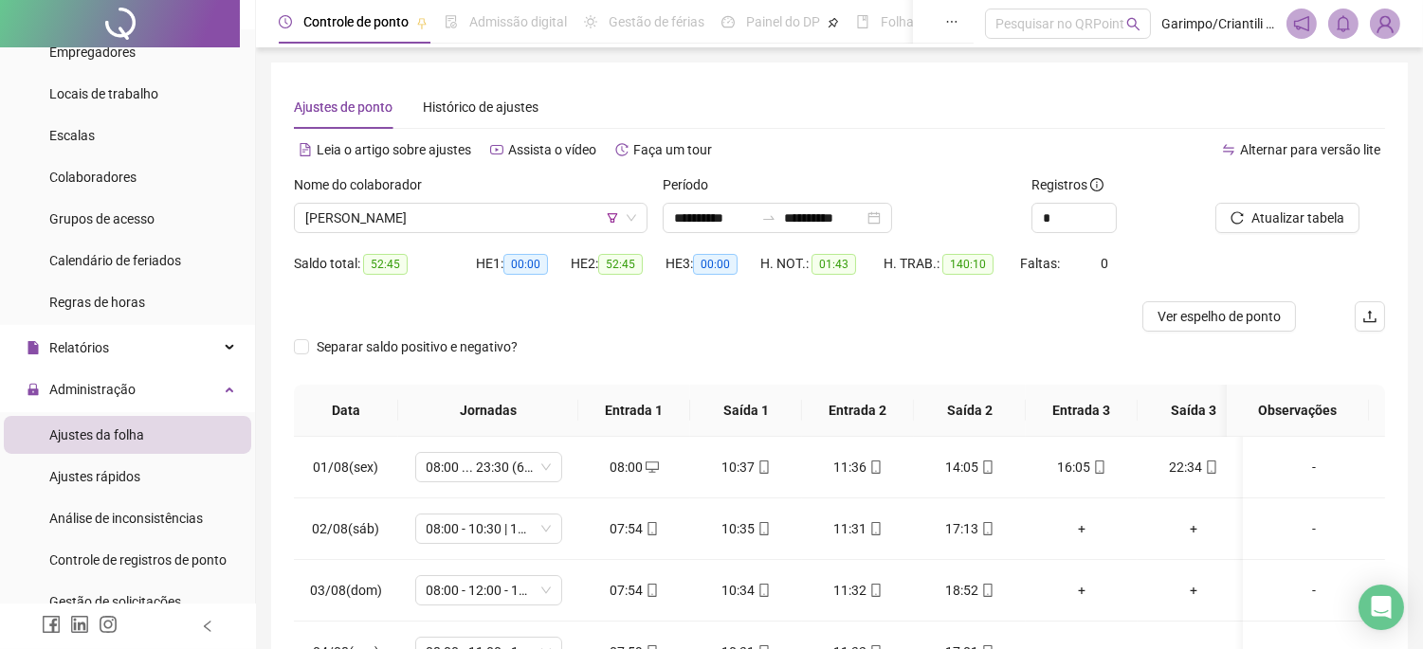
click at [538, 193] on div "Nome do colaborador" at bounding box center [471, 188] width 354 height 28
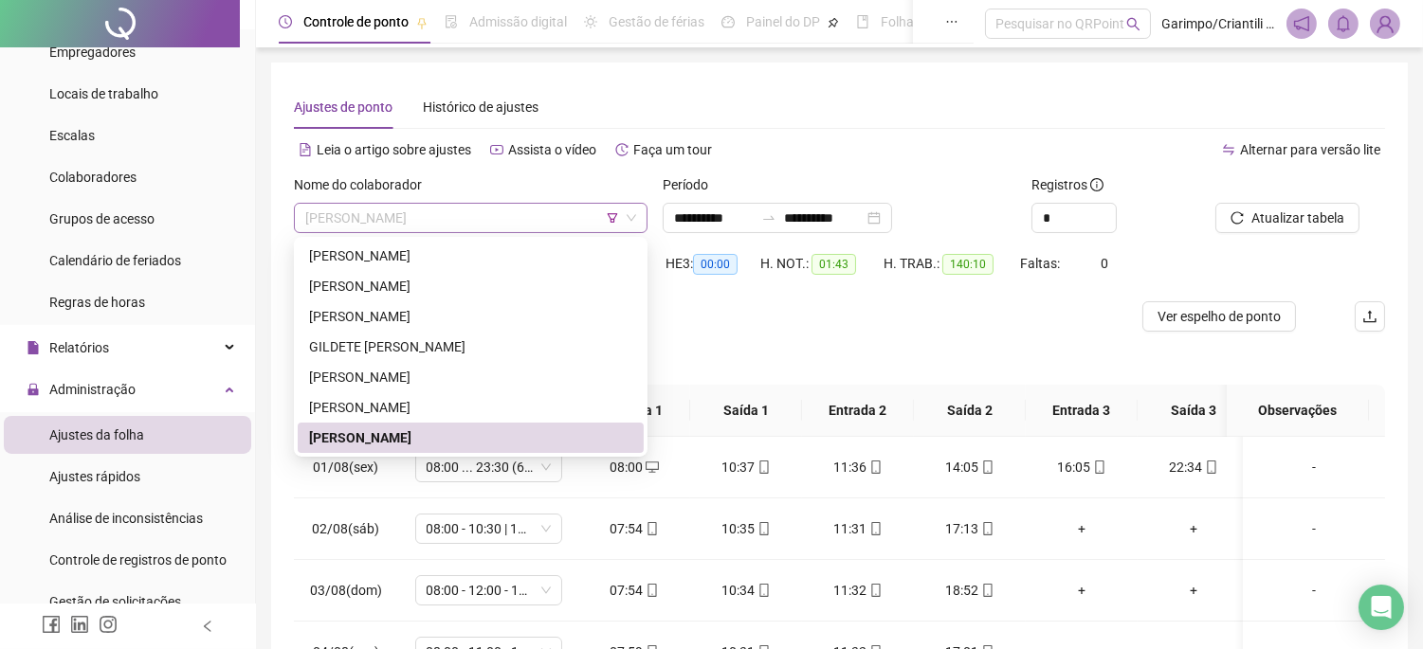
click at [537, 207] on span "[PERSON_NAME]" at bounding box center [470, 218] width 331 height 28
click at [739, 319] on div at bounding box center [703, 316] width 818 height 30
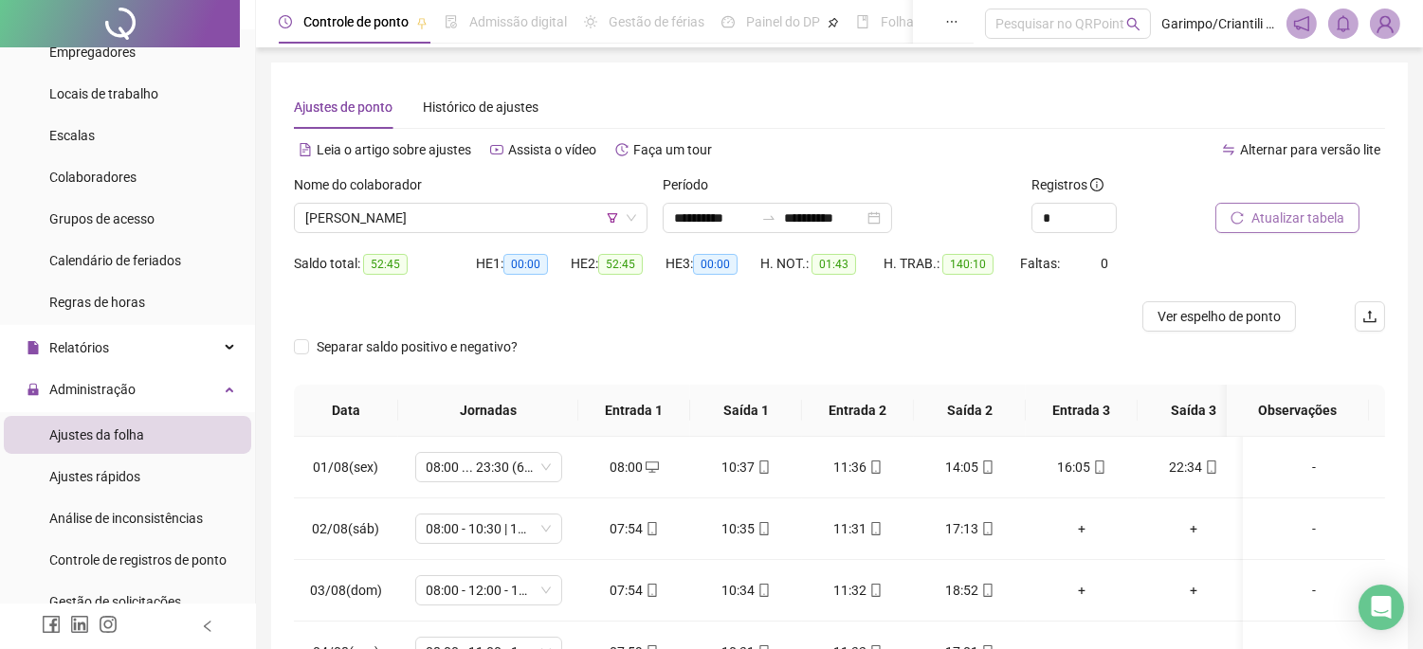
click at [1265, 213] on span "Atualizar tabela" at bounding box center [1297, 218] width 93 height 21
click at [514, 210] on span "[PERSON_NAME]" at bounding box center [470, 218] width 331 height 28
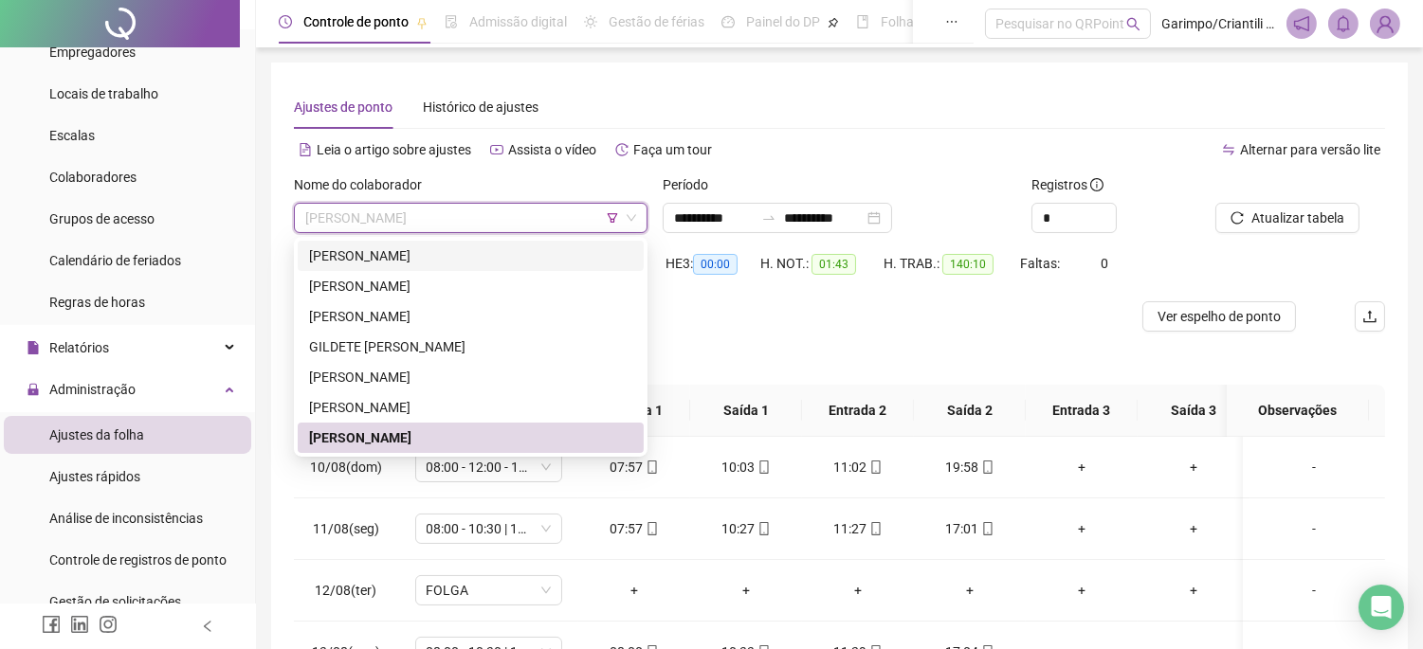
drag, startPoint x: 476, startPoint y: 250, endPoint x: 1193, endPoint y: 249, distance: 716.6
click at [476, 250] on div "[PERSON_NAME]" at bounding box center [470, 256] width 323 height 21
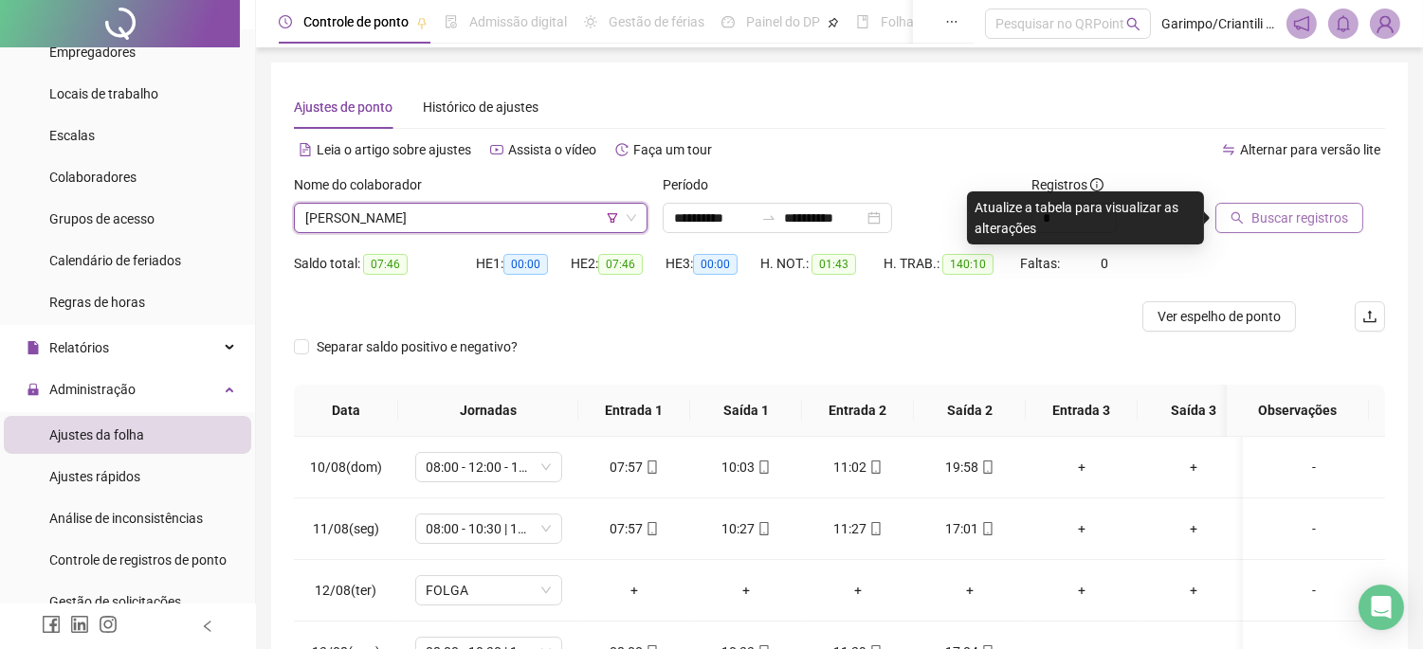
click at [1343, 222] on span "Buscar registros" at bounding box center [1299, 218] width 97 height 21
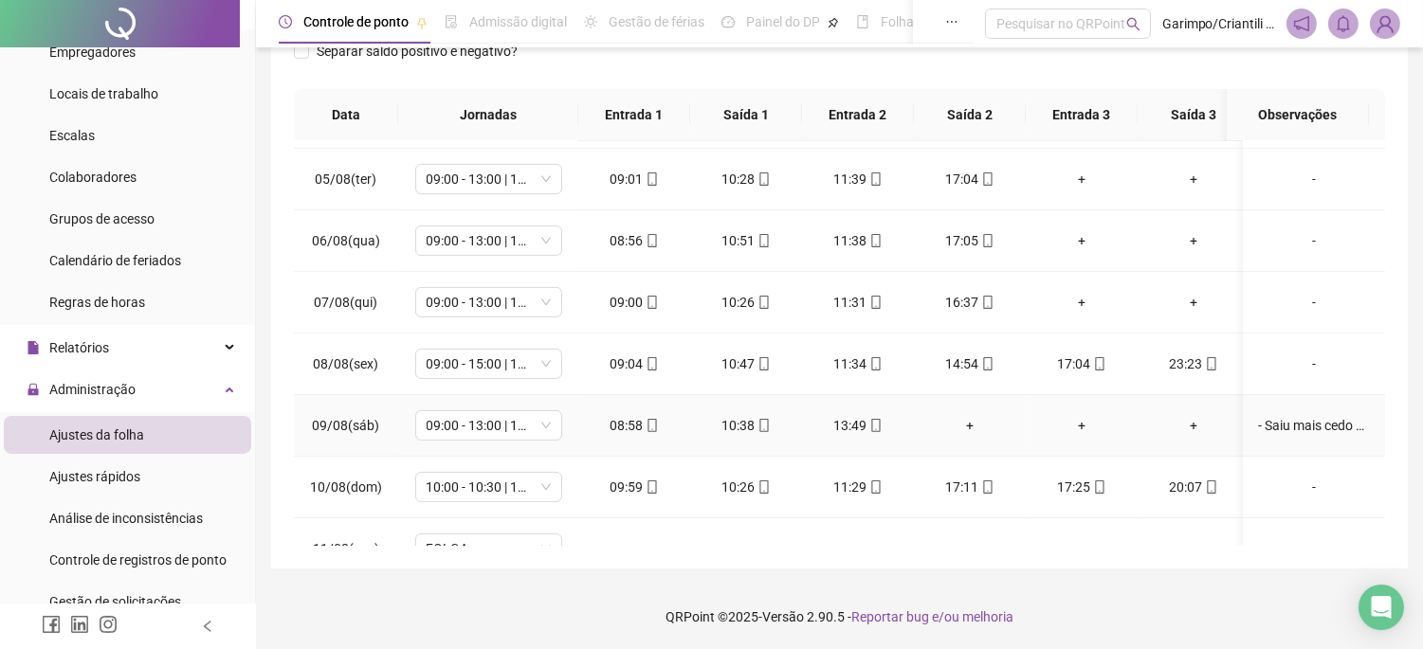
scroll to position [1022, 0]
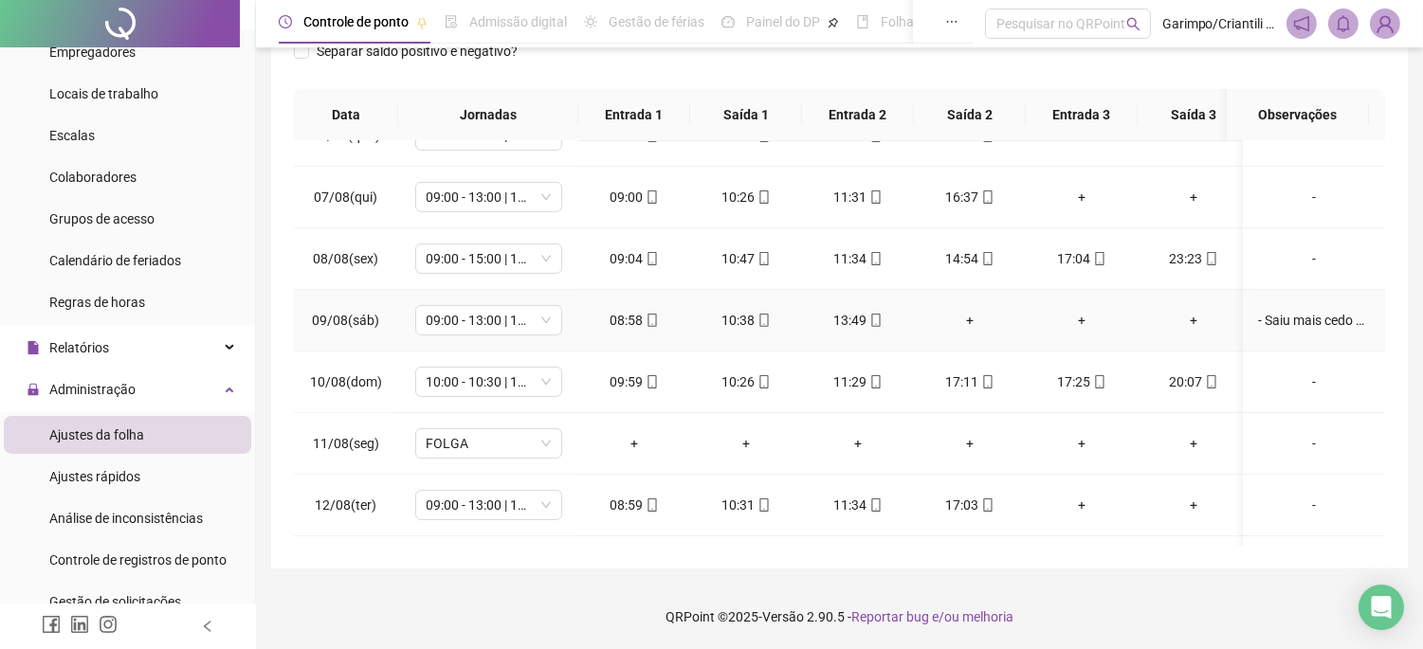
click at [1258, 328] on div "- Saiu mais cedo com dor no ouvido (sem atestado)" at bounding box center [1314, 320] width 112 height 21
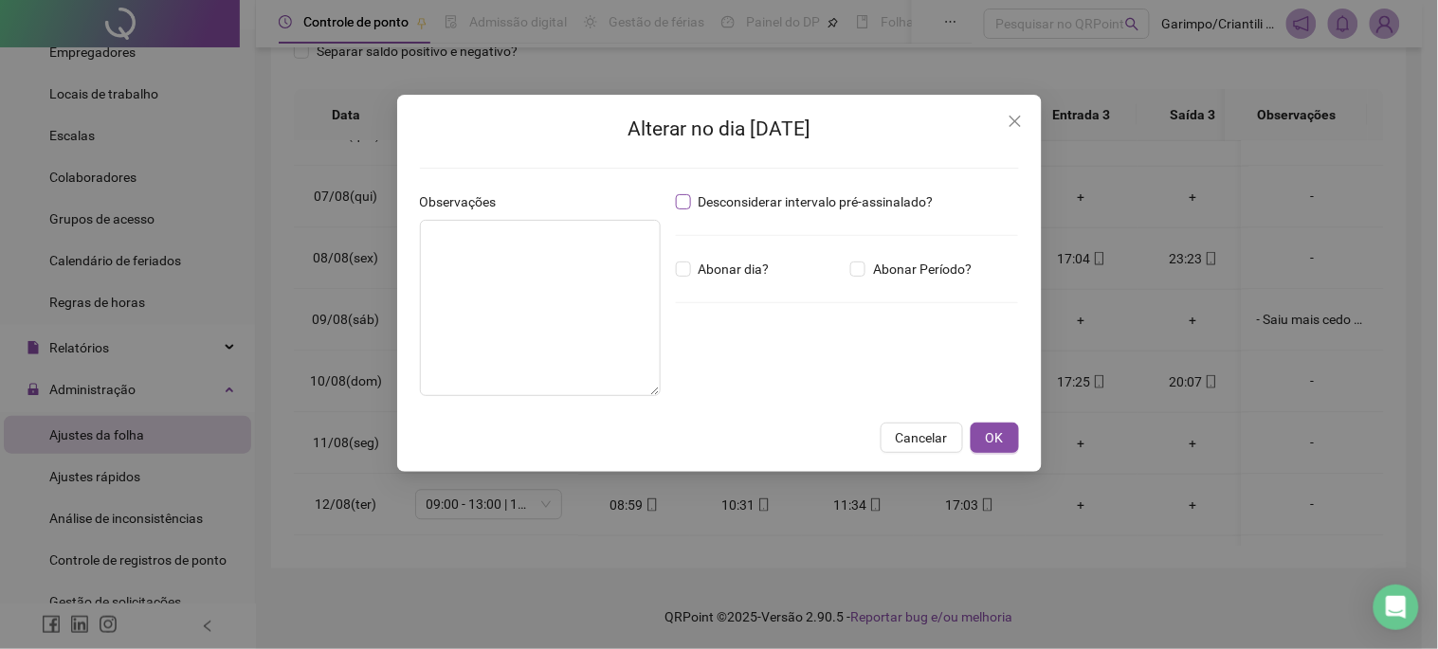
type textarea "**********"
click at [1020, 115] on icon "close" at bounding box center [1015, 121] width 15 height 15
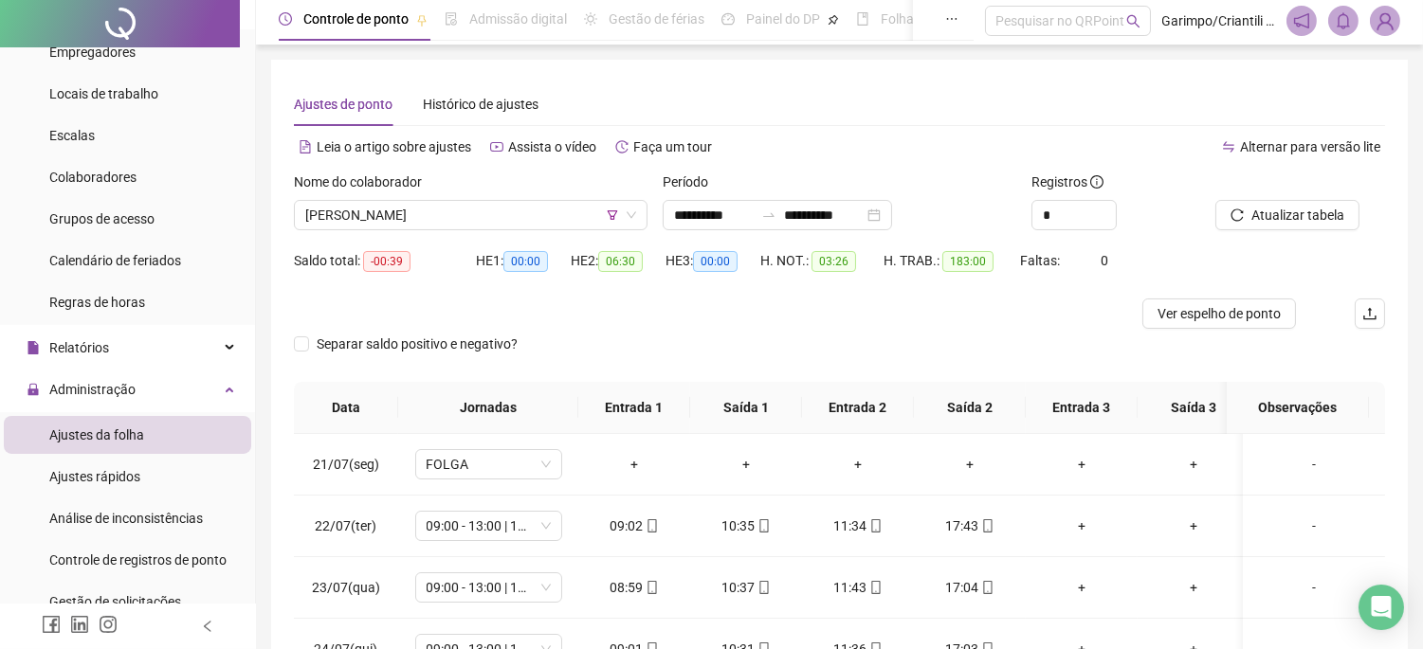
scroll to position [0, 0]
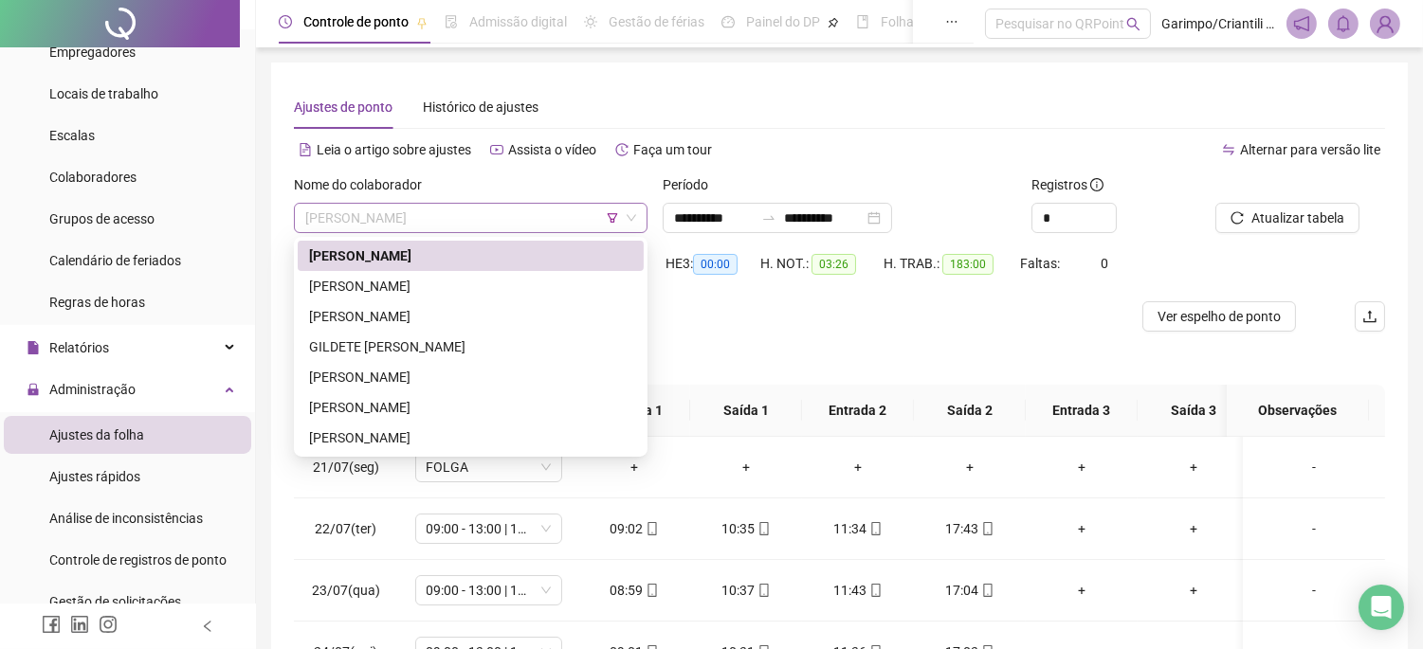
click at [524, 228] on span "[PERSON_NAME]" at bounding box center [470, 218] width 331 height 28
click at [521, 221] on span "[PERSON_NAME]" at bounding box center [470, 218] width 331 height 28
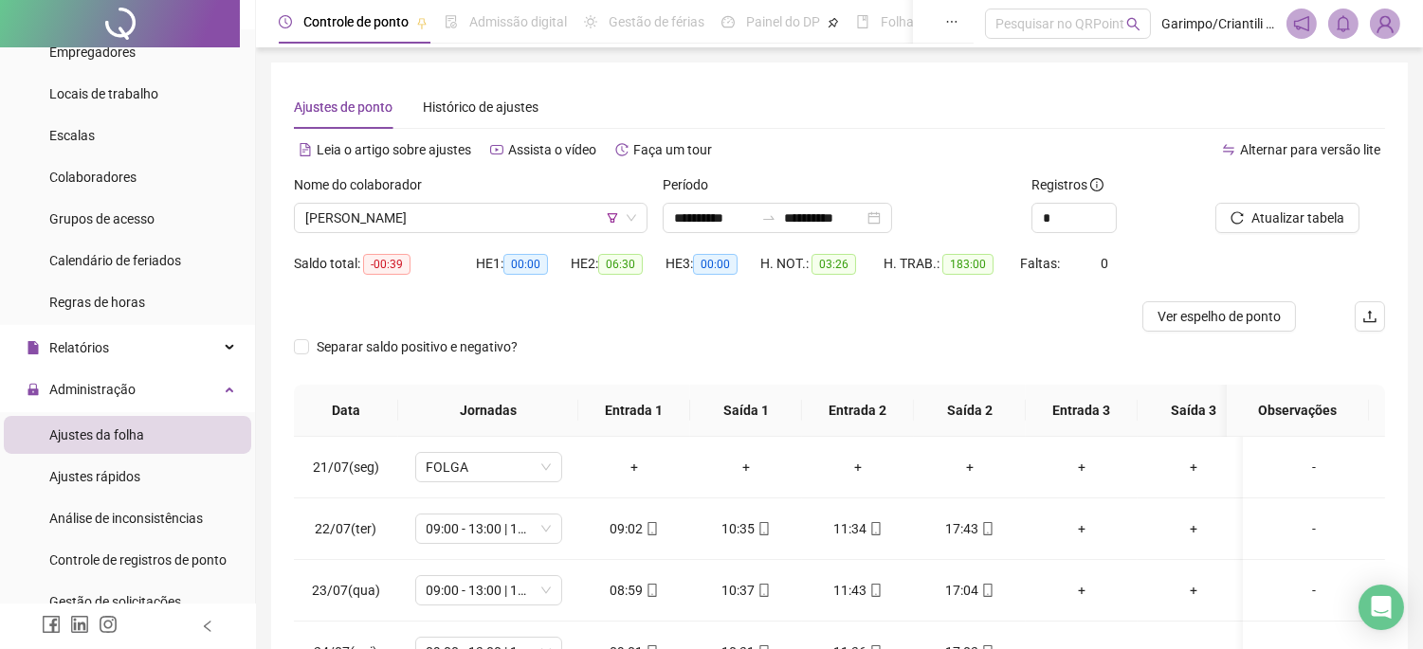
click at [529, 193] on div "Nome do colaborador" at bounding box center [471, 188] width 354 height 28
click at [517, 212] on span "[PERSON_NAME]" at bounding box center [470, 218] width 331 height 28
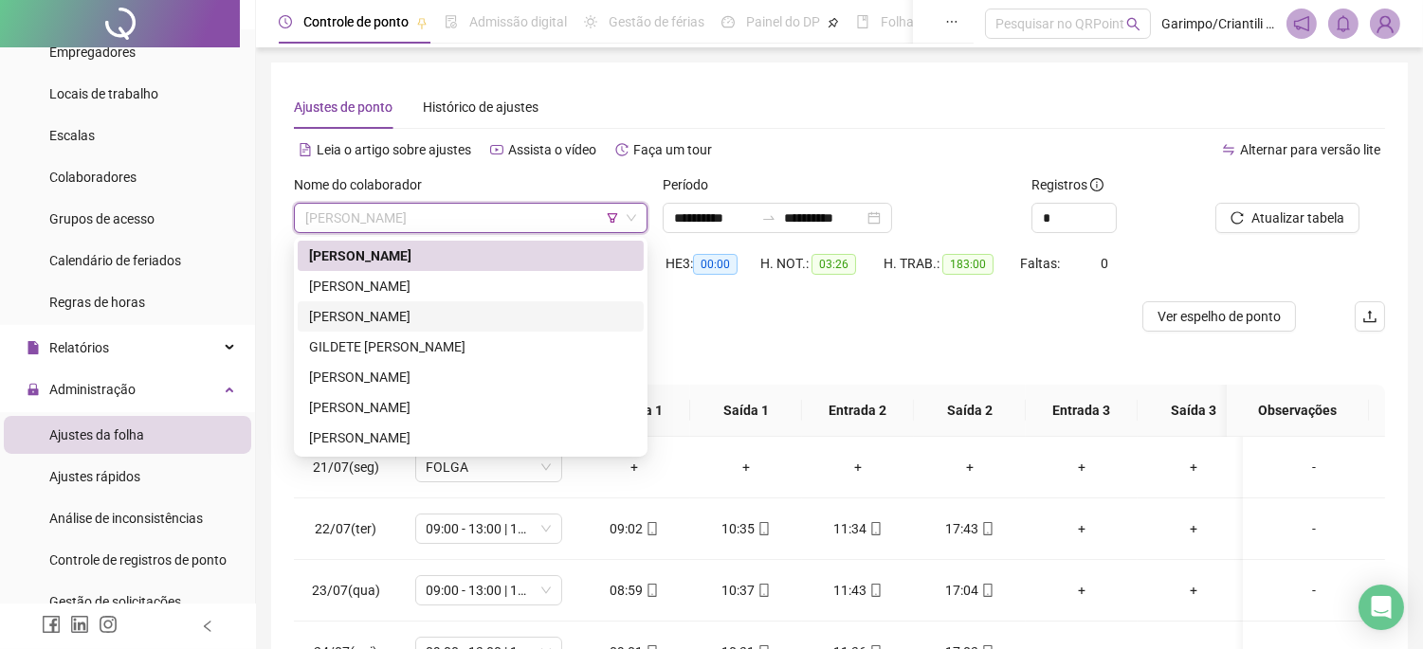
click at [456, 313] on div "[PERSON_NAME]" at bounding box center [470, 316] width 323 height 21
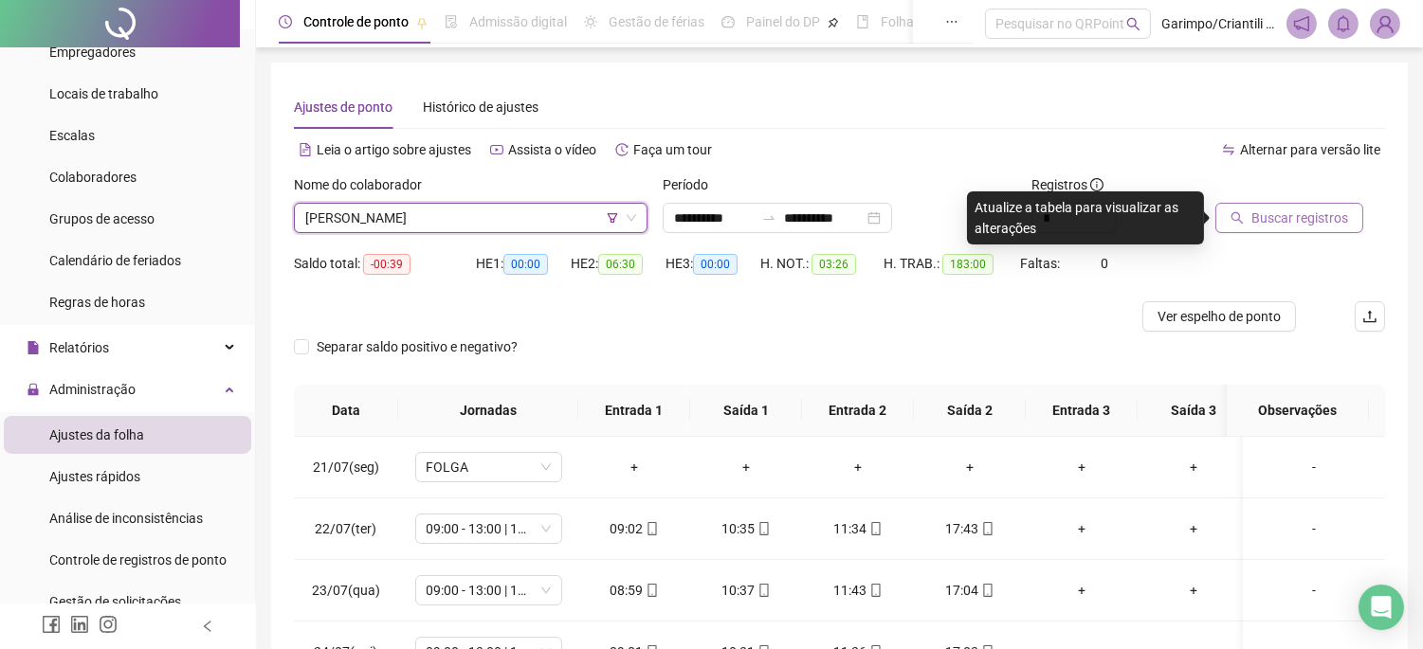
click at [1258, 206] on button "Buscar registros" at bounding box center [1289, 218] width 148 height 30
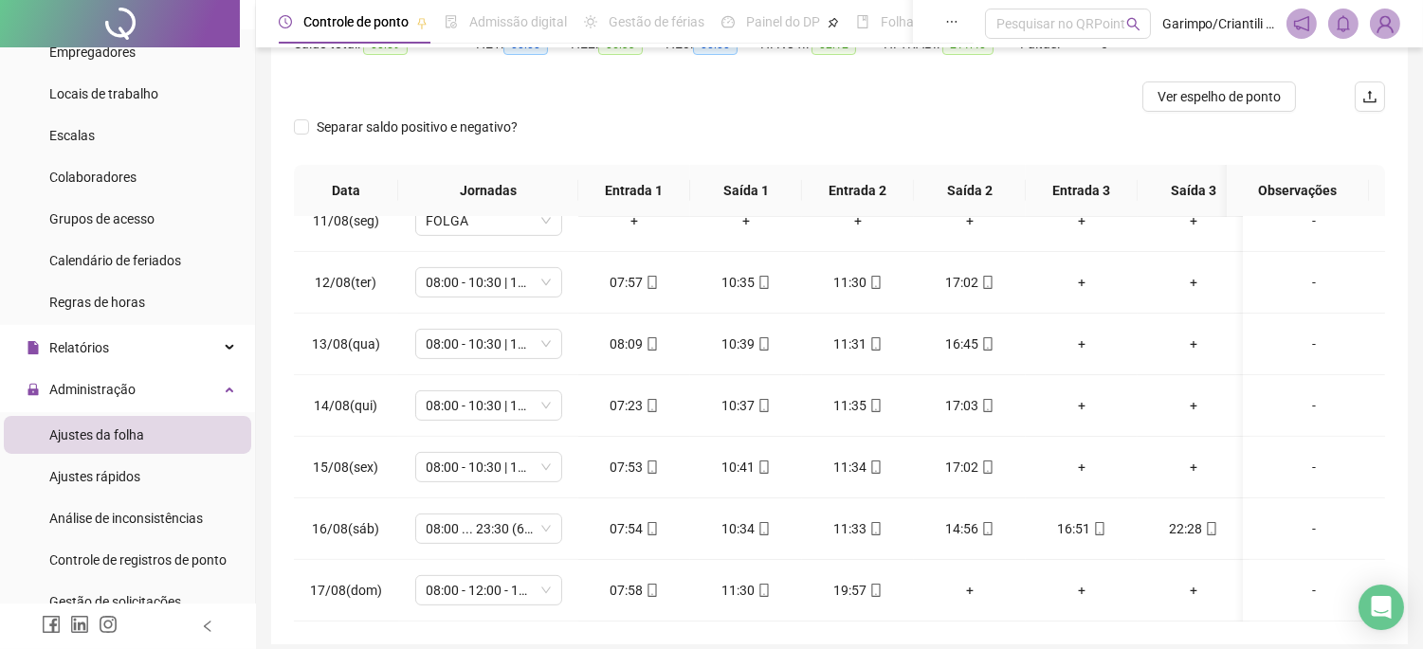
scroll to position [296, 0]
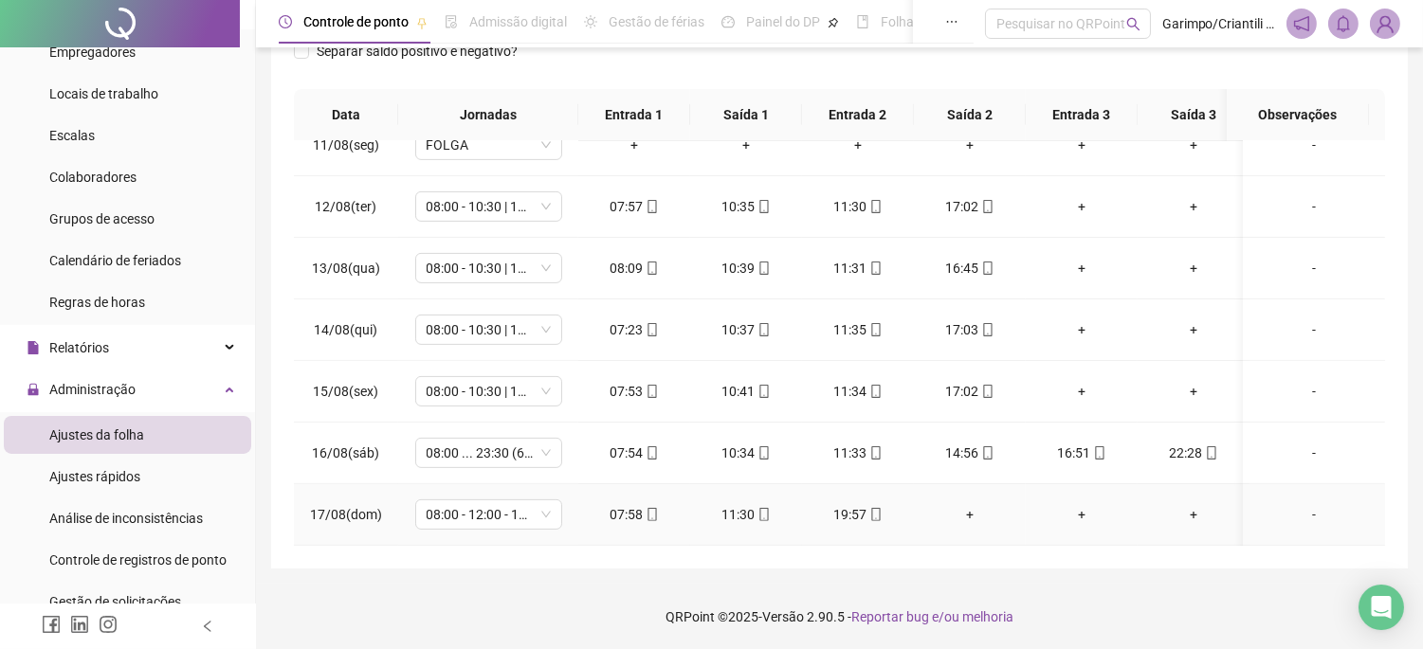
click at [974, 504] on div "+" at bounding box center [970, 514] width 82 height 21
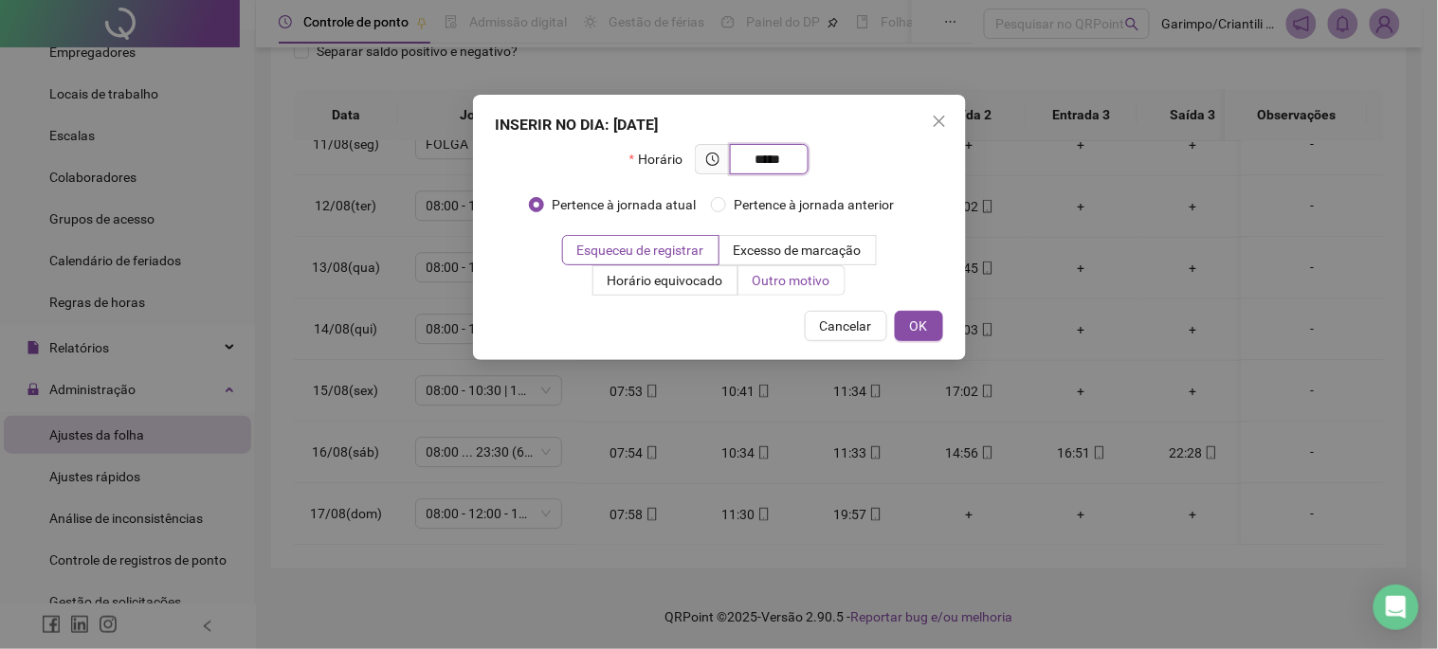
type input "*****"
click at [818, 281] on span "Outro motivo" at bounding box center [792, 280] width 78 height 15
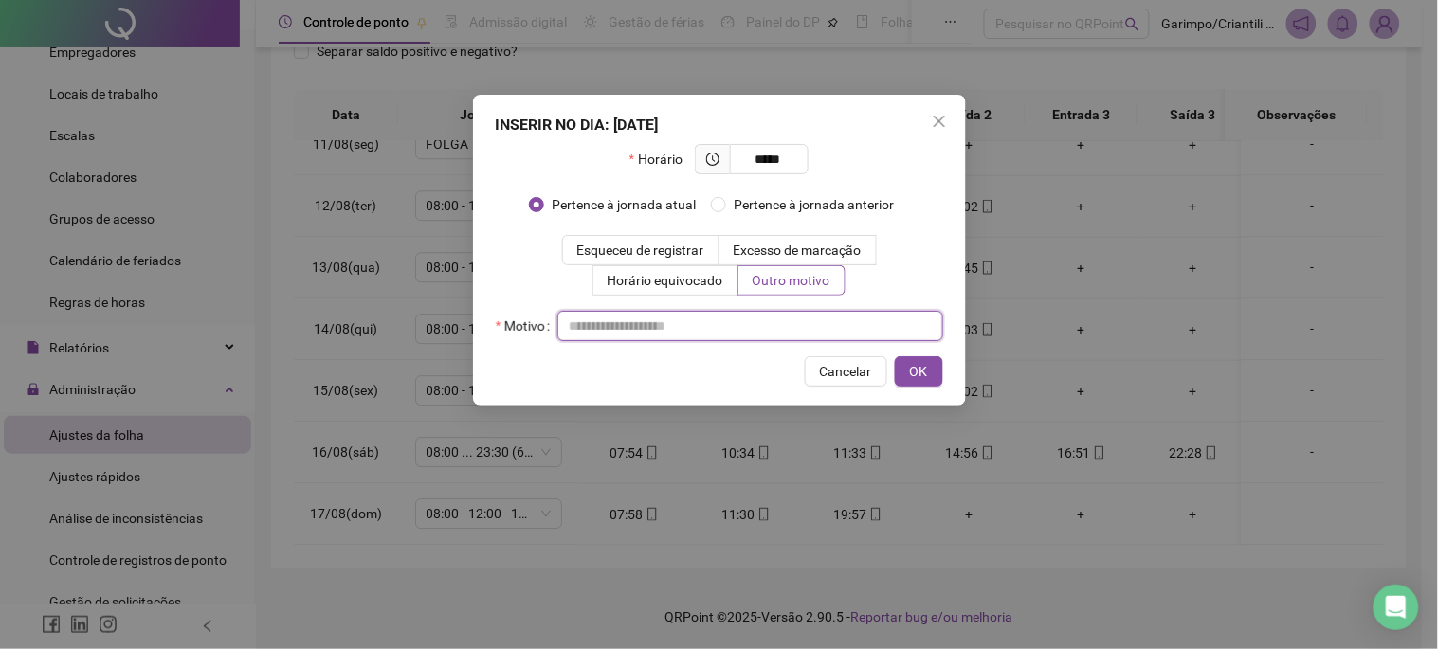
click at [804, 314] on input "text" at bounding box center [750, 326] width 386 height 30
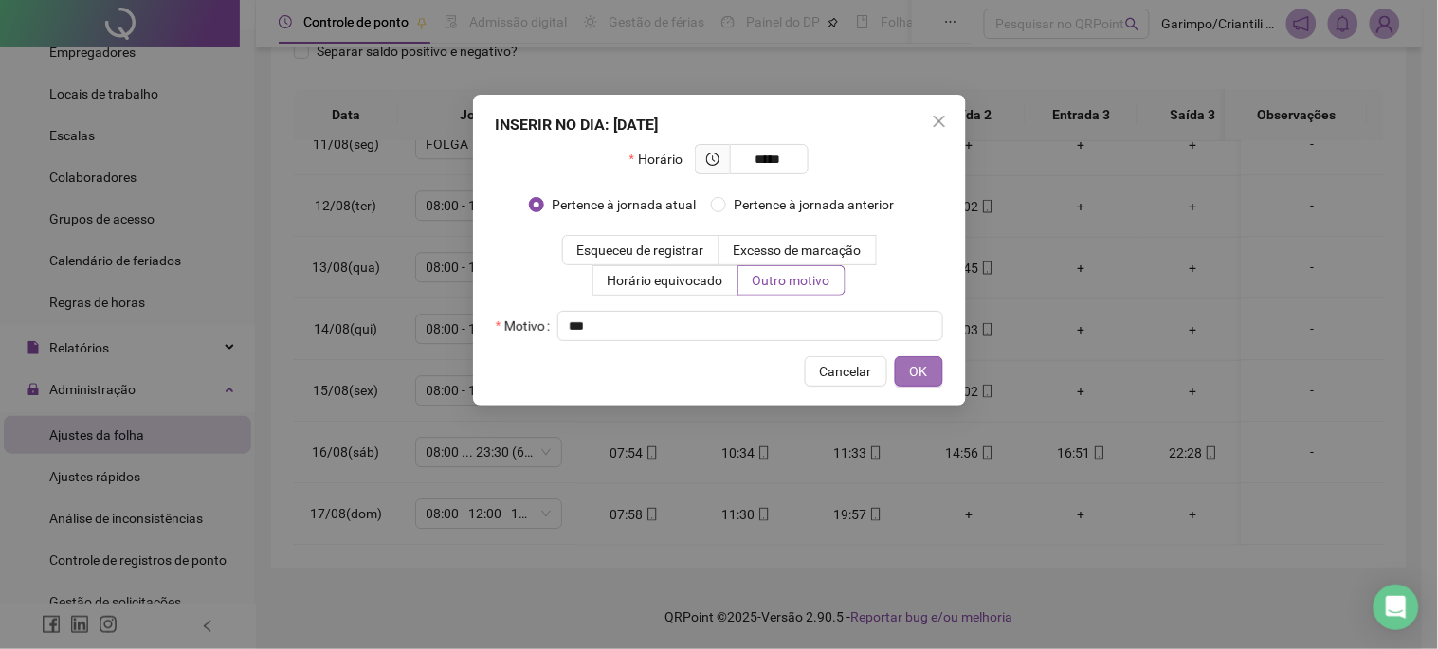
click at [920, 362] on span "OK" at bounding box center [919, 371] width 18 height 21
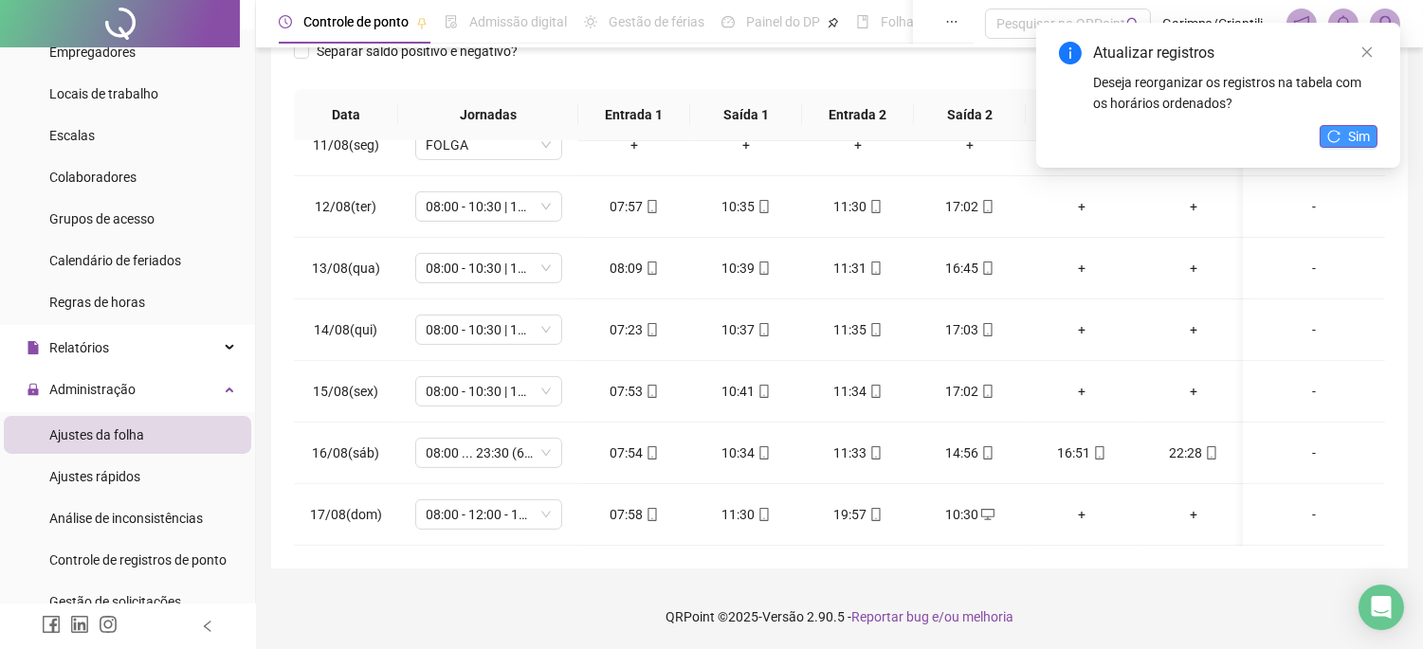
click at [1363, 130] on span "Sim" at bounding box center [1359, 136] width 22 height 21
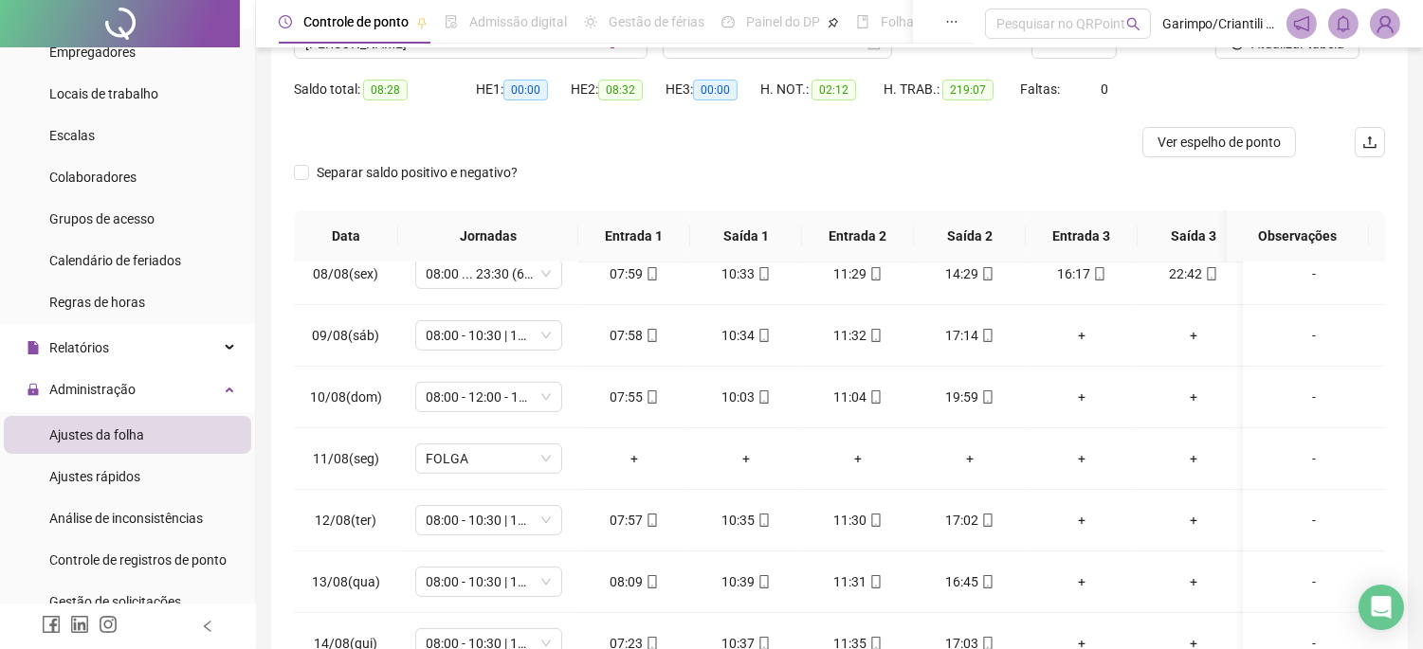
scroll to position [85, 0]
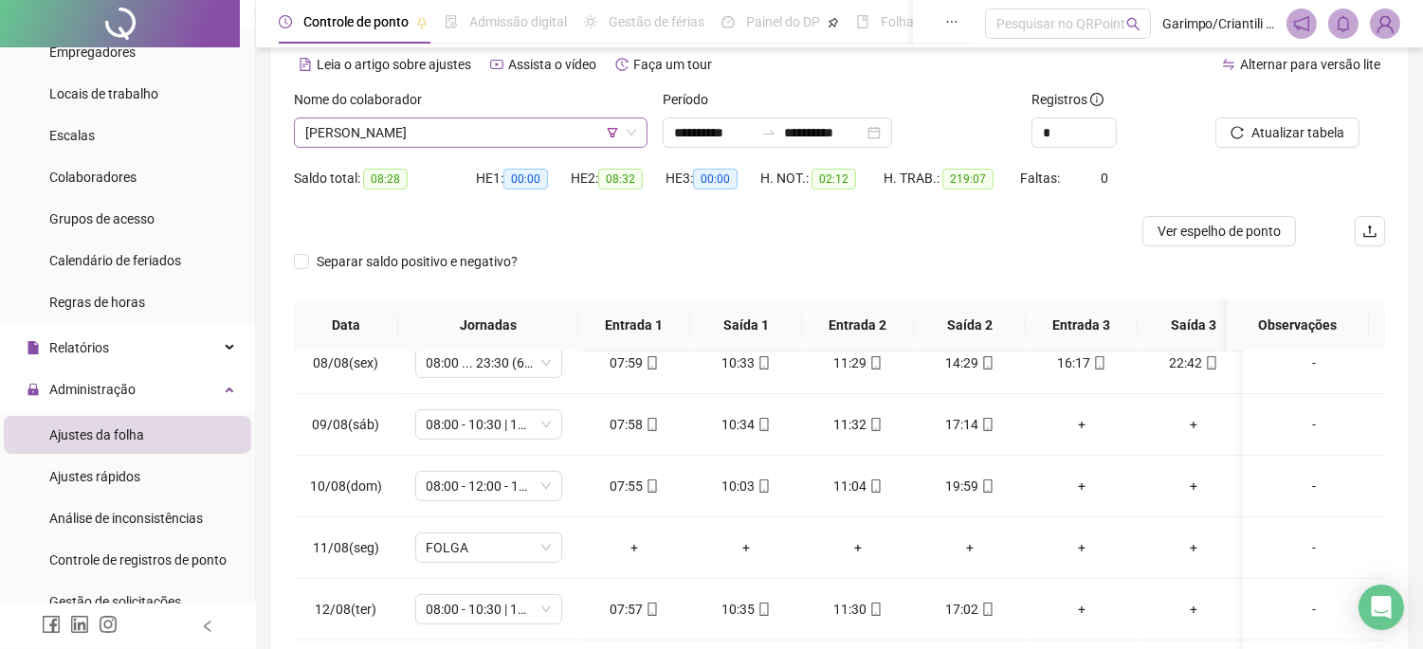
click at [522, 136] on span "[PERSON_NAME]" at bounding box center [470, 132] width 331 height 28
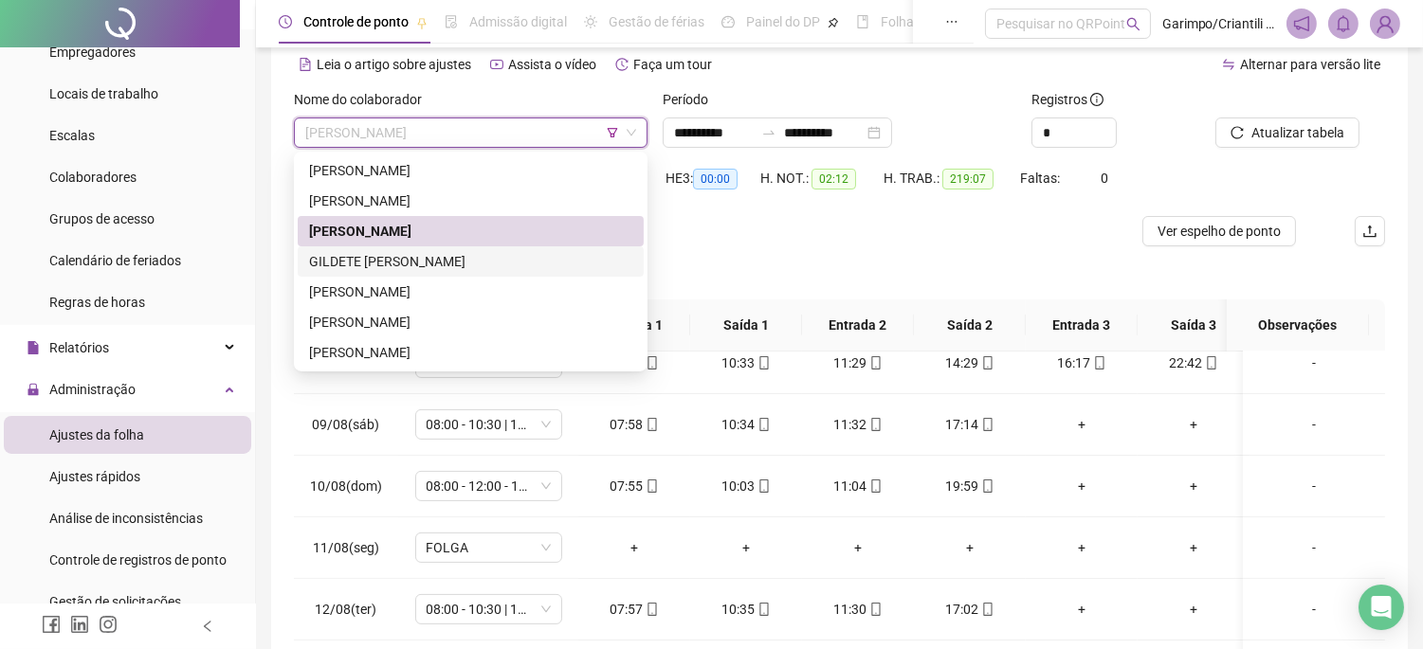
click at [459, 263] on div "GILDETE [PERSON_NAME]" at bounding box center [470, 261] width 323 height 21
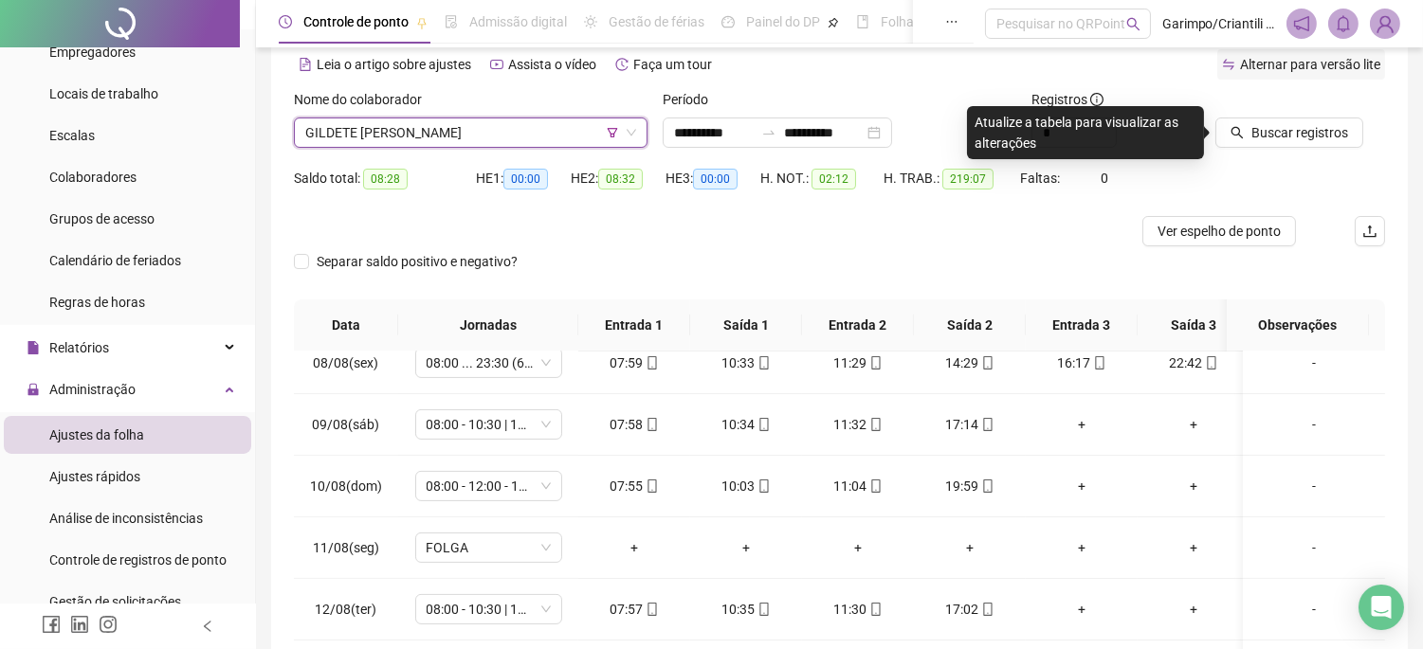
click at [1297, 131] on div "**********" at bounding box center [839, 378] width 1091 height 756
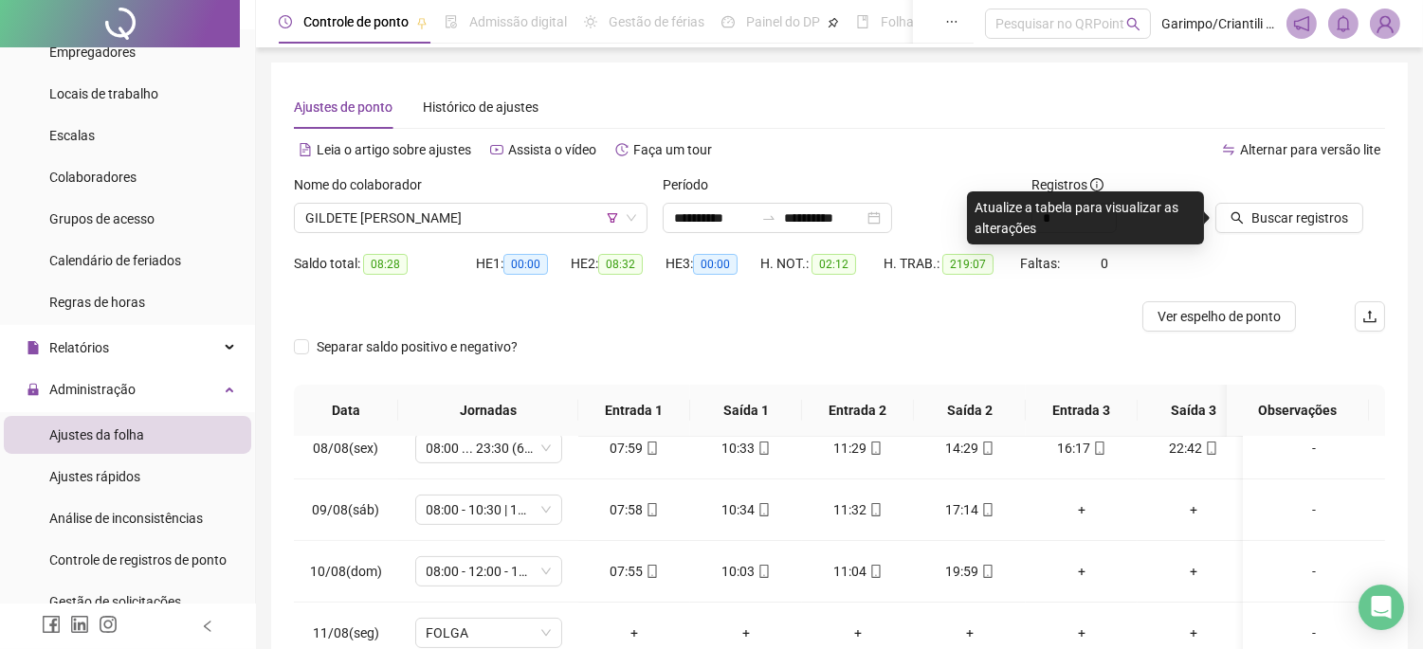
click at [1271, 194] on div at bounding box center [1276, 188] width 122 height 28
click at [1271, 208] on span "Buscar registros" at bounding box center [1299, 218] width 97 height 21
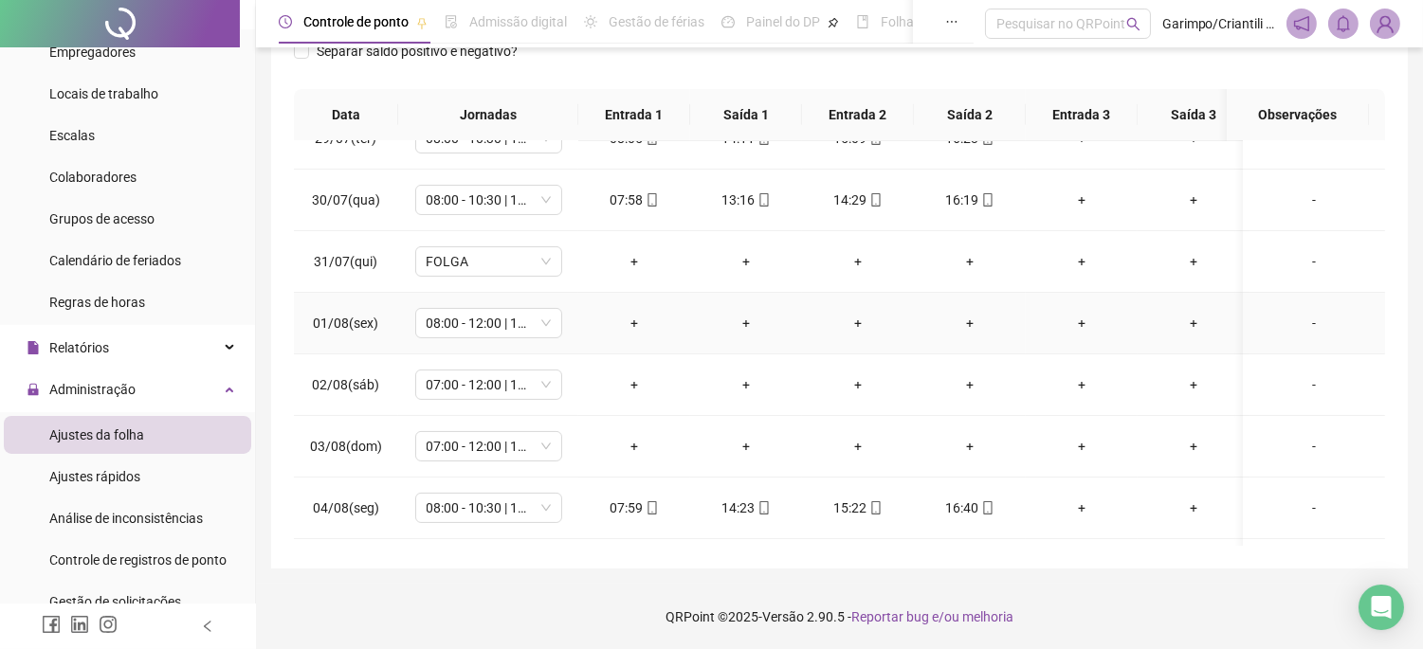
scroll to position [631, 0]
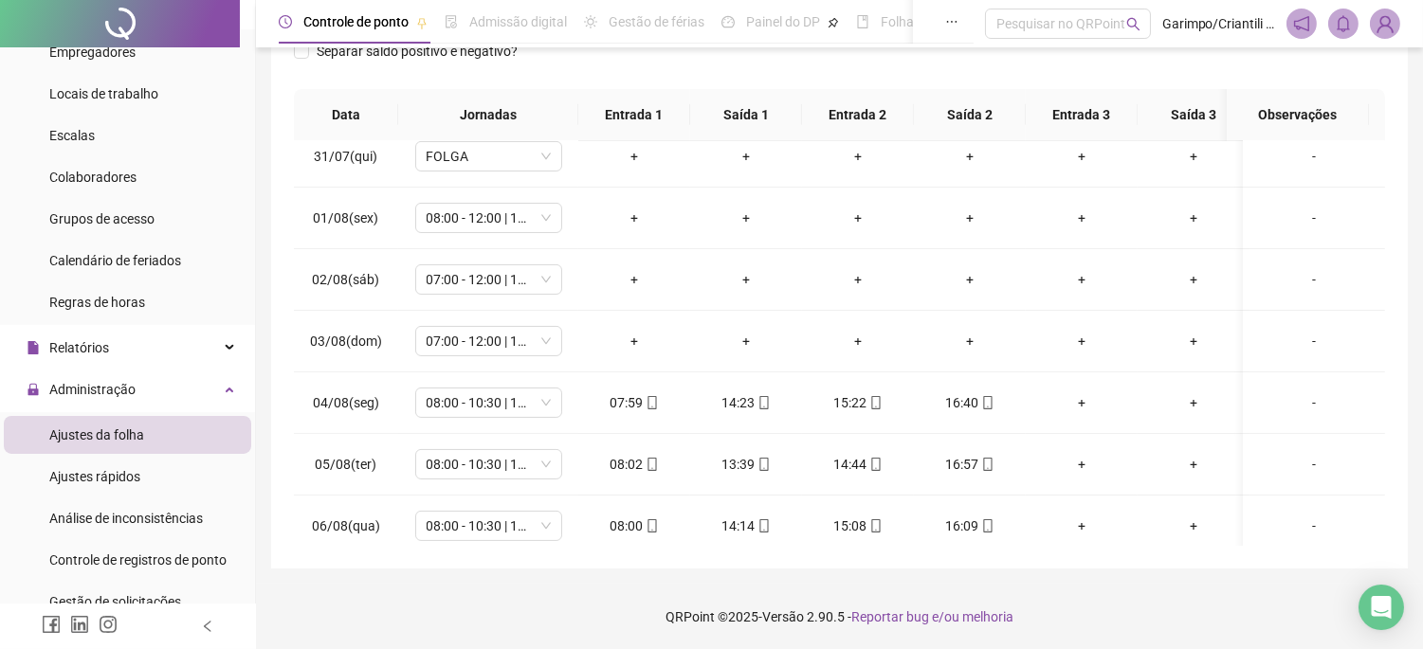
drag, startPoint x: 519, startPoint y: 637, endPoint x: 519, endPoint y: 647, distance: 10.4
click at [519, 637] on footer "QRPoint © 2025 - Versão 2.90.5 - Reportar bug e/ou melhoria" at bounding box center [839, 617] width 1167 height 66
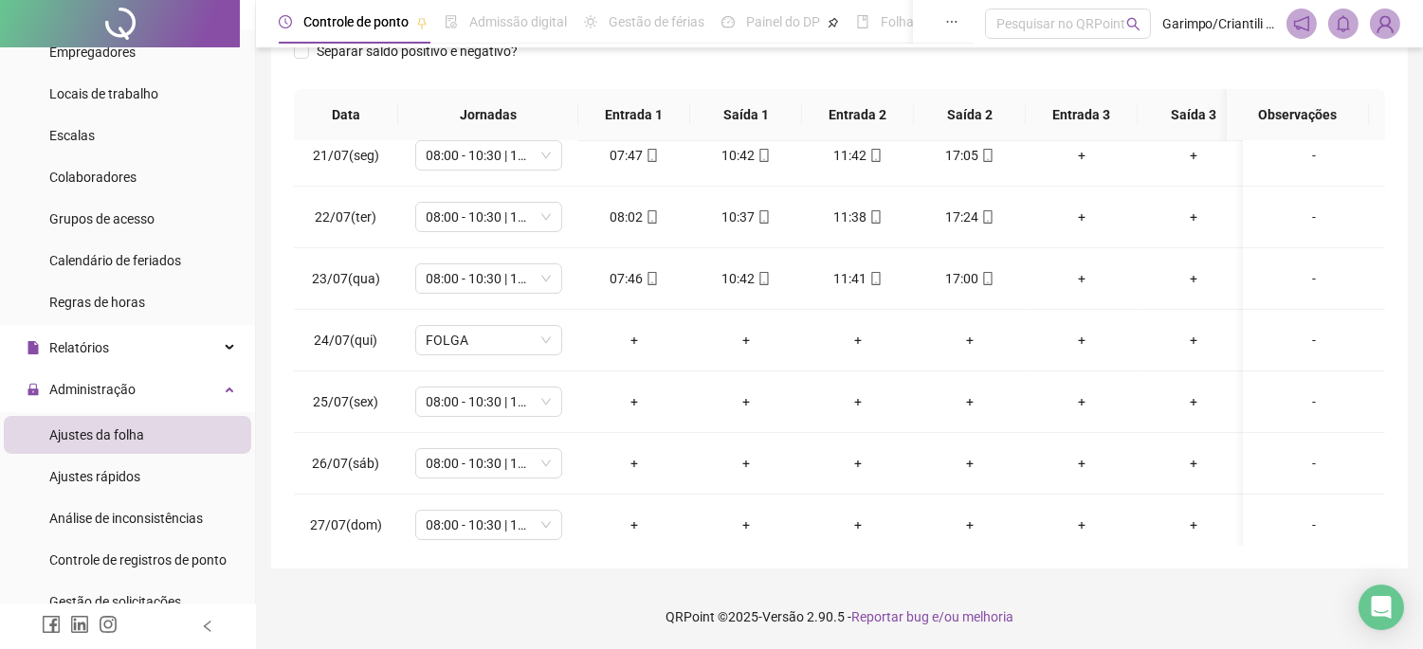
scroll to position [0, 0]
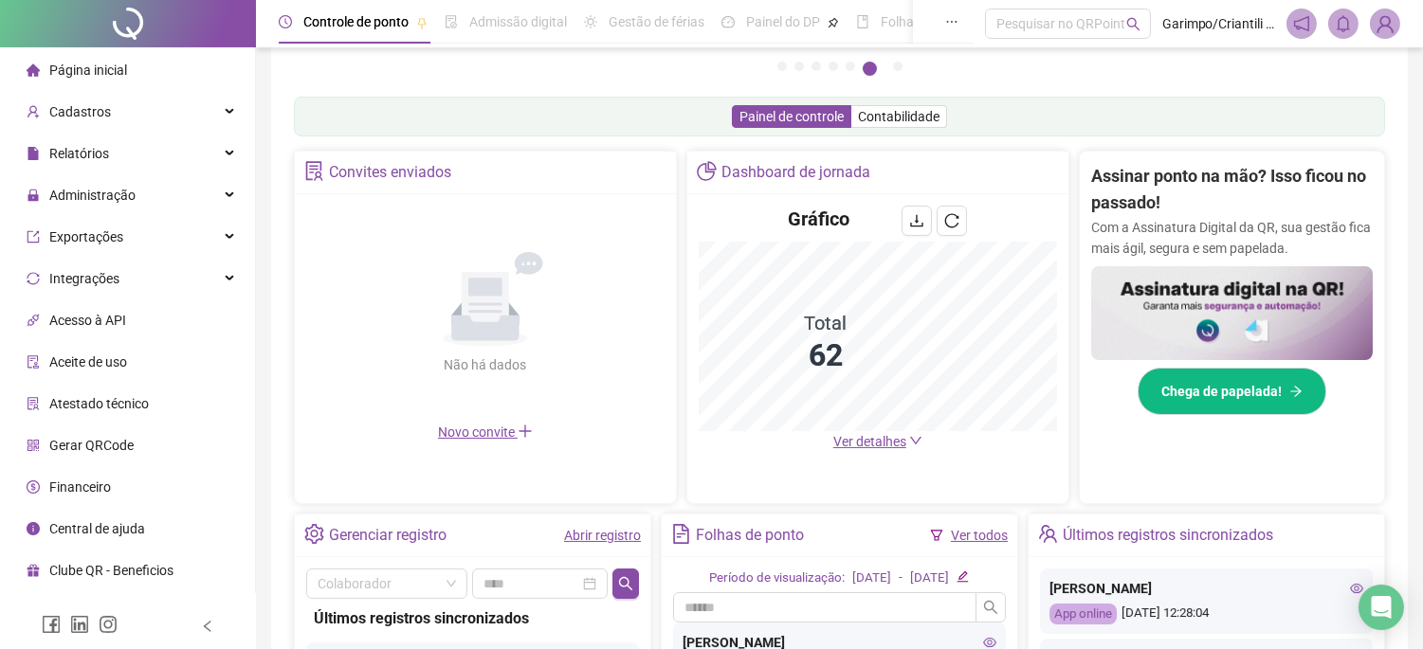
scroll to position [584, 0]
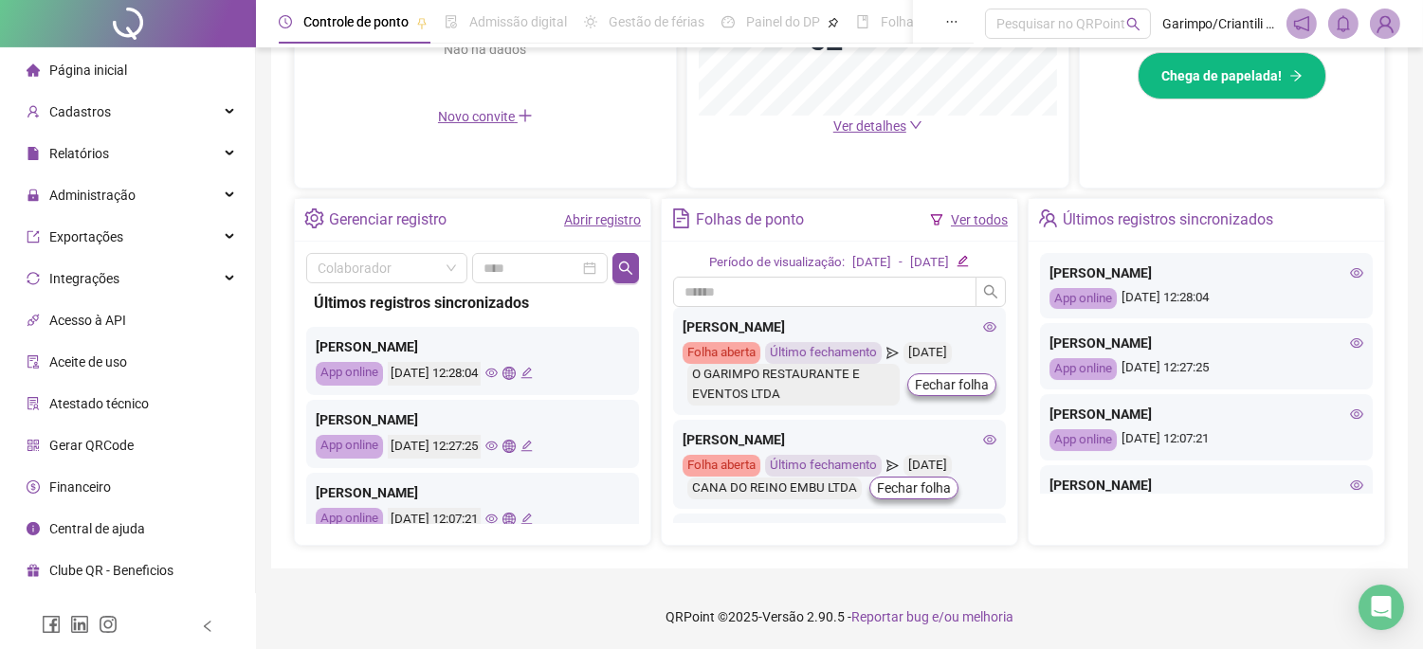
click at [498, 374] on icon "eye" at bounding box center [491, 373] width 12 height 12
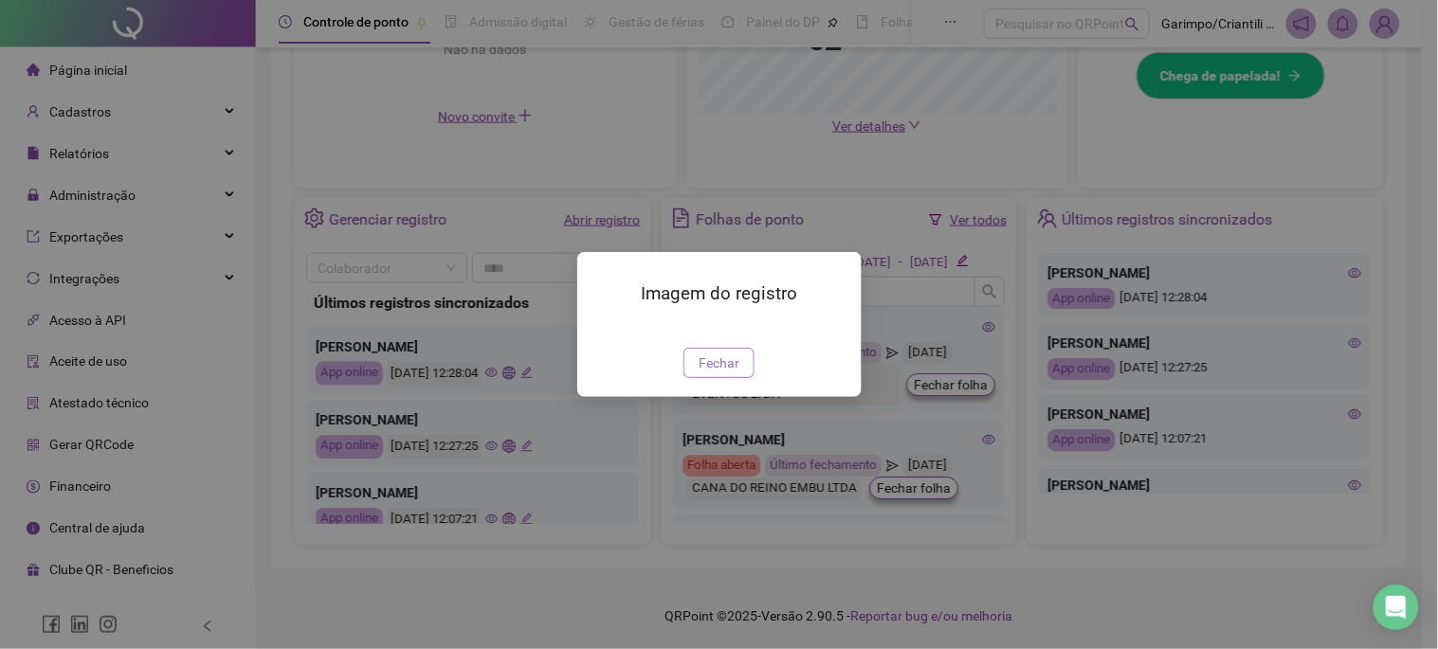
click at [743, 378] on button "Fechar" at bounding box center [718, 363] width 71 height 30
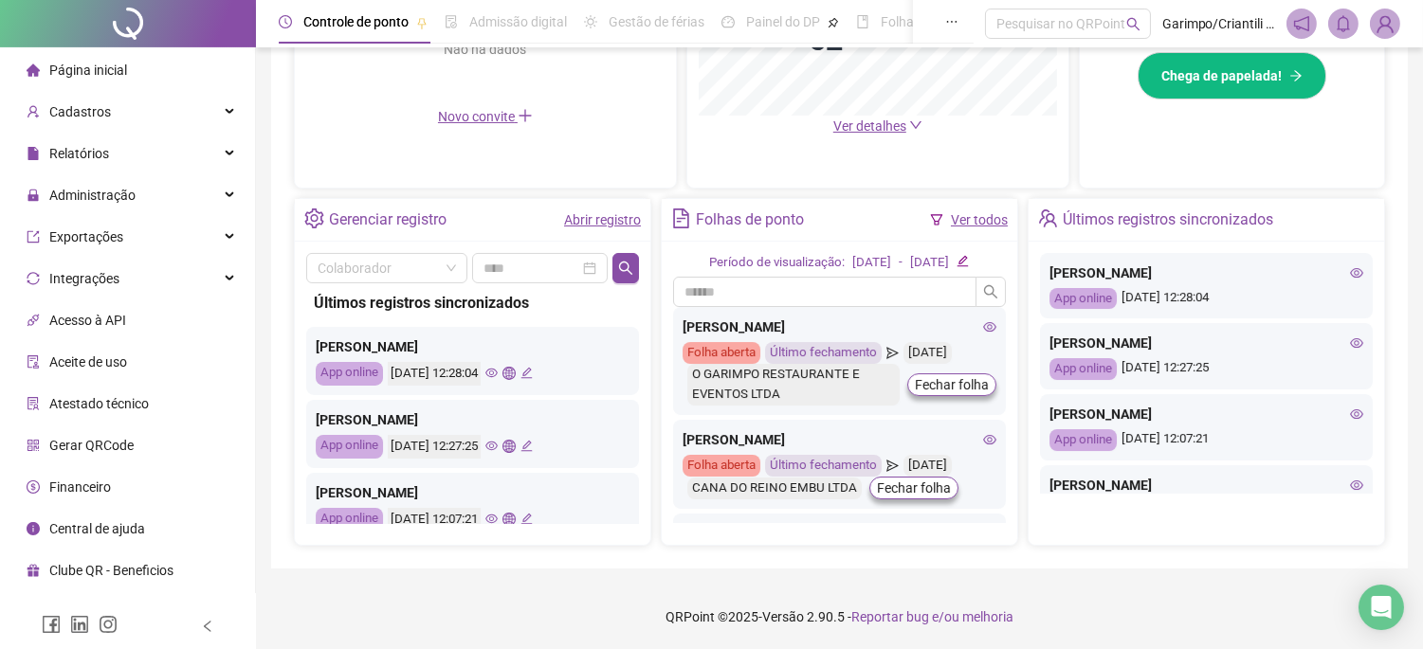
click at [522, 453] on div "[DATE] 12:27:25" at bounding box center [460, 447] width 145 height 24
click at [498, 442] on icon "eye" at bounding box center [491, 446] width 12 height 9
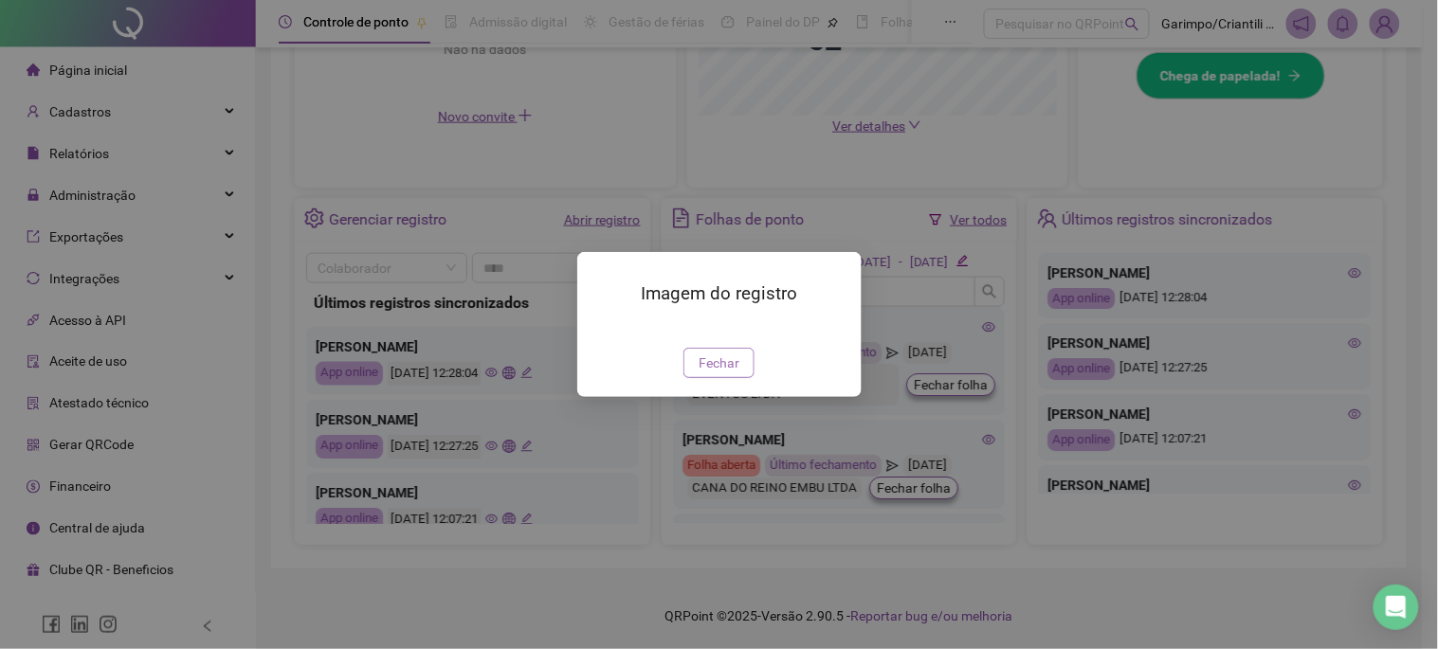
click at [733, 373] on span "Fechar" at bounding box center [719, 363] width 41 height 21
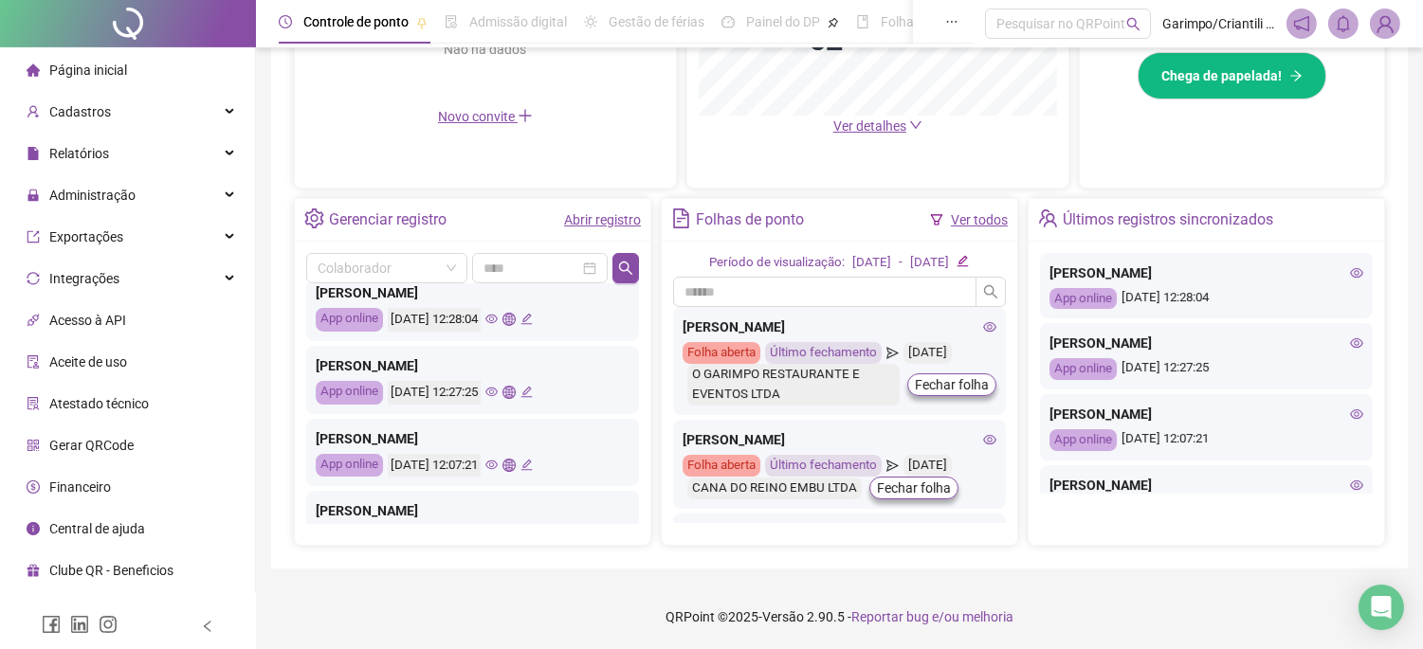
scroll to position [105, 0]
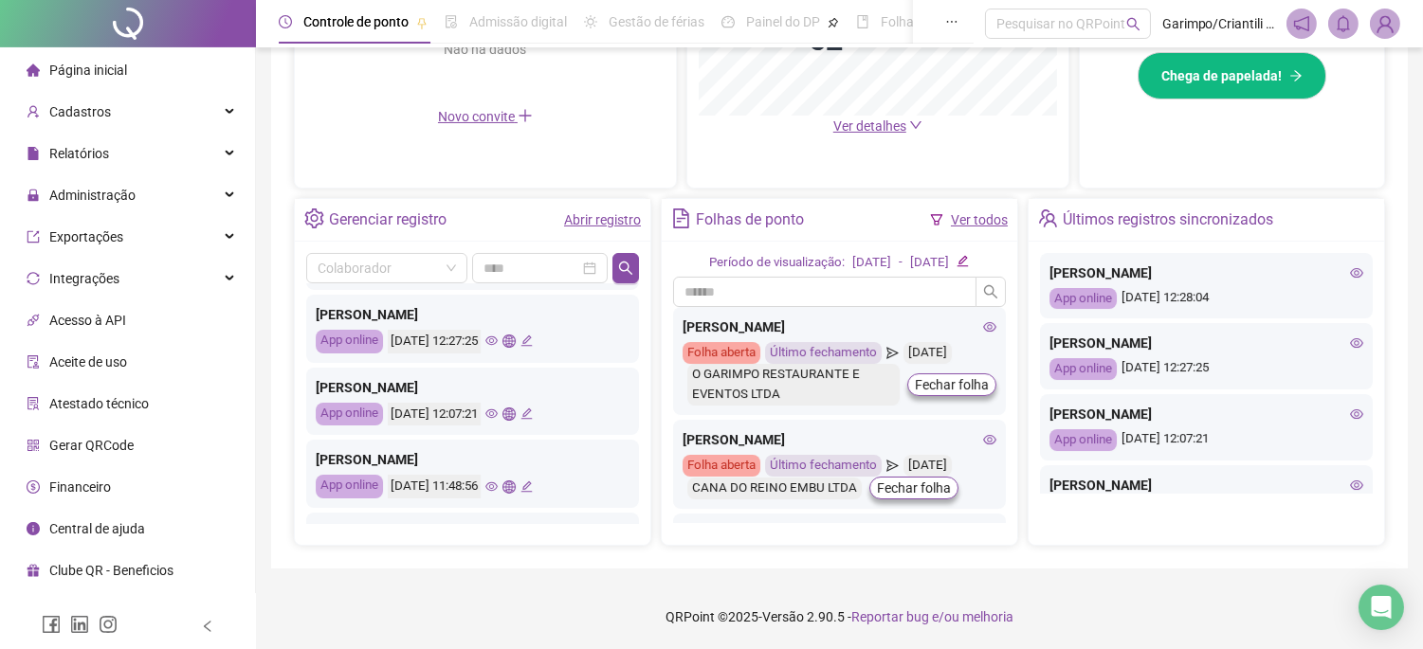
click at [498, 417] on icon "eye" at bounding box center [491, 414] width 12 height 12
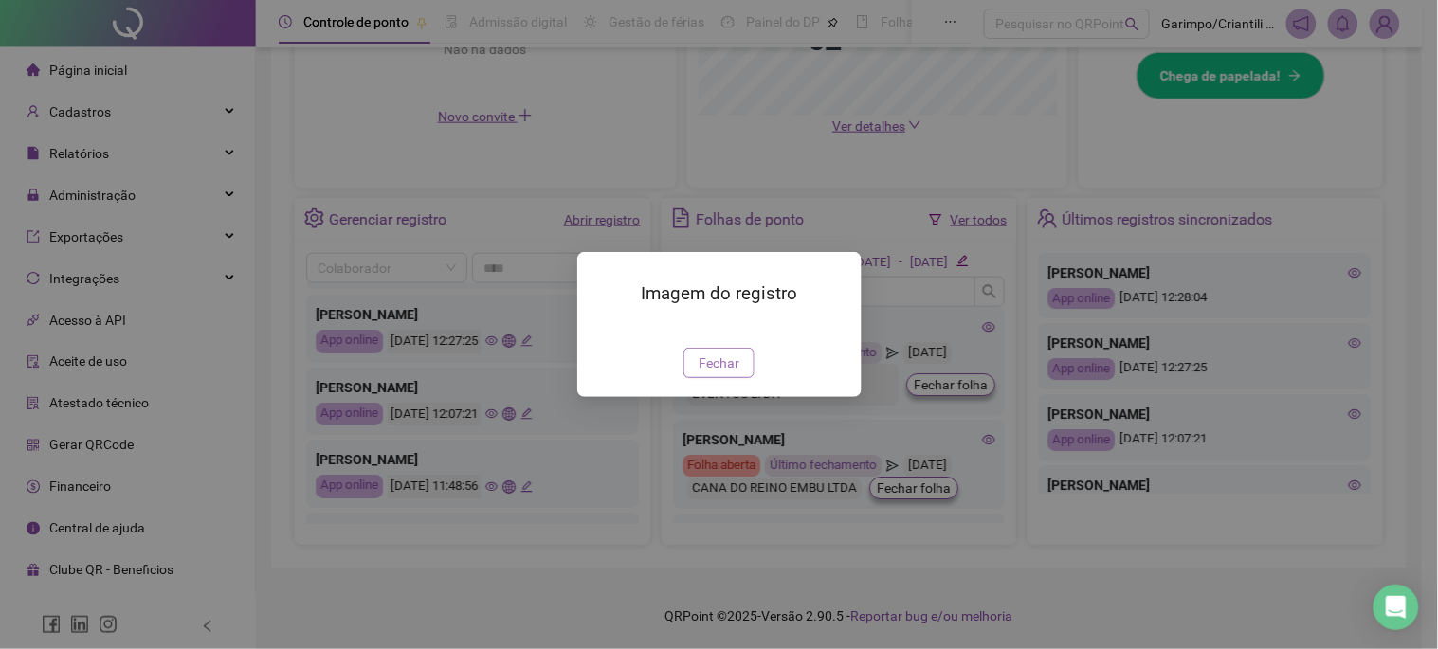
click at [722, 378] on button "Fechar" at bounding box center [718, 363] width 71 height 30
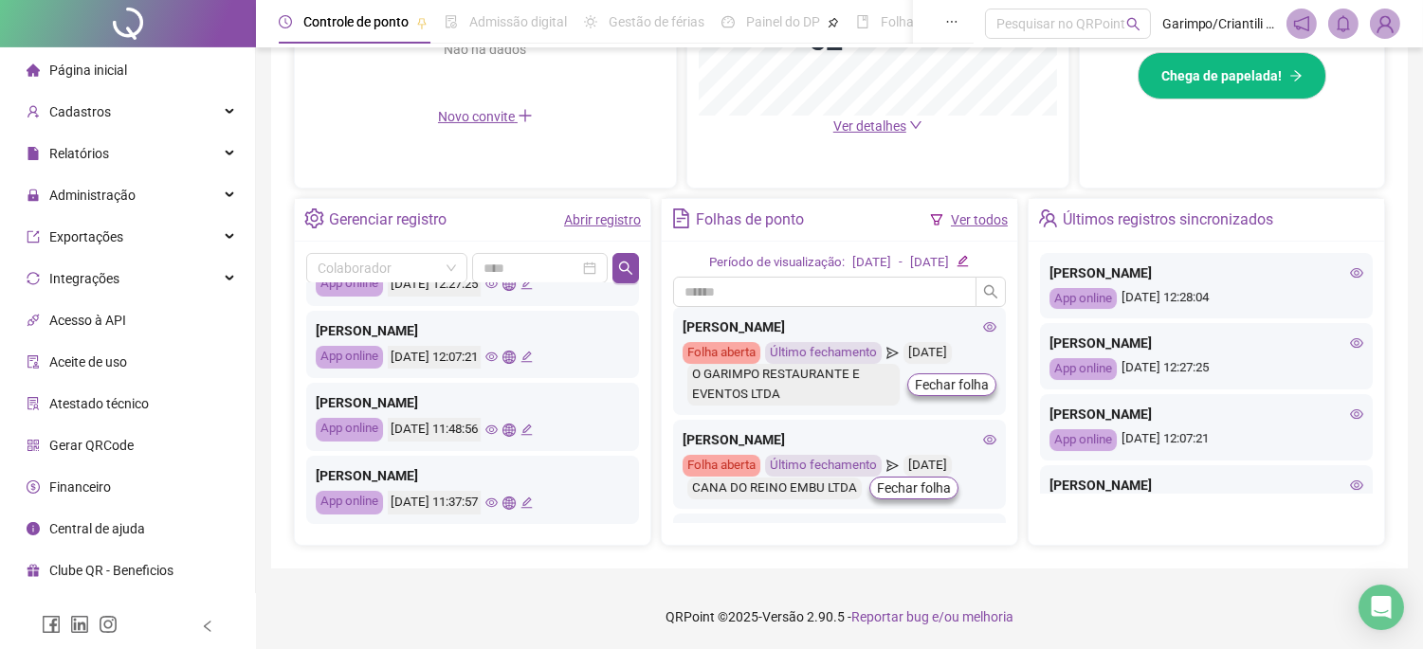
scroll to position [210, 0]
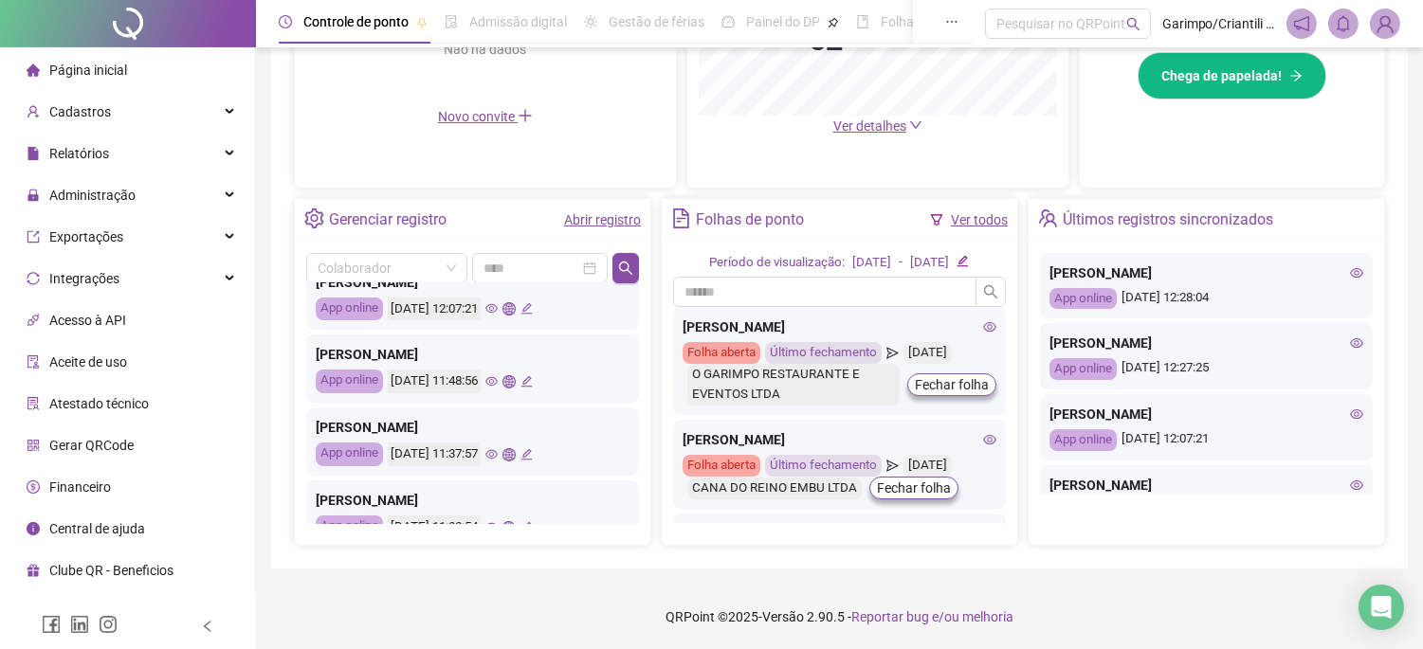
click at [498, 383] on icon "eye" at bounding box center [491, 381] width 12 height 12
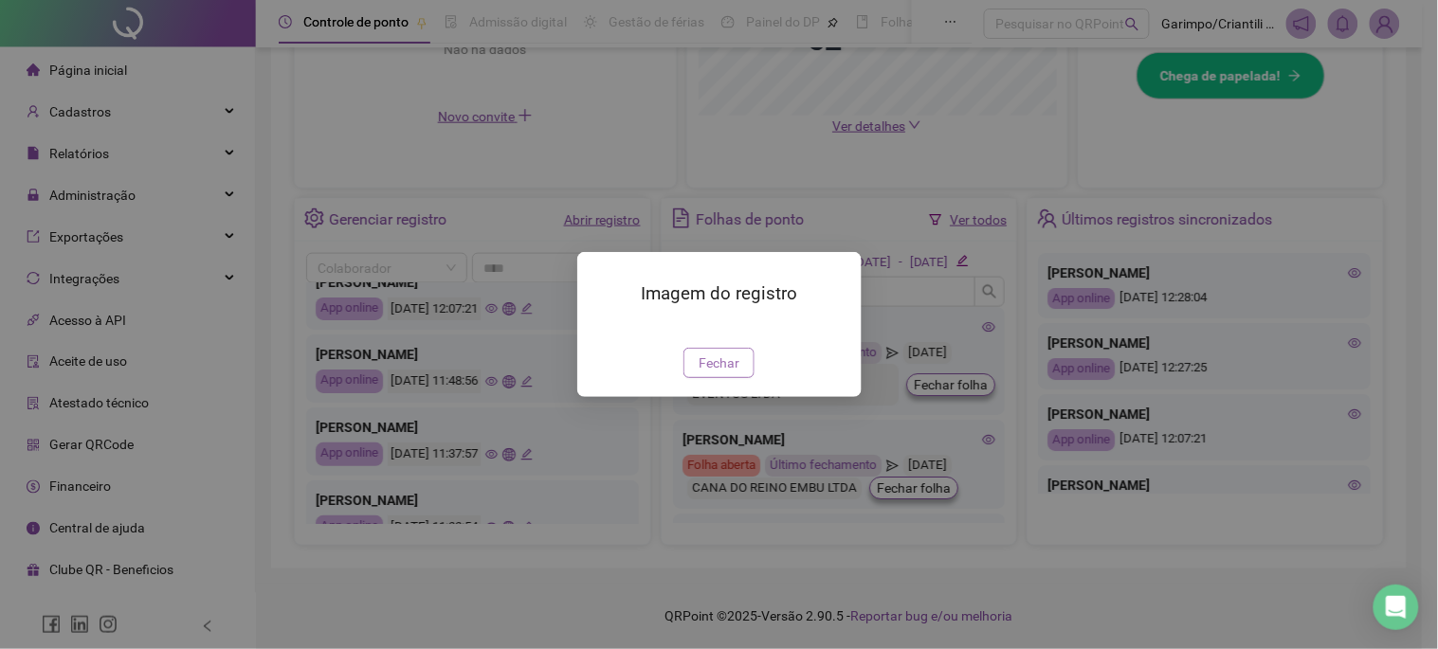
click at [749, 378] on button "Fechar" at bounding box center [718, 363] width 71 height 30
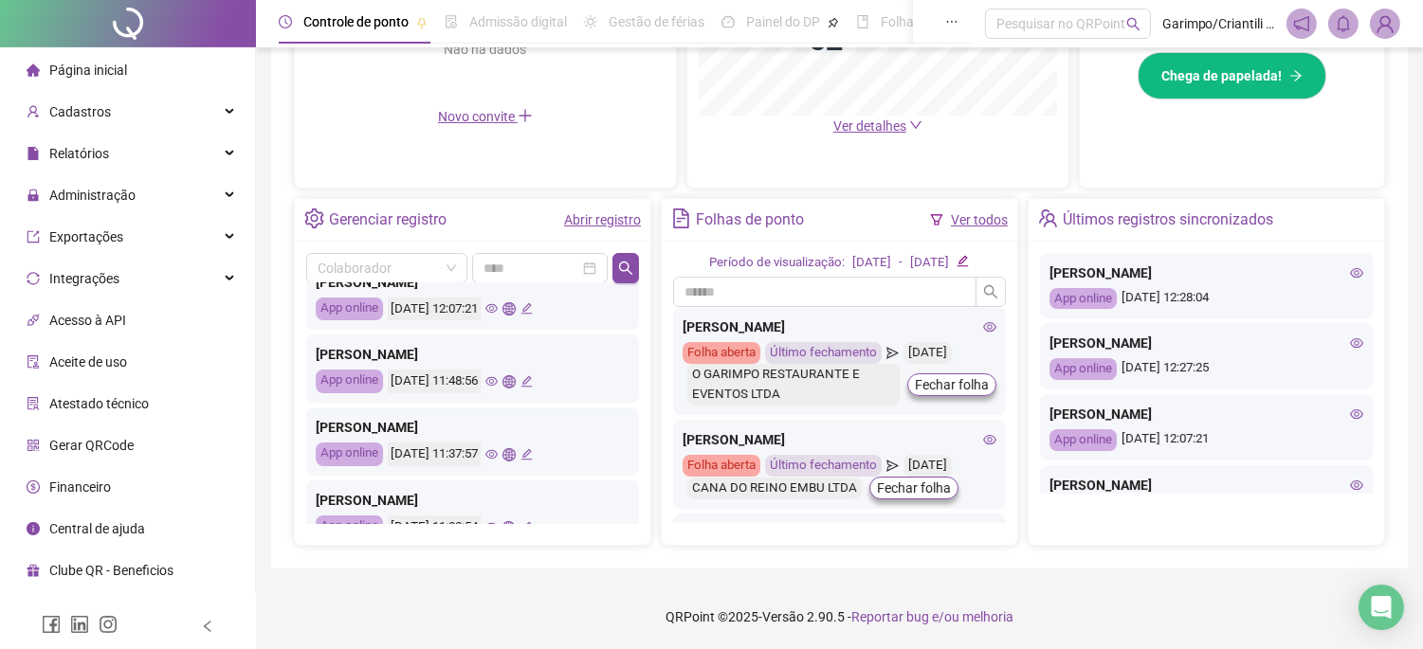
click at [498, 458] on icon "eye" at bounding box center [491, 454] width 12 height 12
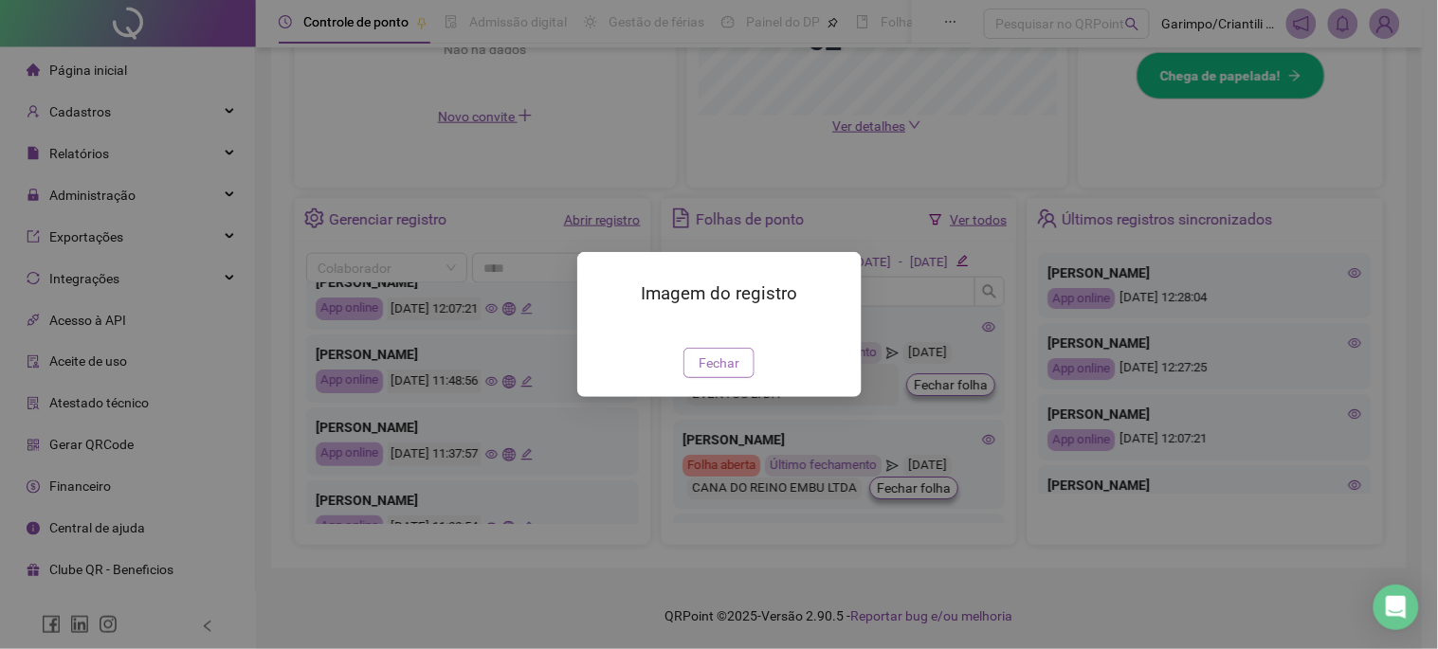
click at [734, 373] on span "Fechar" at bounding box center [719, 363] width 41 height 21
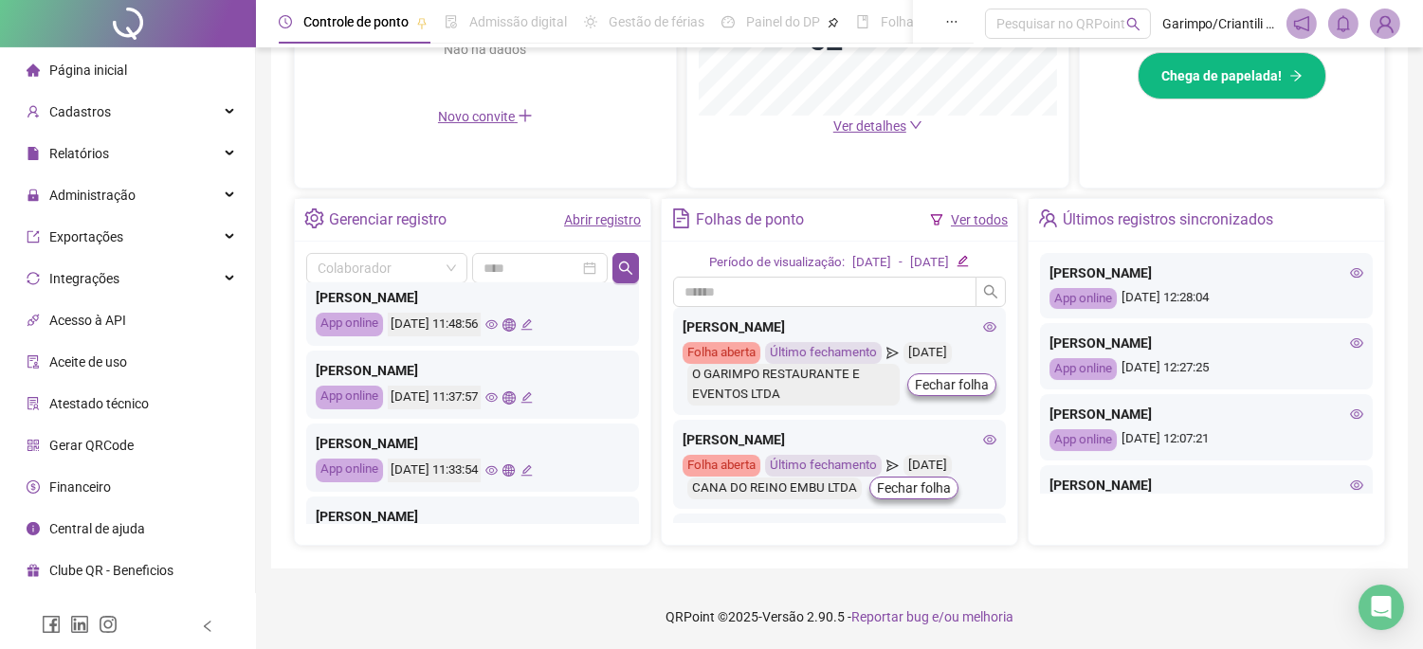
scroll to position [316, 0]
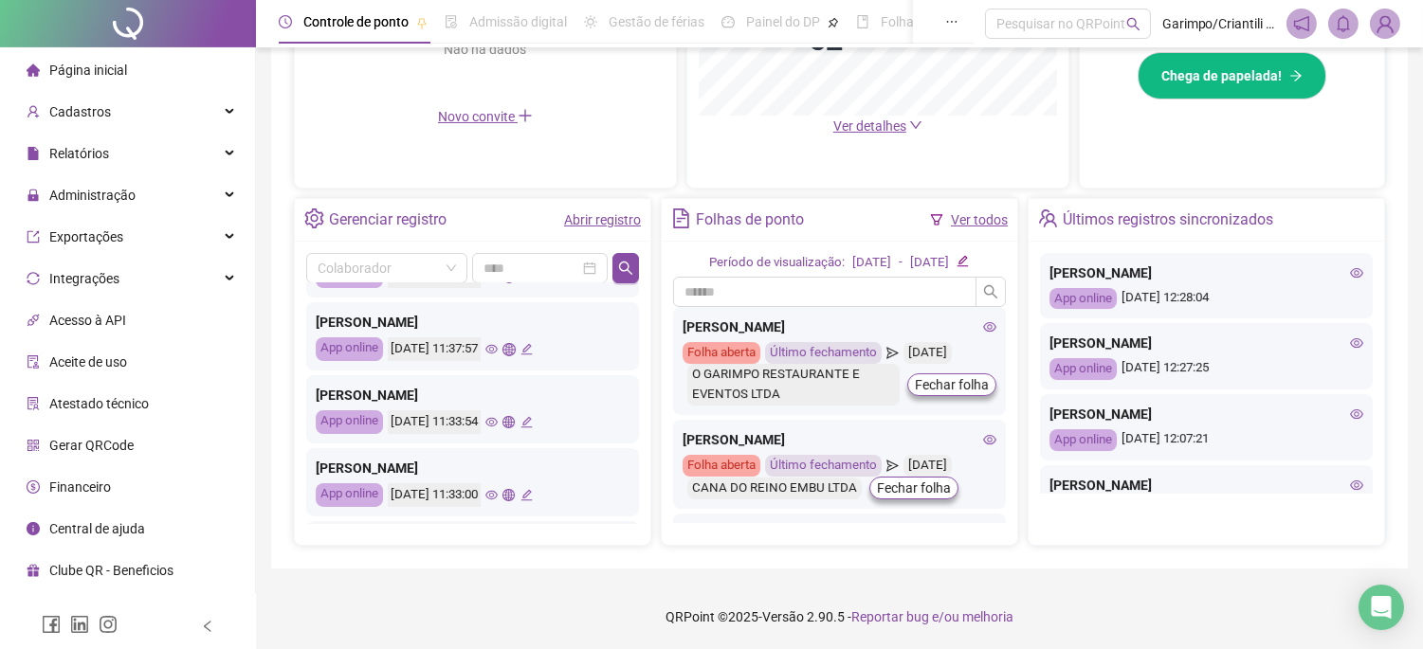
click at [498, 420] on icon "eye" at bounding box center [491, 422] width 12 height 12
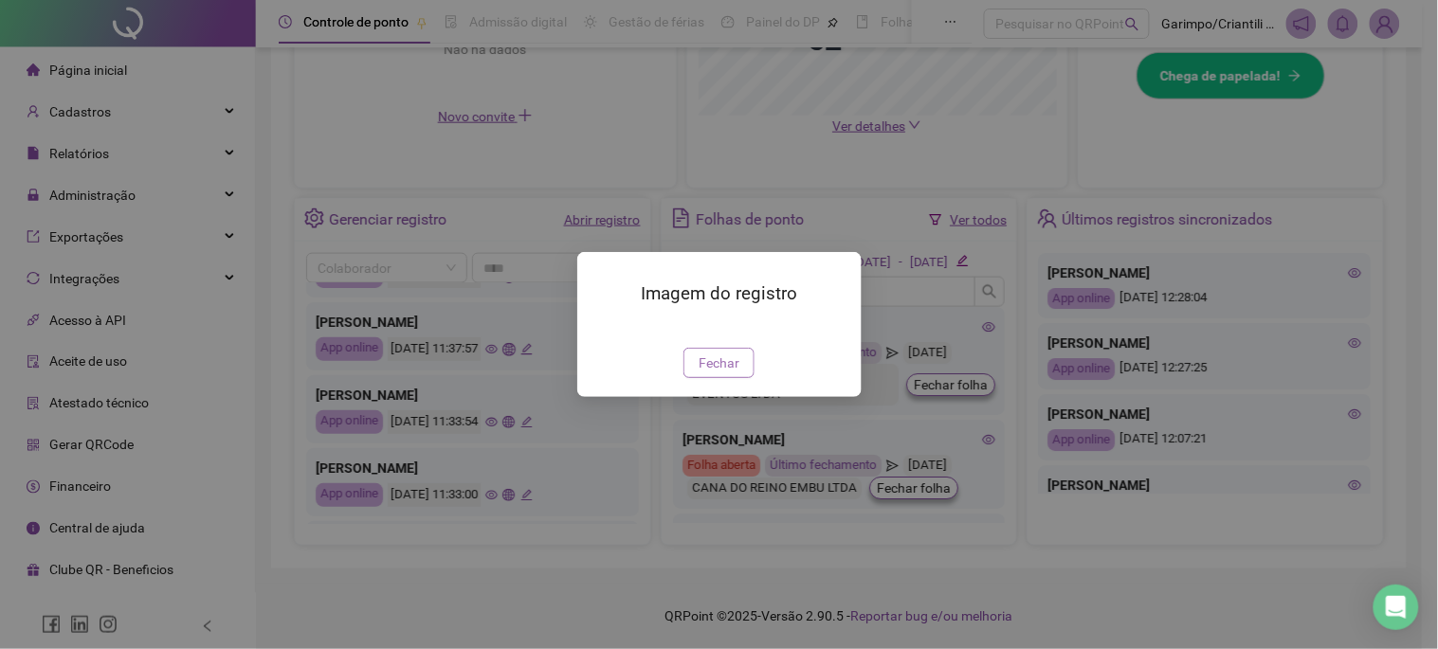
click at [723, 373] on span "Fechar" at bounding box center [719, 363] width 41 height 21
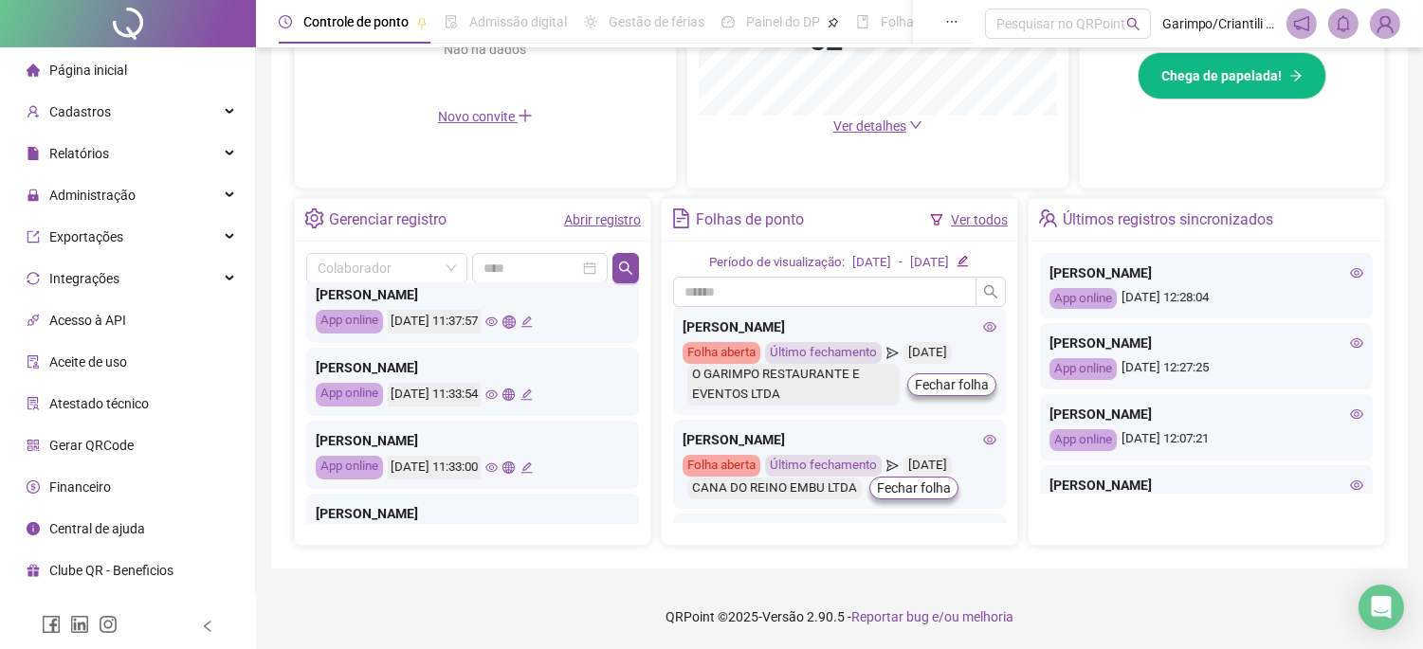
scroll to position [421, 0]
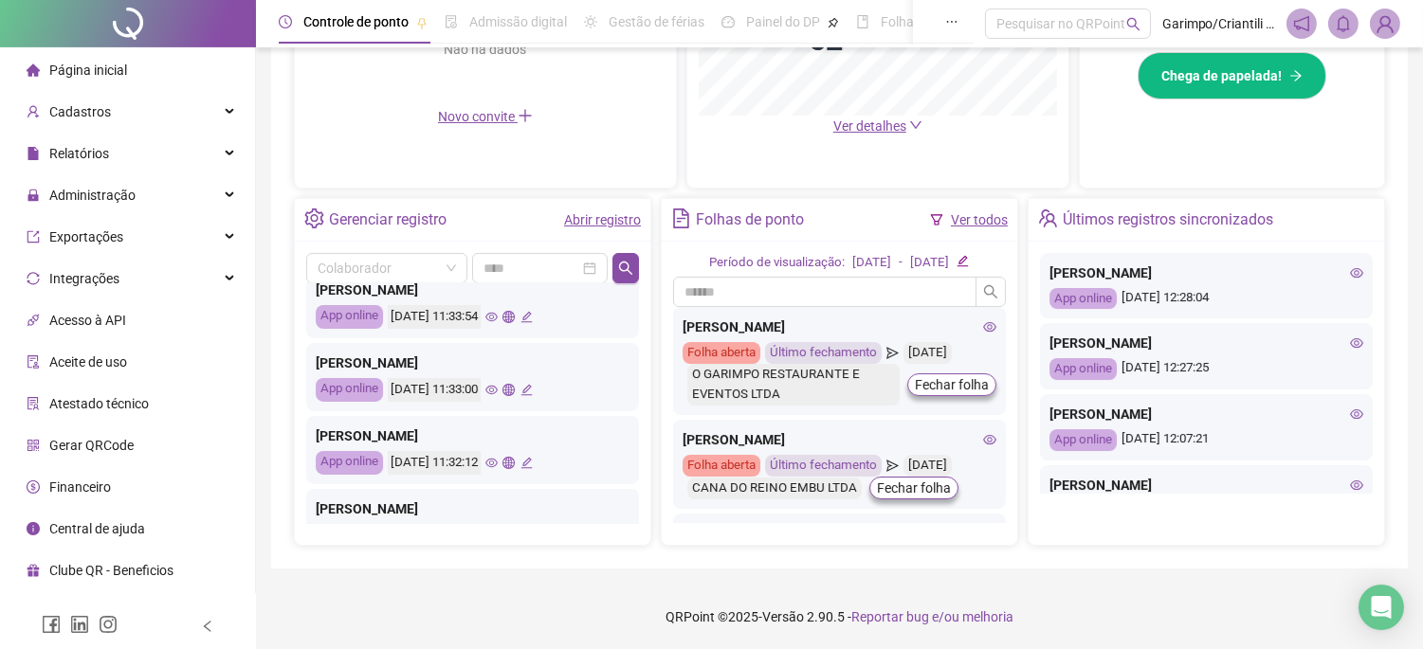
click at [498, 391] on icon "eye" at bounding box center [491, 390] width 12 height 12
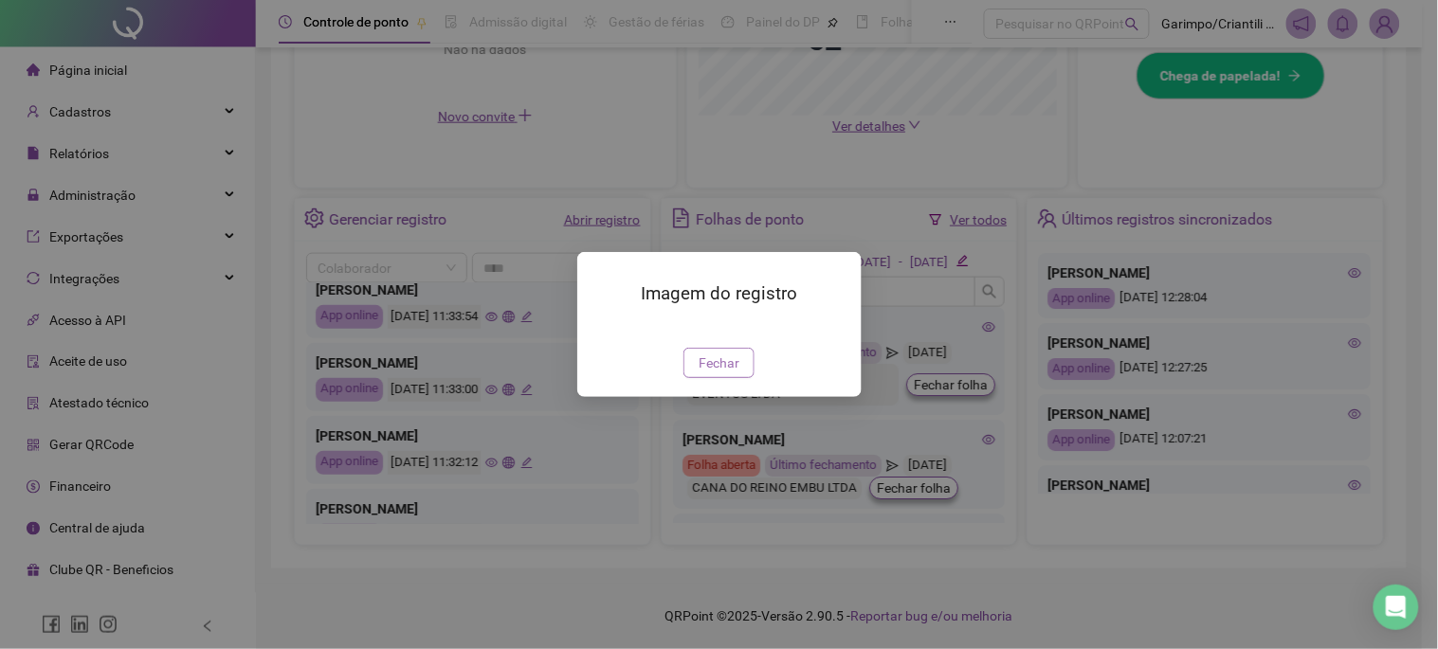
click at [712, 373] on span "Fechar" at bounding box center [719, 363] width 41 height 21
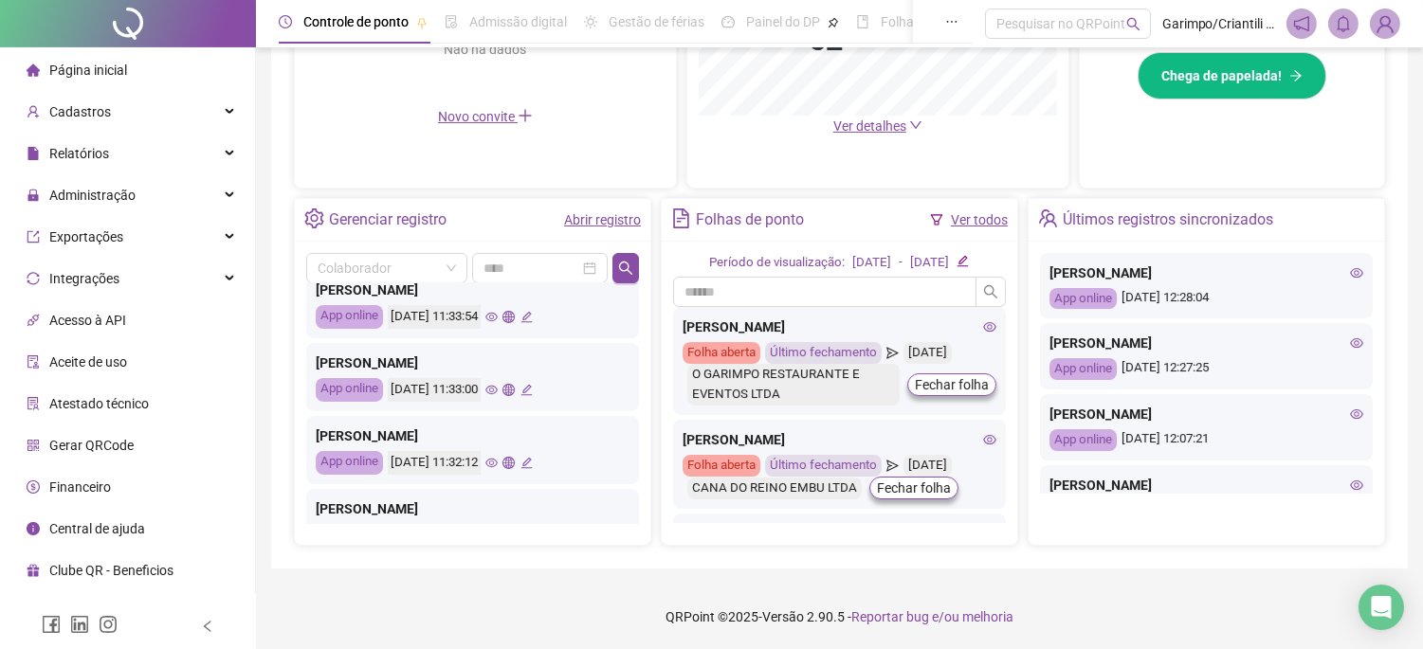
click at [498, 462] on icon "eye" at bounding box center [491, 463] width 12 height 12
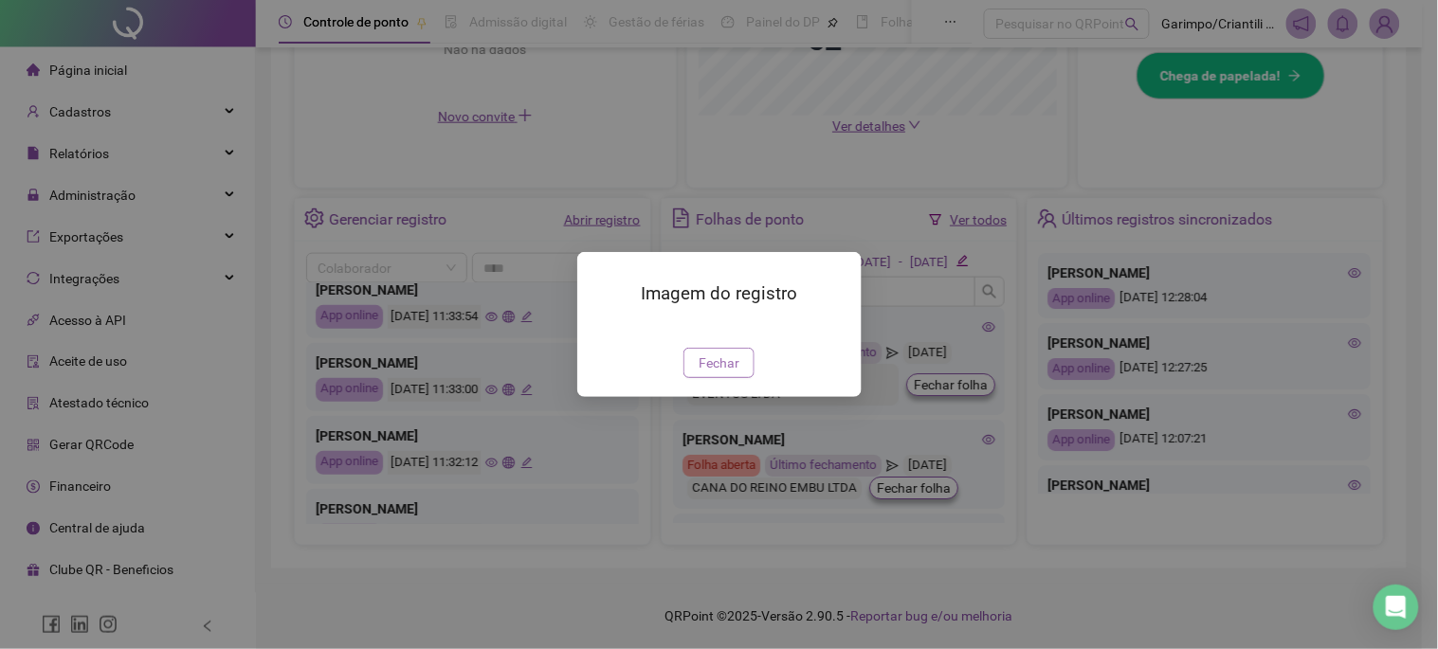
click at [724, 373] on span "Fechar" at bounding box center [719, 363] width 41 height 21
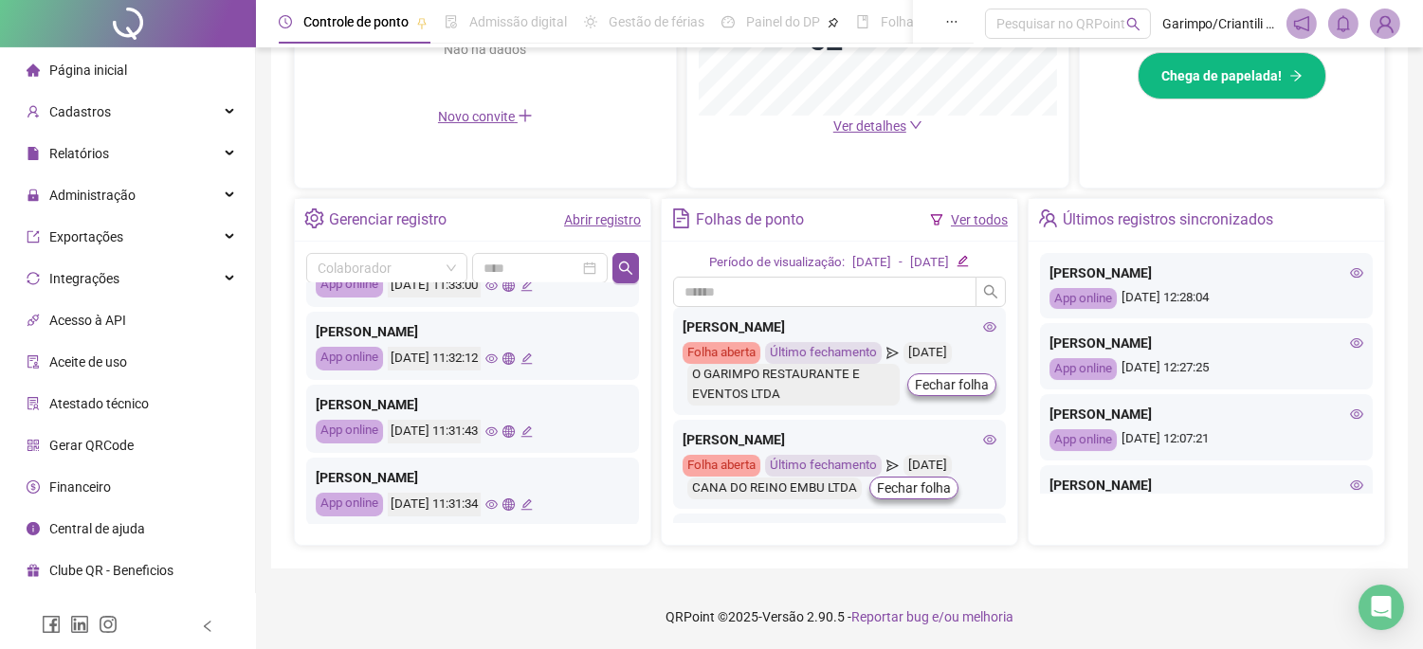
scroll to position [526, 0]
click at [498, 434] on icon "eye" at bounding box center [491, 431] width 12 height 12
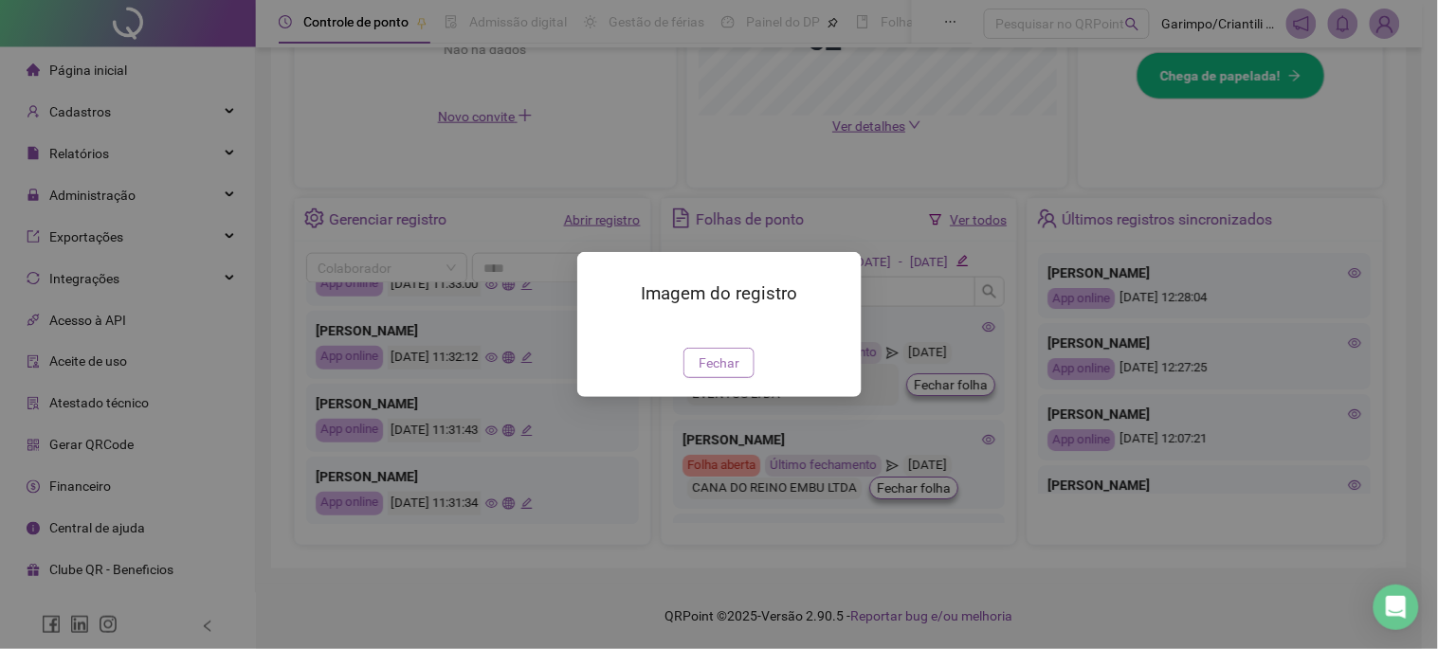
click at [734, 373] on span "Fechar" at bounding box center [719, 363] width 41 height 21
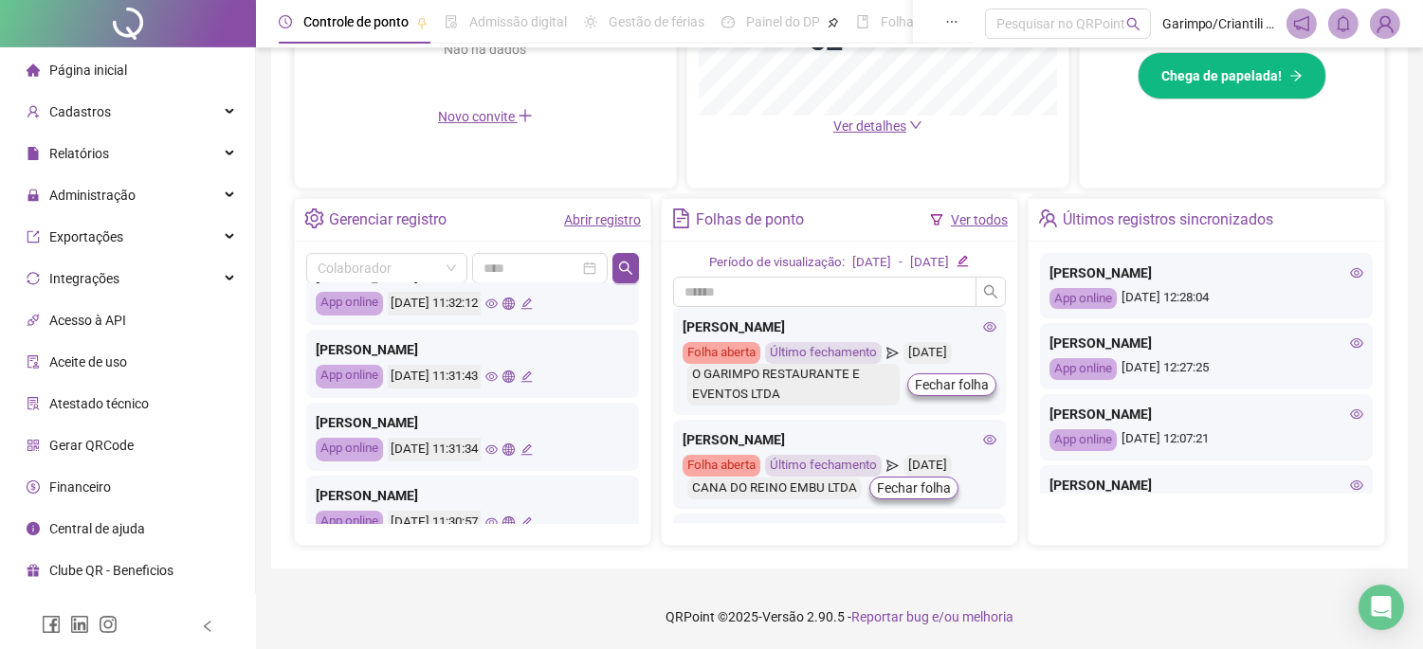
scroll to position [631, 0]
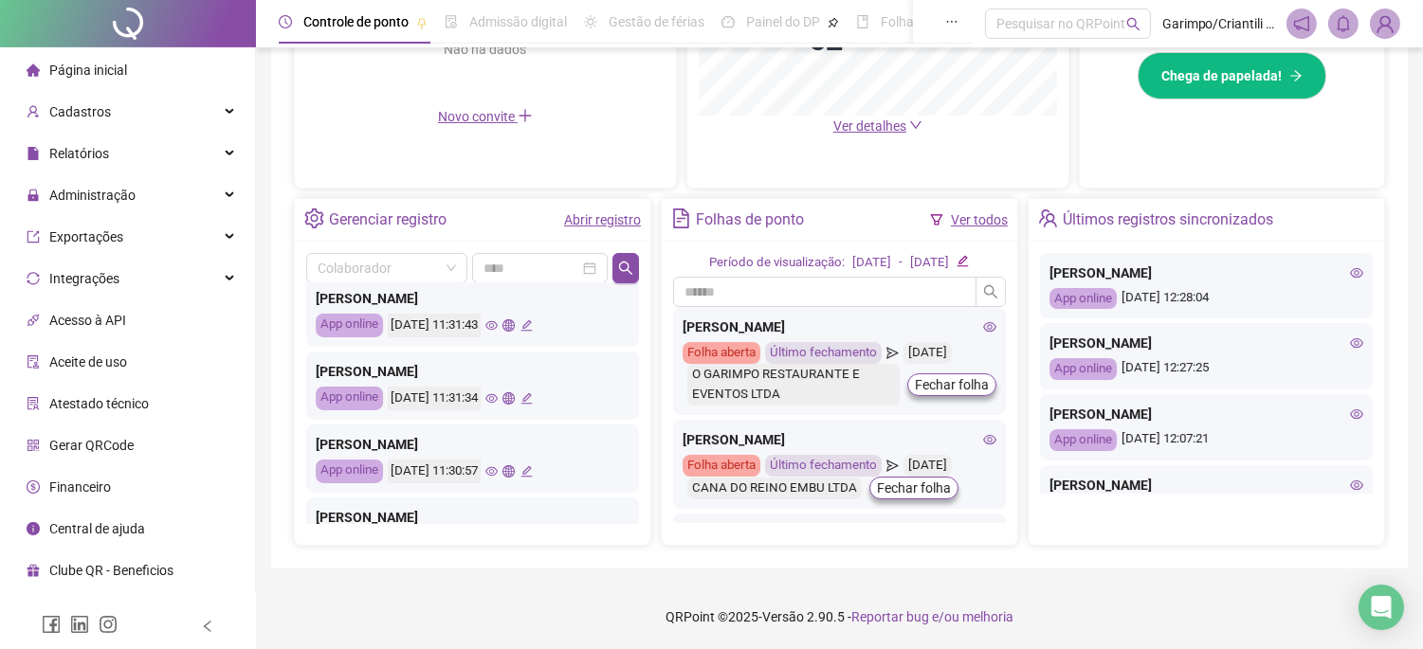
click at [498, 403] on icon "eye" at bounding box center [491, 398] width 12 height 12
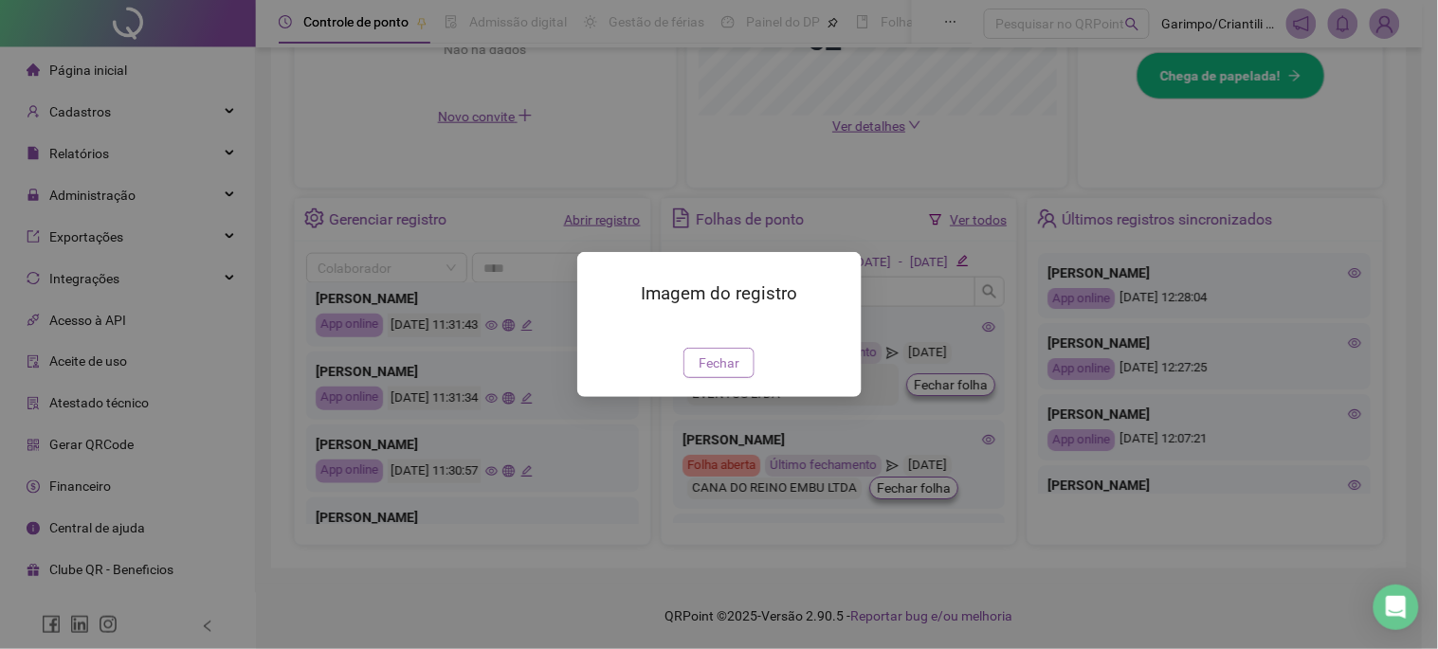
click at [721, 373] on span "Fechar" at bounding box center [719, 363] width 41 height 21
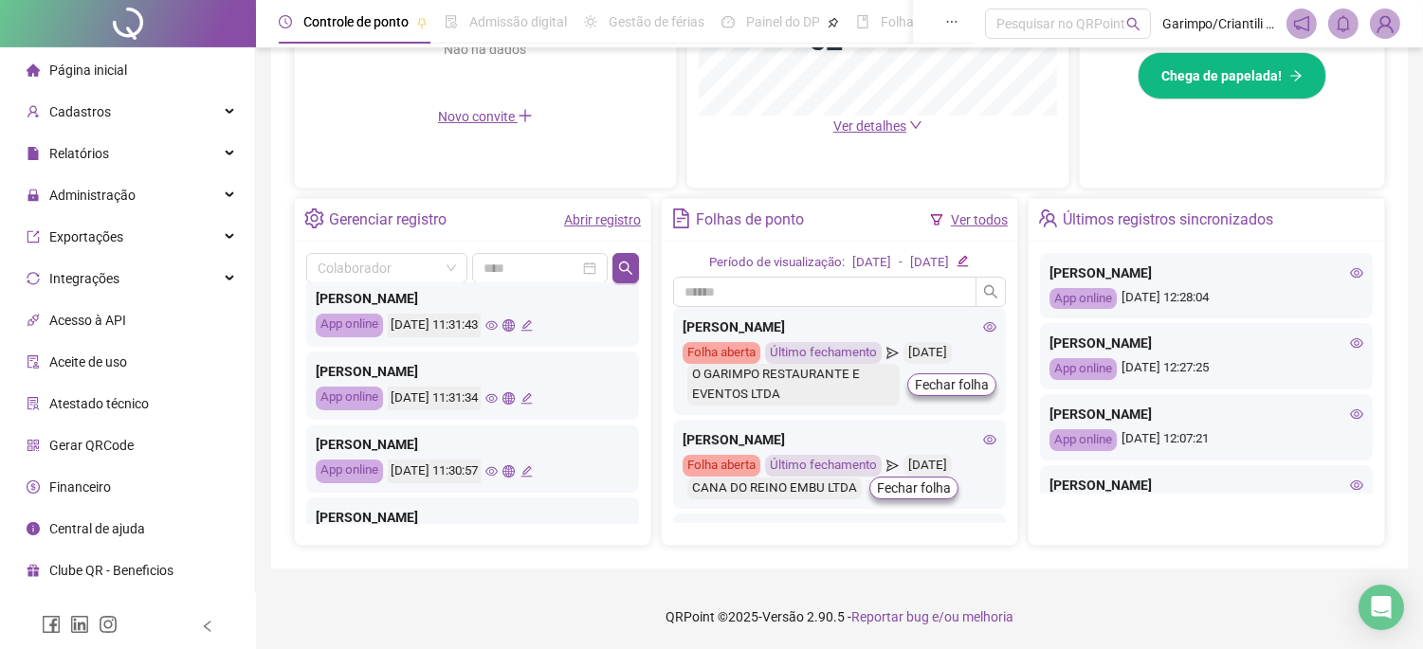
click at [498, 326] on icon "eye" at bounding box center [491, 325] width 12 height 12
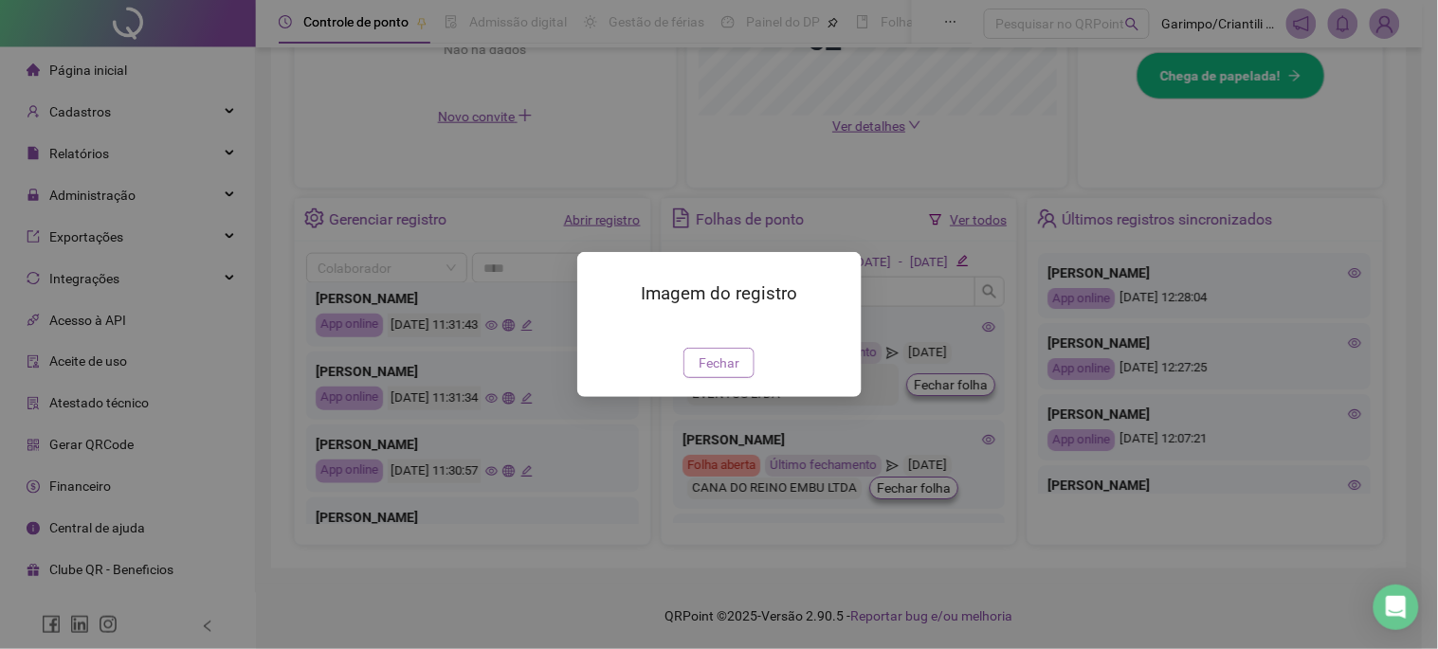
click at [721, 373] on span "Fechar" at bounding box center [719, 363] width 41 height 21
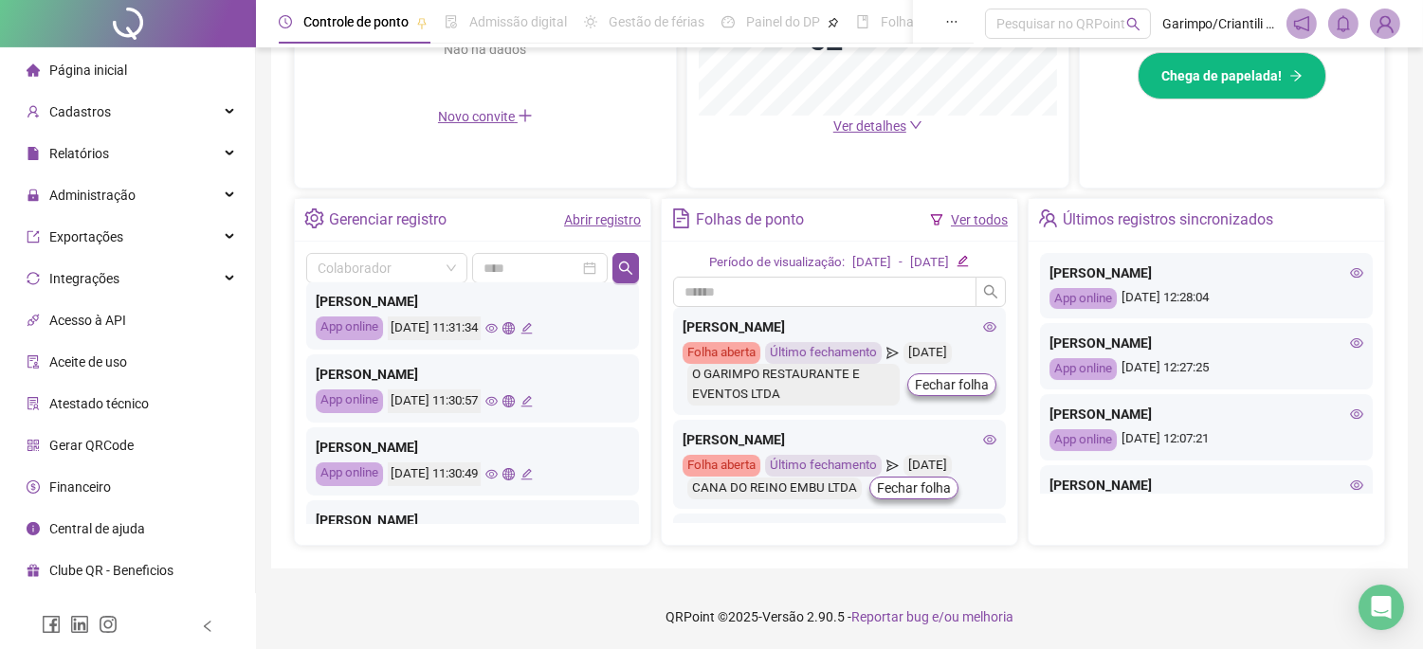
scroll to position [737, 0]
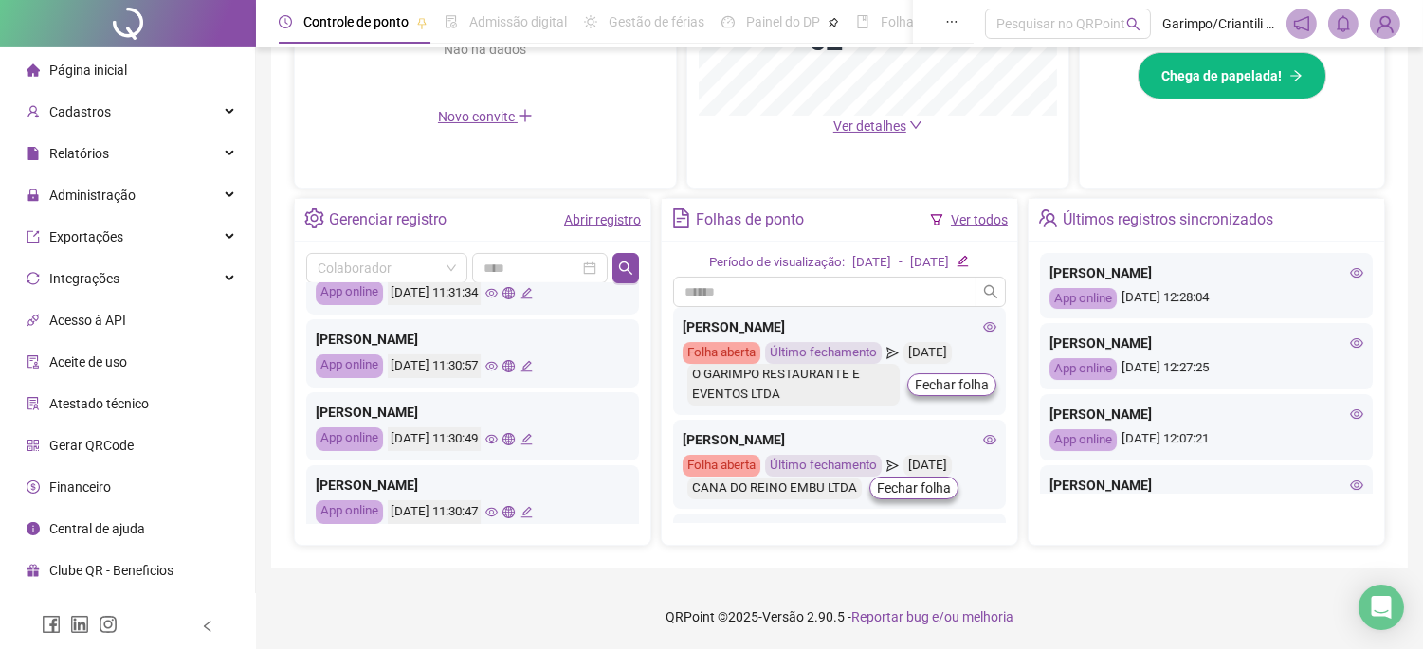
click at [498, 365] on icon "eye" at bounding box center [491, 366] width 12 height 9
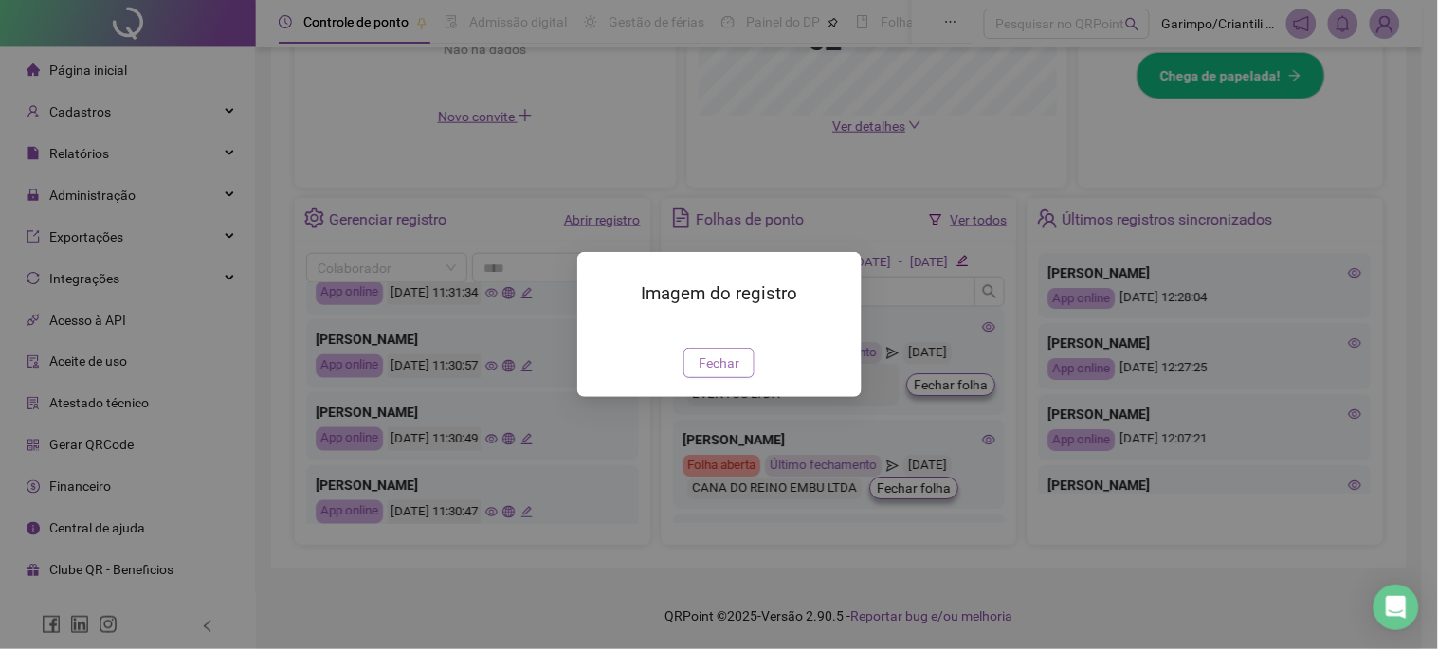
click at [723, 373] on span "Fechar" at bounding box center [719, 363] width 41 height 21
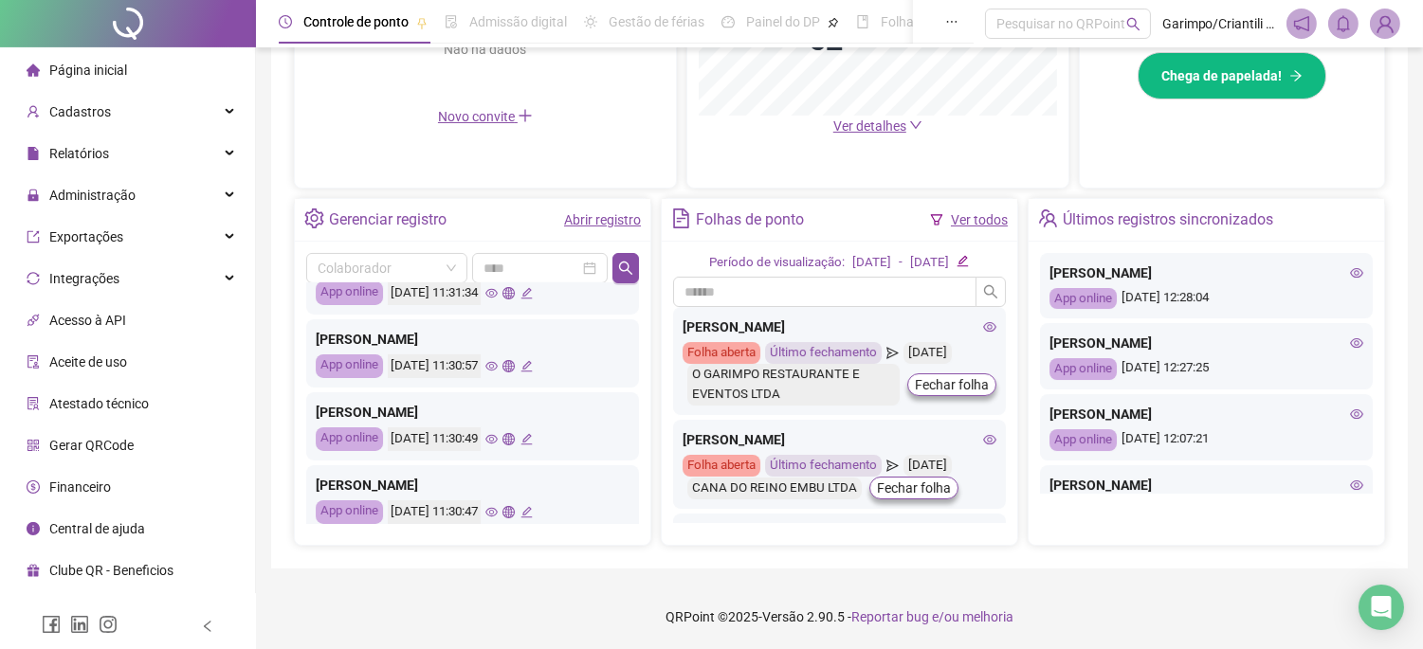
click at [524, 430] on div "[DATE] 11:30:49" at bounding box center [460, 440] width 145 height 24
click at [498, 433] on icon "eye" at bounding box center [491, 439] width 12 height 12
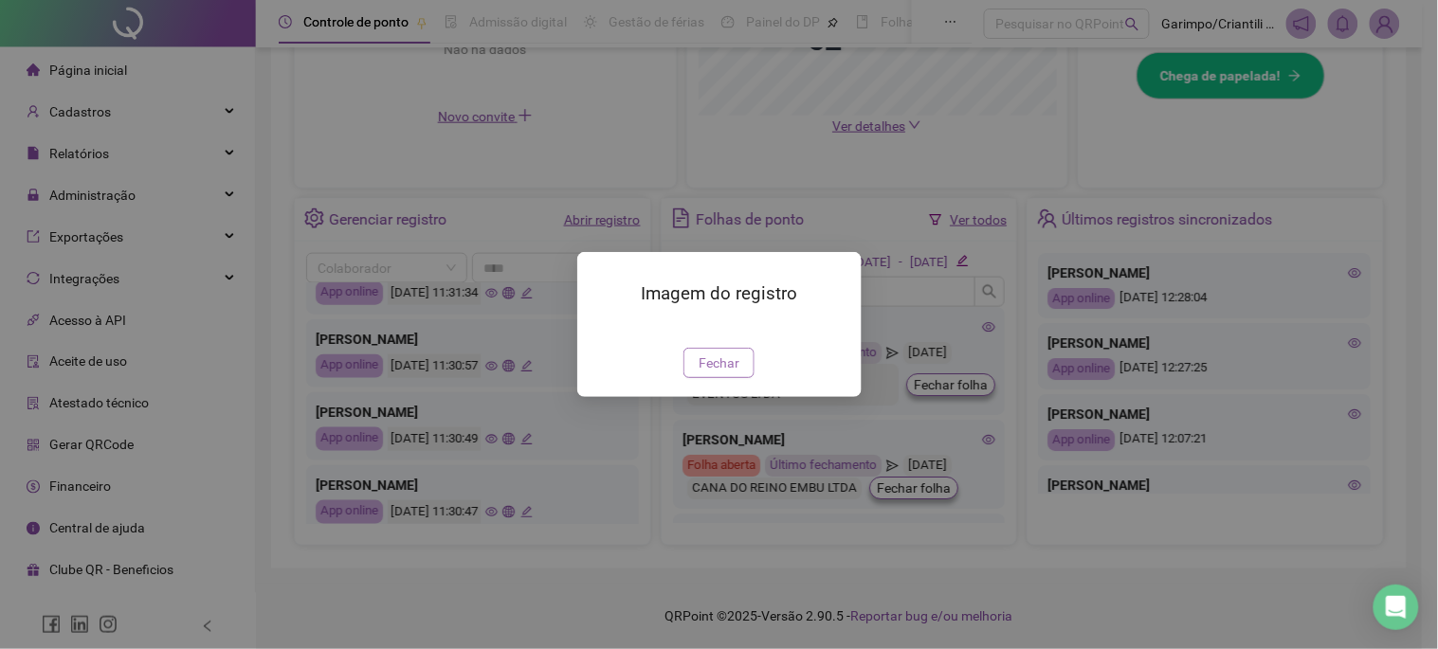
click at [707, 373] on span "Fechar" at bounding box center [719, 363] width 41 height 21
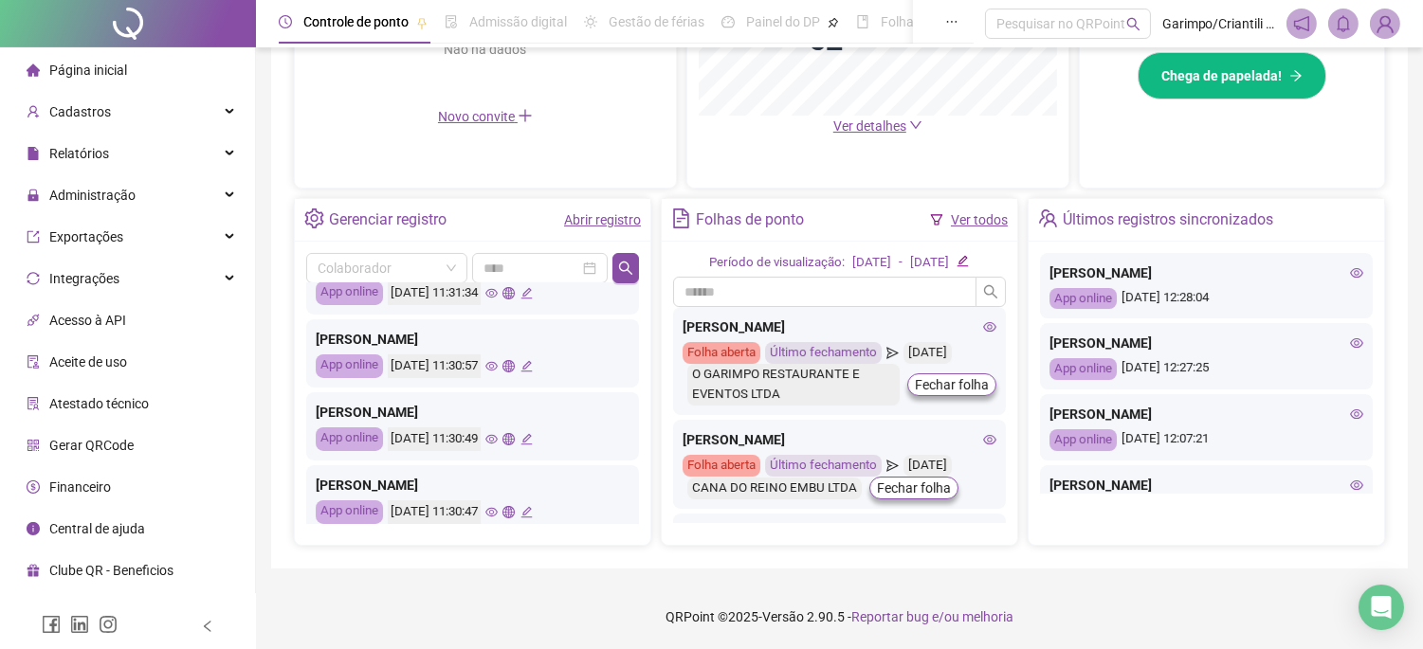
scroll to position [842, 0]
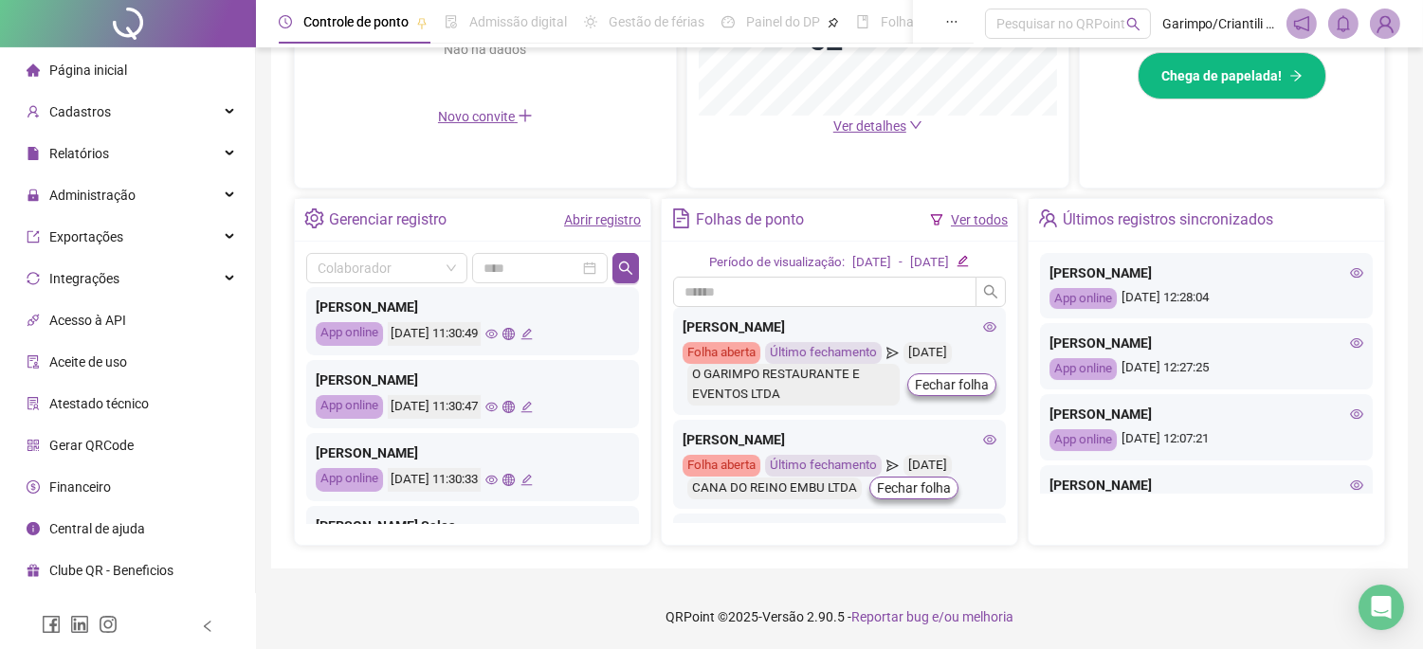
click at [498, 408] on icon "eye" at bounding box center [491, 407] width 12 height 9
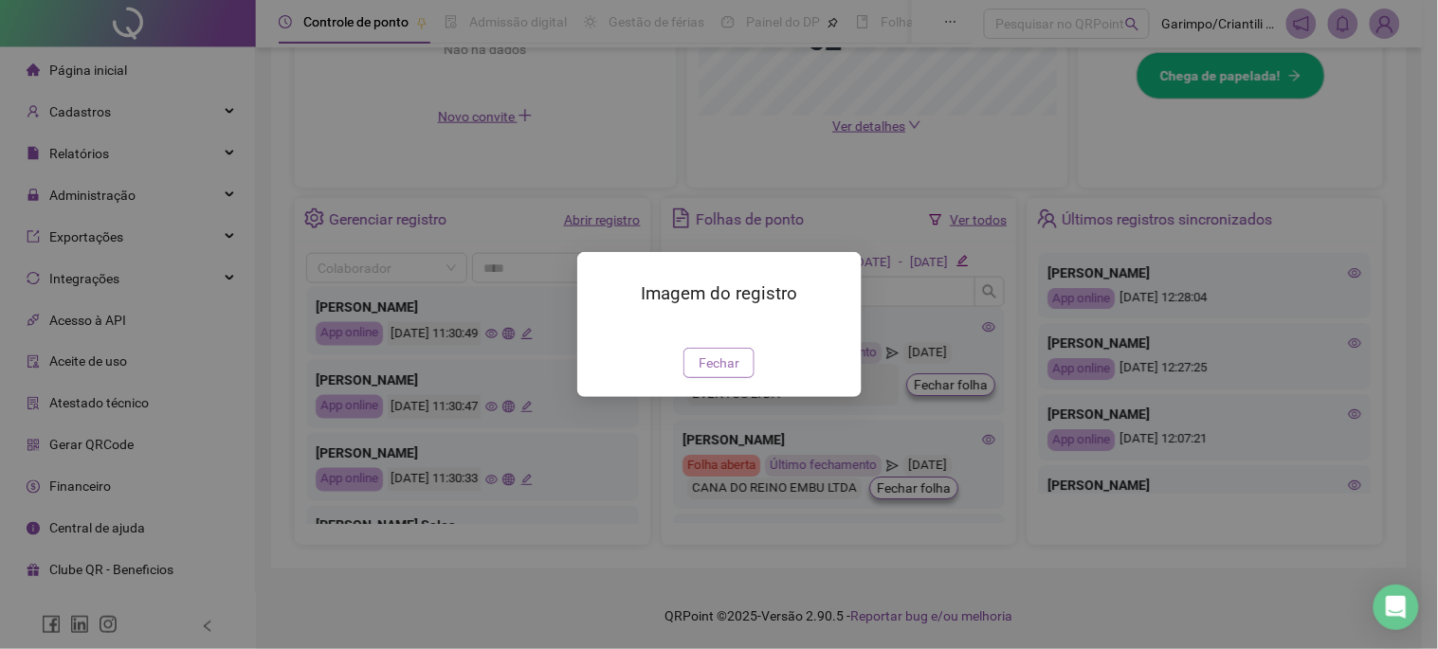
click at [737, 373] on span "Fechar" at bounding box center [719, 363] width 41 height 21
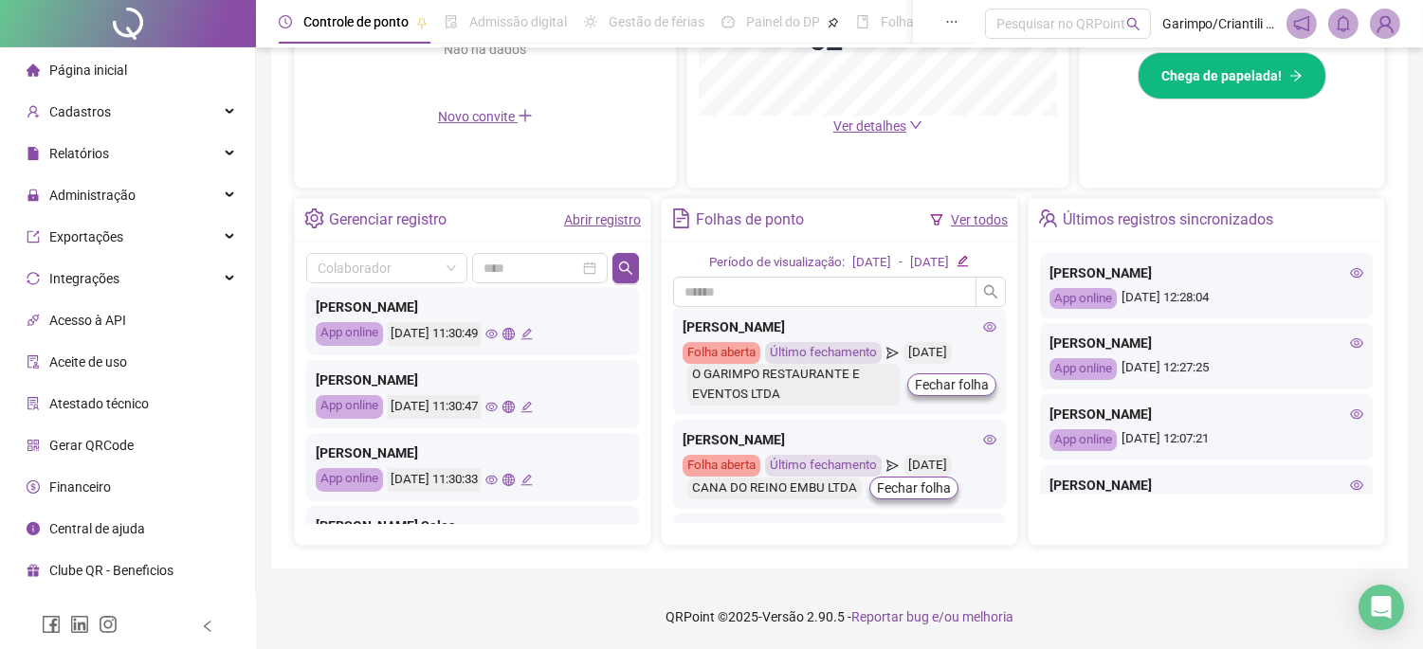
scroll to position [891, 0]
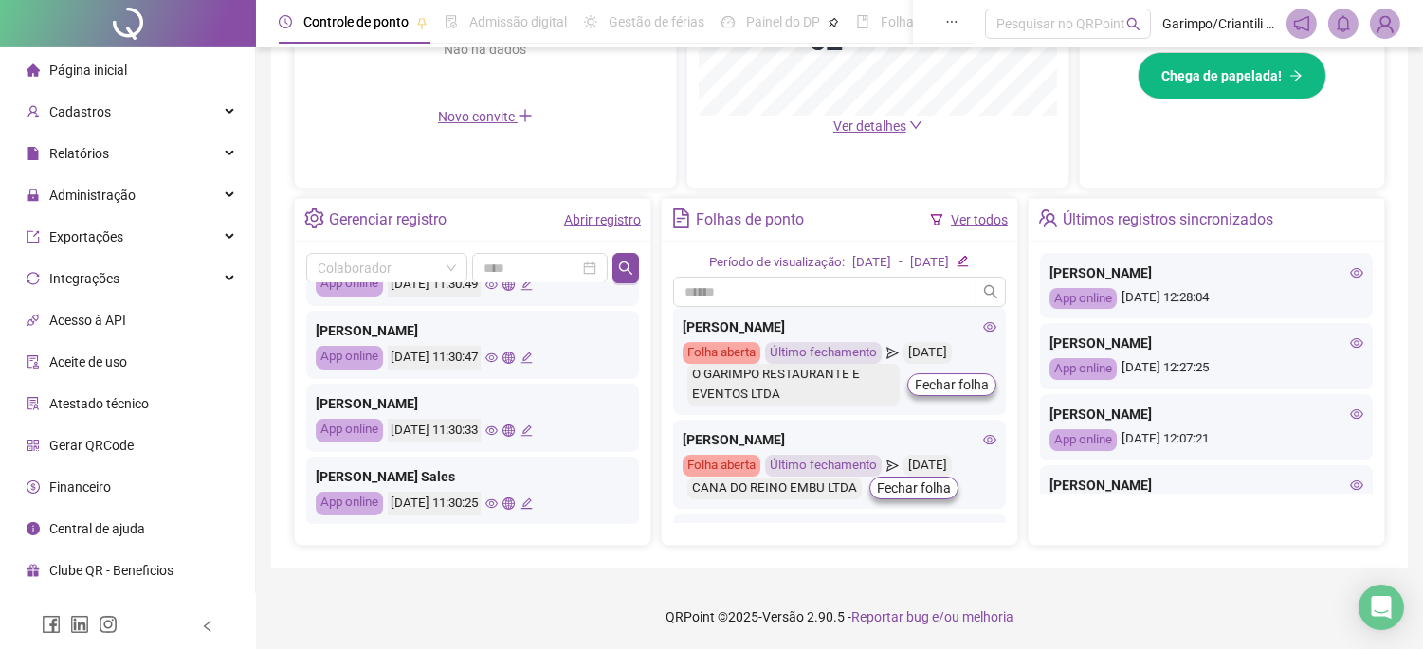
click at [498, 431] on icon "eye" at bounding box center [491, 430] width 12 height 9
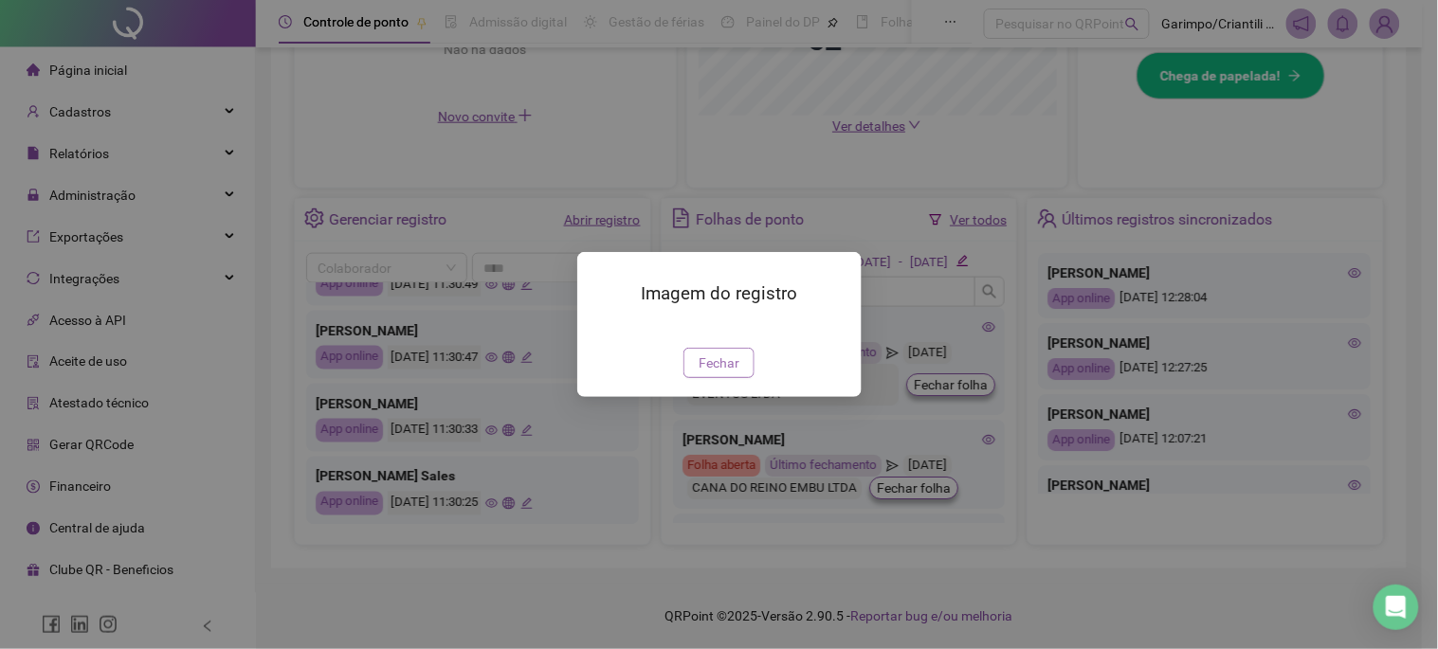
click at [713, 373] on span "Fechar" at bounding box center [719, 363] width 41 height 21
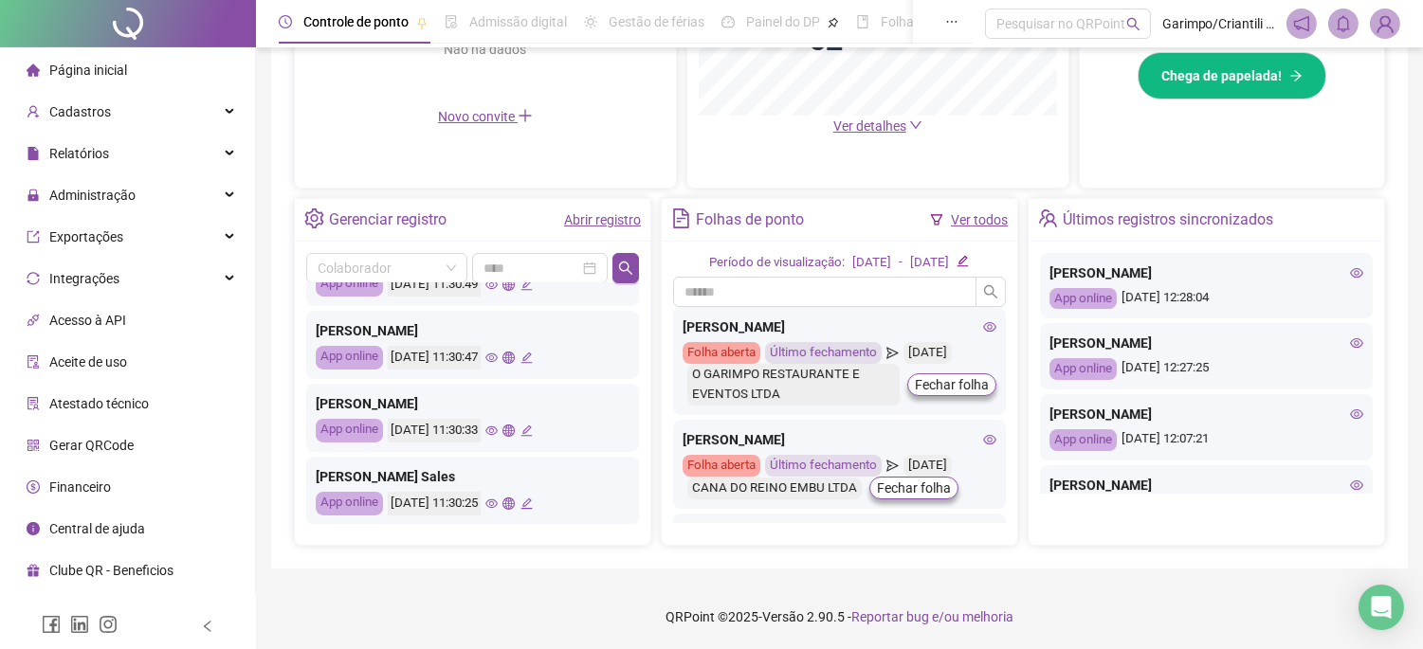
click at [498, 499] on icon "eye" at bounding box center [491, 503] width 12 height 9
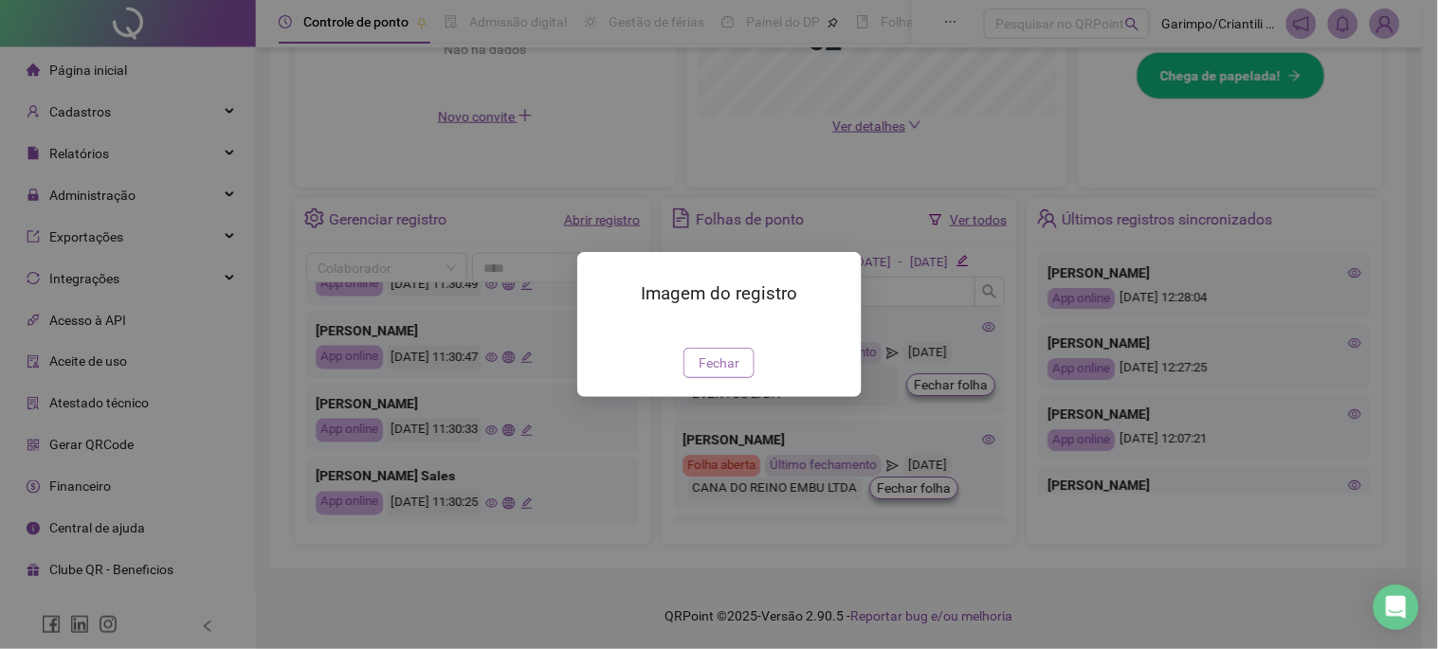
click at [713, 378] on button "Fechar" at bounding box center [718, 363] width 71 height 30
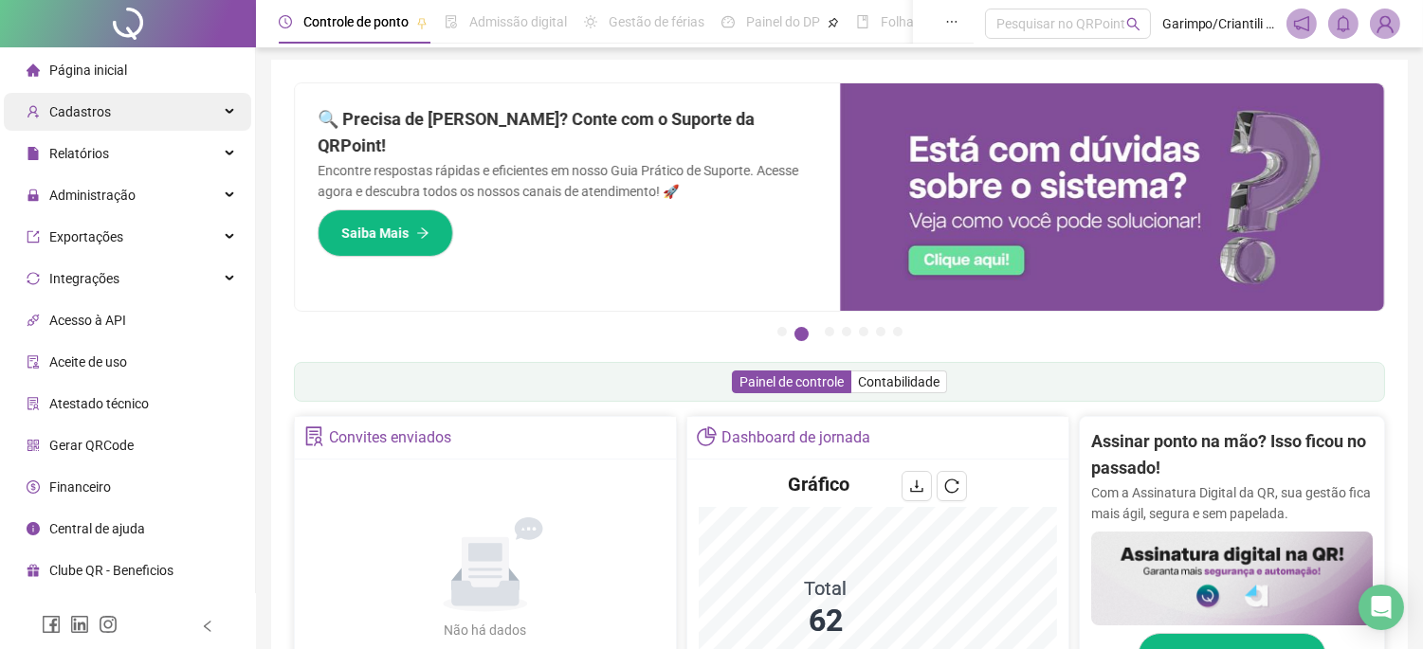
scroll to position [0, 0]
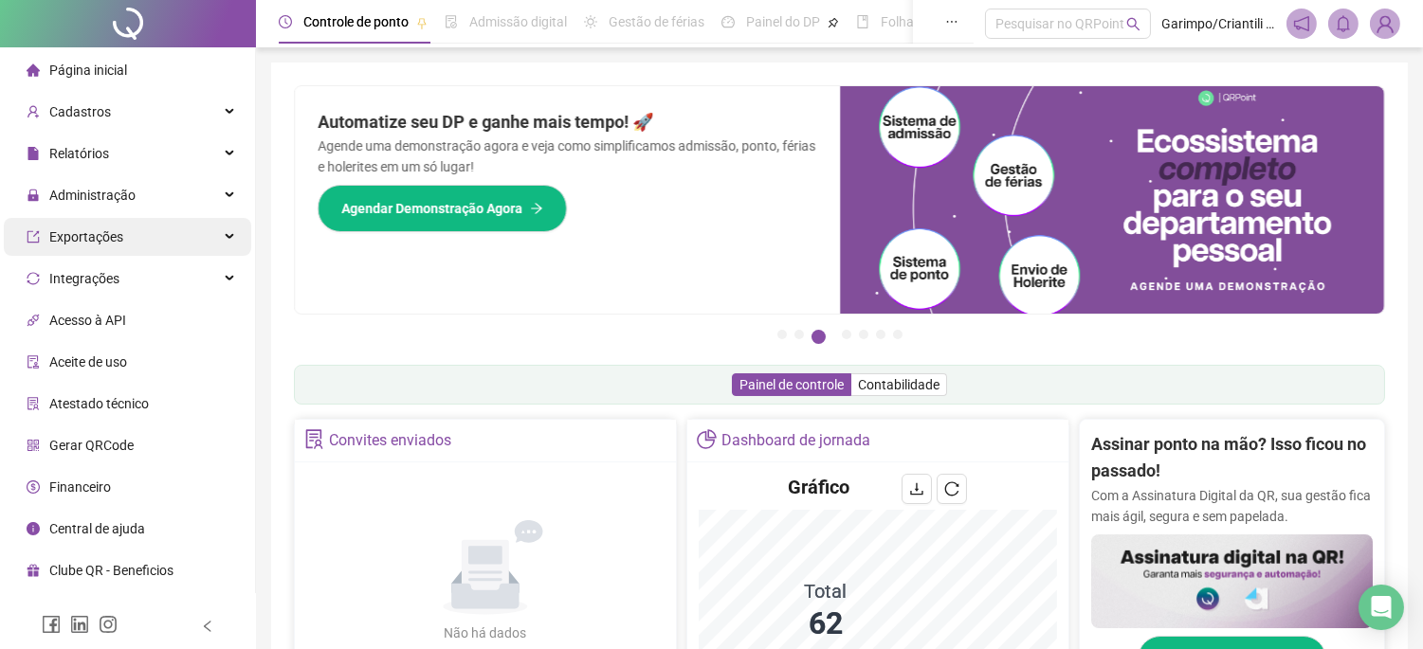
click at [52, 240] on span "Exportações" at bounding box center [86, 236] width 74 height 15
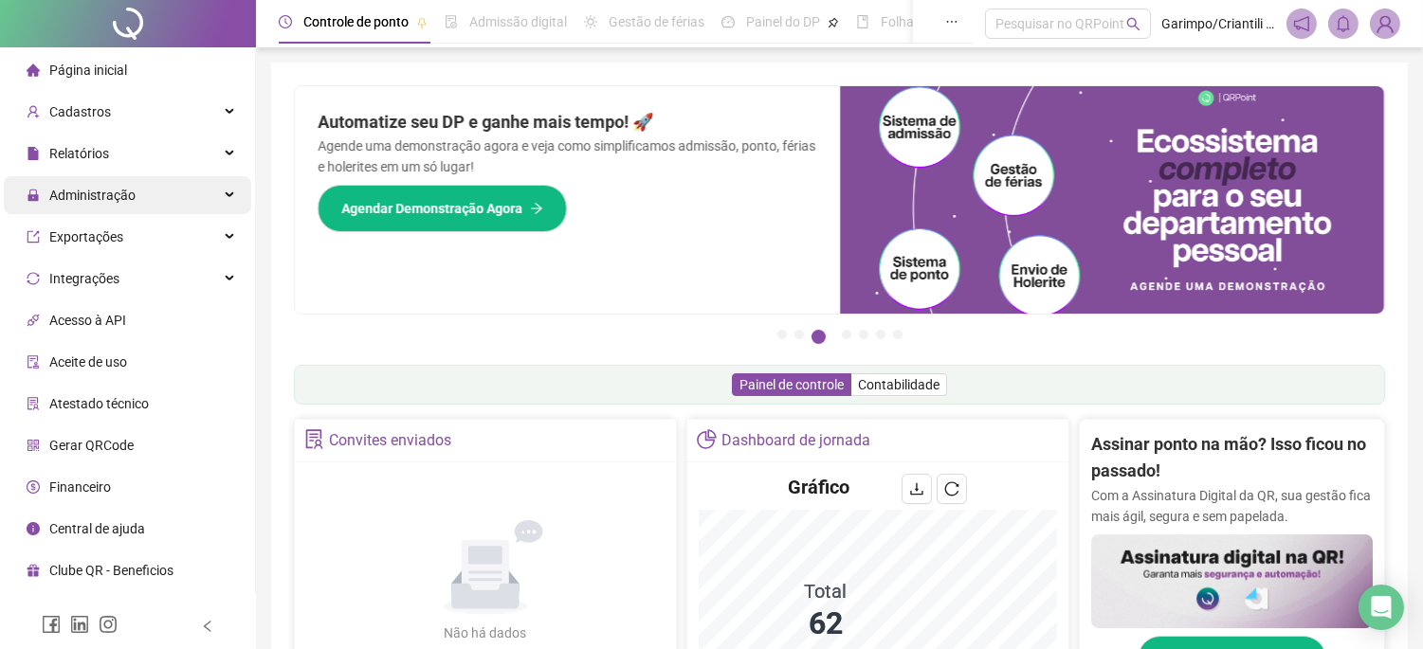
click at [118, 191] on span "Administração" at bounding box center [92, 195] width 86 height 15
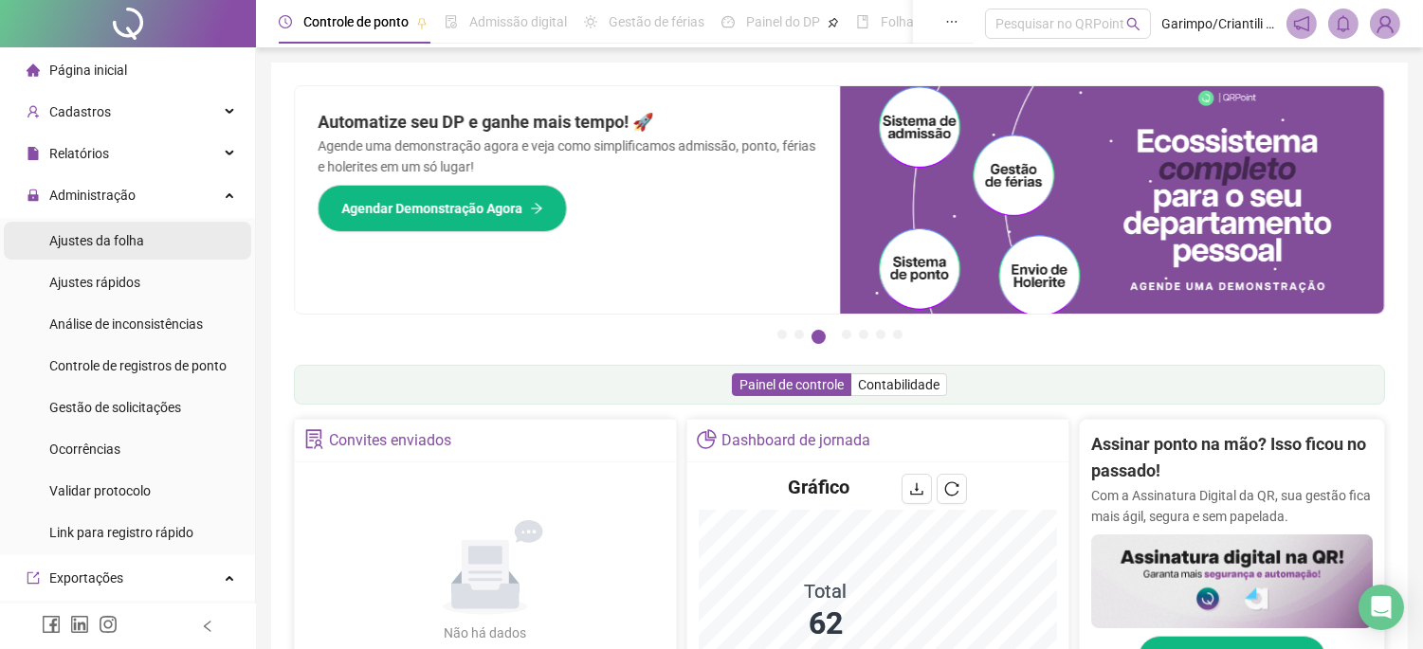
click at [125, 239] on span "Ajustes da folha" at bounding box center [96, 240] width 95 height 15
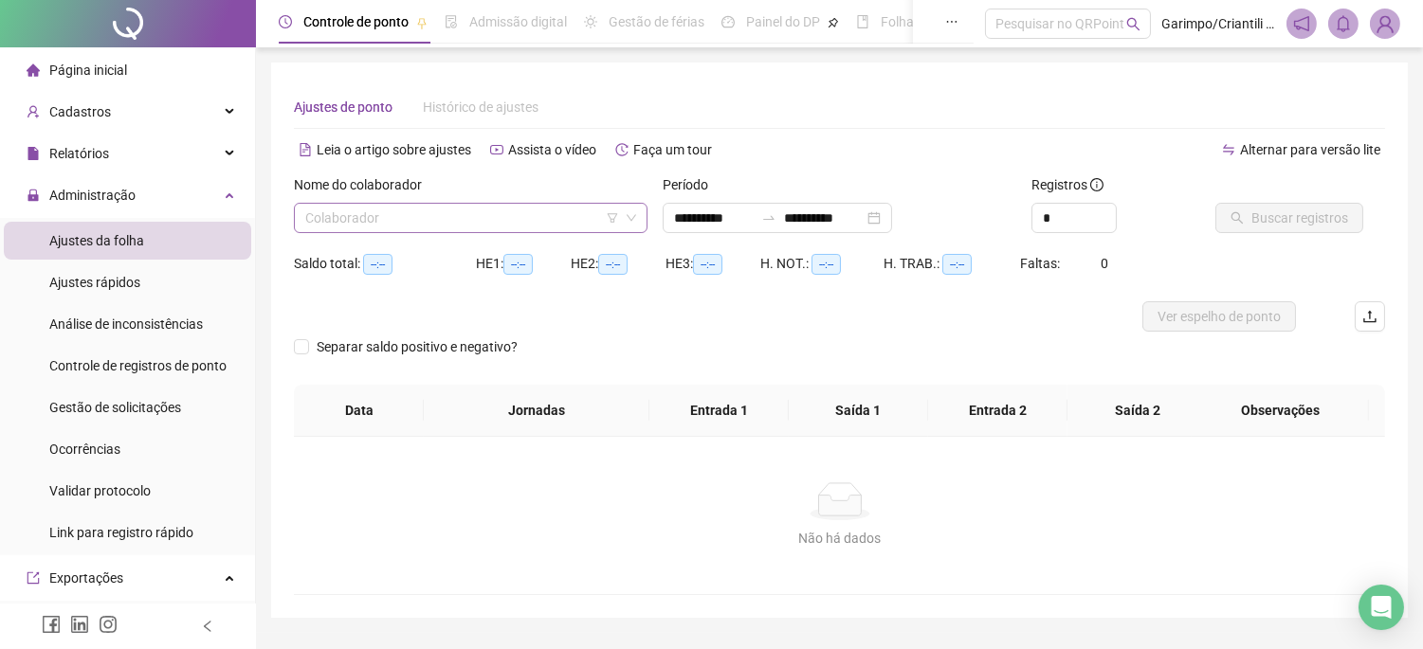
click at [499, 222] on input "search" at bounding box center [462, 218] width 314 height 28
click at [610, 220] on icon "filter" at bounding box center [613, 217] width 10 height 9
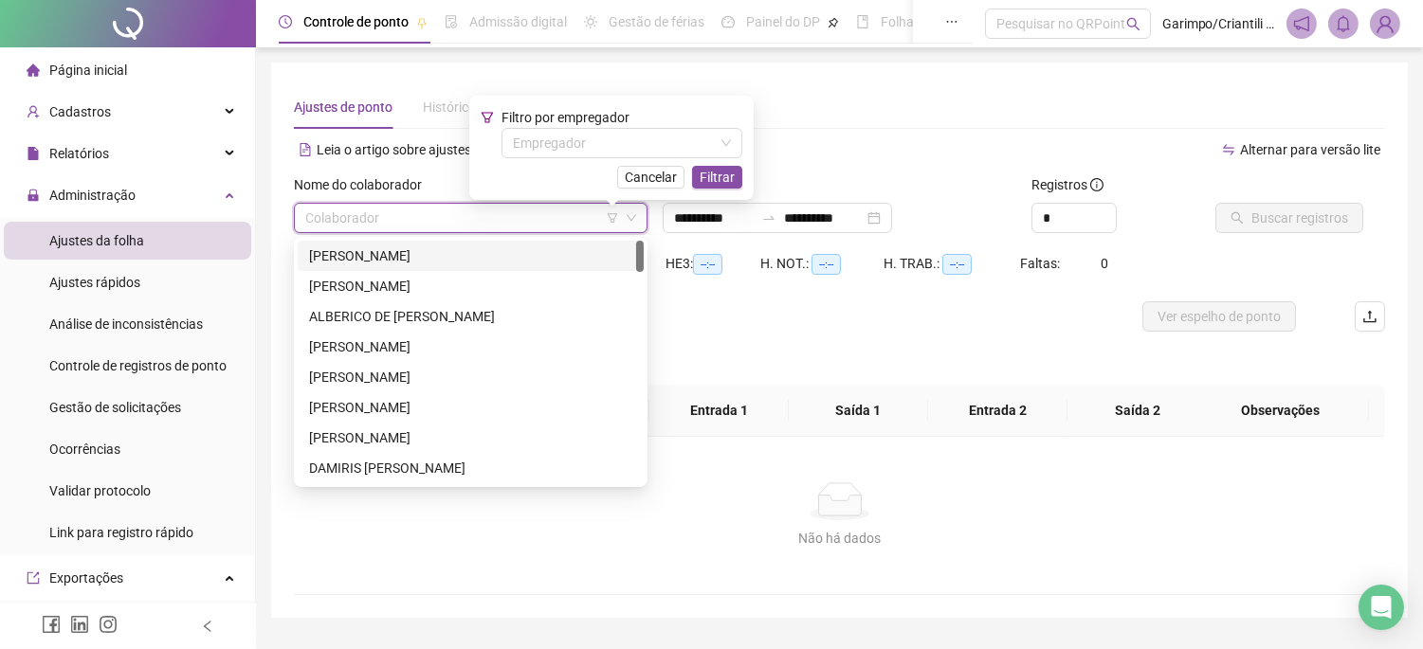
type input "**********"
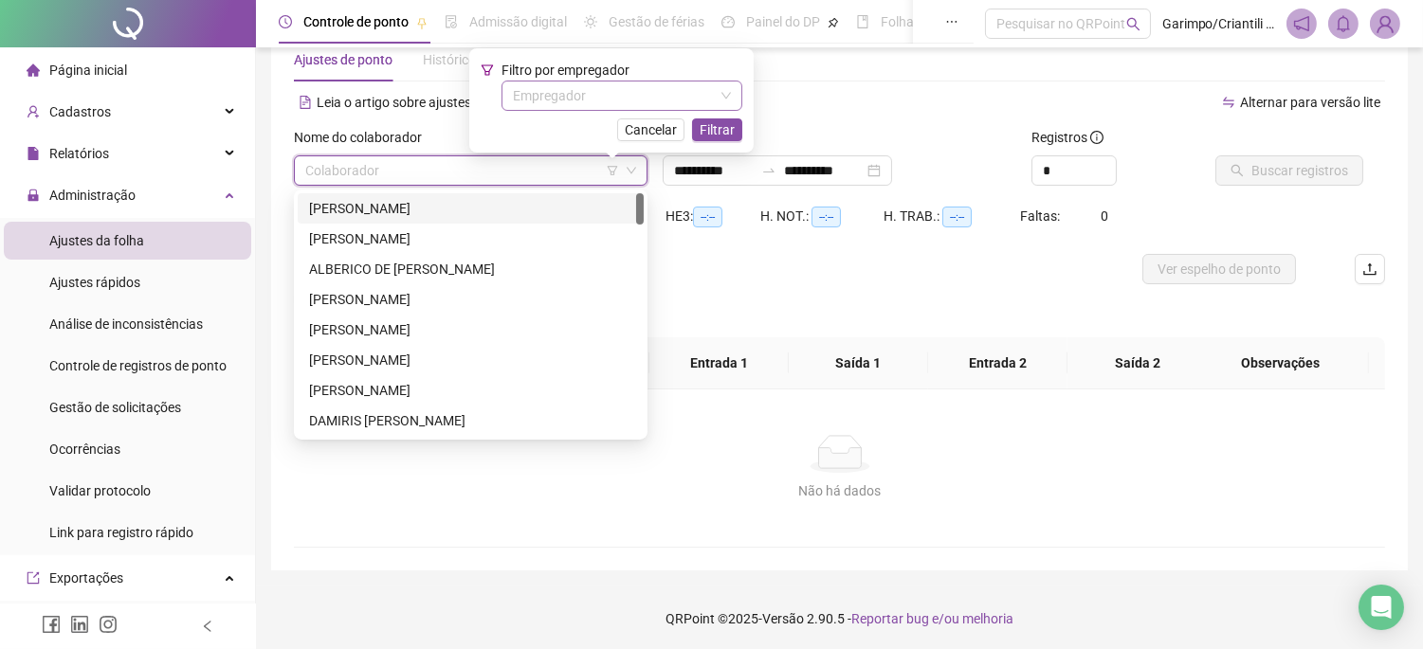
scroll to position [49, 0]
click at [666, 92] on input "search" at bounding box center [613, 94] width 201 height 28
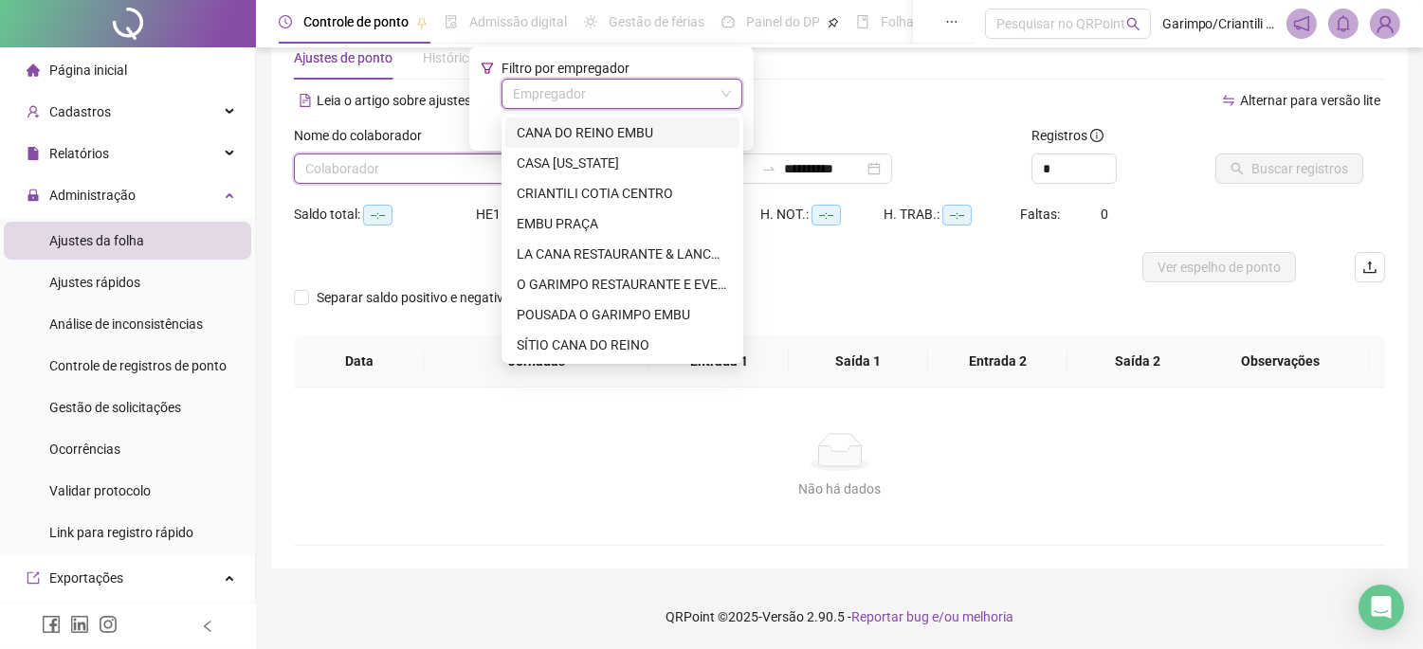
click at [646, 135] on div "CANA DO REINO EMBU" at bounding box center [622, 132] width 211 height 21
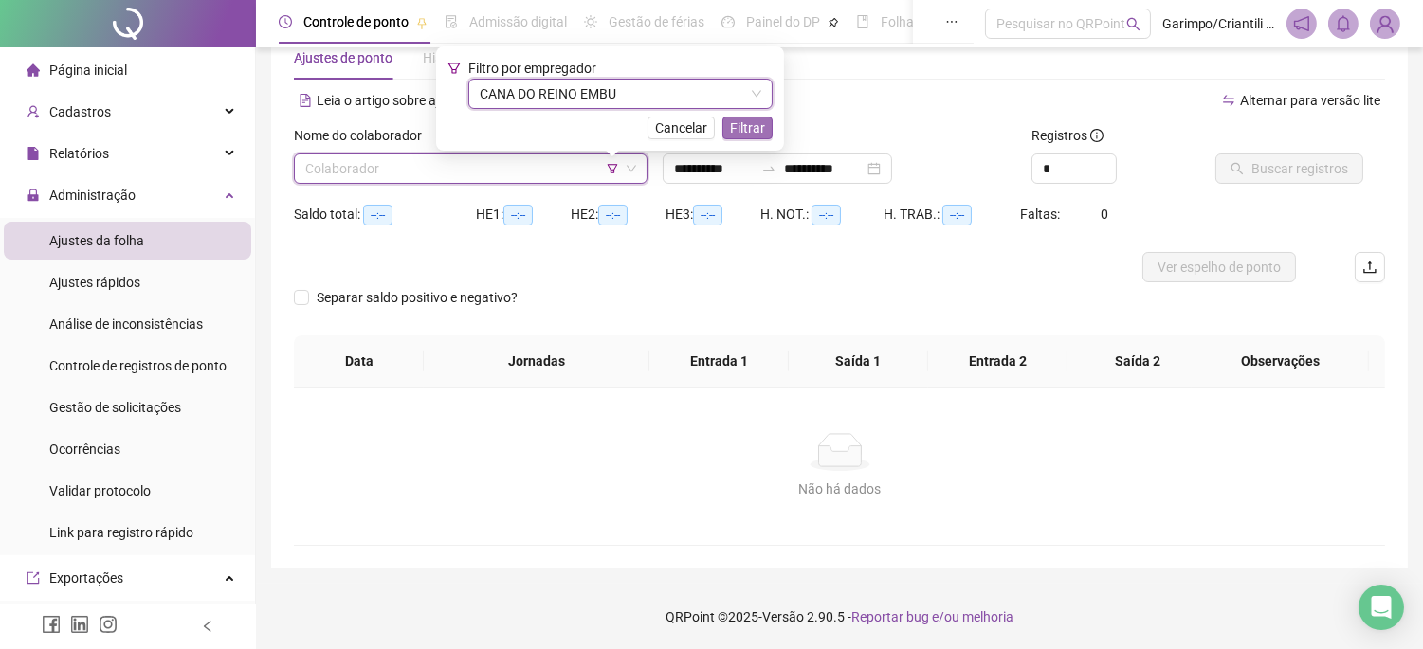
click at [753, 125] on span "Filtrar" at bounding box center [747, 128] width 35 height 21
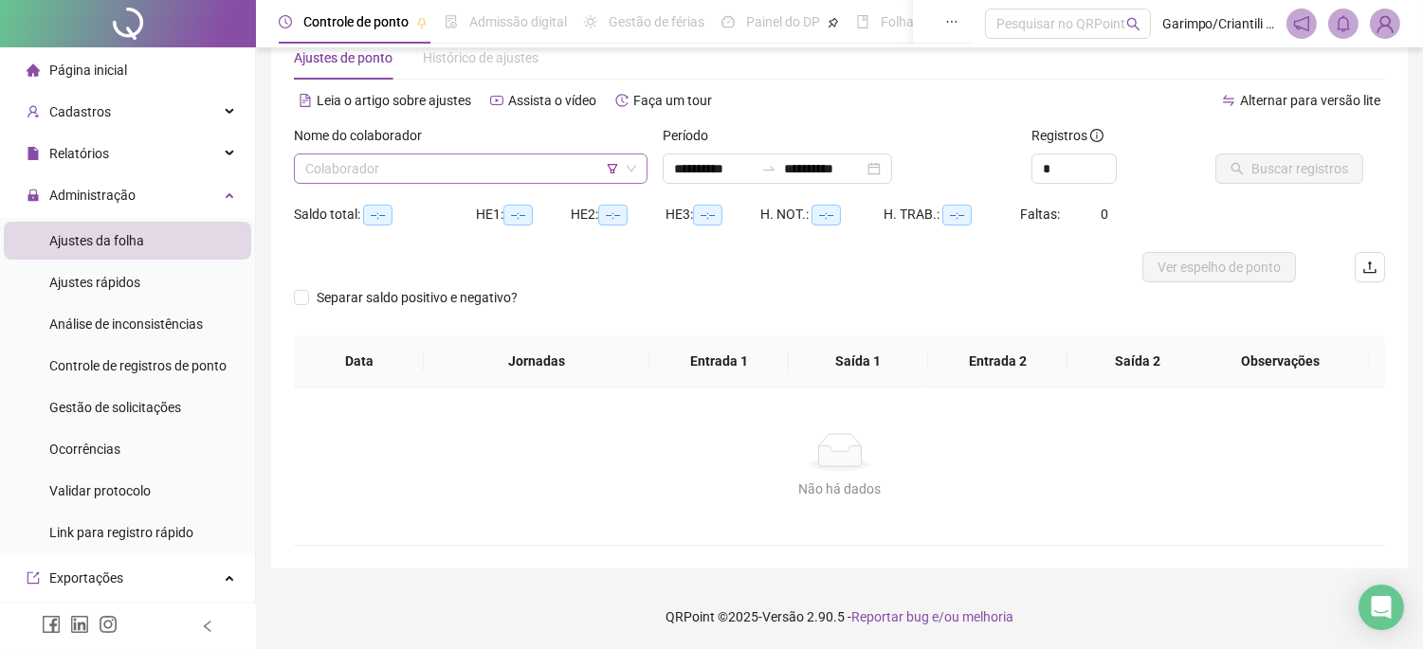
click at [525, 177] on input "search" at bounding box center [462, 169] width 314 height 28
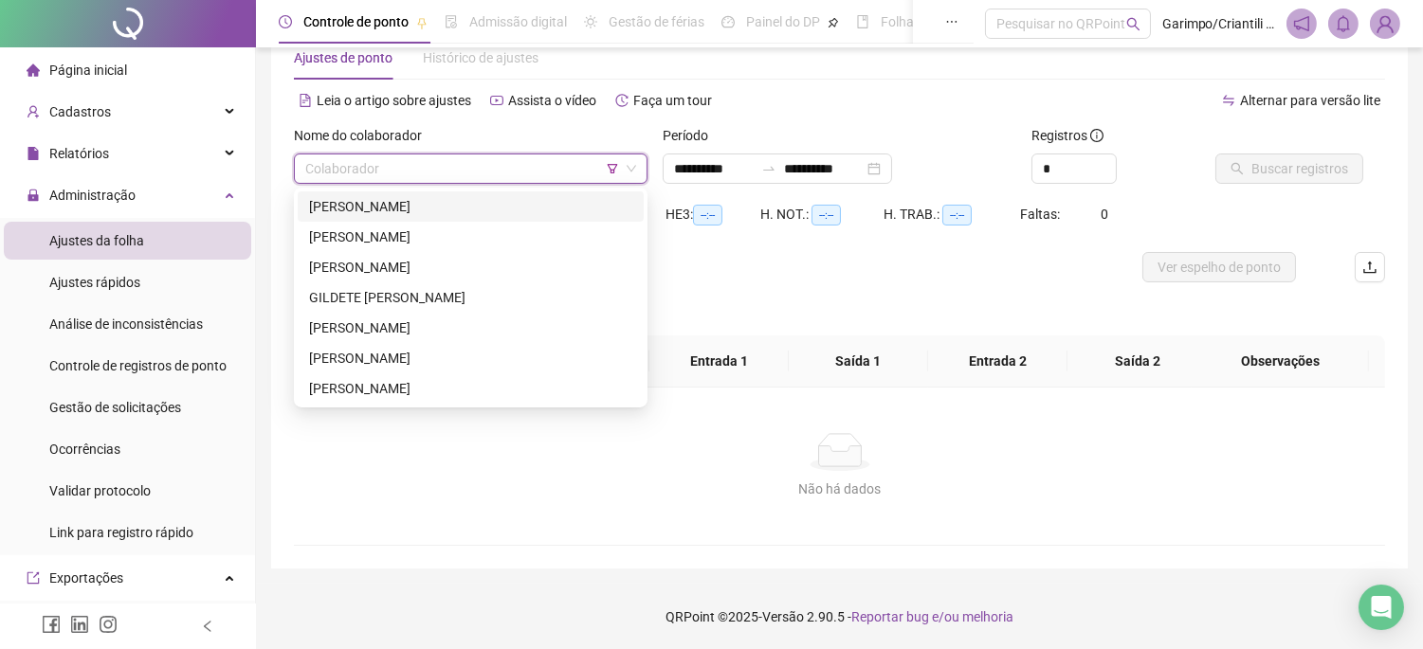
click at [476, 211] on div "[PERSON_NAME]" at bounding box center [470, 206] width 323 height 21
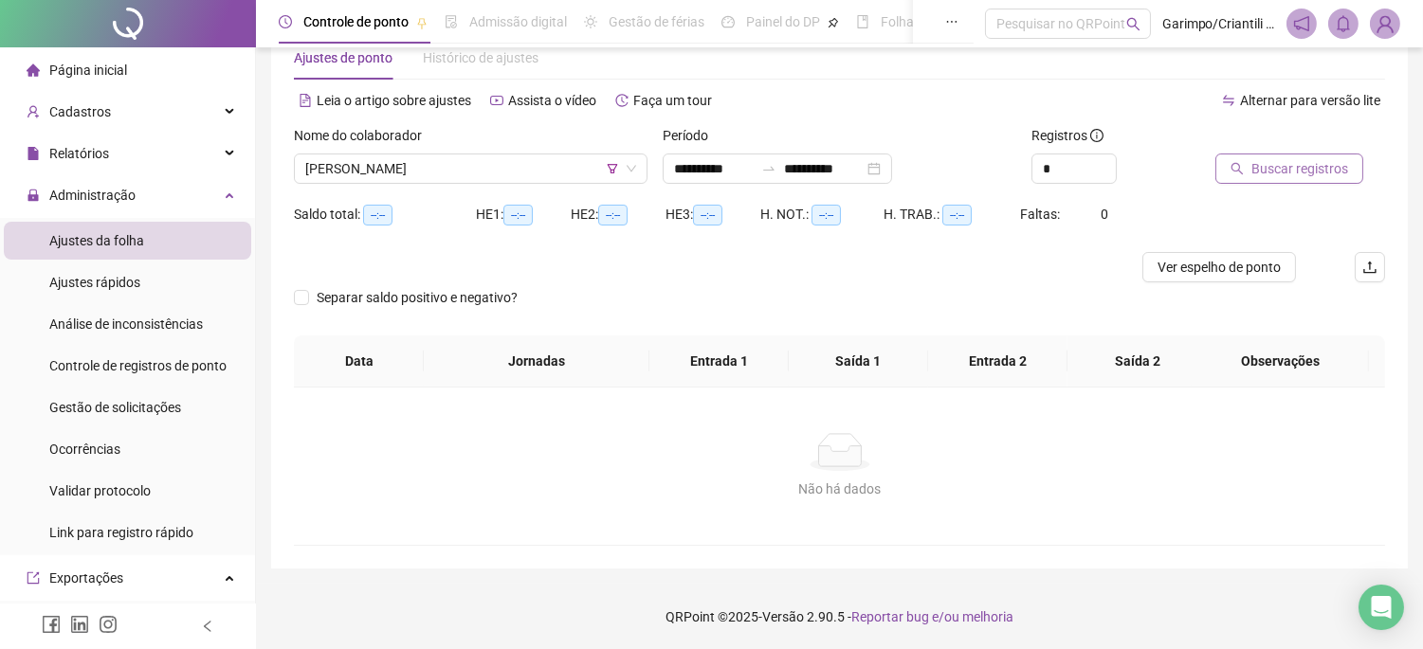
click at [1266, 175] on span "Buscar registros" at bounding box center [1299, 168] width 97 height 21
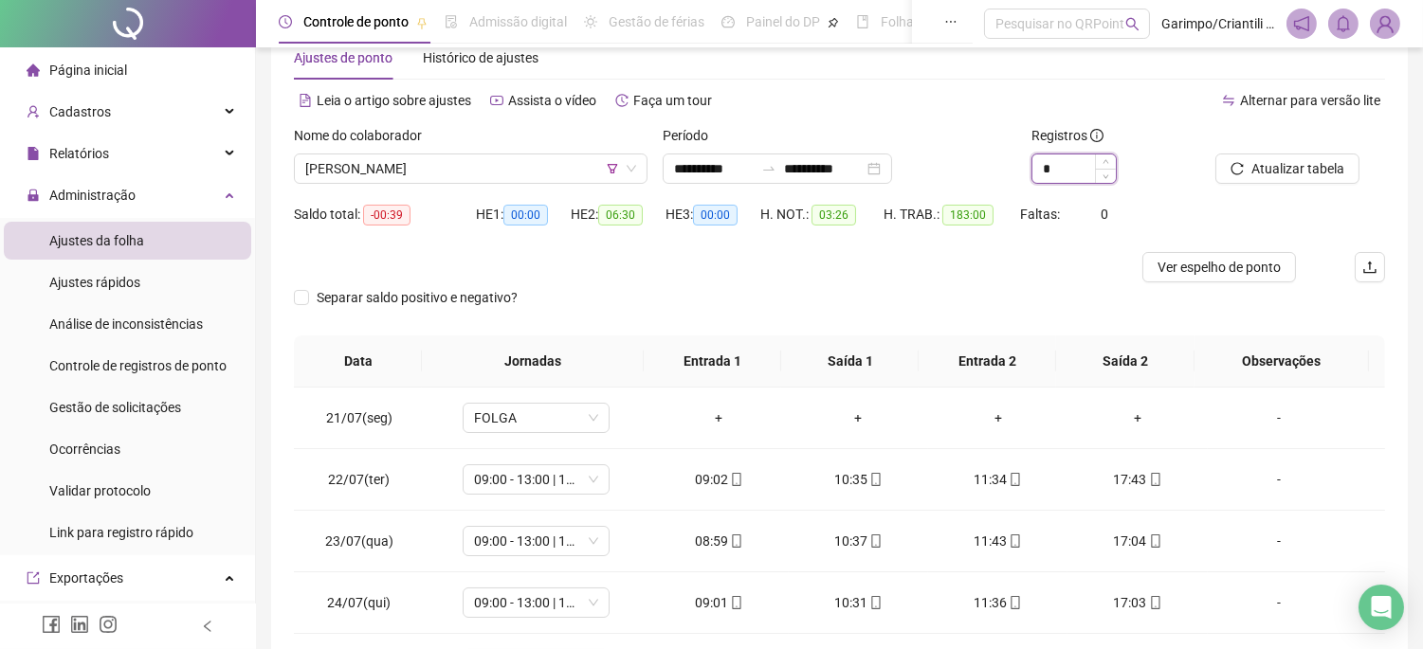
click at [1102, 161] on div "*" at bounding box center [1073, 169] width 85 height 30
click at [1102, 161] on icon "up" at bounding box center [1105, 161] width 7 height 7
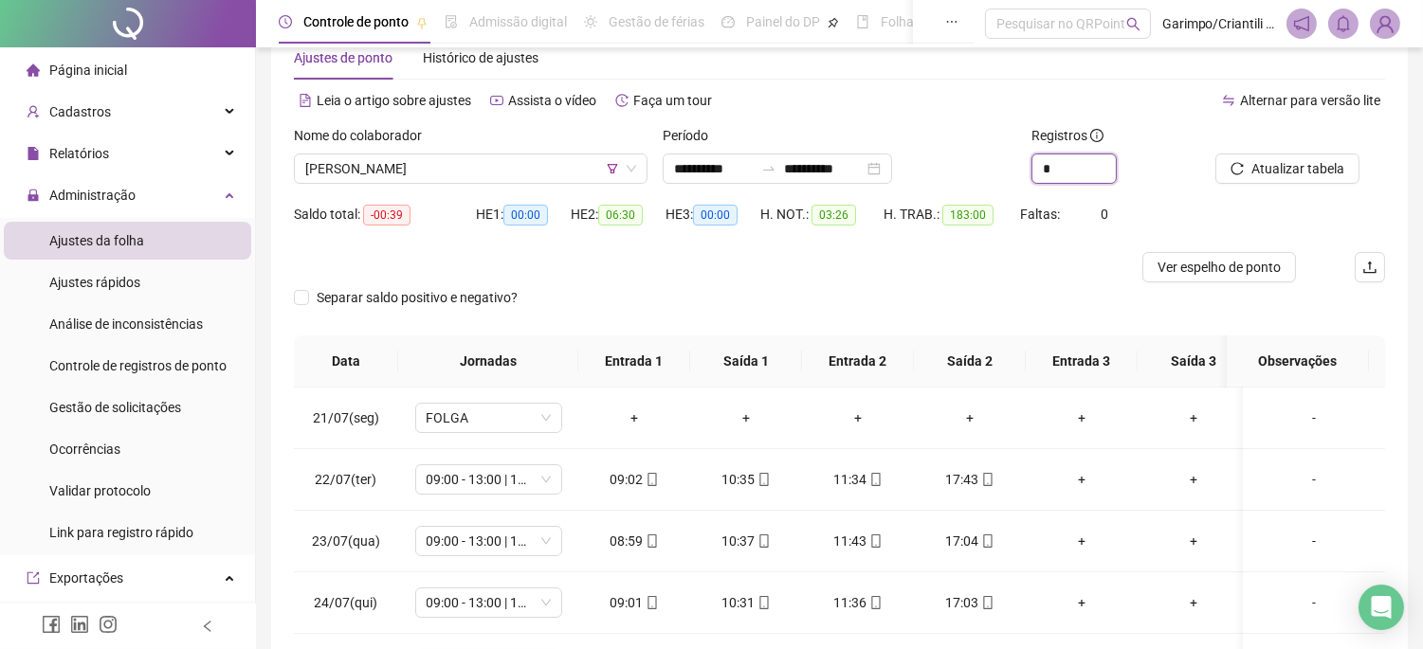
type input "*"
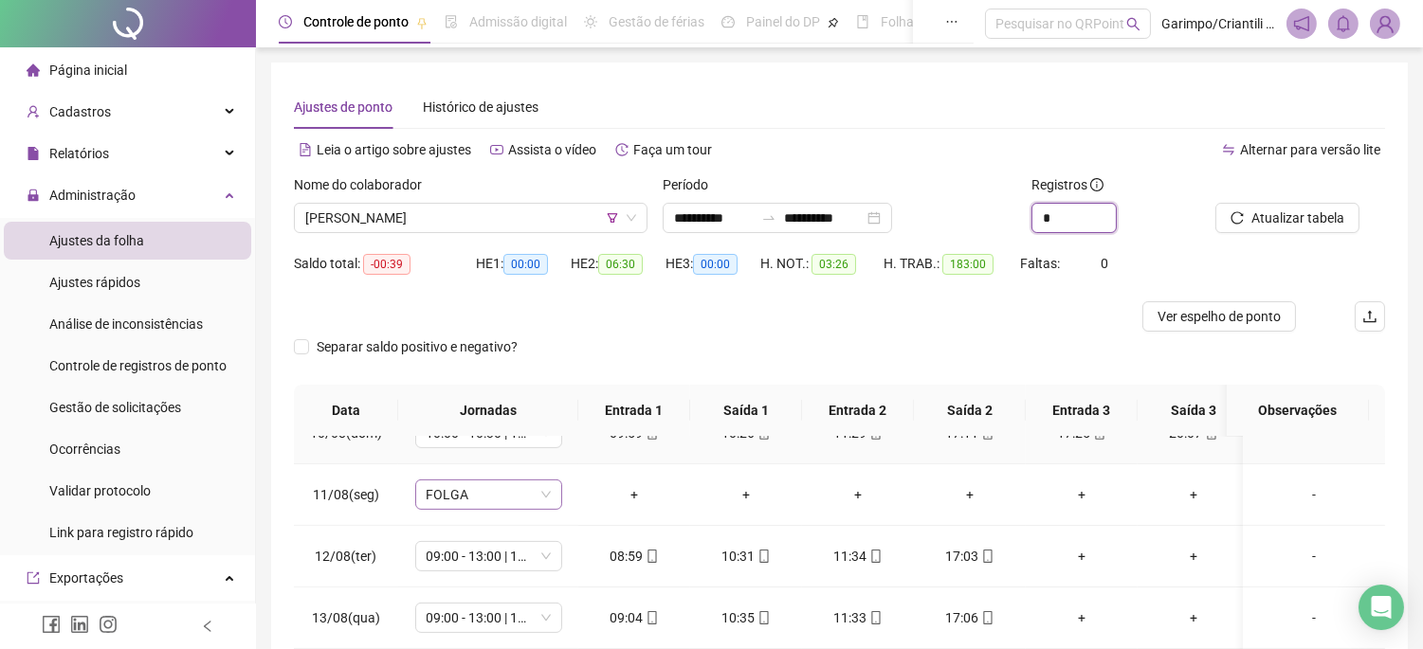
scroll to position [1233, 0]
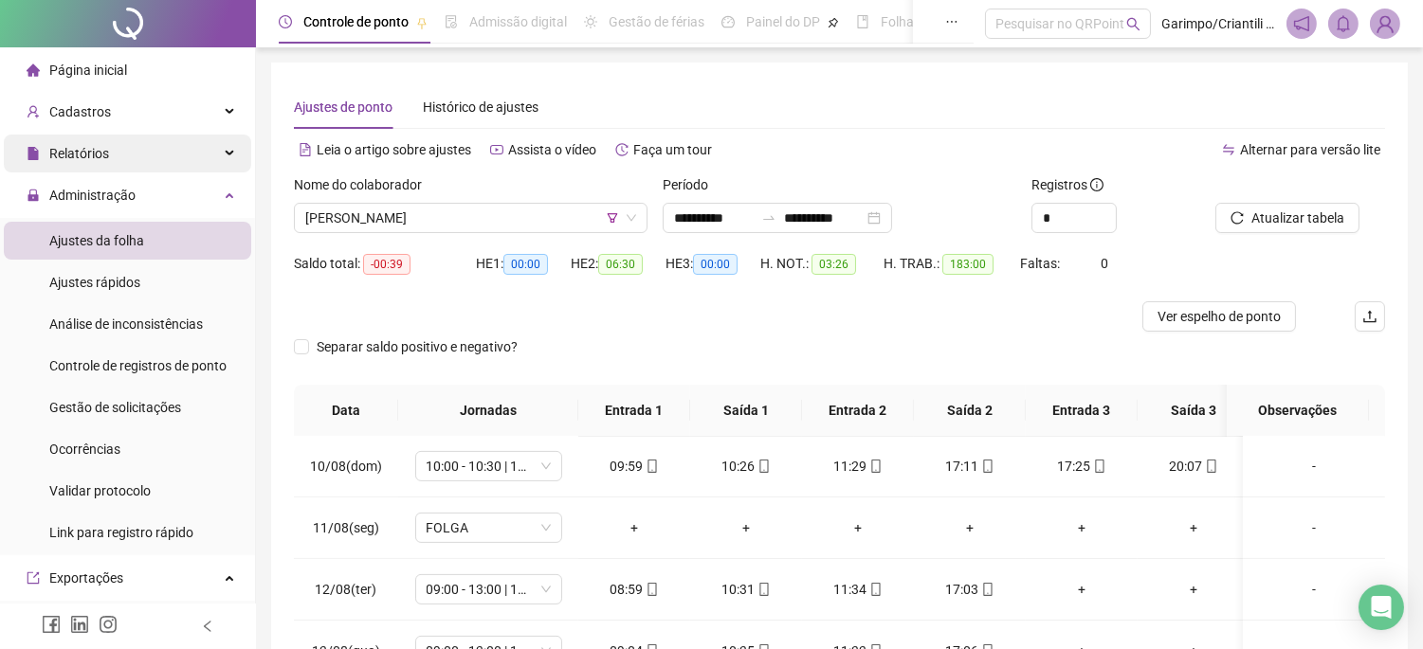
click at [76, 137] on span "Relatórios" at bounding box center [68, 154] width 82 height 38
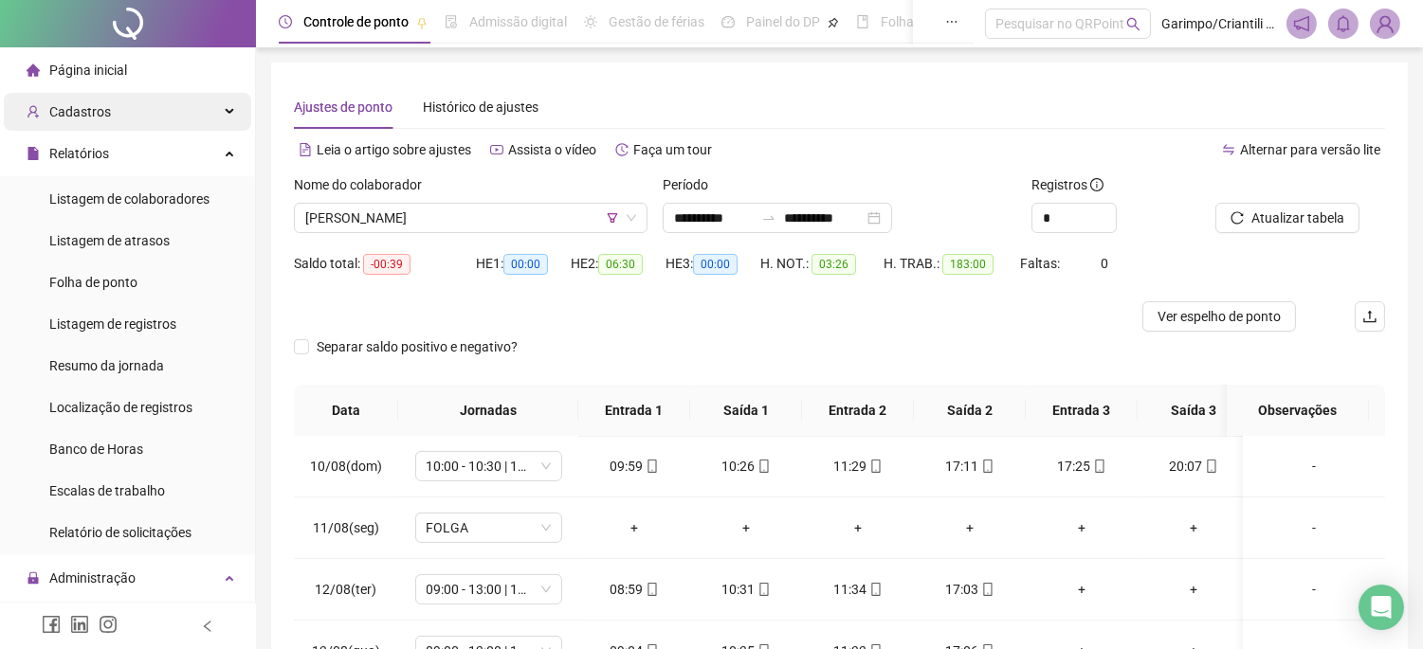
click at [69, 127] on span "Cadastros" at bounding box center [69, 112] width 84 height 38
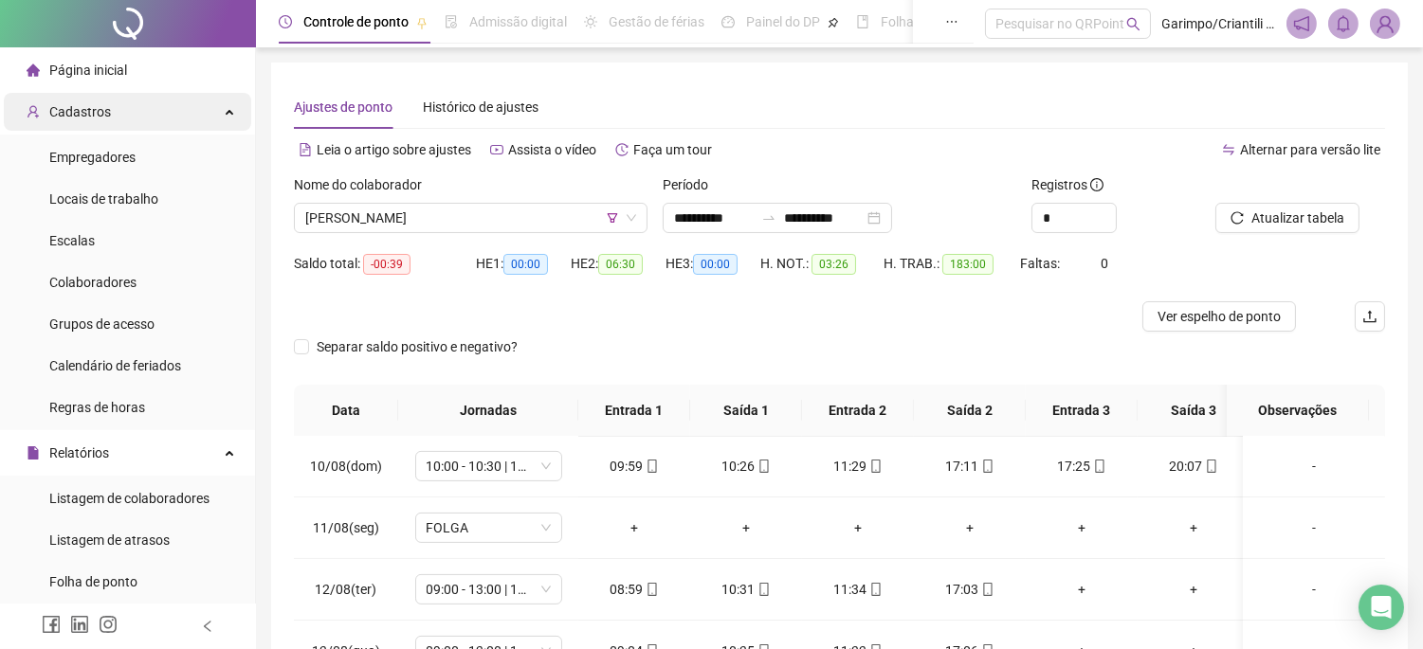
click at [193, 111] on div "Cadastros" at bounding box center [127, 112] width 247 height 38
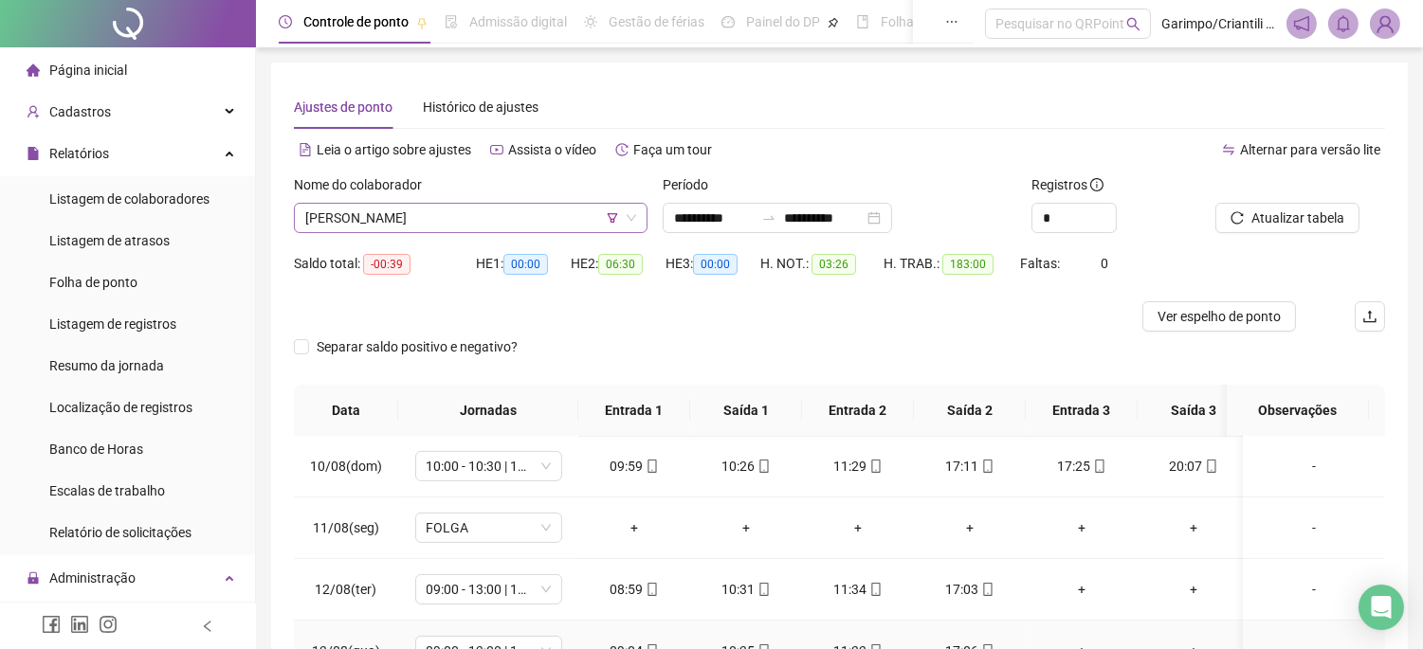
click at [547, 205] on span "[PERSON_NAME]" at bounding box center [470, 218] width 331 height 28
click at [643, 165] on div "Leia o artigo sobre ajustes Assista o vídeo Faça um tour" at bounding box center [567, 159] width 546 height 30
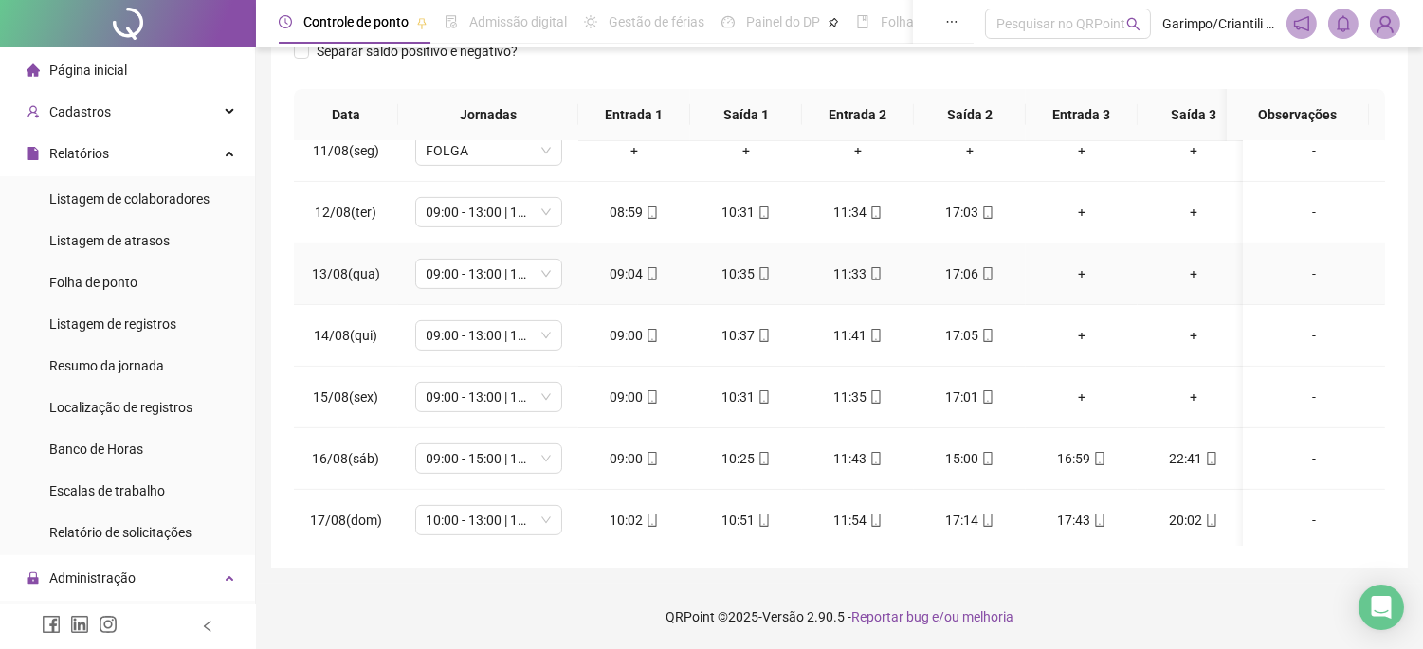
scroll to position [1338, 0]
